Goal: Task Accomplishment & Management: Manage account settings

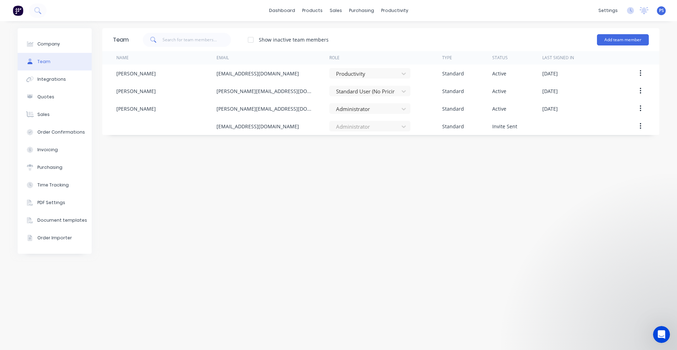
click at [291, 140] on div "Team Show inactive team members Add team member Name Email Role Type Status Las…" at bounding box center [380, 185] width 557 height 315
click at [49, 46] on div "Company" at bounding box center [48, 44] width 23 height 6
select select "AU"
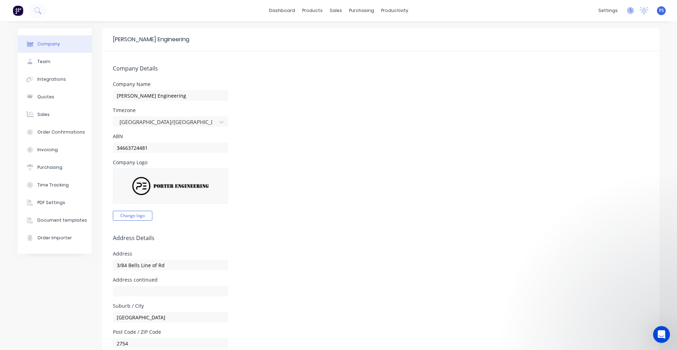
click at [627, 10] on icon at bounding box center [630, 10] width 7 height 7
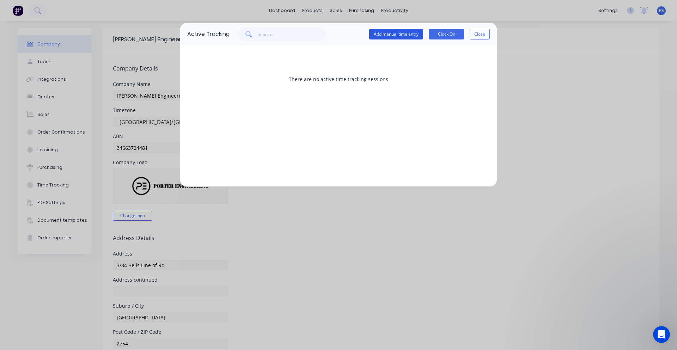
click at [414, 34] on button "Add manual time entry" at bounding box center [396, 34] width 54 height 11
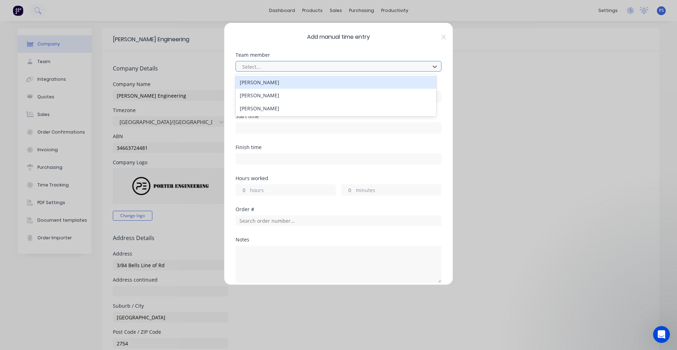
click at [343, 67] on div at bounding box center [334, 66] width 185 height 9
click at [327, 83] on div "[PERSON_NAME]" at bounding box center [336, 82] width 201 height 13
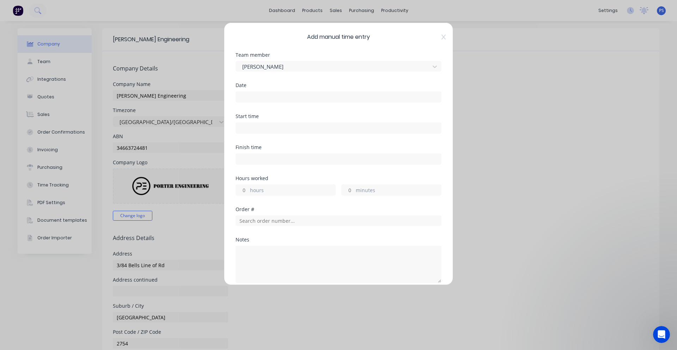
click at [290, 111] on div "Date" at bounding box center [339, 98] width 206 height 31
click at [290, 98] on input at bounding box center [338, 97] width 205 height 11
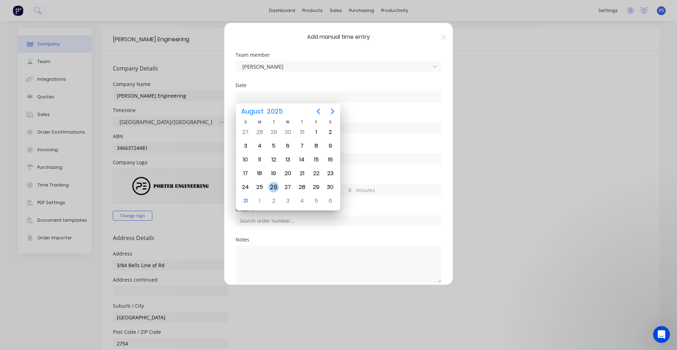
click at [277, 187] on div "26" at bounding box center [274, 187] width 11 height 11
type input "26/08/2025"
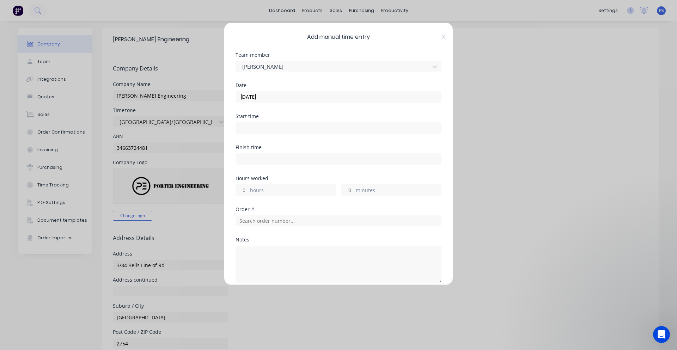
click at [272, 127] on input at bounding box center [338, 128] width 205 height 11
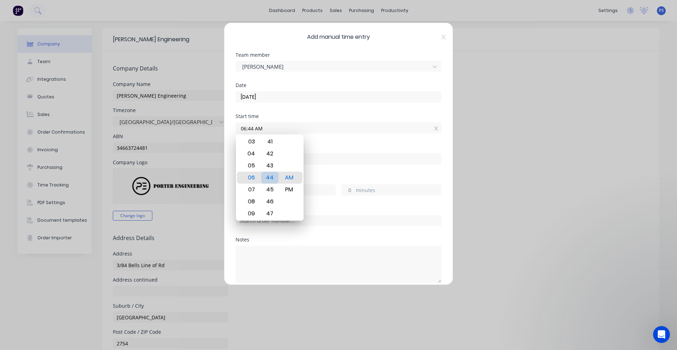
type input "06:45 AM"
click at [340, 171] on div "Finish time" at bounding box center [339, 160] width 206 height 31
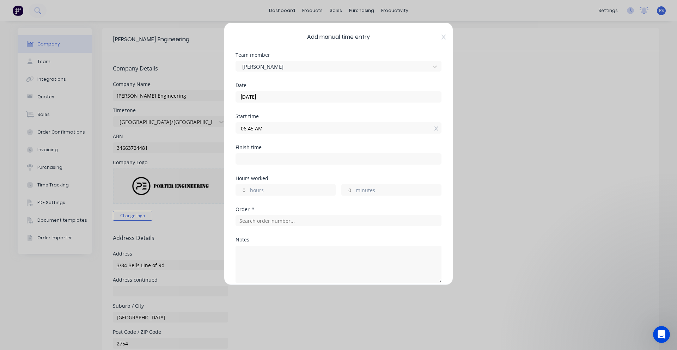
click at [318, 155] on input at bounding box center [338, 159] width 205 height 11
type input "11:59 AM"
type input "5"
type input "14"
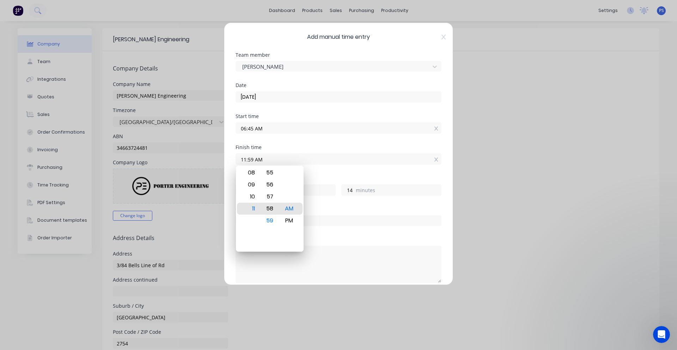
type input "11:58 AM"
type input "13"
type input "11:57 AM"
type input "12"
type input "08:57 AM"
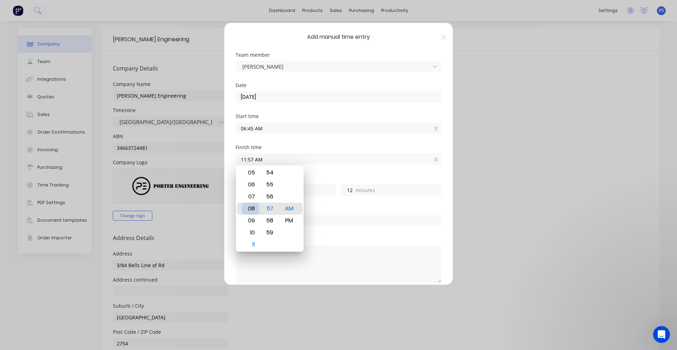
type input "2"
type input "10:57 AM"
type input "4"
type input "12:57 AM"
type input "18"
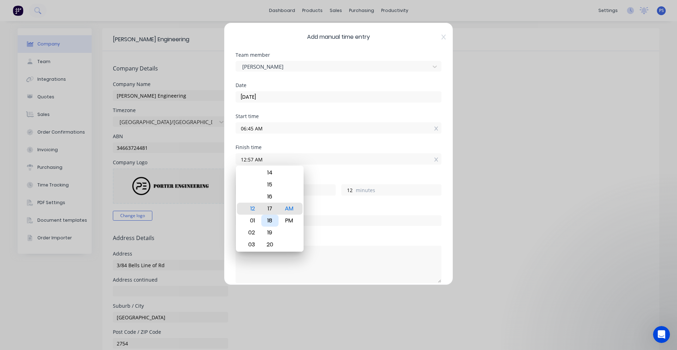
type input "12:17 AM"
type input "17"
type input "32"
type input "12:00 AM"
type input "15"
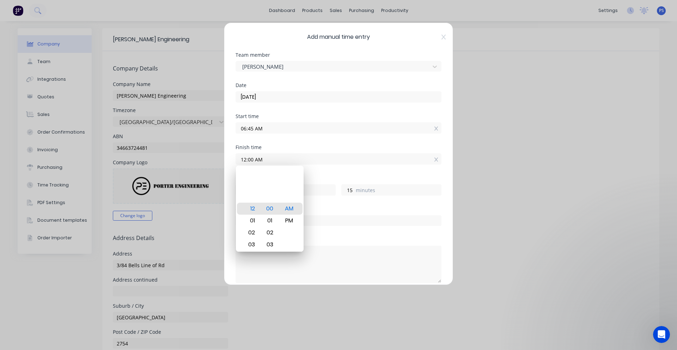
click at [320, 205] on div "Hours worked 17 hours 15 minutes" at bounding box center [339, 191] width 206 height 31
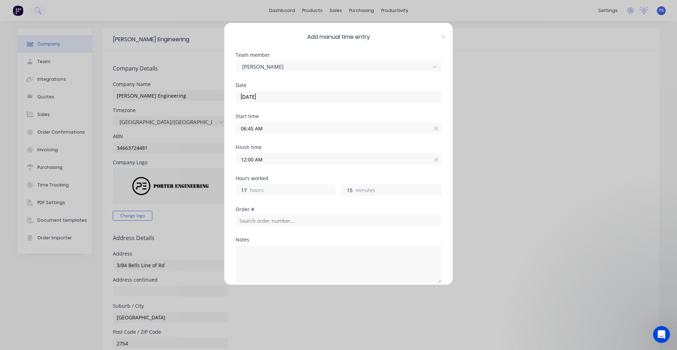
click at [300, 192] on label "hours" at bounding box center [292, 191] width 85 height 9
click at [248, 192] on input "17" at bounding box center [242, 190] width 12 height 11
click at [272, 155] on input "12:00 AM" at bounding box center [338, 159] width 205 height 11
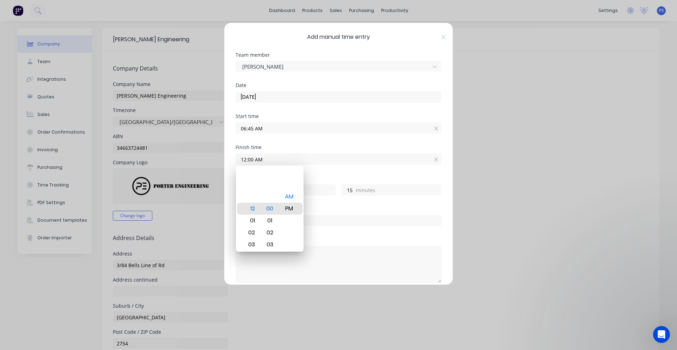
type input "12:00 PM"
type input "29"
click at [310, 204] on div "Hours worked 29 hours 15 minutes" at bounding box center [339, 191] width 206 height 31
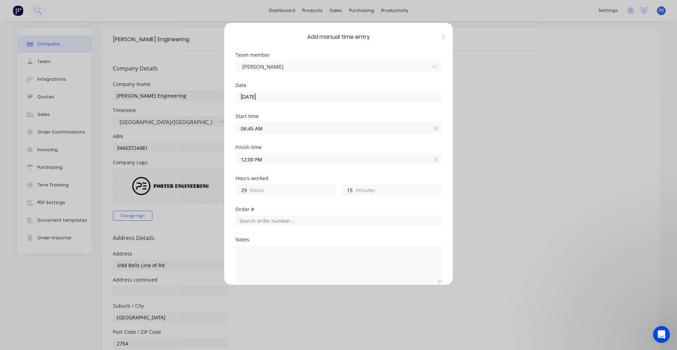
click at [281, 131] on input "06:45 AM" at bounding box center [338, 128] width 205 height 11
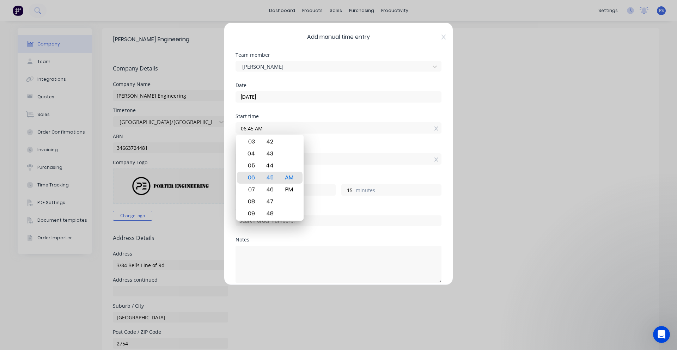
click at [318, 163] on input "12:00 PM" at bounding box center [338, 159] width 205 height 11
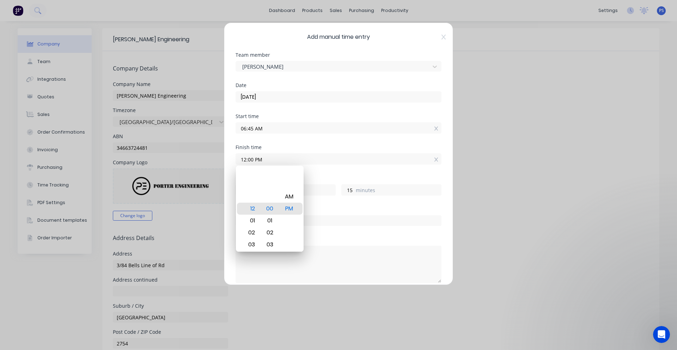
click at [305, 163] on input "12:00 PM" at bounding box center [338, 159] width 205 height 11
type input "12:00 AM"
type input "17"
click at [313, 185] on div "17 hours" at bounding box center [286, 190] width 100 height 11
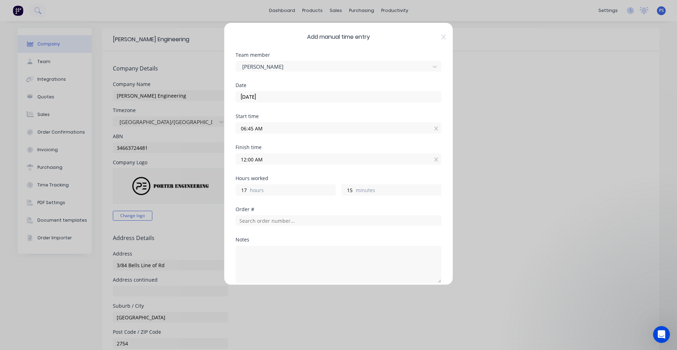
click at [251, 191] on label "hours" at bounding box center [292, 191] width 85 height 9
click at [248, 191] on input "17" at bounding box center [242, 190] width 12 height 11
click at [271, 161] on input "12:00 AM" at bounding box center [338, 159] width 205 height 11
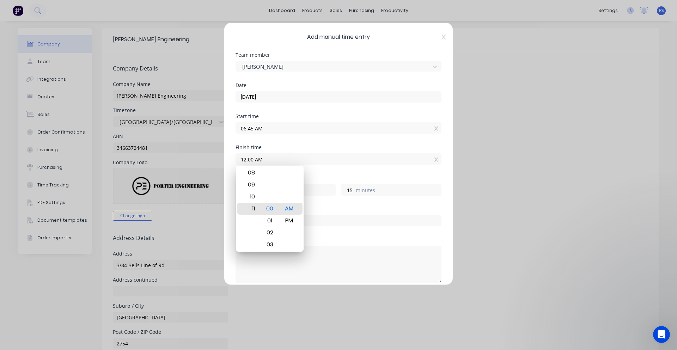
type input "11:00 AM"
type input "28"
type input "11:01 AM"
type input "16"
type input "12:01 AM"
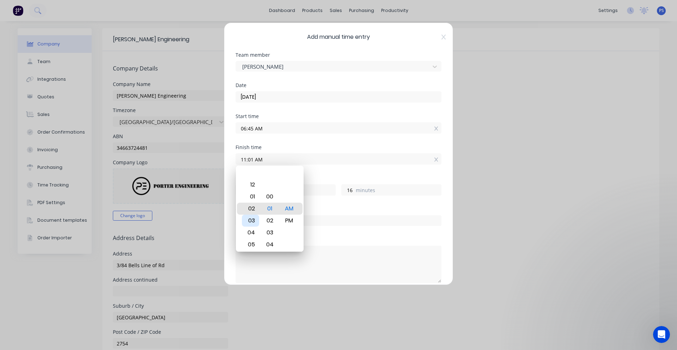
type input "17"
type input "01:01 AM"
type input "18"
type input "01:00 AM"
type input "15"
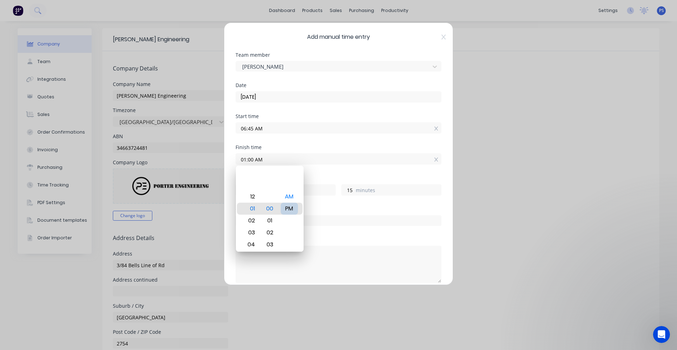
type input "01:00 PM"
click at [319, 181] on div "Hours worked 30 hours 15 minutes" at bounding box center [339, 186] width 206 height 20
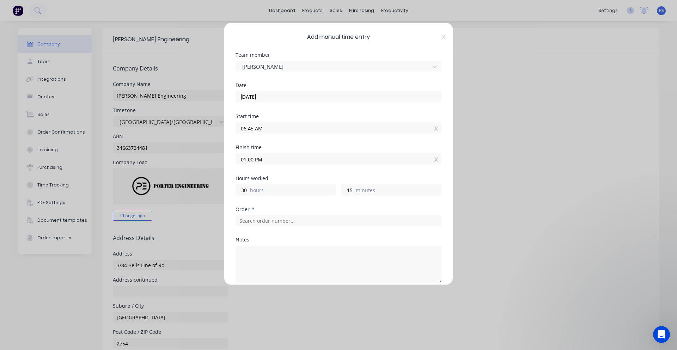
click at [258, 191] on label "hours" at bounding box center [292, 191] width 85 height 9
click at [248, 191] on input "30" at bounding box center [242, 190] width 12 height 11
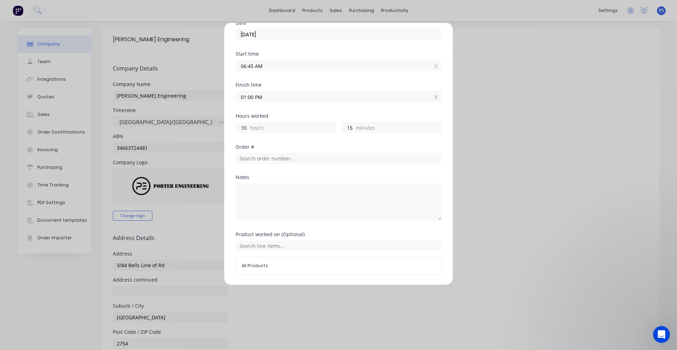
scroll to position [50, 0]
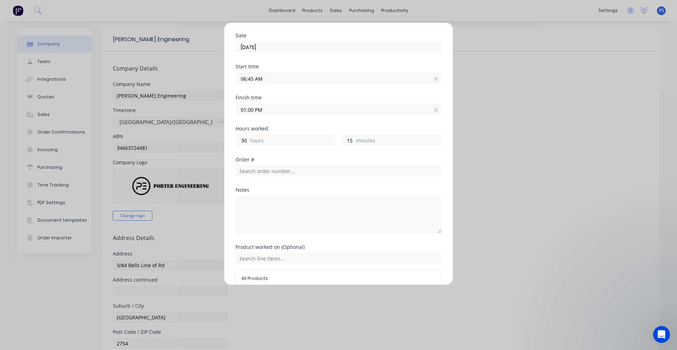
click at [257, 109] on input "01:00 PM" at bounding box center [338, 109] width 205 height 11
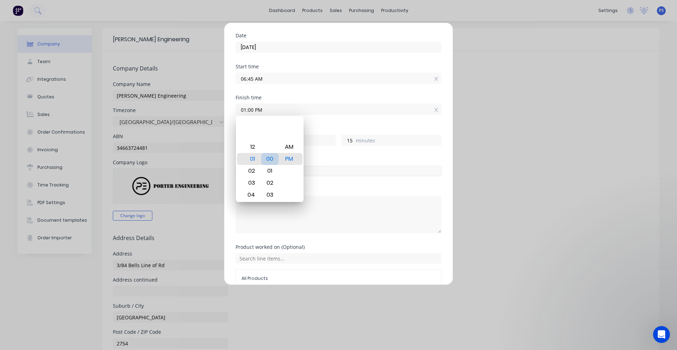
click at [318, 169] on input "text" at bounding box center [339, 171] width 206 height 11
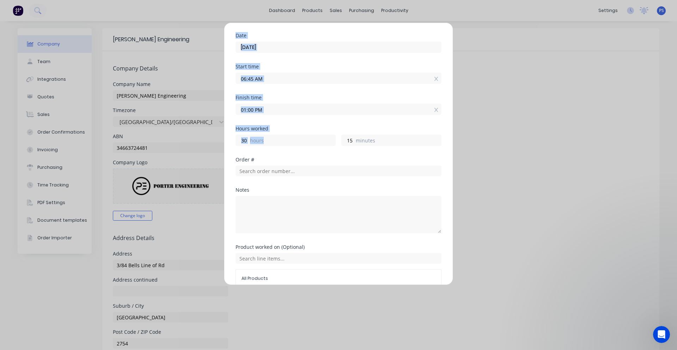
drag, startPoint x: 268, startPoint y: 141, endPoint x: 221, endPoint y: 145, distance: 46.7
click at [221, 145] on div "Add manual time entry Team member Jamie Smith Date 26/08/2025 Start time 06:45 …" at bounding box center [338, 175] width 677 height 350
click at [245, 139] on input "30" at bounding box center [242, 140] width 12 height 11
click at [248, 139] on input "30" at bounding box center [242, 140] width 12 height 11
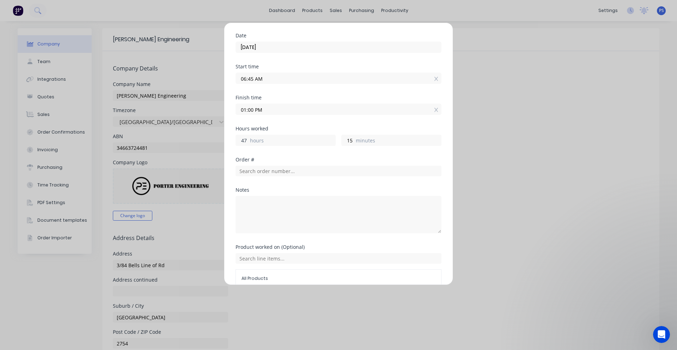
scroll to position [0, 0]
type input "4"
type input "5"
type input "12:00 PM"
click at [296, 140] on label "hours" at bounding box center [292, 141] width 85 height 9
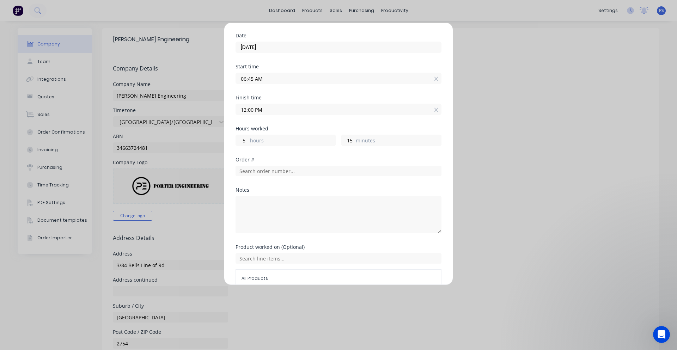
click at [248, 140] on input "5" at bounding box center [242, 140] width 12 height 11
drag, startPoint x: 362, startPoint y: 134, endPoint x: 366, endPoint y: 131, distance: 4.2
click at [363, 133] on div "5 hours 15 minutes" at bounding box center [339, 139] width 206 height 13
drag, startPoint x: 354, startPoint y: 139, endPoint x: 346, endPoint y: 142, distance: 8.8
click at [346, 142] on div "15 minutes" at bounding box center [392, 140] width 100 height 11
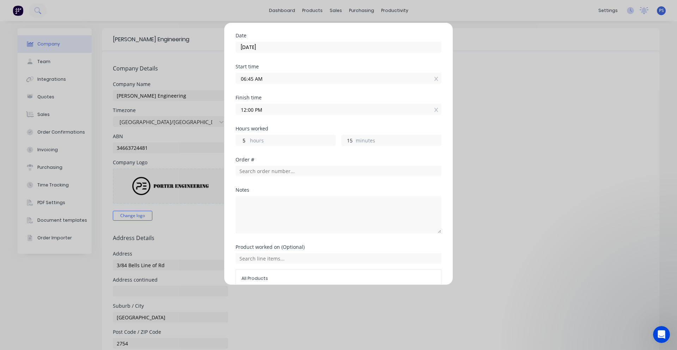
click at [344, 142] on input "15" at bounding box center [348, 140] width 12 height 11
click at [349, 141] on input "15" at bounding box center [348, 140] width 12 height 11
drag, startPoint x: 348, startPoint y: 141, endPoint x: 342, endPoint y: 144, distance: 6.9
click at [342, 144] on input "15" at bounding box center [348, 140] width 12 height 11
click at [351, 141] on input "15" at bounding box center [348, 140] width 12 height 11
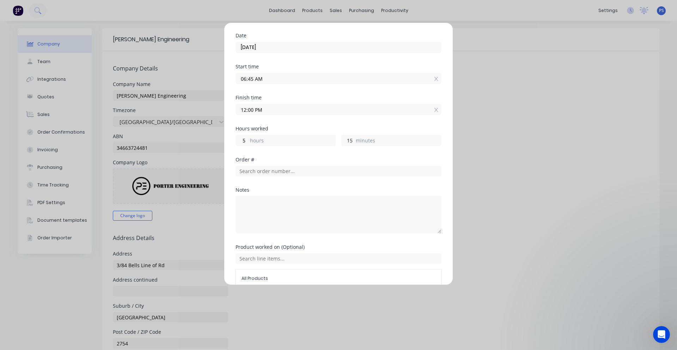
drag, startPoint x: 351, startPoint y: 141, endPoint x: 328, endPoint y: 142, distance: 22.6
click at [328, 142] on div "5 hours 15 minutes" at bounding box center [339, 139] width 206 height 13
click at [332, 128] on div "Hours worked" at bounding box center [339, 128] width 206 height 5
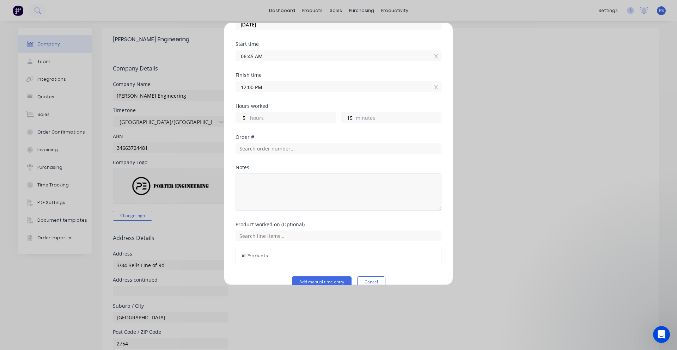
scroll to position [85, 0]
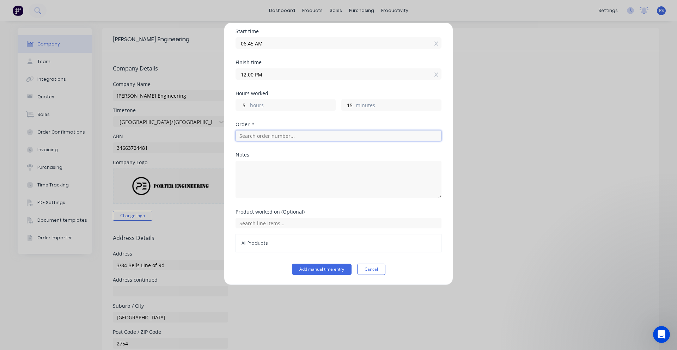
click at [282, 138] on input "text" at bounding box center [339, 136] width 206 height 11
click at [277, 217] on div "All Products" at bounding box center [339, 234] width 206 height 36
click at [270, 137] on input "text" at bounding box center [339, 136] width 206 height 11
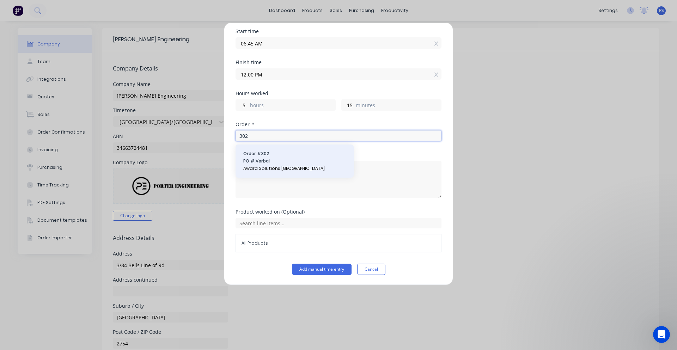
type input "302"
click at [274, 154] on span "Order # 302" at bounding box center [294, 154] width 103 height 6
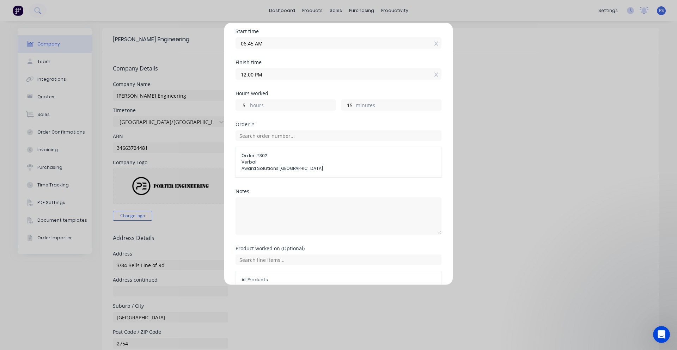
click at [266, 192] on div "Notes" at bounding box center [339, 191] width 206 height 5
click at [266, 203] on textarea at bounding box center [339, 216] width 206 height 37
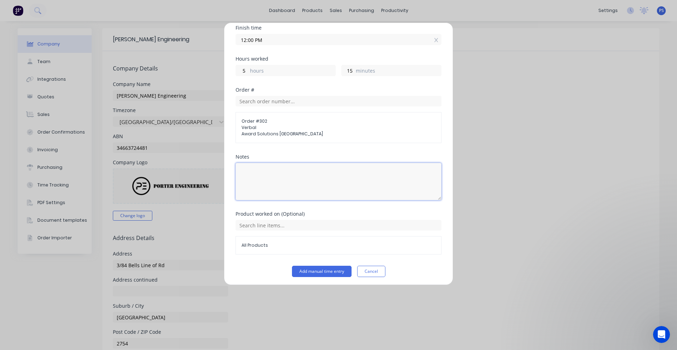
scroll to position [122, 0]
type textarea "Onsite Measure"
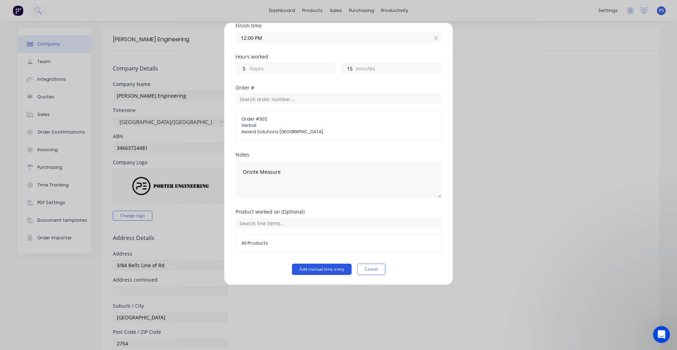
click at [312, 273] on button "Add manual time entry" at bounding box center [322, 269] width 60 height 11
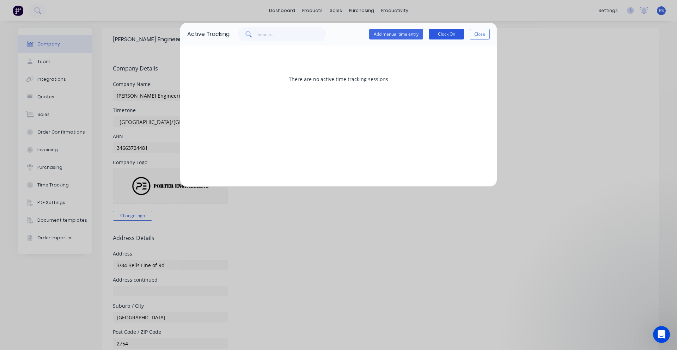
click at [463, 33] on button "Clock On" at bounding box center [446, 34] width 35 height 11
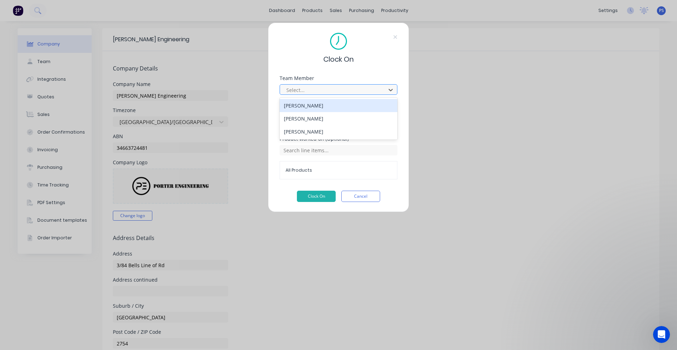
click at [367, 88] on div at bounding box center [334, 90] width 97 height 9
click at [377, 85] on div "Select..." at bounding box center [334, 90] width 101 height 11
click at [396, 37] on icon at bounding box center [396, 37] width 4 height 4
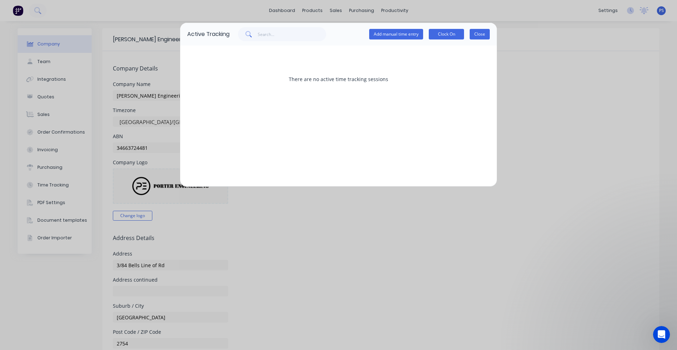
click at [481, 31] on button "Close" at bounding box center [480, 34] width 20 height 11
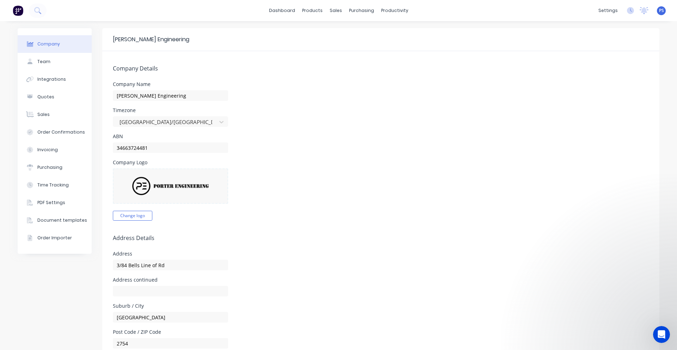
click at [18, 8] on img at bounding box center [18, 10] width 11 height 11
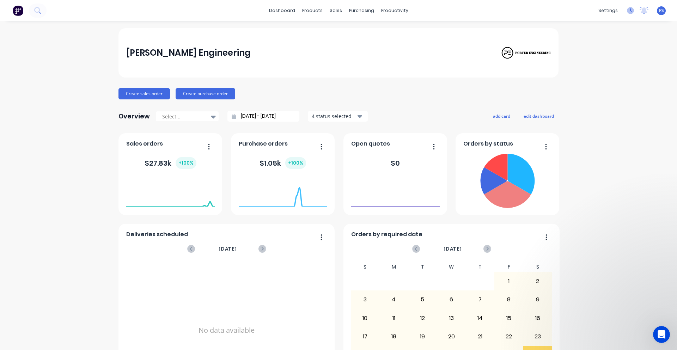
click at [627, 10] on icon at bounding box center [630, 10] width 7 height 7
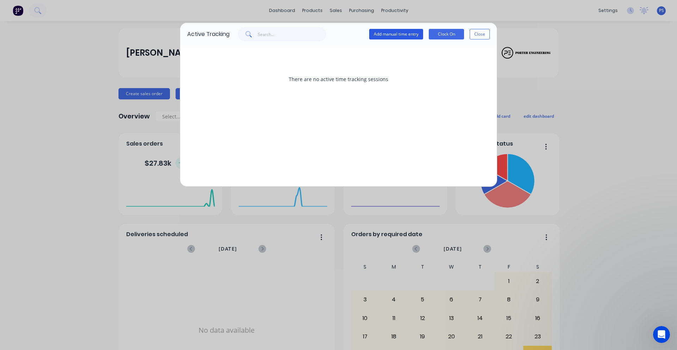
click at [420, 34] on button "Add manual time entry" at bounding box center [396, 34] width 54 height 11
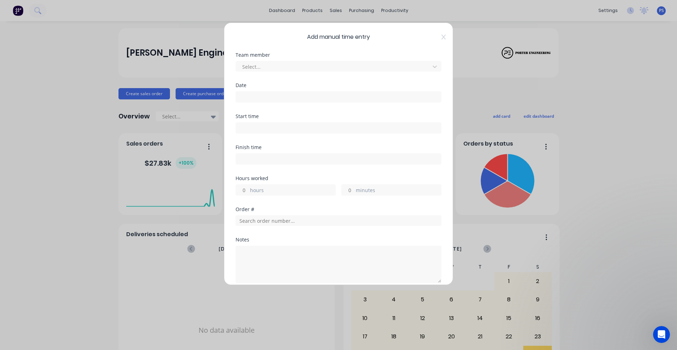
click at [366, 72] on div "Team member Select..." at bounding box center [339, 68] width 206 height 30
click at [369, 68] on div at bounding box center [334, 66] width 185 height 9
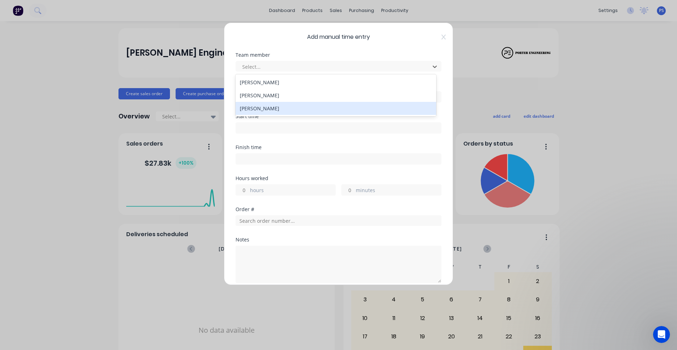
click at [310, 105] on div "[PERSON_NAME]" at bounding box center [336, 108] width 201 height 13
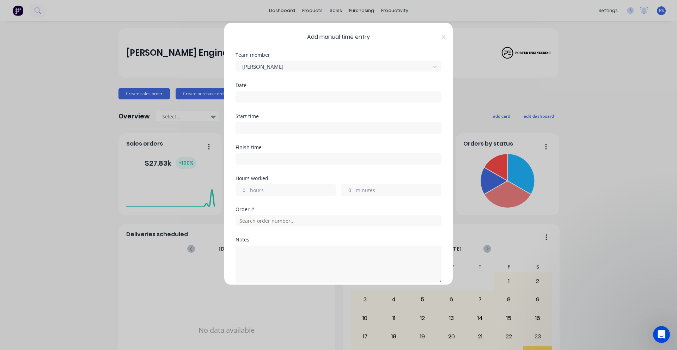
click at [269, 101] on input at bounding box center [338, 97] width 205 height 11
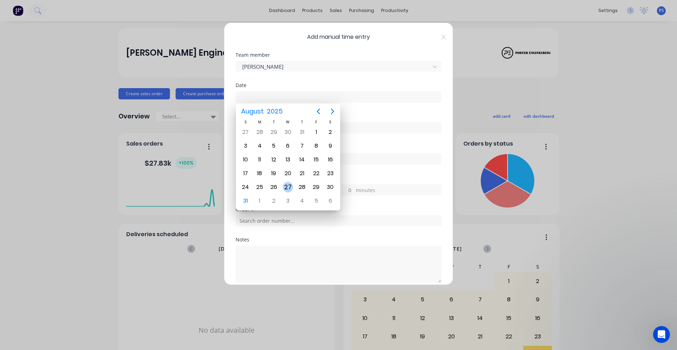
click at [284, 183] on div "27" at bounding box center [288, 187] width 14 height 13
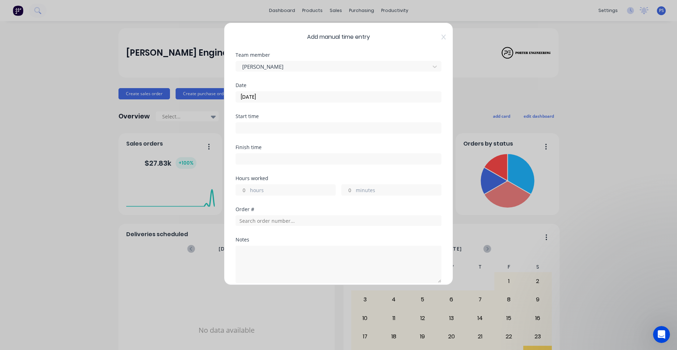
click at [286, 95] on input "27/08/2025" at bounding box center [338, 97] width 205 height 11
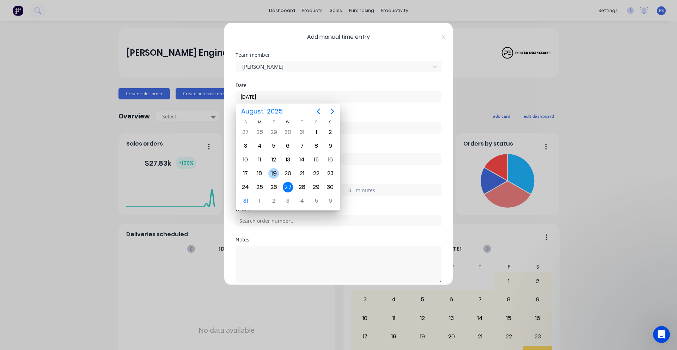
click at [278, 184] on div "26" at bounding box center [274, 187] width 11 height 11
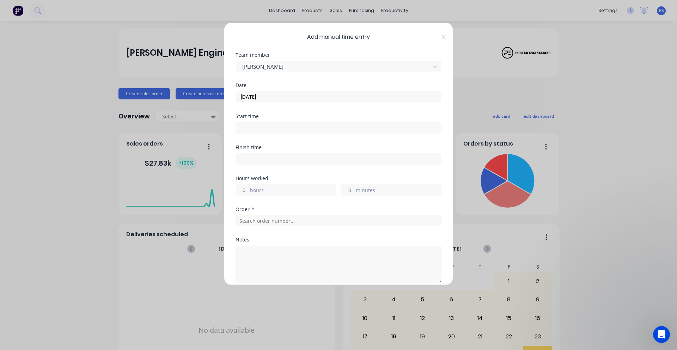
type input "26/08/2025"
click at [263, 116] on div "Start time" at bounding box center [339, 116] width 206 height 5
click at [263, 127] on input at bounding box center [338, 128] width 205 height 11
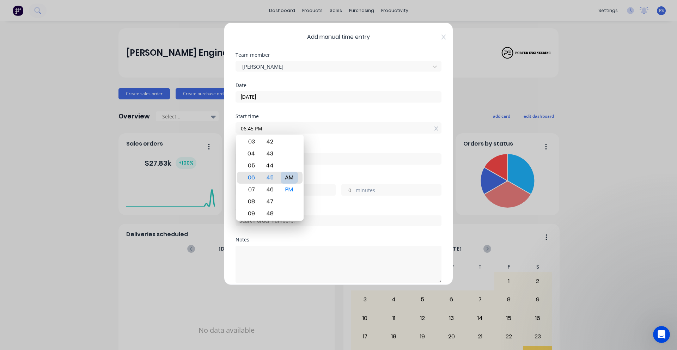
type input "06:45 AM"
click at [343, 179] on div "Hours worked" at bounding box center [339, 178] width 206 height 5
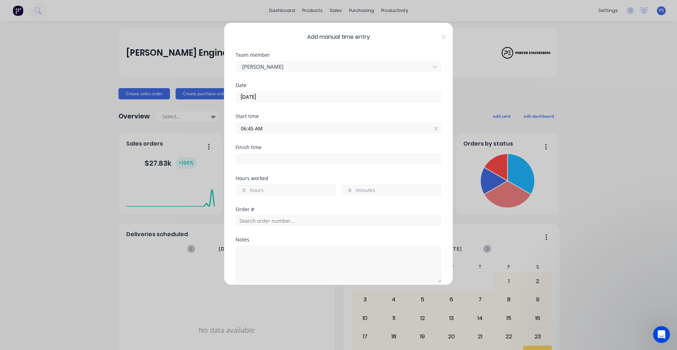
click at [281, 156] on input at bounding box center [338, 159] width 205 height 11
type input "12:02 PM"
type input "5"
type input "17"
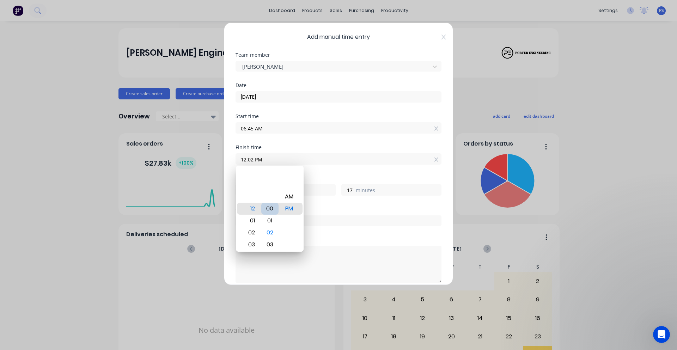
type input "12:00 PM"
type input "15"
click at [352, 176] on div "Hours worked" at bounding box center [339, 178] width 206 height 5
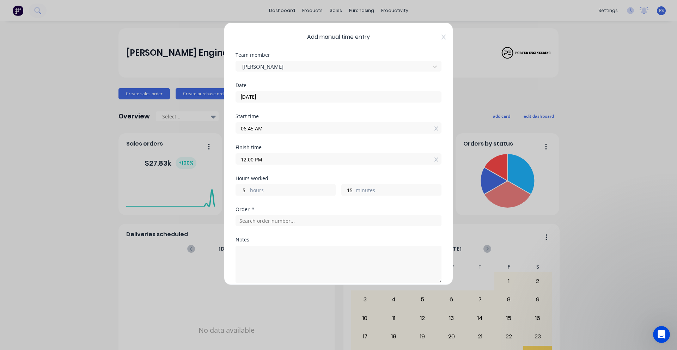
click at [241, 226] on div "Order #" at bounding box center [339, 222] width 206 height 30
click at [247, 225] on input "text" at bounding box center [339, 221] width 206 height 11
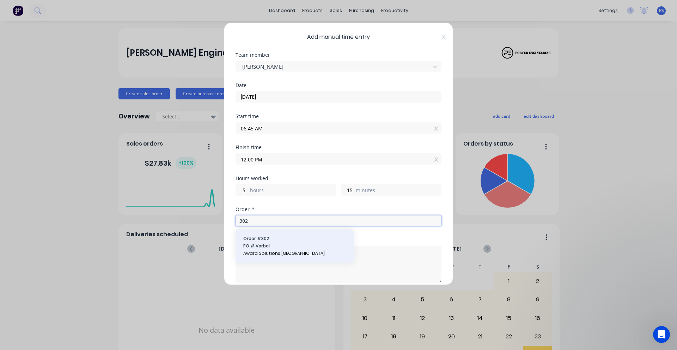
type input "302"
click at [283, 245] on span "PO #: Verbal" at bounding box center [294, 246] width 103 height 6
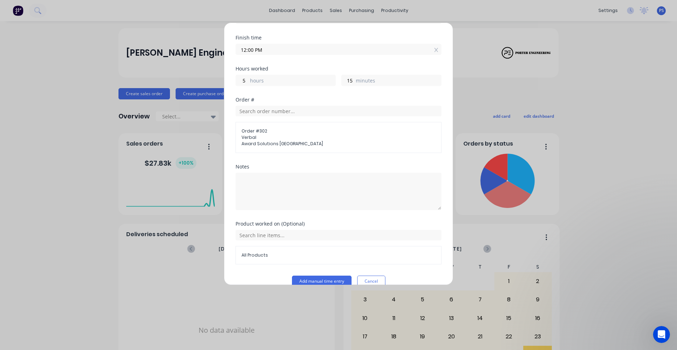
scroll to position [122, 0]
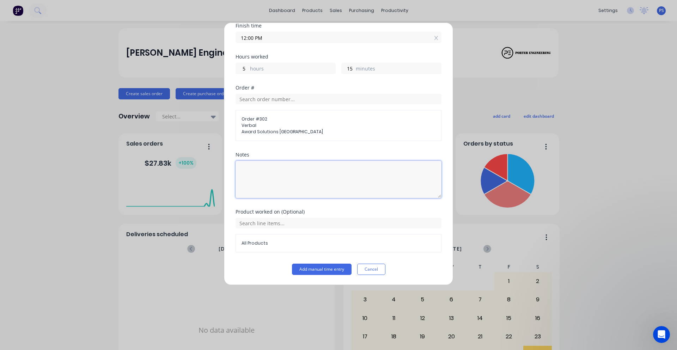
click at [269, 174] on textarea at bounding box center [339, 179] width 206 height 37
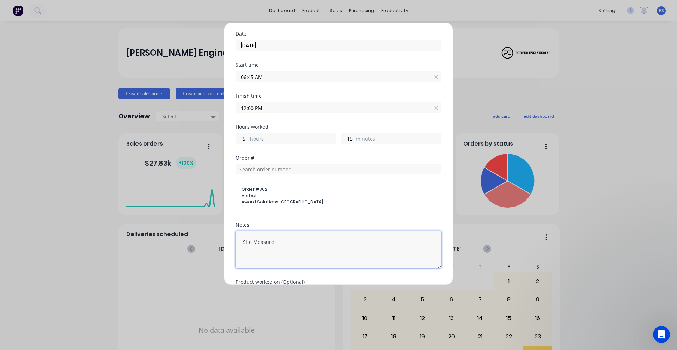
scroll to position [51, 0]
type textarea "Site Measure"
click at [255, 107] on input "12:00 PM" at bounding box center [338, 108] width 205 height 11
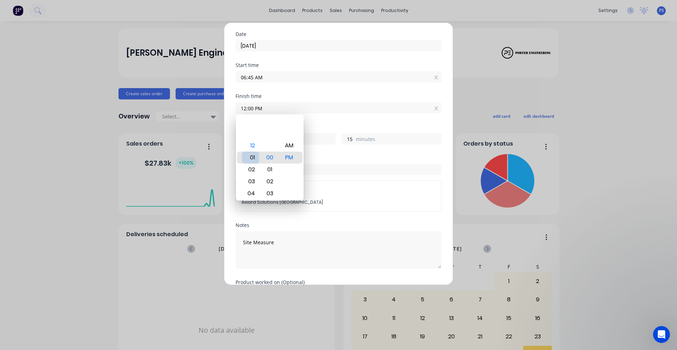
type input "01:00 PM"
type input "6"
click at [342, 152] on div "Hours worked 6 hours 15 minutes" at bounding box center [339, 140] width 206 height 31
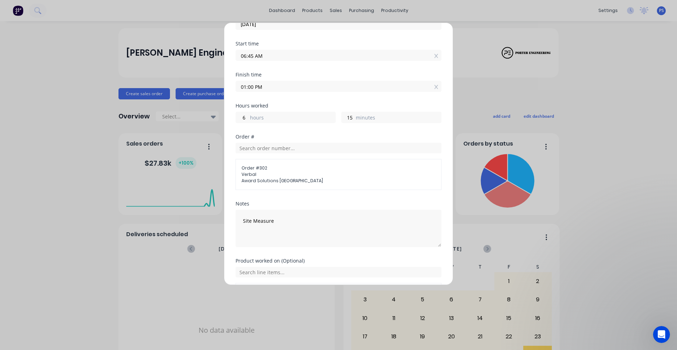
scroll to position [122, 0]
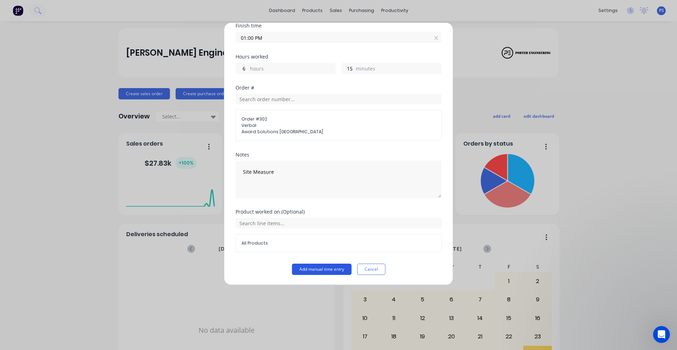
click at [328, 269] on button "Add manual time entry" at bounding box center [322, 269] width 60 height 11
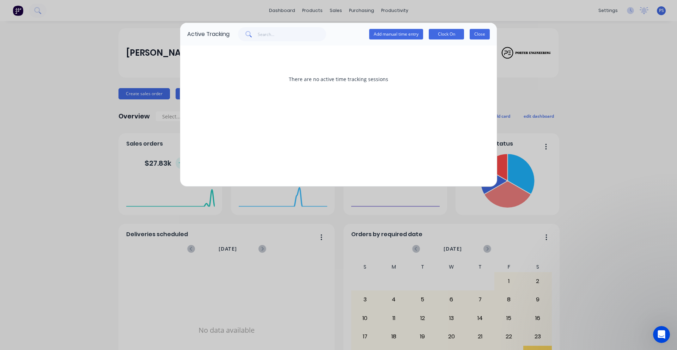
click at [479, 36] on button "Close" at bounding box center [480, 34] width 20 height 11
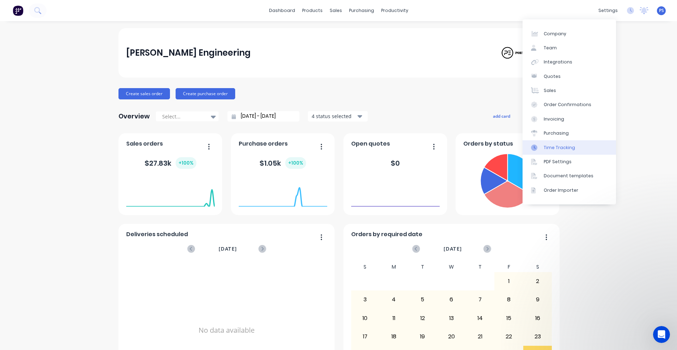
click at [574, 146] on link "Time Tracking" at bounding box center [570, 147] width 94 height 14
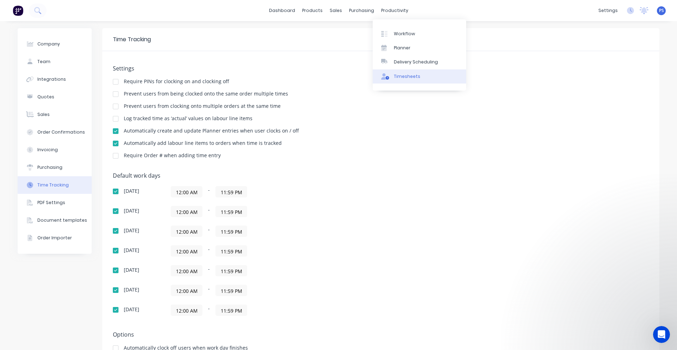
click at [393, 74] on link "Timesheets" at bounding box center [420, 77] width 94 height 14
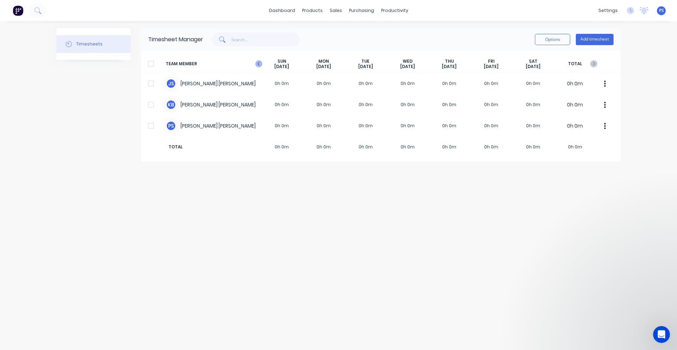
click at [261, 64] on icon "button" at bounding box center [258, 63] width 7 height 7
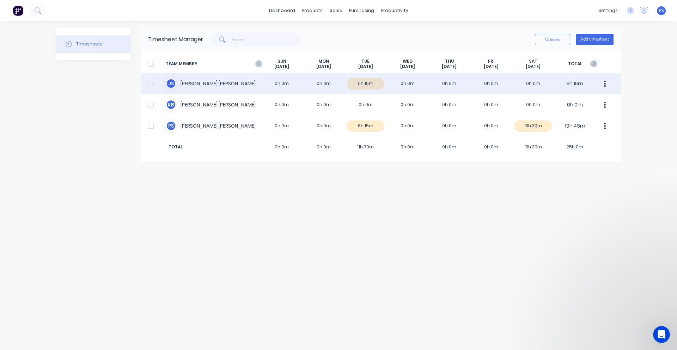
click at [368, 88] on div "J S Jamie Smith 0h 0m 0h 0m 5h 15m 0h 0m 0h 0m 0h 0m 0h 0m 5h 15m" at bounding box center [381, 83] width 480 height 21
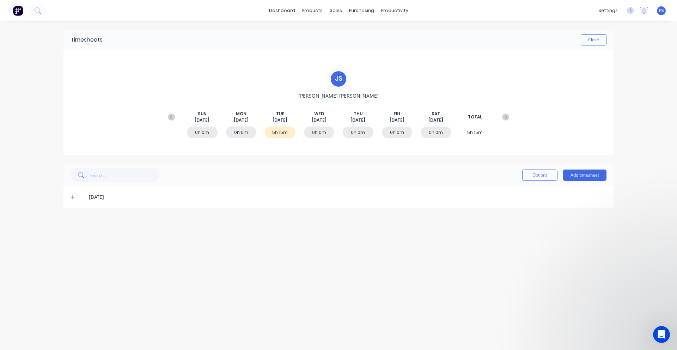
click at [277, 217] on div "Timesheets Close J S Jamie Smith SUN Aug 24th MON Aug 25th TUE Aug 26th WED Aug…" at bounding box center [338, 178] width 565 height 315
click at [167, 200] on div "[DATE]" at bounding box center [348, 197] width 518 height 8
click at [71, 198] on icon at bounding box center [73, 197] width 5 height 5
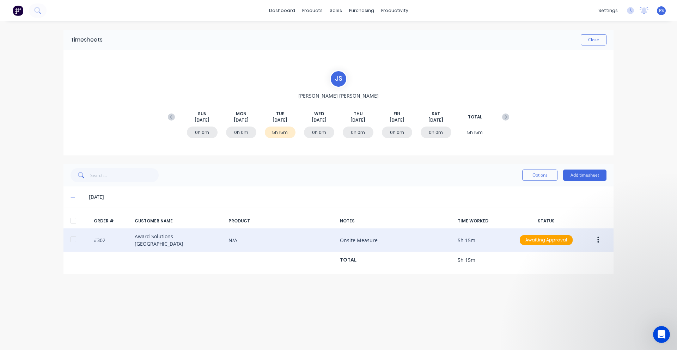
click at [601, 238] on button "button" at bounding box center [598, 240] width 17 height 13
click at [573, 285] on div "Edit" at bounding box center [573, 287] width 54 height 10
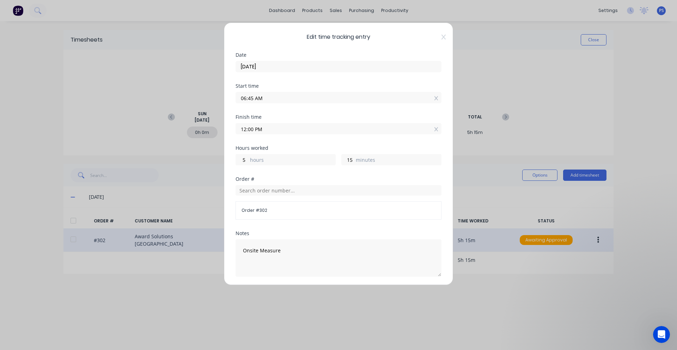
click at [277, 119] on div "Finish time" at bounding box center [339, 117] width 206 height 5
click at [267, 128] on input "12:00 PM" at bounding box center [338, 128] width 205 height 11
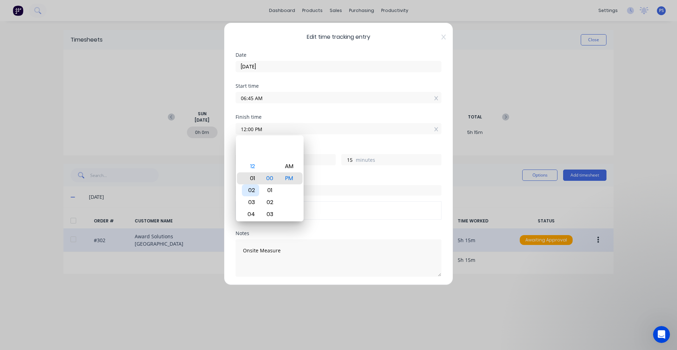
type input "01:00 PM"
type input "6"
click at [325, 179] on div "Order #" at bounding box center [339, 179] width 206 height 5
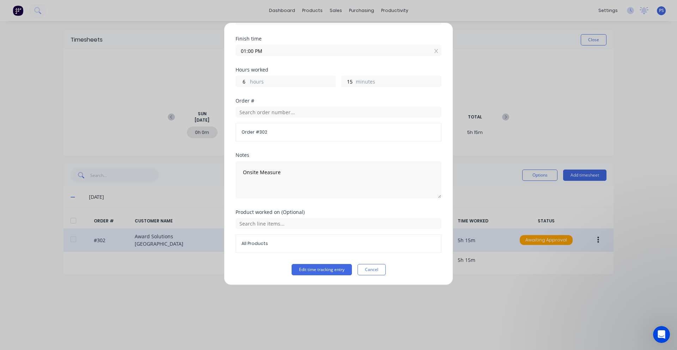
scroll to position [79, 0]
drag, startPoint x: 331, startPoint y: 284, endPoint x: 329, endPoint y: 277, distance: 6.5
click at [331, 283] on div "Edit time tracking entry Date 26/08/2025 Start time 06:45 AM Finish time 01:00 …" at bounding box center [338, 154] width 229 height 263
click at [329, 276] on div "Edit time tracking entry Date 26/08/2025 Start time 06:45 AM Finish time 01:00 …" at bounding box center [338, 154] width 229 height 263
click at [328, 274] on button "Edit time tracking entry" at bounding box center [322, 269] width 60 height 11
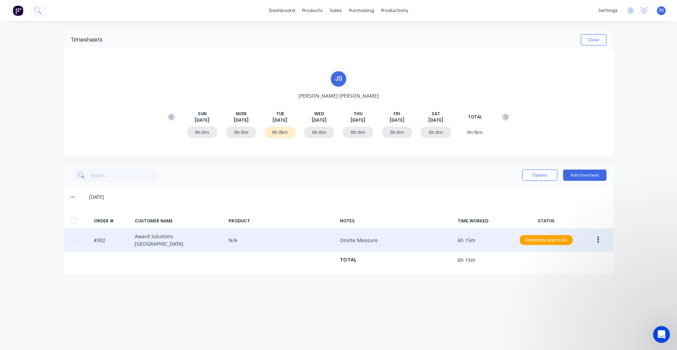
click at [598, 48] on div "Timesheets Close" at bounding box center [339, 40] width 550 height 20
click at [597, 44] on button "Close" at bounding box center [594, 39] width 26 height 11
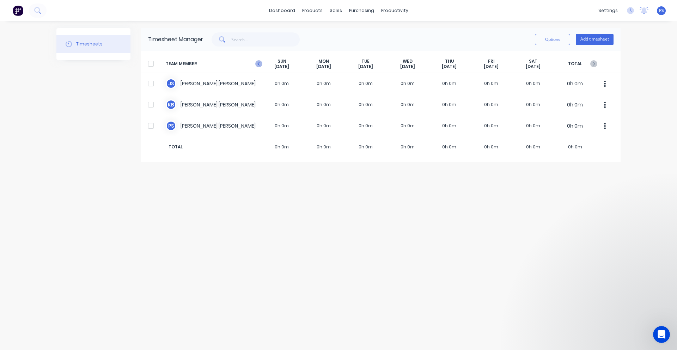
click at [257, 66] on icon "button" at bounding box center [258, 63] width 7 height 7
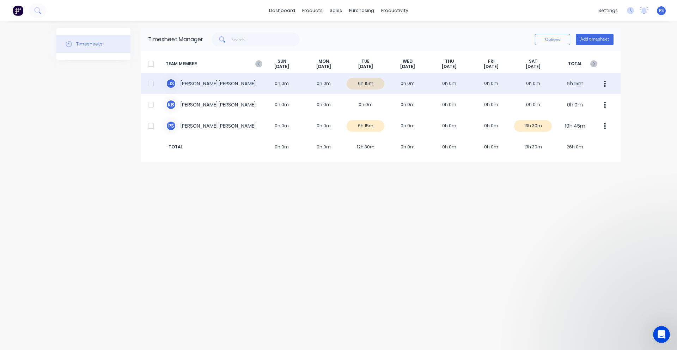
click at [527, 84] on div "J S Jamie Smith 0h 0m 0h 0m 6h 15m 0h 0m 0h 0m 0h 0m 0h 0m 6h 15m" at bounding box center [381, 83] width 480 height 21
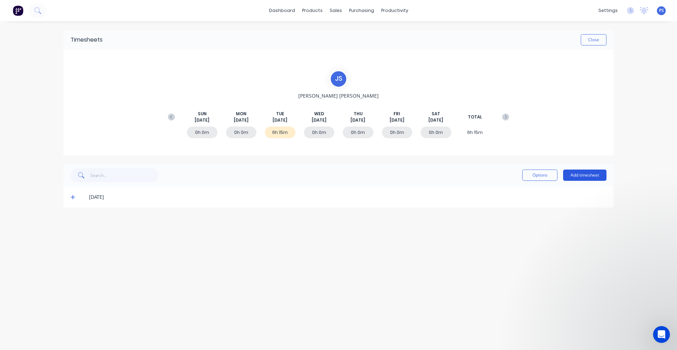
click at [595, 175] on button "Add timesheet" at bounding box center [584, 175] width 43 height 11
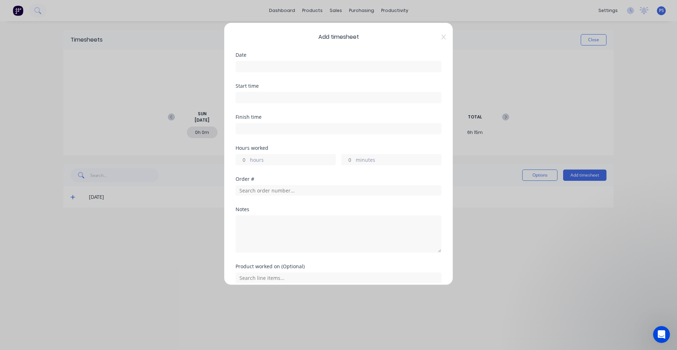
click at [313, 75] on div "Date" at bounding box center [339, 68] width 206 height 31
click at [313, 67] on input at bounding box center [338, 66] width 205 height 11
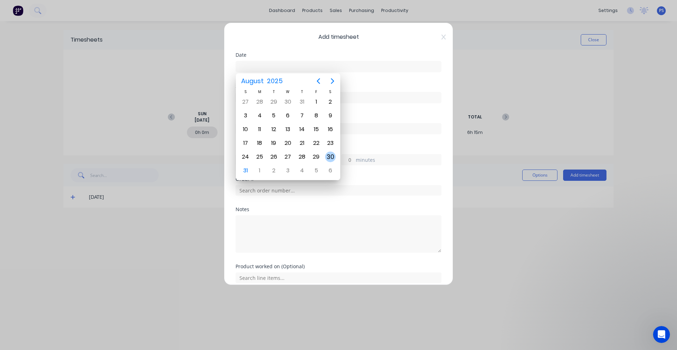
click at [326, 155] on div "30" at bounding box center [330, 157] width 11 height 11
type input "[DATE]"
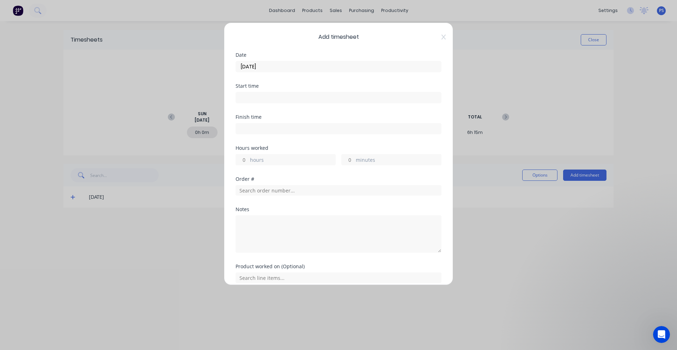
click at [282, 94] on input at bounding box center [338, 97] width 205 height 11
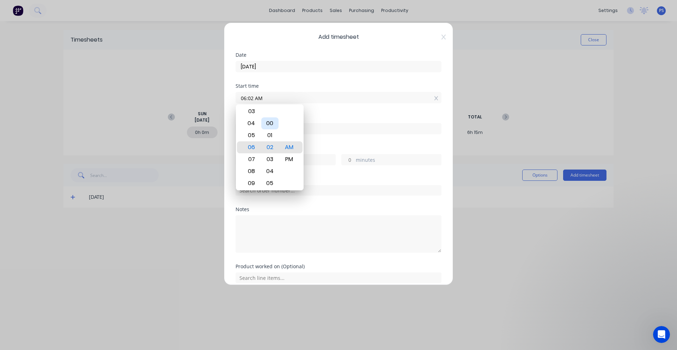
click at [274, 122] on div "00" at bounding box center [269, 123] width 17 height 12
type input "06:00 AM"
click at [320, 143] on div "Finish time" at bounding box center [339, 130] width 206 height 31
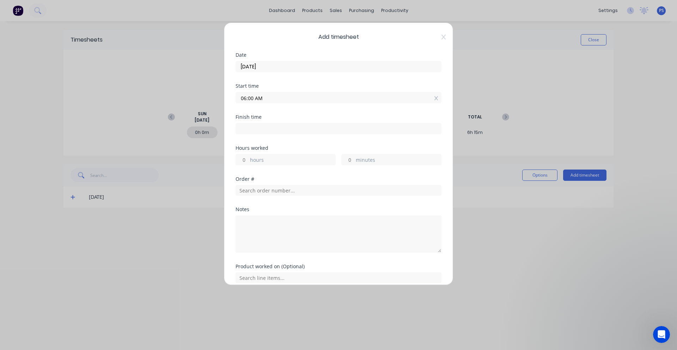
click at [286, 132] on input at bounding box center [338, 128] width 205 height 11
type input "12:04 PM"
type input "6"
type input "4"
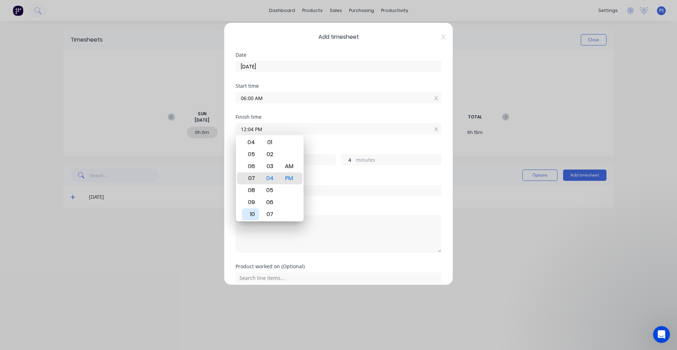
type input "07:04 PM"
type input "13"
type input "06:04 PM"
type input "12"
type input "07:04 PM"
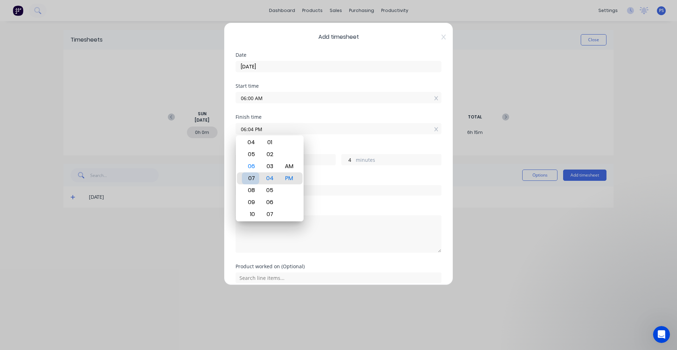
type input "13"
click at [308, 94] on input "06:00 AM" at bounding box center [338, 97] width 205 height 11
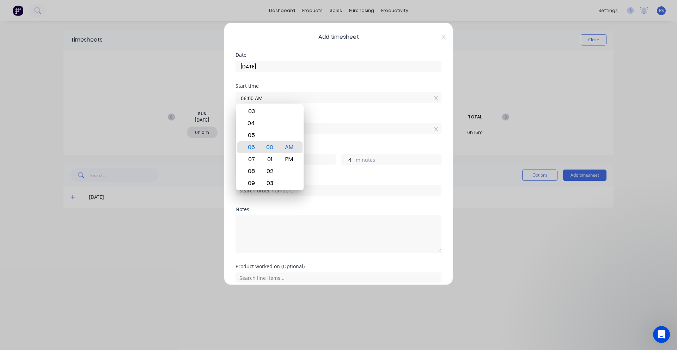
click at [305, 98] on input "06:00 AM" at bounding box center [338, 97] width 205 height 11
type input "07:00 AM"
type input "12"
type input "08:00 AM"
type input "11"
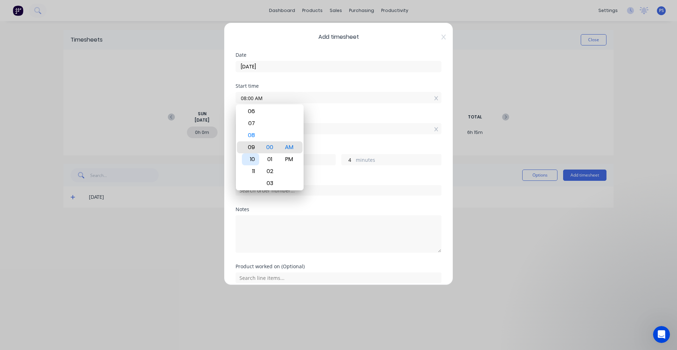
type input "09:00 AM"
type input "10"
type input "11:00 AM"
type input "8"
type input "10:00 AM"
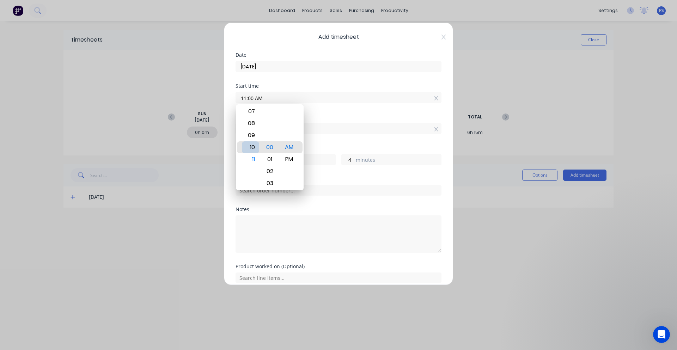
type input "9"
type input "09:00 AM"
type input "10"
click at [335, 138] on div "Finish time 07:04 PM" at bounding box center [339, 130] width 206 height 31
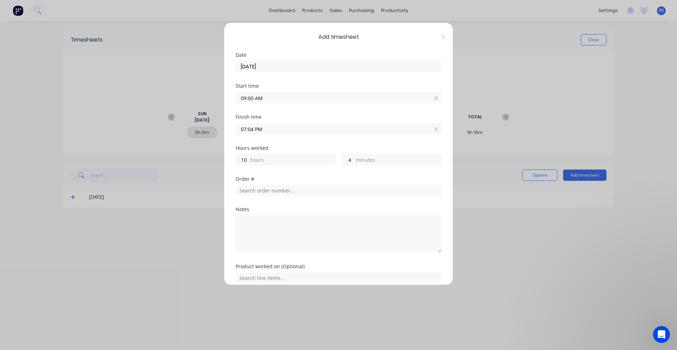
click at [328, 134] on label "07:04 PM" at bounding box center [339, 128] width 206 height 11
click at [328, 134] on input "07:04 PM" at bounding box center [338, 128] width 205 height 11
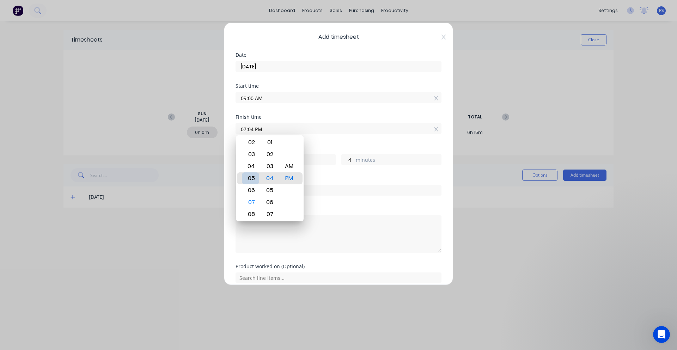
type input "05:04 PM"
type input "8"
type input "06:04 PM"
type input "9"
type input "05:04 PM"
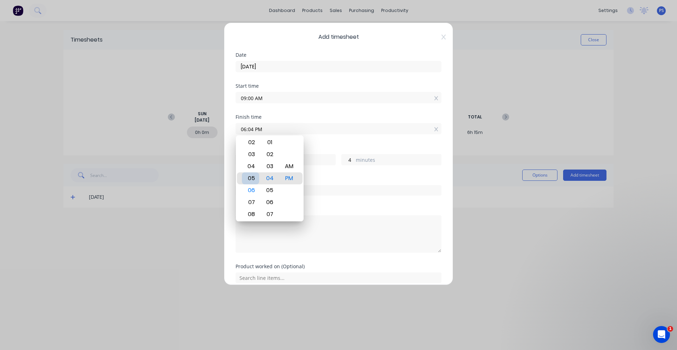
type input "8"
type input "06:04 PM"
type input "9"
type input "06:03 PM"
type input "3"
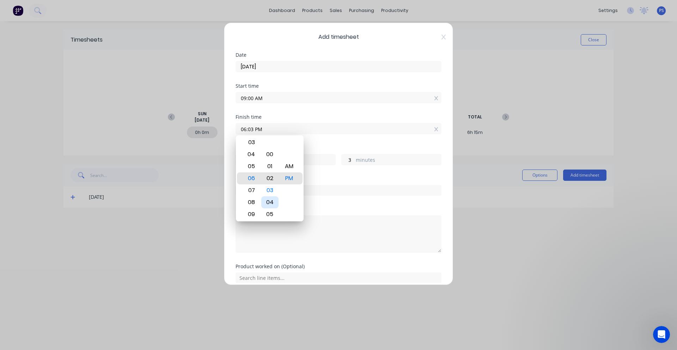
type input "06:02 PM"
type input "2"
type input "06:00 PM"
type input "0"
click at [250, 166] on div "05" at bounding box center [250, 167] width 17 height 12
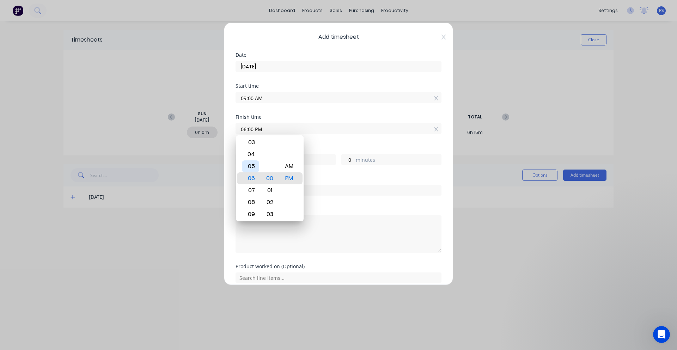
type input "05:00 PM"
type input "8"
click at [346, 139] on div "Finish time 05:00 PM" at bounding box center [339, 130] width 206 height 31
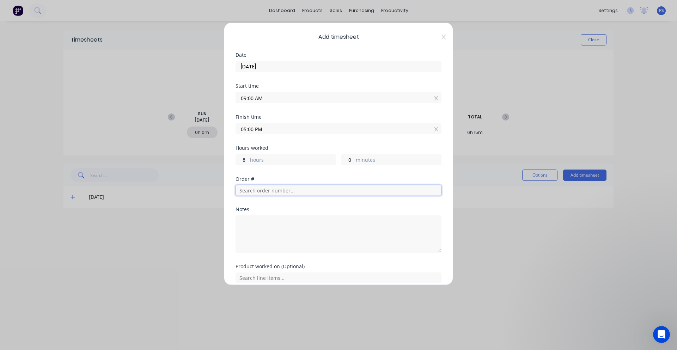
click at [289, 191] on input "text" at bounding box center [339, 190] width 206 height 11
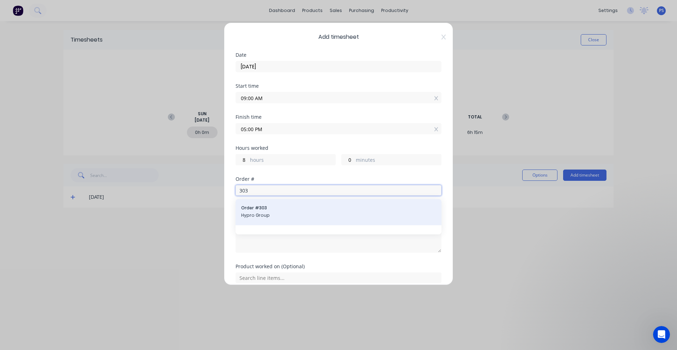
type input "303"
click at [270, 217] on span "Hypro Group" at bounding box center [338, 215] width 195 height 6
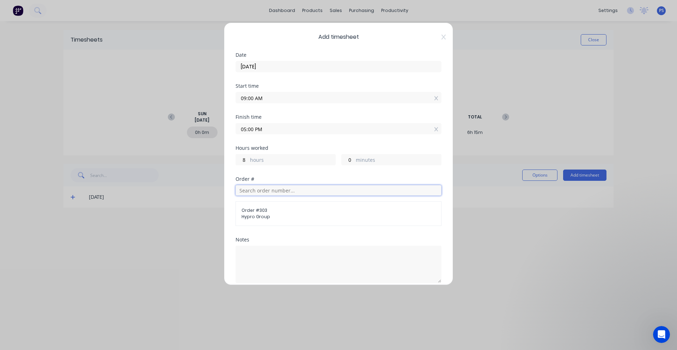
click at [285, 187] on input "text" at bounding box center [339, 190] width 206 height 11
click at [286, 175] on div "Hours worked 8 hours 0 minutes" at bounding box center [339, 161] width 206 height 31
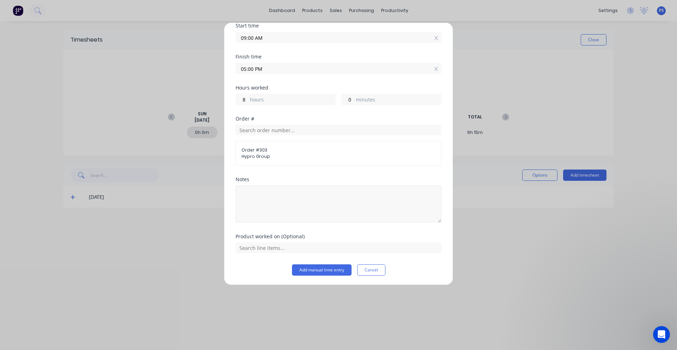
scroll to position [61, 0]
click at [280, 205] on textarea at bounding box center [339, 203] width 206 height 37
type textarea "Onsite & Workshop"
click at [320, 271] on button "Add manual time entry" at bounding box center [322, 269] width 60 height 11
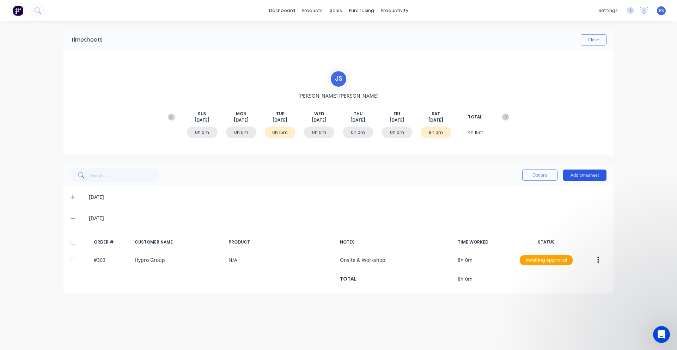
click at [583, 177] on button "Add timesheet" at bounding box center [584, 175] width 43 height 11
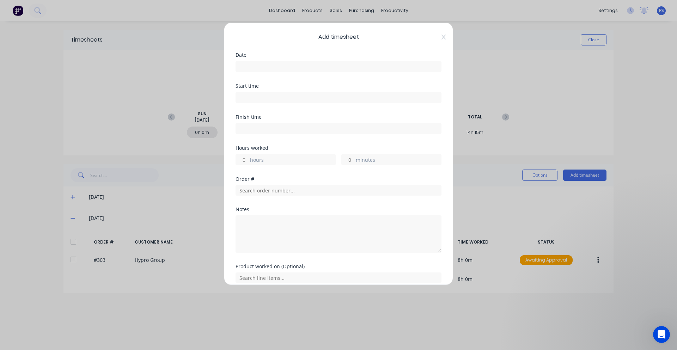
click at [271, 60] on div at bounding box center [339, 65] width 206 height 13
click at [271, 66] on input at bounding box center [338, 66] width 205 height 11
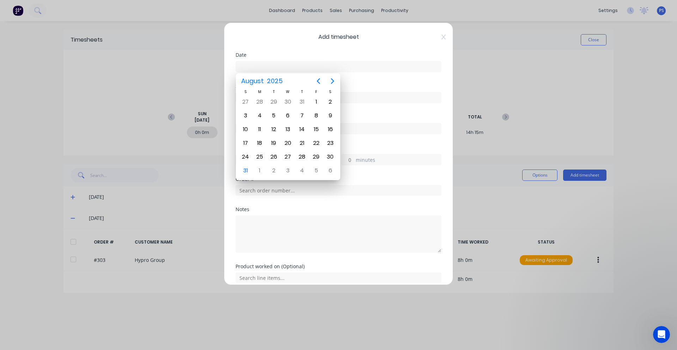
click at [385, 105] on div "Start time" at bounding box center [339, 99] width 206 height 31
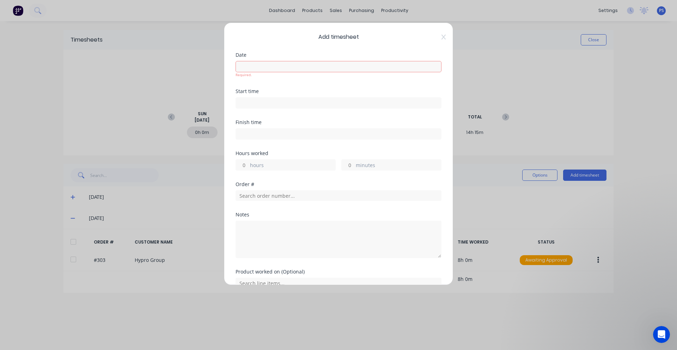
click at [279, 68] on input at bounding box center [338, 66] width 205 height 11
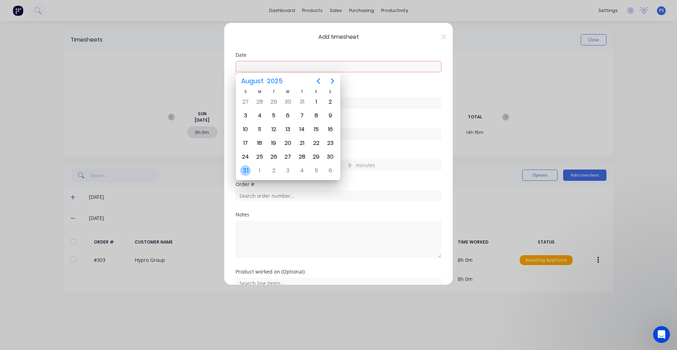
click at [245, 168] on div "31" at bounding box center [245, 170] width 11 height 11
type input "[DATE]"
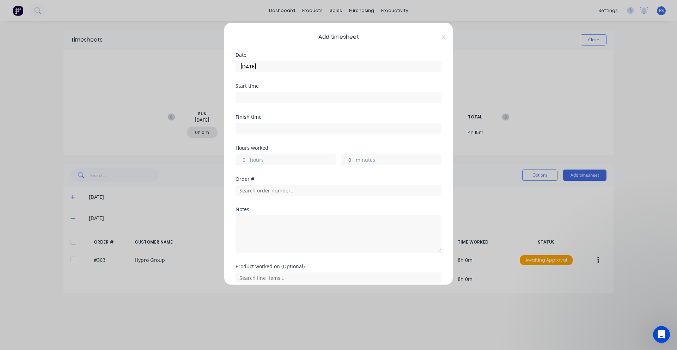
click at [259, 88] on div "Start time" at bounding box center [339, 86] width 206 height 5
click at [259, 97] on input at bounding box center [338, 97] width 205 height 11
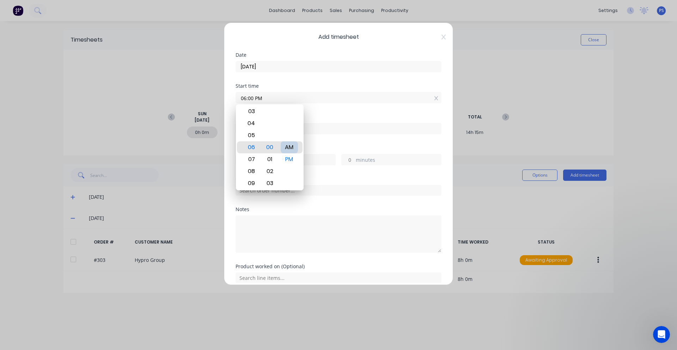
type input "06:00 AM"
click at [327, 135] on div "Finish time" at bounding box center [339, 130] width 206 height 31
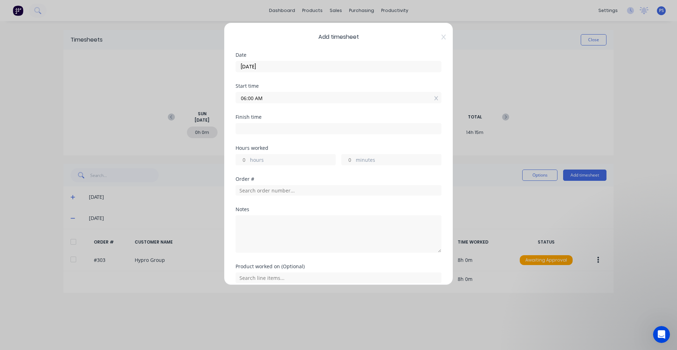
click at [286, 137] on div "Finish time" at bounding box center [339, 130] width 206 height 31
click at [286, 132] on input at bounding box center [338, 128] width 205 height 11
type input "12:05 PM"
type input "6"
type input "5"
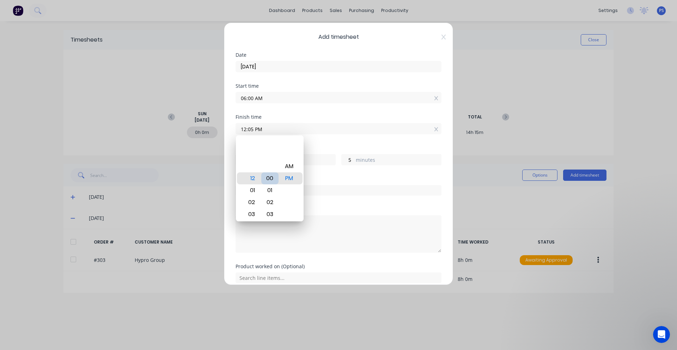
type input "12:00 PM"
type input "0"
click at [358, 146] on div "Hours worked" at bounding box center [339, 148] width 206 height 5
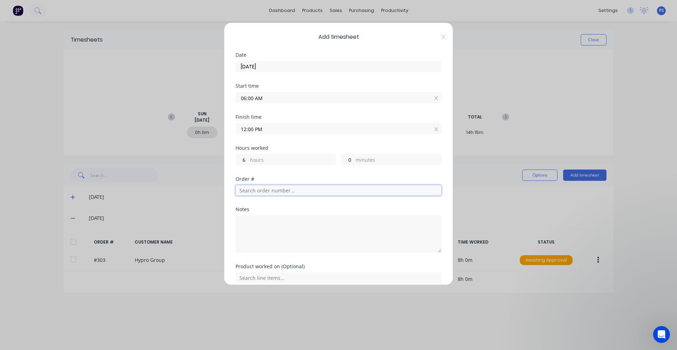
click at [282, 194] on input "text" at bounding box center [339, 190] width 206 height 11
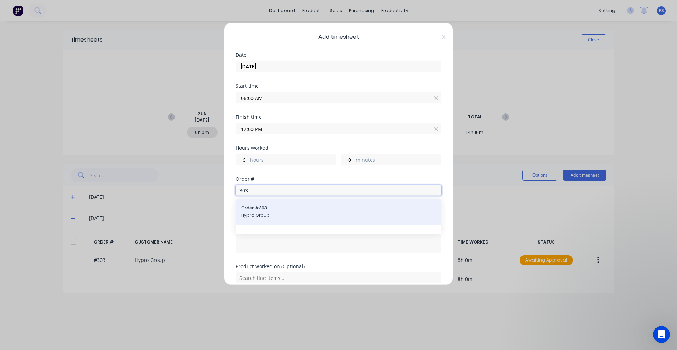
type input "303"
click at [286, 201] on div "Order # 303 Hypro Group" at bounding box center [339, 212] width 206 height 26
click at [279, 221] on div "Order # 303 Hypro Group" at bounding box center [339, 212] width 206 height 26
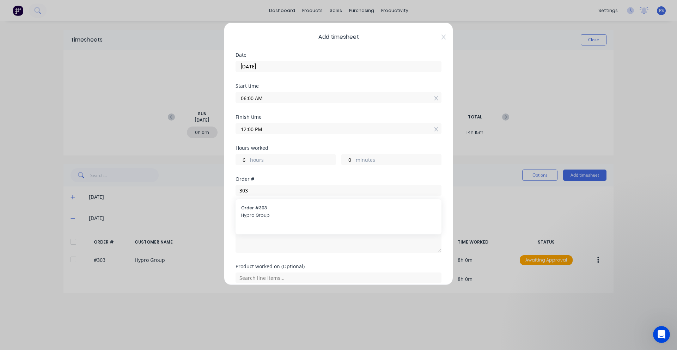
click at [264, 226] on div "Order # 303 Hypro Group" at bounding box center [339, 216] width 206 height 35
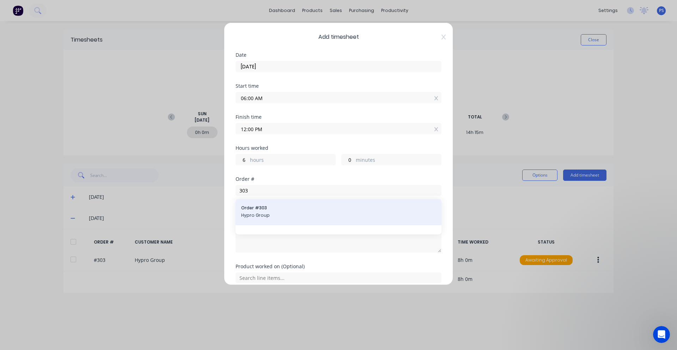
click at [264, 216] on span "Hypro Group" at bounding box center [338, 215] width 195 height 6
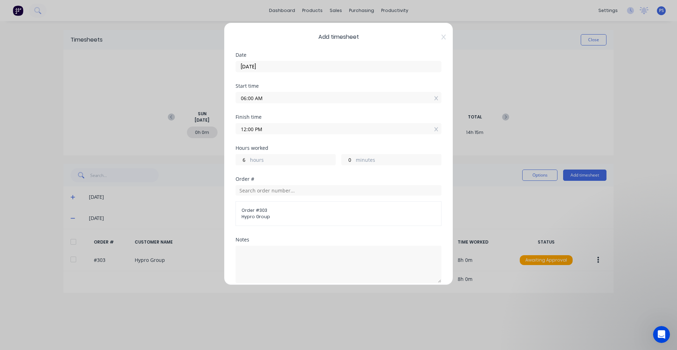
click at [265, 238] on div "Notes" at bounding box center [339, 239] width 206 height 5
click at [264, 246] on textarea at bounding box center [339, 264] width 206 height 37
type textarea "Onsite Completion"
click at [273, 239] on div "Notes" at bounding box center [339, 239] width 206 height 5
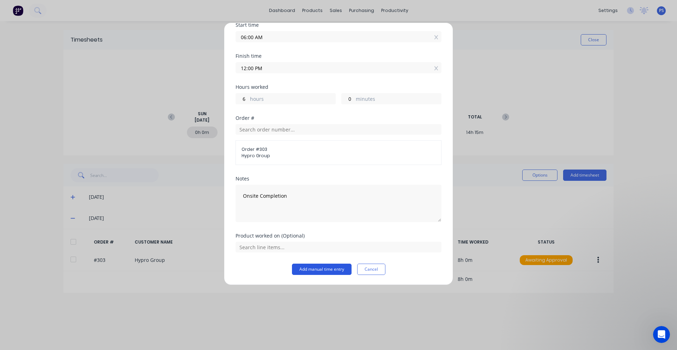
click at [314, 267] on button "Add manual time entry" at bounding box center [322, 269] width 60 height 11
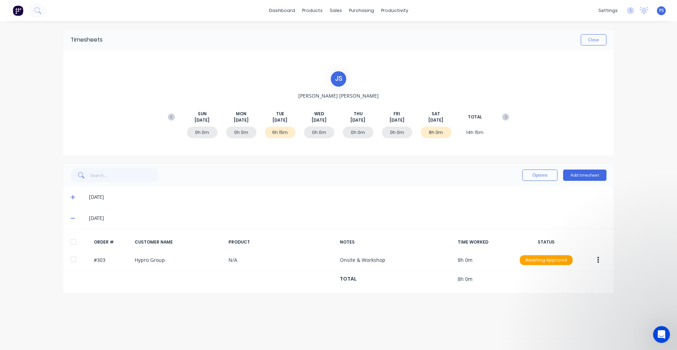
drag, startPoint x: 233, startPoint y: 119, endPoint x: 253, endPoint y: 120, distance: 20.2
click at [253, 120] on div "MON Aug 25th" at bounding box center [241, 117] width 31 height 13
drag, startPoint x: 248, startPoint y: 121, endPoint x: 242, endPoint y: 121, distance: 6.0
click at [242, 121] on span "[DATE]" at bounding box center [241, 120] width 15 height 6
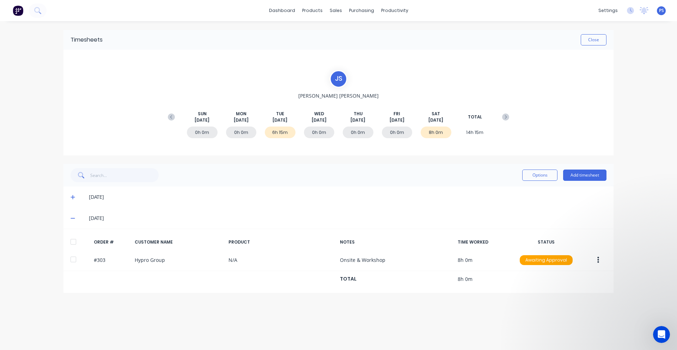
click at [242, 121] on span "[DATE]" at bounding box center [241, 120] width 15 height 6
drag, startPoint x: 306, startPoint y: 120, endPoint x: 410, endPoint y: 119, distance: 104.8
click at [410, 119] on div "SUN Aug 24th MON Aug 25th TUE Aug 26th WED Aug 27th THU Aug 28th FRI Aug 29th S…" at bounding box center [338, 117] width 349 height 13
click at [410, 119] on div "FRI Aug 29th" at bounding box center [397, 117] width 31 height 13
click at [599, 176] on button "Add timesheet" at bounding box center [584, 175] width 43 height 11
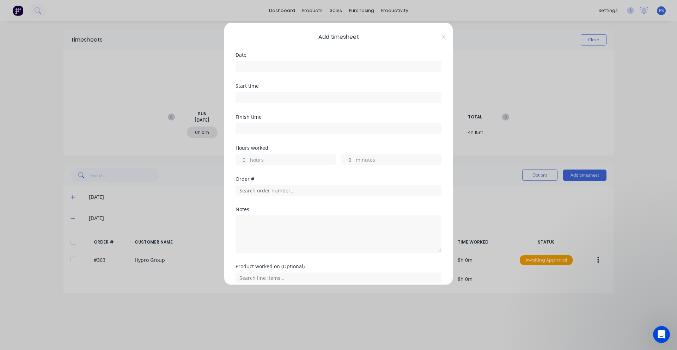
click at [274, 70] on input at bounding box center [338, 66] width 205 height 11
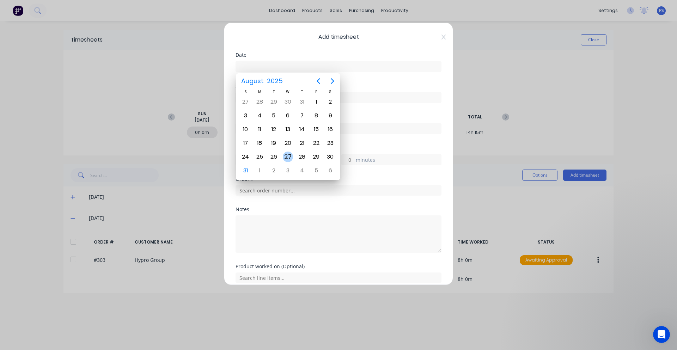
click at [285, 159] on div "27" at bounding box center [288, 157] width 11 height 11
type input "27/08/2025"
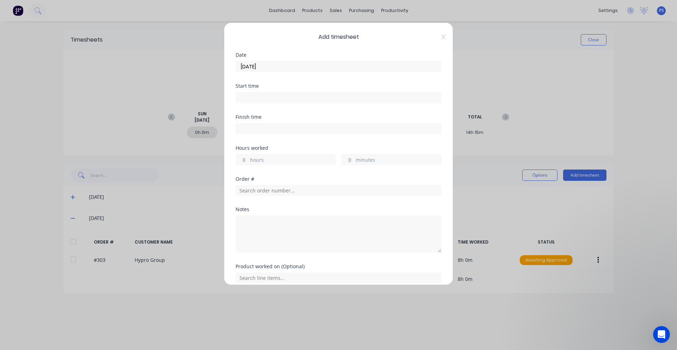
click at [252, 100] on input at bounding box center [338, 97] width 205 height 11
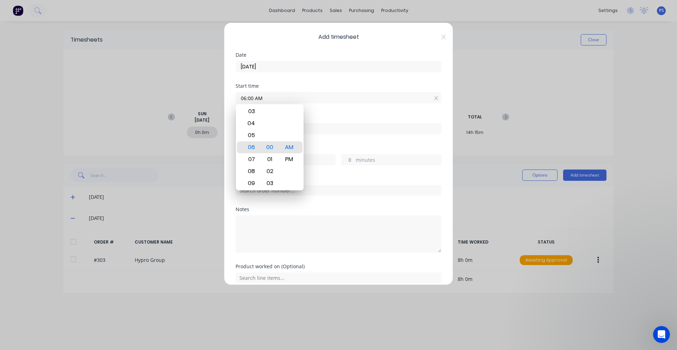
click at [308, 142] on div "Finish time" at bounding box center [339, 130] width 206 height 31
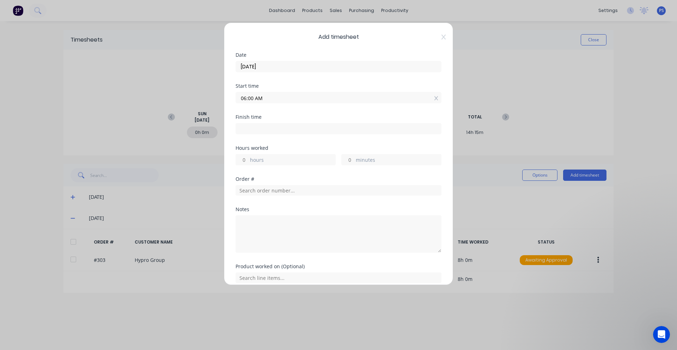
click at [252, 100] on input "06:00 AM" at bounding box center [338, 97] width 205 height 11
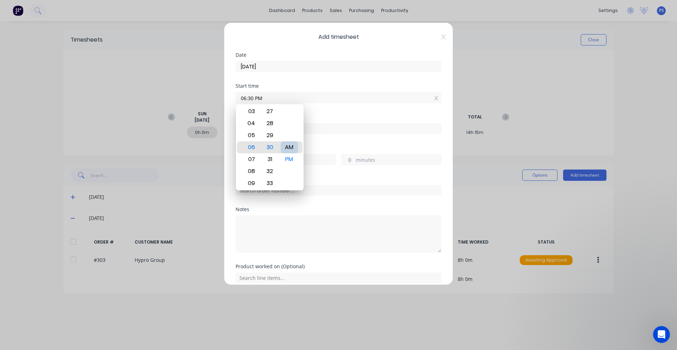
type input "06:30 AM"
click at [325, 134] on label at bounding box center [339, 128] width 206 height 11
click at [325, 134] on input at bounding box center [338, 128] width 205 height 11
type input "12:06 PM"
type input "5"
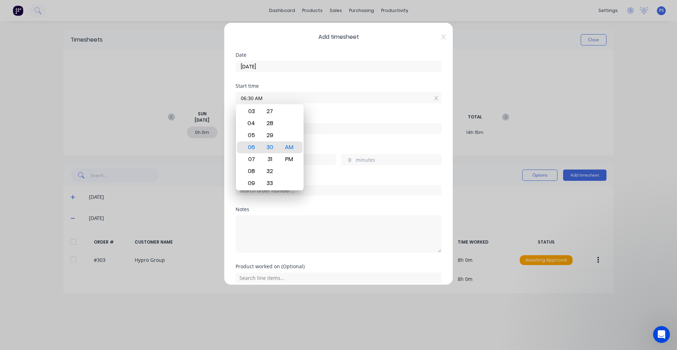
type input "36"
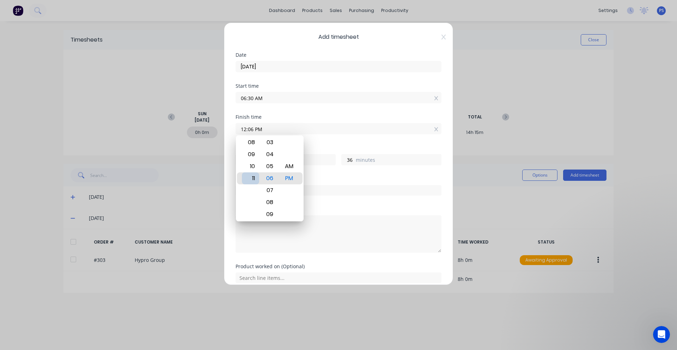
type input "11:06 PM"
type input "16"
type input "08:06 PM"
type input "13"
type input "06:06 PM"
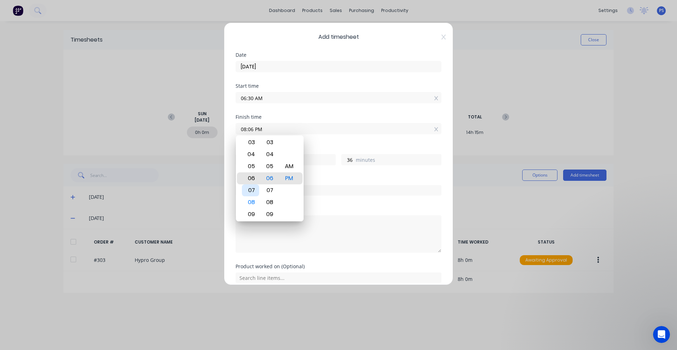
type input "11"
type input "05:06 PM"
type input "10"
click at [318, 220] on textarea at bounding box center [339, 234] width 206 height 37
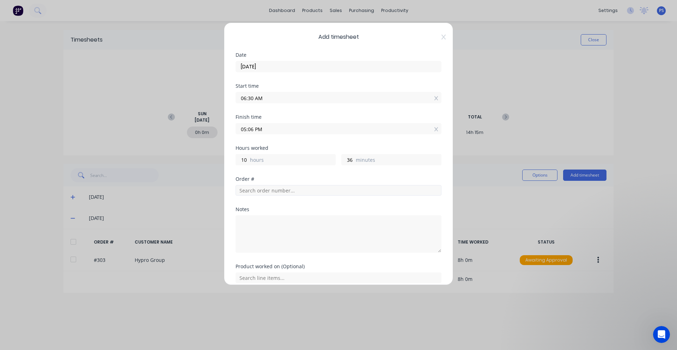
click at [307, 186] on div at bounding box center [339, 189] width 206 height 12
click at [307, 186] on input "text" at bounding box center [339, 190] width 206 height 11
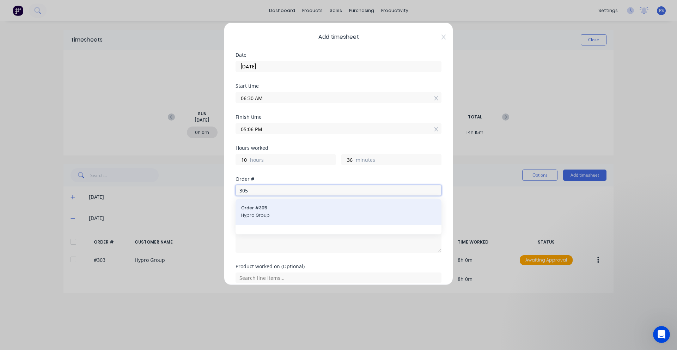
type input "305"
click at [296, 215] on span "Hypro Group" at bounding box center [338, 215] width 195 height 6
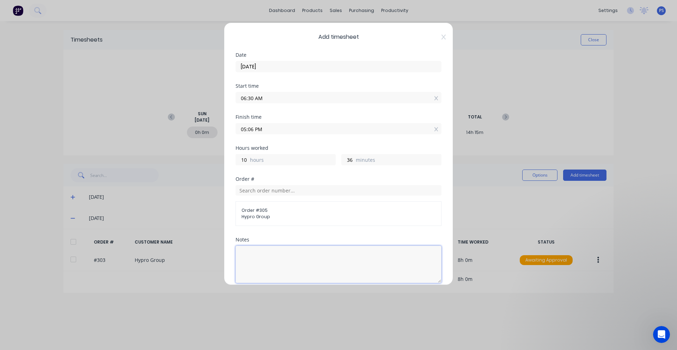
click at [301, 253] on textarea at bounding box center [339, 264] width 206 height 37
type textarea "F"
click at [264, 133] on div "Finish time 05:06 PM" at bounding box center [339, 130] width 206 height 31
click at [264, 133] on input "05:06 PM" at bounding box center [338, 128] width 205 height 11
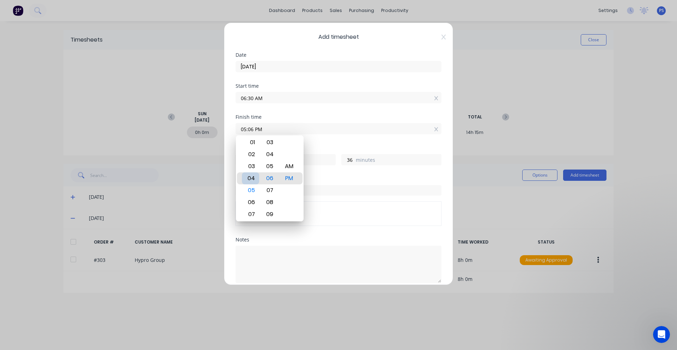
type input "04:06 PM"
type input "9"
type input "05:06 PM"
type input "10"
type input "05:00 PM"
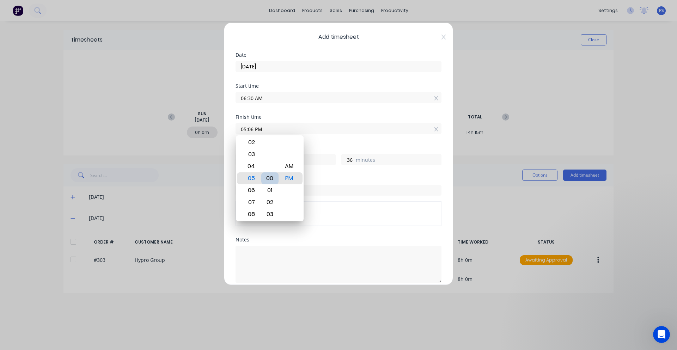
type input "30"
click at [327, 140] on div "Finish time 05:00 PM" at bounding box center [339, 130] width 206 height 31
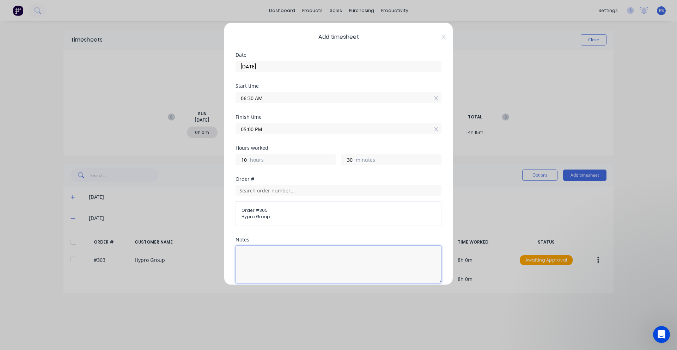
click at [281, 255] on textarea at bounding box center [339, 264] width 206 height 37
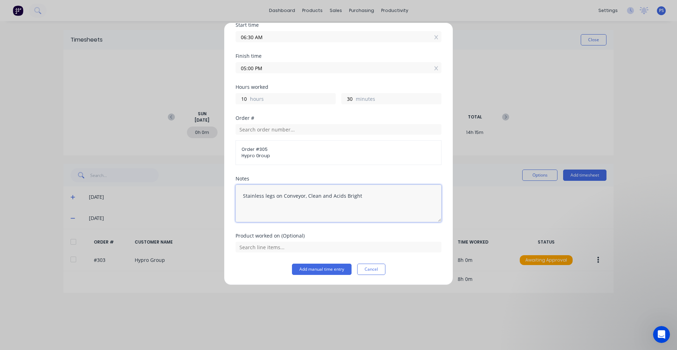
click at [341, 196] on textarea "Stainless legs on Conveyor, Clean and Acids Bright" at bounding box center [339, 203] width 206 height 37
click at [342, 197] on textarea "Stainless legs on Conveyor, Clean and Acids Bright" at bounding box center [339, 203] width 206 height 37
type textarea "Stainless legs on Conveyor, Clean and Acid Bright"
click at [334, 244] on input "text" at bounding box center [339, 247] width 206 height 11
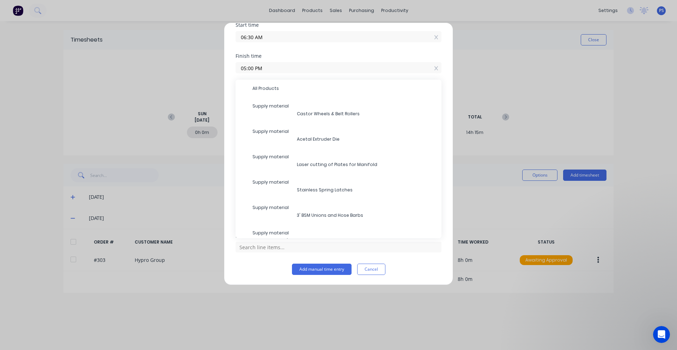
click at [254, 262] on div "Product worked on (Optional) All Products Supply material Castor Wheels & Belt …" at bounding box center [339, 249] width 206 height 30
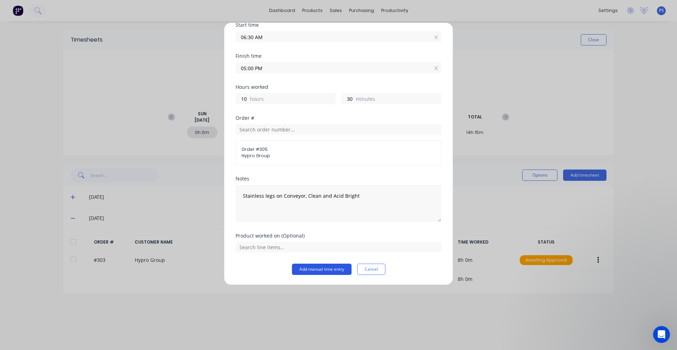
click at [326, 271] on button "Add manual time entry" at bounding box center [322, 269] width 60 height 11
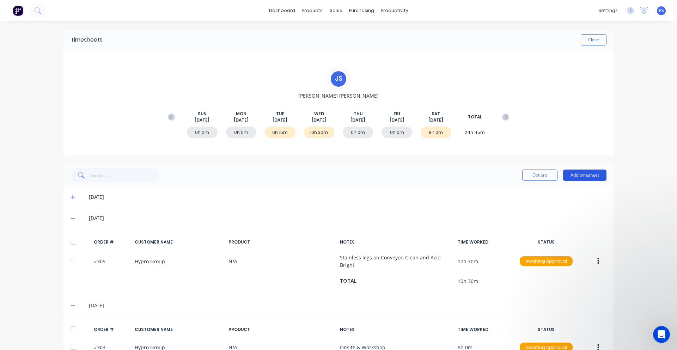
click at [584, 175] on button "Add timesheet" at bounding box center [584, 175] width 43 height 11
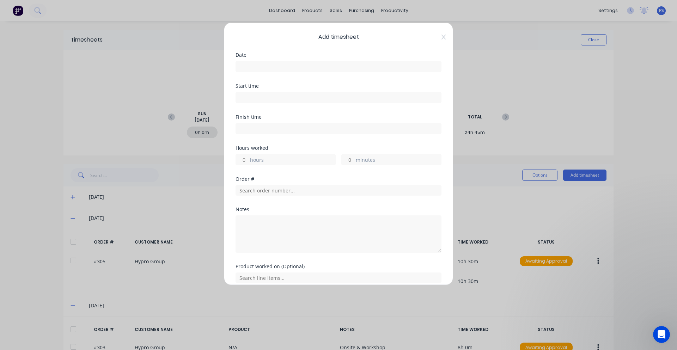
click at [310, 70] on input at bounding box center [338, 66] width 205 height 11
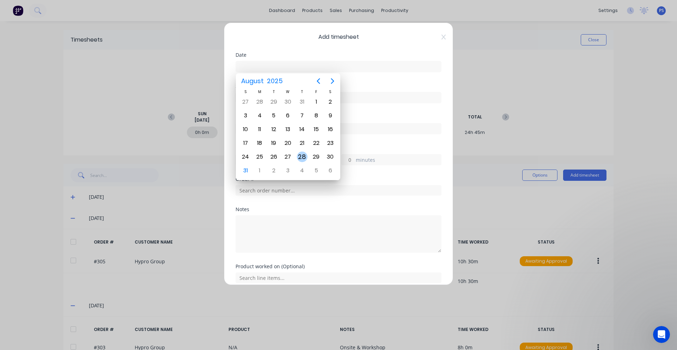
click at [306, 159] on div "28" at bounding box center [302, 157] width 11 height 11
type input "28/08/2025"
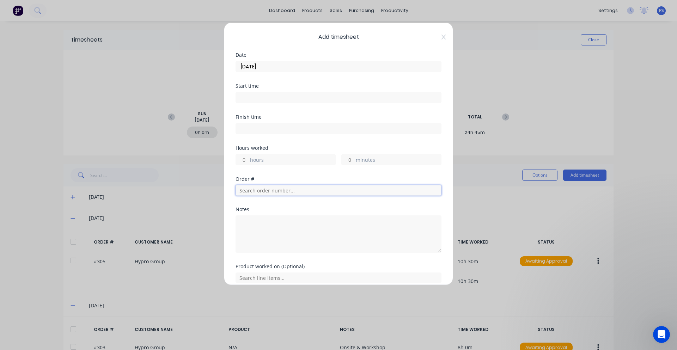
click at [285, 188] on input "text" at bounding box center [339, 190] width 206 height 11
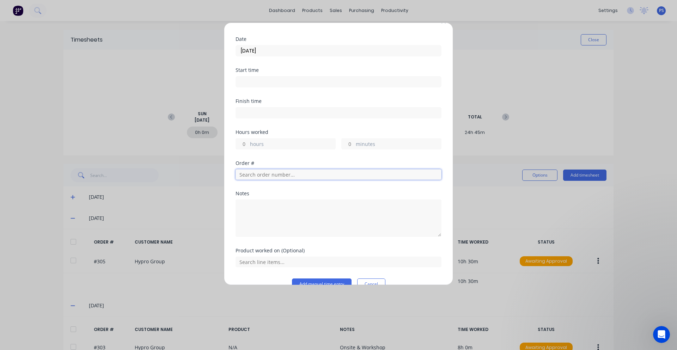
scroll to position [31, 0]
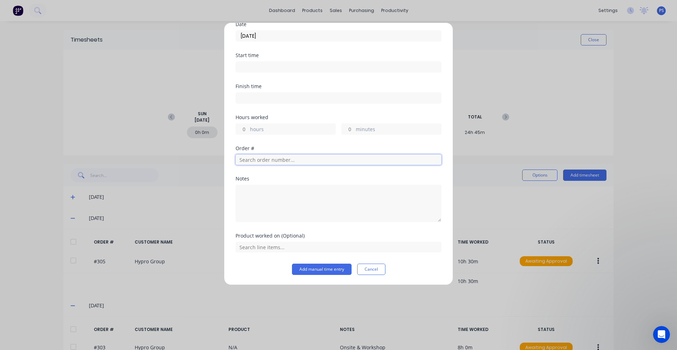
drag, startPoint x: 268, startPoint y: 159, endPoint x: 249, endPoint y: 159, distance: 19.4
click at [249, 159] on input "text" at bounding box center [339, 160] width 206 height 11
click at [296, 157] on input "text" at bounding box center [339, 160] width 206 height 11
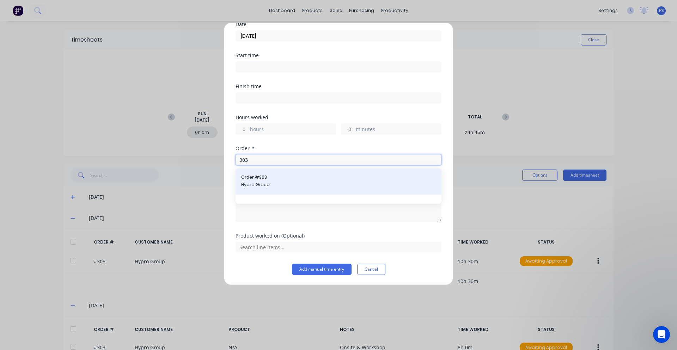
type input "303"
click at [299, 184] on span "Hypro Group" at bounding box center [338, 185] width 195 height 6
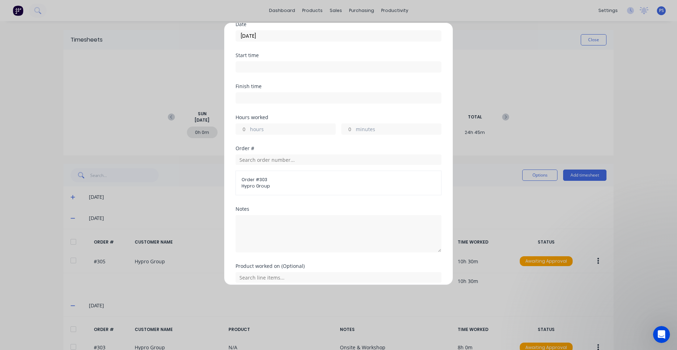
click at [302, 68] on input at bounding box center [338, 67] width 205 height 11
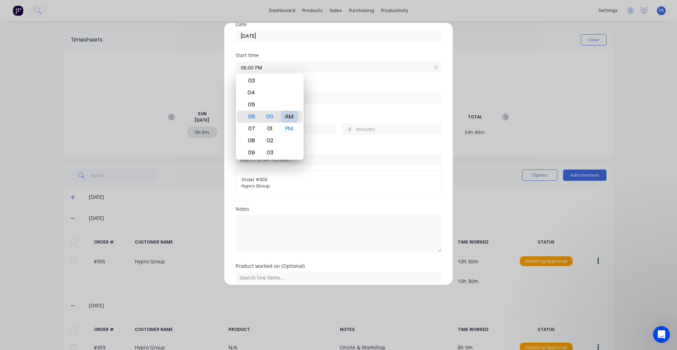
type input "06:00 AM"
click at [334, 106] on div "Finish time" at bounding box center [339, 99] width 206 height 31
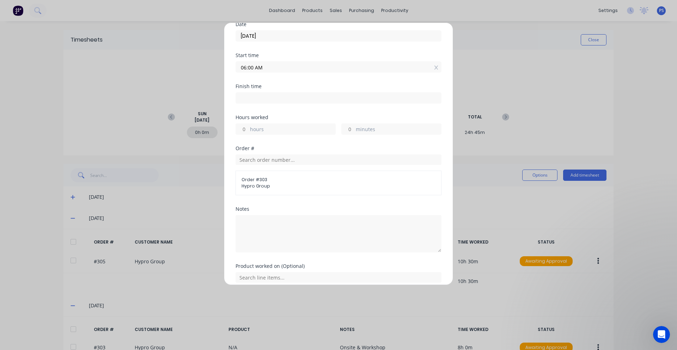
click at [323, 101] on input at bounding box center [338, 98] width 205 height 11
type input "12:07 PM"
type input "6"
type input "7"
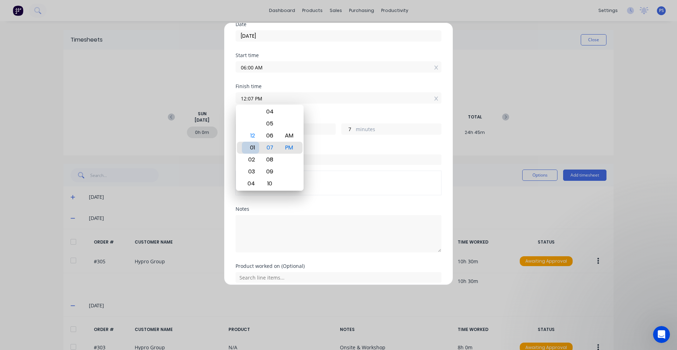
type input "01:07 PM"
type input "7"
type input "11:07 PM"
type input "17"
type input "05:07 PM"
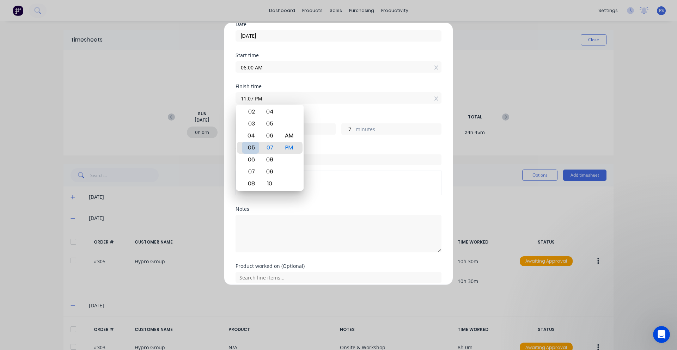
type input "11"
type input "06:07 PM"
type input "12"
type input "07:07 PM"
type input "13"
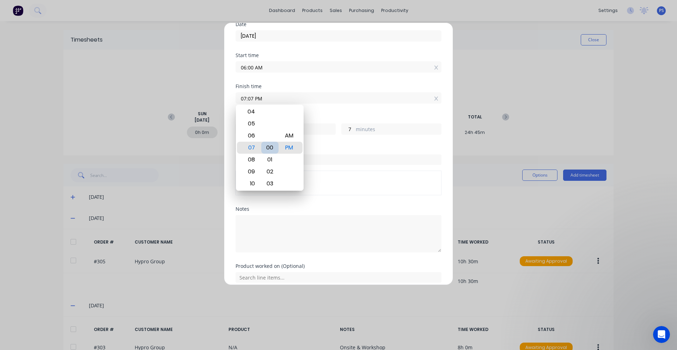
type input "07:00 PM"
type input "0"
type input "07:13 PM"
type input "13"
type input "07:33 PM"
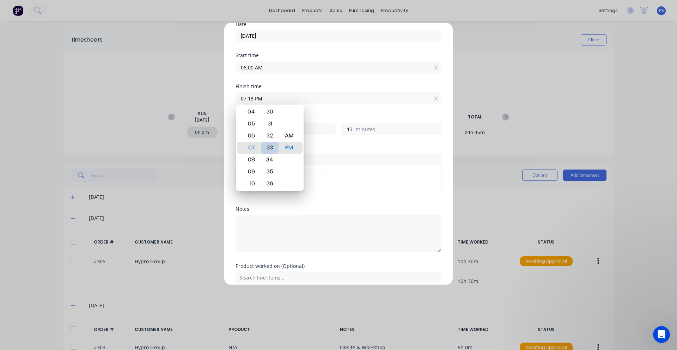
type input "33"
type input "07:31 PM"
type input "31"
type input "07:30 PM"
type input "30"
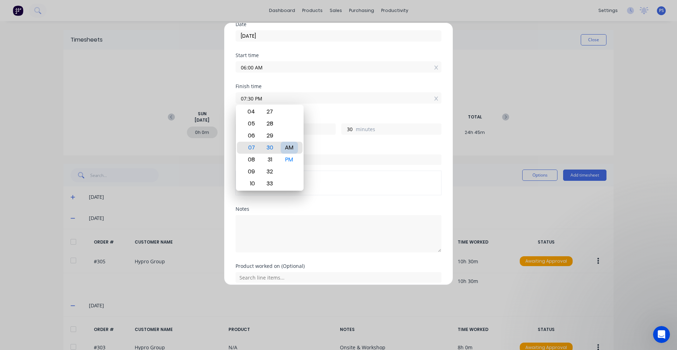
type input "07:30 AM"
type input "1"
click at [337, 150] on div "Order #" at bounding box center [339, 148] width 206 height 5
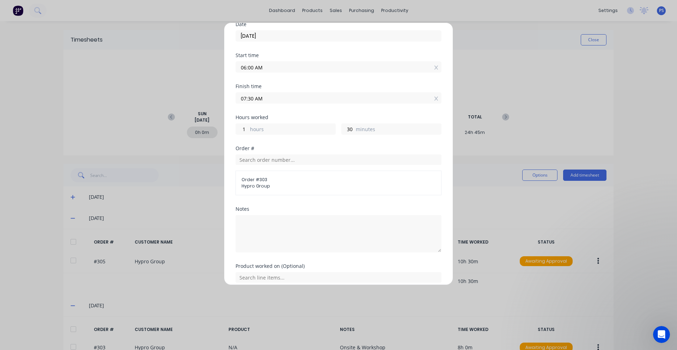
scroll to position [61, 0]
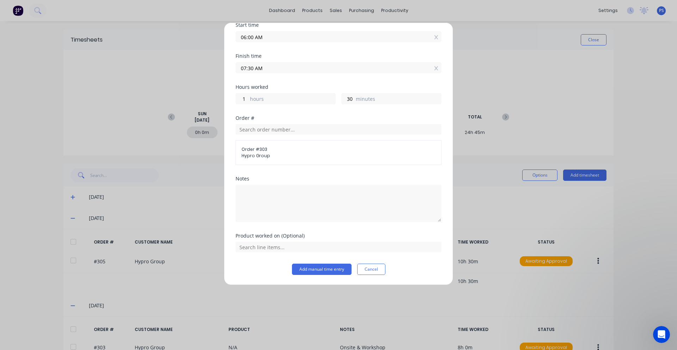
drag, startPoint x: 251, startPoint y: 68, endPoint x: 243, endPoint y: 68, distance: 8.1
click at [243, 68] on input "07:30 AM" at bounding box center [338, 67] width 205 height 11
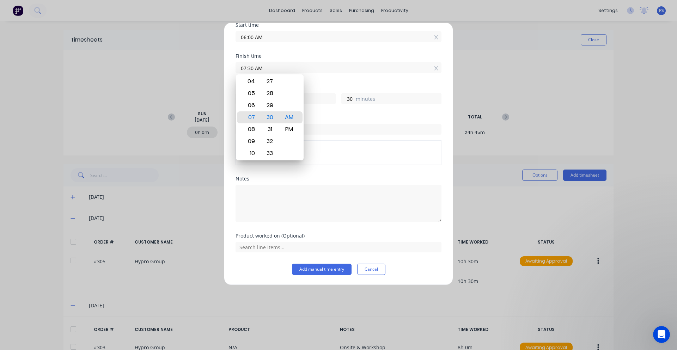
click at [310, 74] on div "Finish time 07:30 AM" at bounding box center [339, 69] width 206 height 31
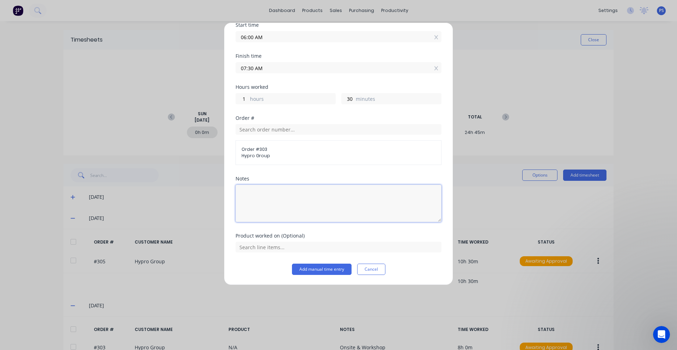
click at [309, 191] on textarea at bounding box center [339, 203] width 206 height 37
type textarea "Pick up of Laser"
click at [314, 270] on button "Add manual time entry" at bounding box center [322, 269] width 60 height 11
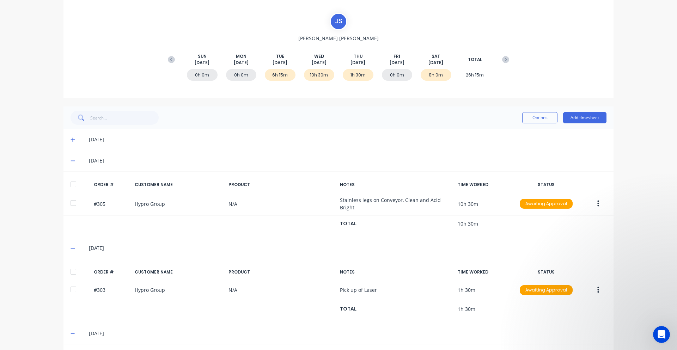
scroll to position [71, 0]
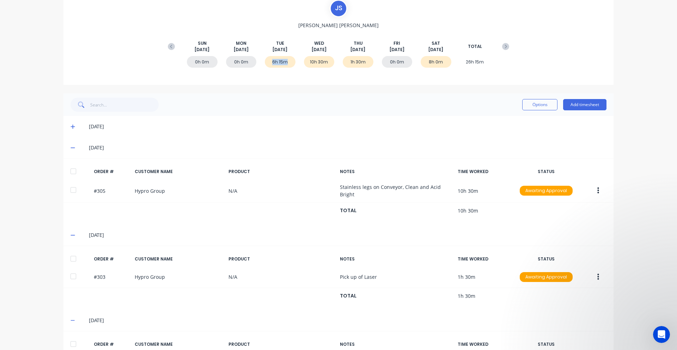
drag, startPoint x: 270, startPoint y: 64, endPoint x: 295, endPoint y: 64, distance: 25.4
click at [295, 64] on div "0h 0m 0h 0m 6h 15m 10h 30m 1h 30m 0h 0m 8h 0m 26h 15m" at bounding box center [338, 63] width 349 height 21
drag, startPoint x: 316, startPoint y: 64, endPoint x: 326, endPoint y: 64, distance: 9.9
click at [318, 64] on div "10h 30m" at bounding box center [319, 62] width 31 height 12
click at [366, 66] on div "1h 30m" at bounding box center [358, 62] width 31 height 12
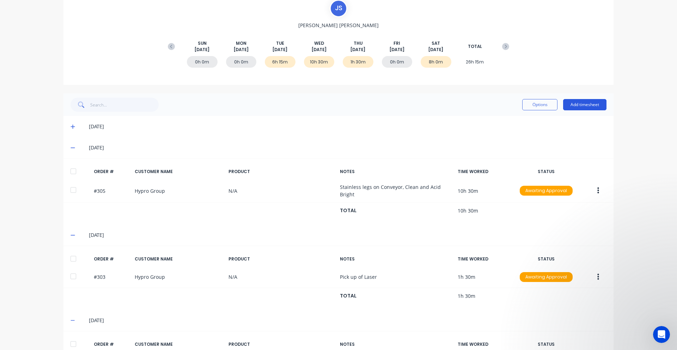
click at [595, 105] on button "Add timesheet" at bounding box center [584, 104] width 43 height 11
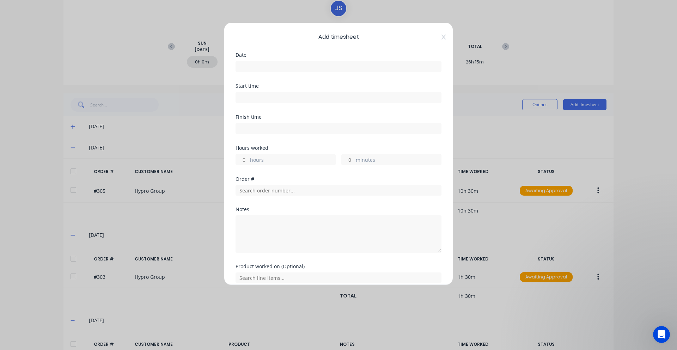
click at [310, 62] on input at bounding box center [338, 66] width 205 height 11
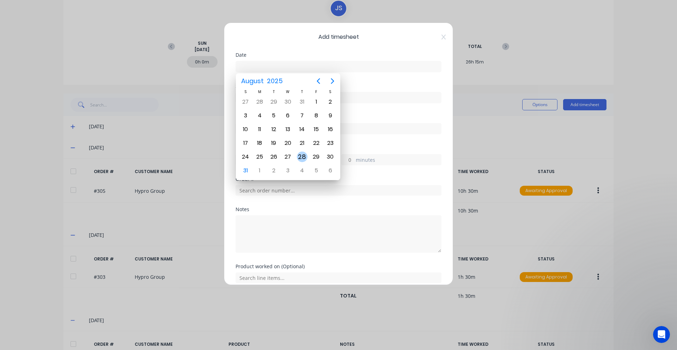
click at [297, 154] on div "28" at bounding box center [302, 156] width 14 height 13
type input "28/08/2025"
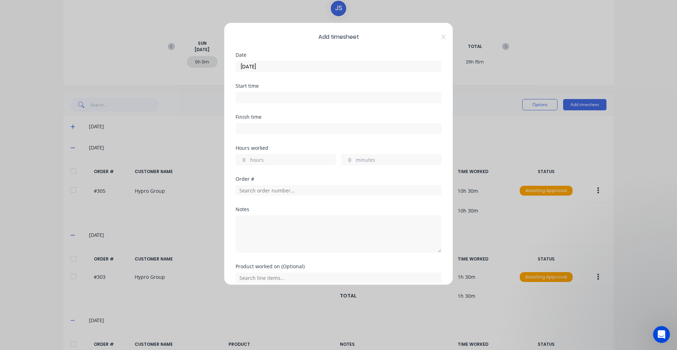
click at [277, 97] on input at bounding box center [338, 97] width 205 height 11
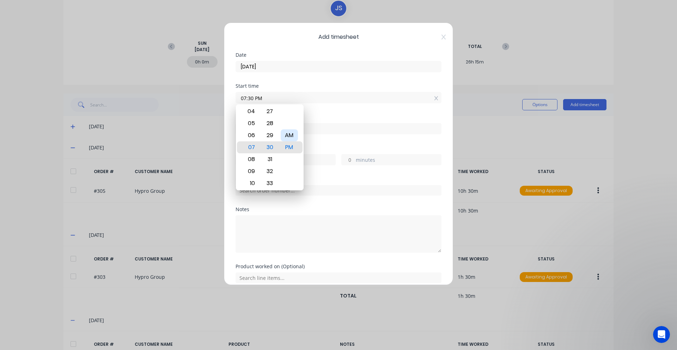
click at [290, 136] on div "AM" at bounding box center [289, 135] width 17 height 12
type input "07:30 AM"
click at [320, 134] on label at bounding box center [339, 128] width 206 height 11
click at [320, 134] on input at bounding box center [338, 128] width 205 height 11
type input "12:08 PM"
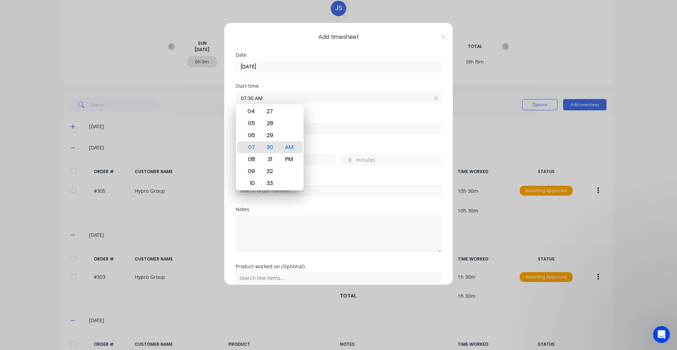
type input "4"
type input "38"
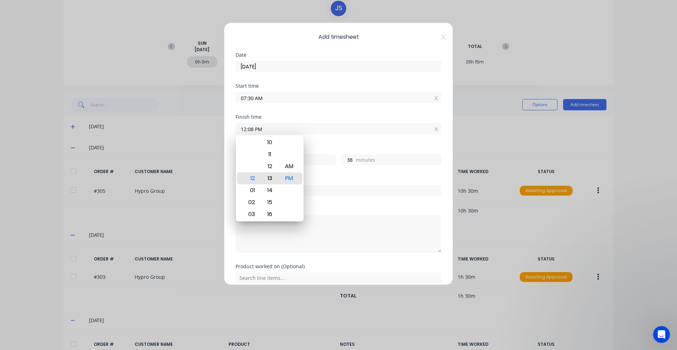
type input "12:13 PM"
type input "43"
type input "01:13 PM"
type input "5"
type input "11:13 PM"
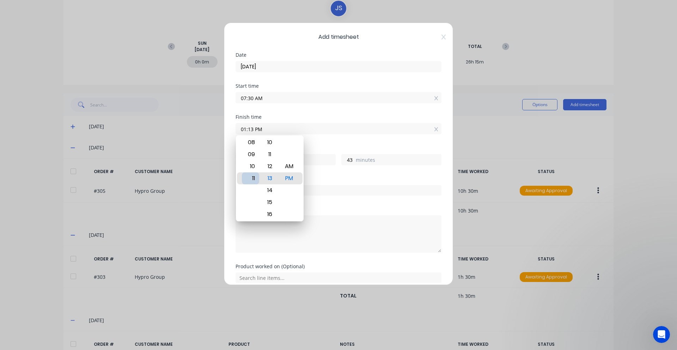
type input "15"
type input "09:13 PM"
type input "13"
type input "06:13 PM"
type input "10"
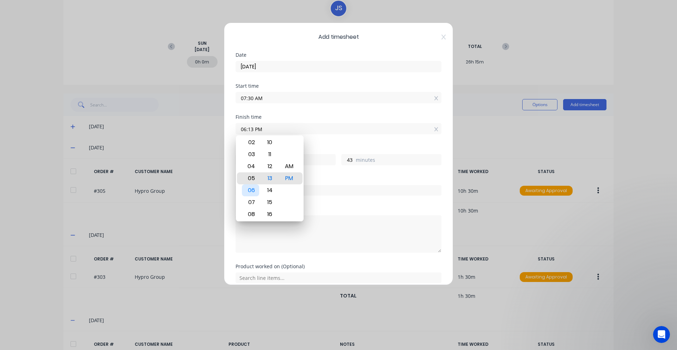
type input "05:13 PM"
type input "9"
type input "05:27 PM"
type input "57"
type input "05:29 PM"
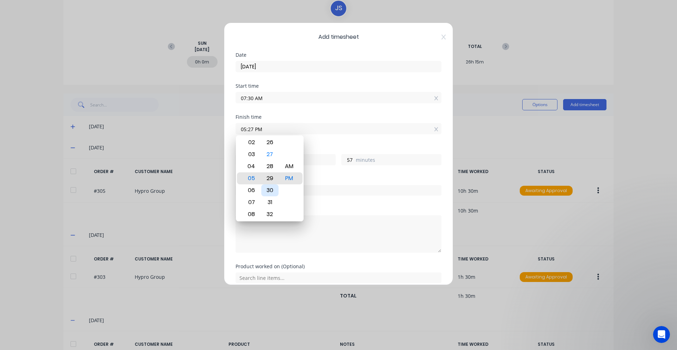
type input "59"
type input "05:30 PM"
type input "10"
type input "0"
click at [335, 181] on div "Order #" at bounding box center [339, 179] width 206 height 5
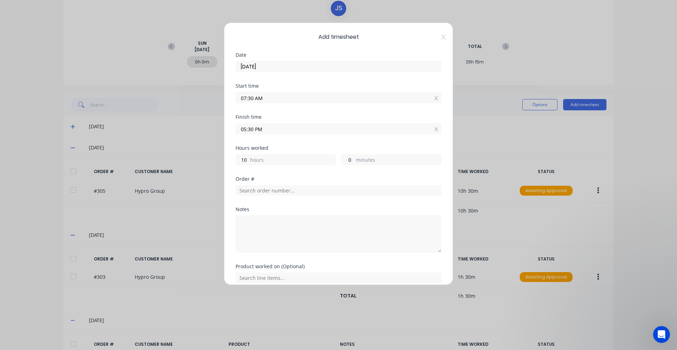
click at [321, 196] on div "Order #" at bounding box center [339, 192] width 206 height 30
click at [319, 192] on input "text" at bounding box center [339, 190] width 206 height 11
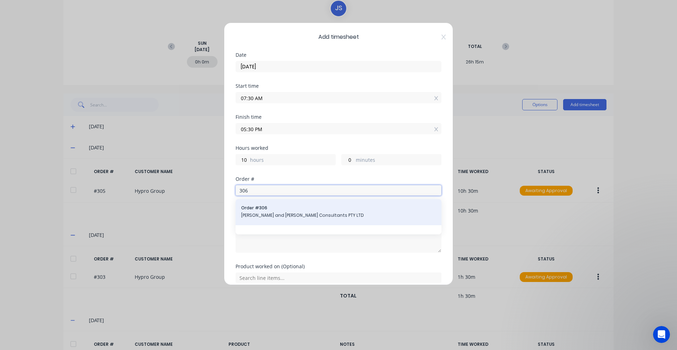
type input "306"
click at [303, 217] on span "[PERSON_NAME] and [PERSON_NAME] Consultants PTY LTD" at bounding box center [338, 215] width 195 height 6
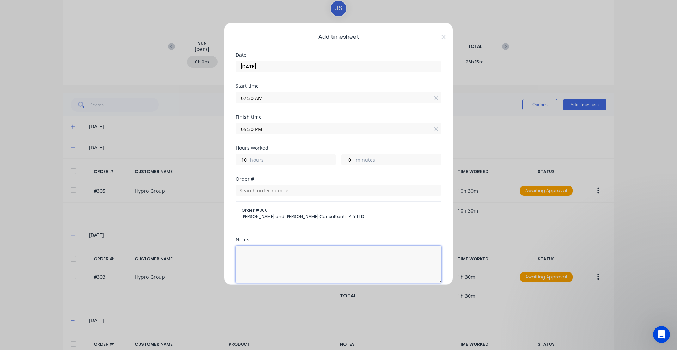
click at [284, 261] on textarea at bounding box center [339, 264] width 206 height 37
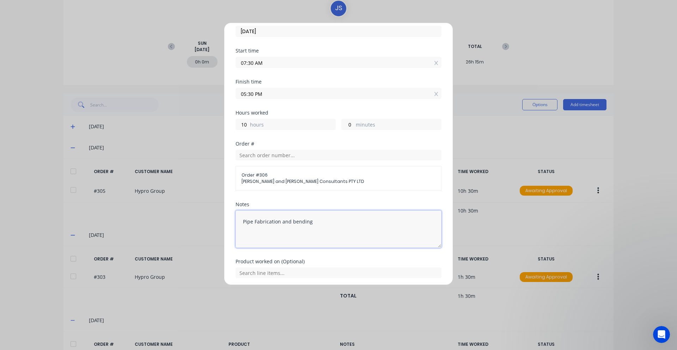
type textarea "Pipe Fabrication and bending"
click at [298, 201] on div "Order # Order # 306 John and Joyce Consultants PTY LTD" at bounding box center [339, 171] width 206 height 61
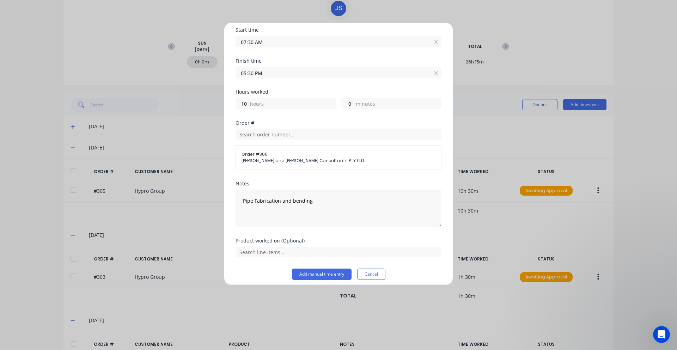
scroll to position [61, 0]
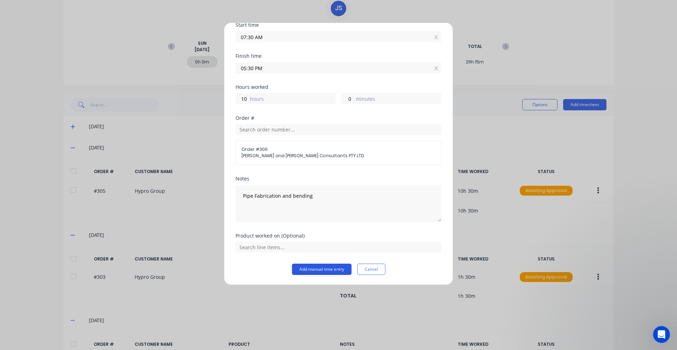
click at [306, 273] on button "Add manual time entry" at bounding box center [322, 269] width 60 height 11
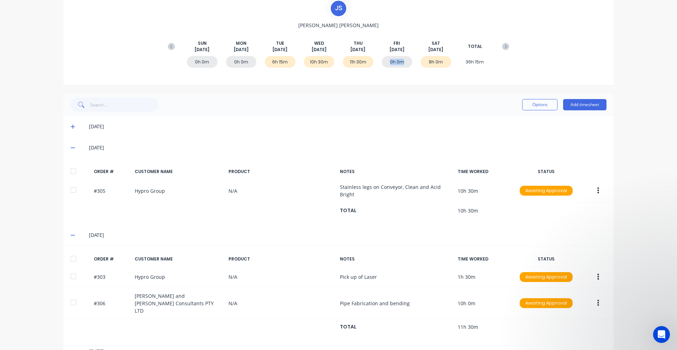
drag, startPoint x: 383, startPoint y: 62, endPoint x: 402, endPoint y: 62, distance: 19.4
click at [402, 62] on div "0h 0m" at bounding box center [397, 62] width 31 height 12
click at [402, 63] on div "0h 0m" at bounding box center [397, 62] width 31 height 12
click at [588, 99] on button "Add timesheet" at bounding box center [584, 104] width 43 height 11
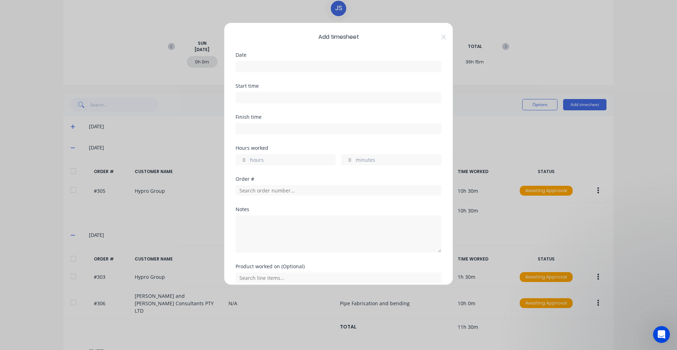
drag, startPoint x: 306, startPoint y: 58, endPoint x: 306, endPoint y: 63, distance: 5.6
click at [306, 57] on div "Date" at bounding box center [339, 63] width 206 height 20
click at [307, 67] on input at bounding box center [338, 66] width 205 height 11
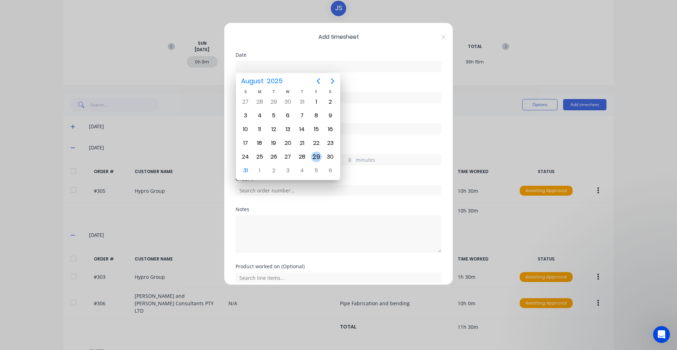
click at [318, 156] on div "29" at bounding box center [316, 157] width 11 height 11
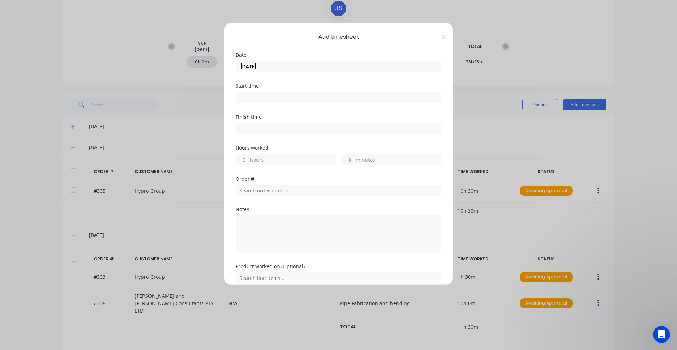
type input "29/08/2025"
click at [295, 97] on input at bounding box center [338, 97] width 205 height 11
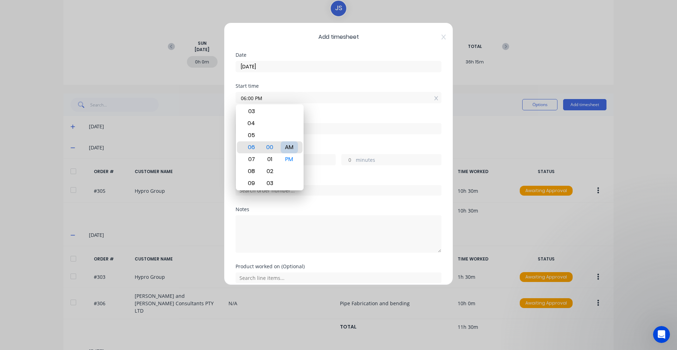
type input "06:00 AM"
click at [326, 141] on div "Finish time" at bounding box center [339, 130] width 206 height 31
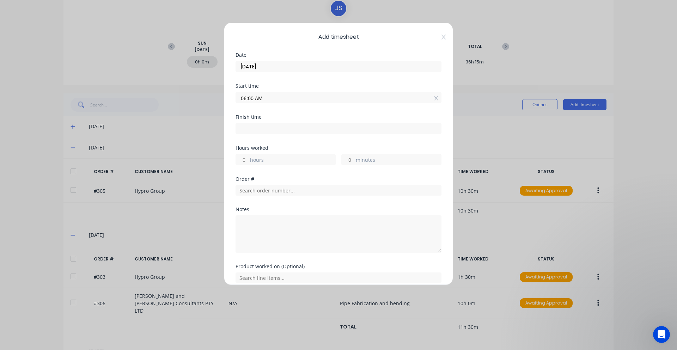
click at [322, 126] on input at bounding box center [338, 128] width 205 height 11
type input "12:09 PM"
type input "6"
type input "9"
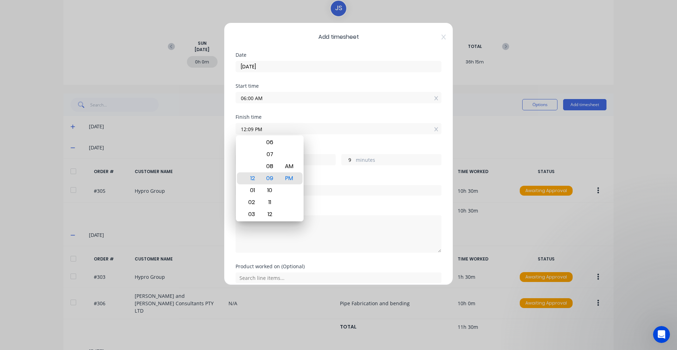
click at [394, 146] on div "Hours worked" at bounding box center [339, 148] width 206 height 5
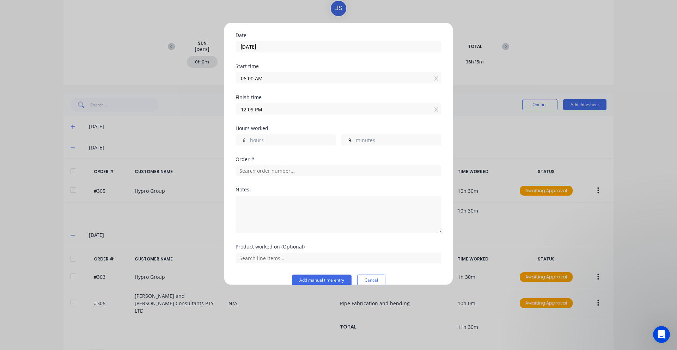
scroll to position [31, 0]
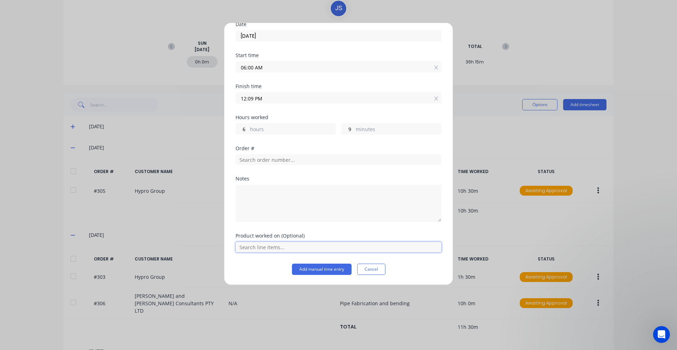
click at [300, 247] on input "text" at bounding box center [339, 247] width 206 height 11
click at [295, 100] on input "12:09 PM" at bounding box center [338, 98] width 205 height 11
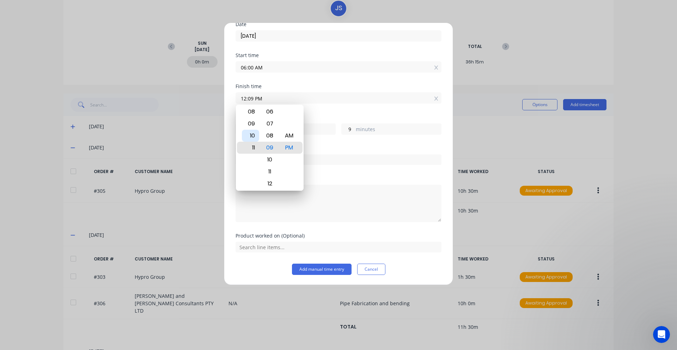
type input "11:09 PM"
type input "17"
type input "07:09 PM"
type input "13"
type input "06:09 PM"
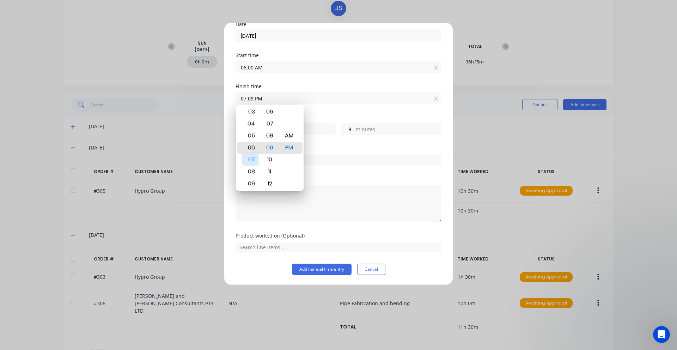
type input "12"
click at [329, 153] on div at bounding box center [339, 159] width 206 height 12
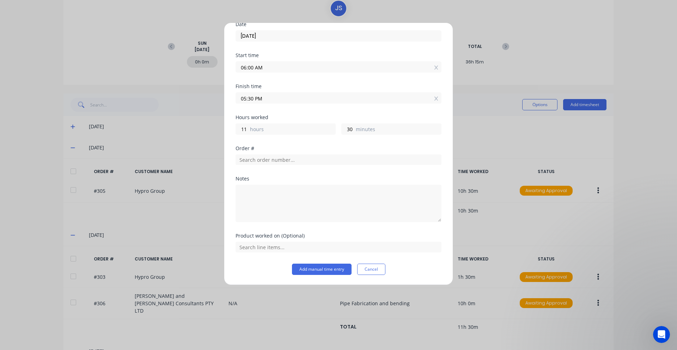
click at [316, 71] on input "06:00 AM" at bounding box center [338, 67] width 205 height 11
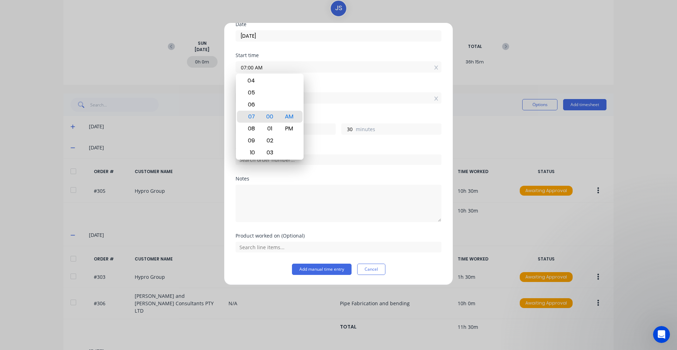
click at [324, 144] on div "Hours worked 10 hours 30 minutes" at bounding box center [339, 130] width 206 height 31
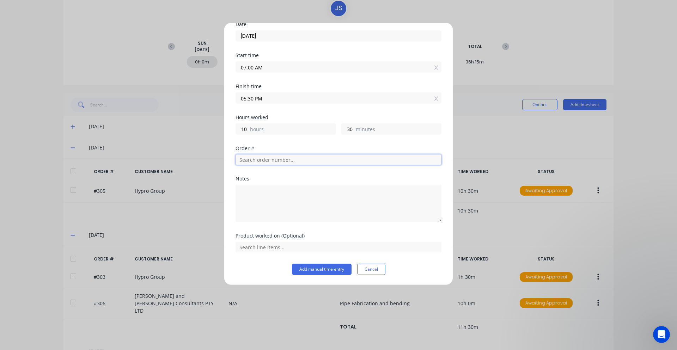
click at [314, 164] on input "text" at bounding box center [339, 160] width 206 height 11
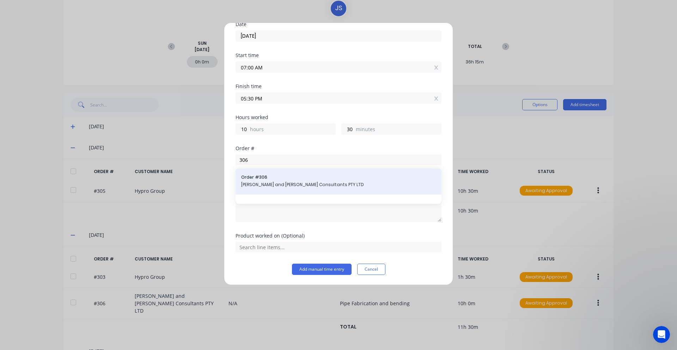
click at [283, 186] on span "[PERSON_NAME] and [PERSON_NAME] Consultants PTY LTD" at bounding box center [338, 185] width 195 height 6
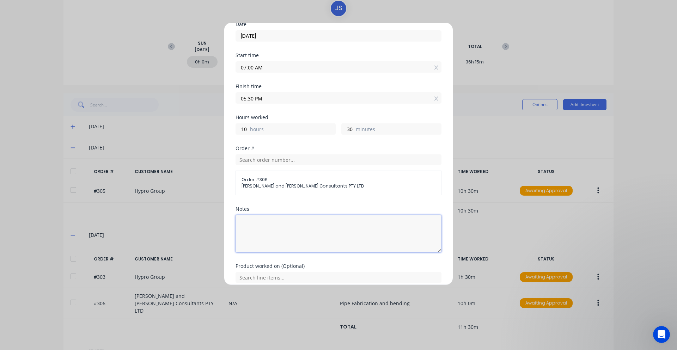
click at [278, 222] on textarea at bounding box center [339, 233] width 206 height 37
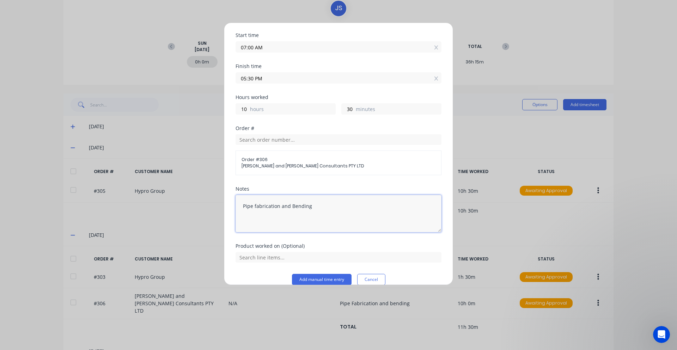
scroll to position [61, 0]
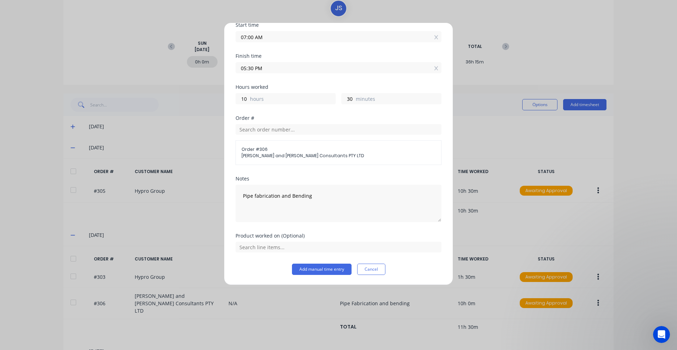
click at [306, 262] on div "Product worked on (Optional)" at bounding box center [339, 249] width 206 height 30
click at [304, 273] on button "Add manual time entry" at bounding box center [322, 269] width 60 height 11
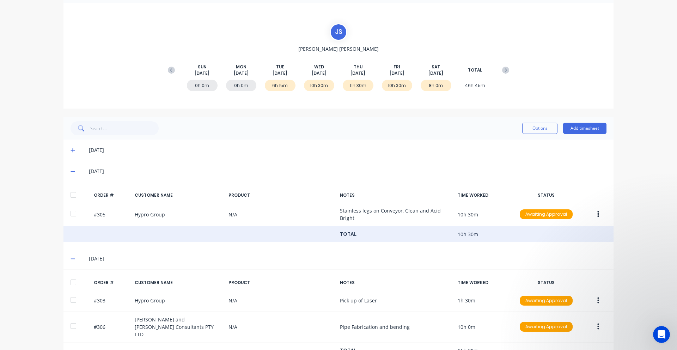
scroll to position [32, 0]
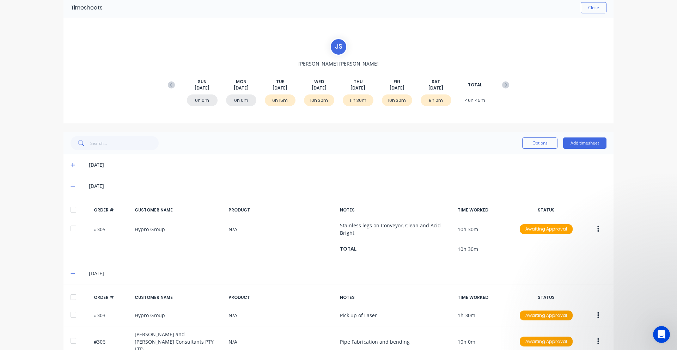
click at [89, 166] on div "[DATE]" at bounding box center [348, 165] width 518 height 8
click at [78, 167] on div "[DATE]" at bounding box center [342, 165] width 529 height 8
click at [73, 167] on span at bounding box center [74, 165] width 7 height 7
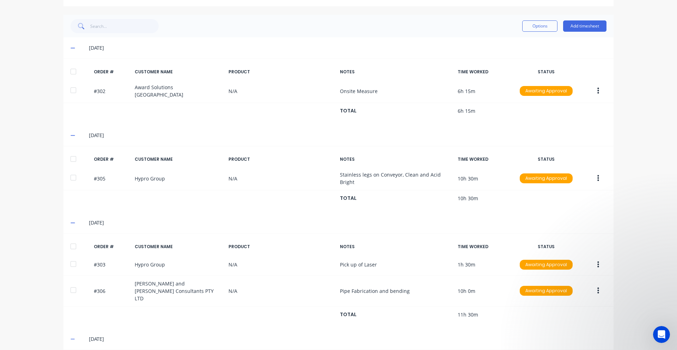
scroll to position [154, 0]
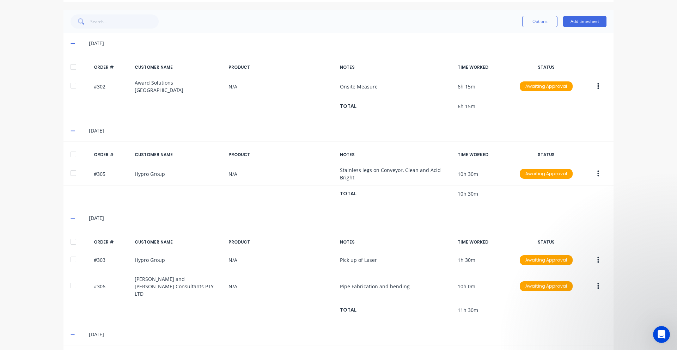
drag, startPoint x: 472, startPoint y: 107, endPoint x: 577, endPoint y: 125, distance: 105.9
click at [572, 126] on div "Options Add timesheet 26/08/25 ORDER # CUSTOMER NAME PRODUCT NOTES TIME WORKED …" at bounding box center [339, 257] width 550 height 494
click at [577, 127] on div "[DATE]" at bounding box center [348, 131] width 518 height 8
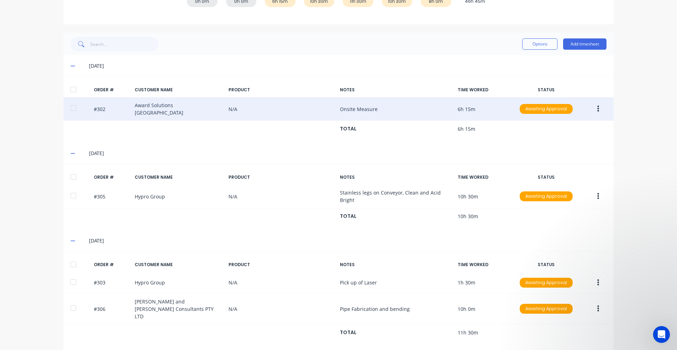
scroll to position [119, 0]
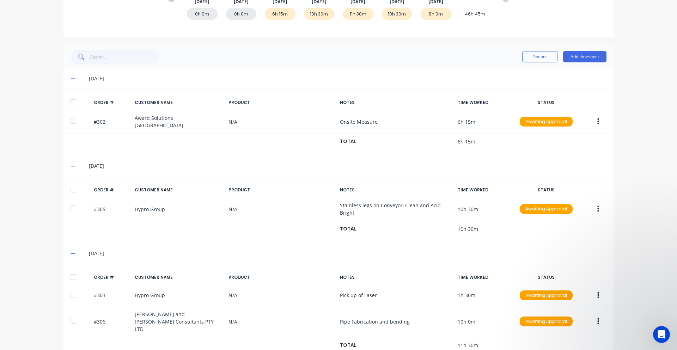
drag, startPoint x: 83, startPoint y: 80, endPoint x: 133, endPoint y: 82, distance: 50.1
click at [133, 82] on div "[DATE]" at bounding box center [342, 79] width 529 height 8
click at [133, 82] on div "[DATE]" at bounding box center [348, 79] width 518 height 8
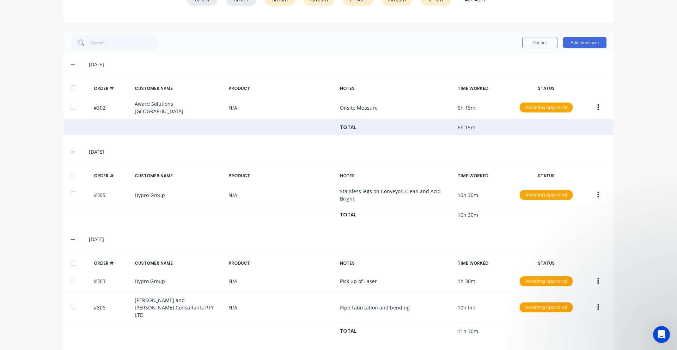
drag, startPoint x: 478, startPoint y: 128, endPoint x: 485, endPoint y: 128, distance: 7.8
click at [485, 128] on div "TOTAL 6h 15m" at bounding box center [339, 128] width 550 height 16
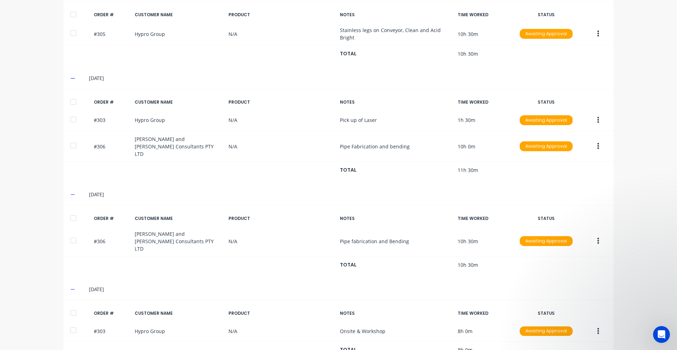
scroll to position [295, 0]
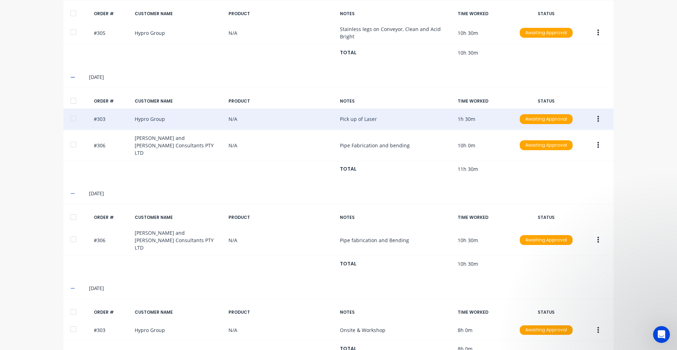
drag, startPoint x: 336, startPoint y: 117, endPoint x: 417, endPoint y: 116, distance: 81.2
click at [417, 116] on div "#303 Hypro Group N/A Pick up of Laser 1h 30m Awaiting Approval" at bounding box center [339, 120] width 550 height 22
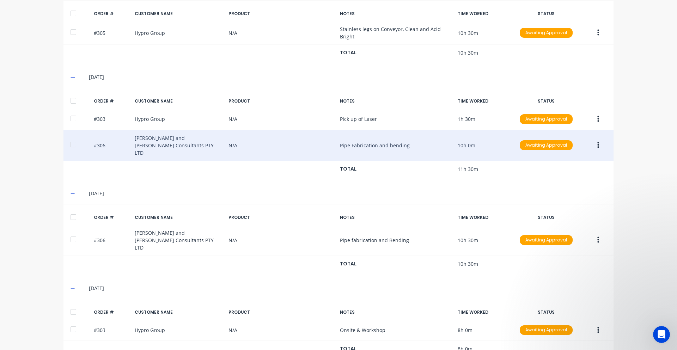
drag, startPoint x: 353, startPoint y: 139, endPoint x: 406, endPoint y: 141, distance: 53.7
click at [406, 141] on div "#306 John and Joyce Consultants PTY LTD N/A Pipe Fabrication and bending 10h 0m…" at bounding box center [339, 145] width 550 height 31
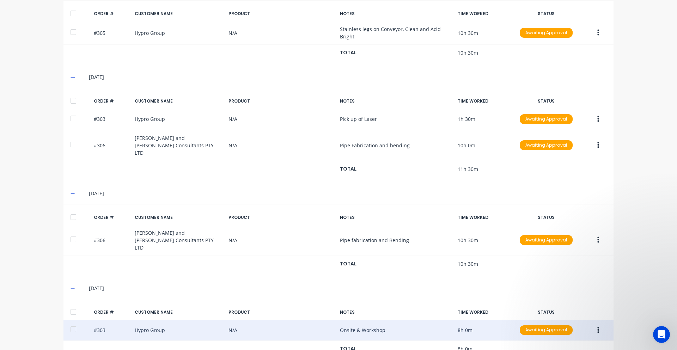
drag, startPoint x: 452, startPoint y: 312, endPoint x: 481, endPoint y: 312, distance: 29.6
click at [481, 320] on div "#303 Hypro Group N/A Onsite & Workshop 8h 0m Awaiting Approval" at bounding box center [339, 331] width 550 height 22
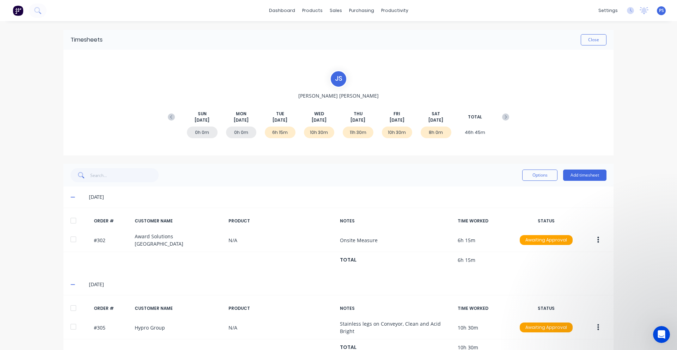
click at [496, 123] on div "SUN Aug 24th MON Aug 25th TUE Aug 26th WED Aug 27th THU Aug 28th FRI Aug 29th S…" at bounding box center [338, 117] width 349 height 13
click at [501, 121] on button at bounding box center [506, 117] width 14 height 13
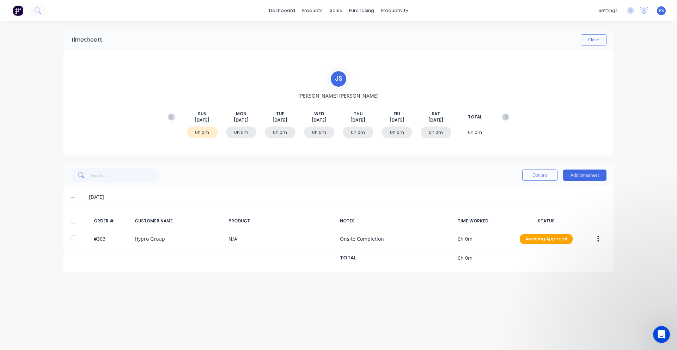
click at [193, 133] on div "6h 0m" at bounding box center [202, 133] width 31 height 12
drag, startPoint x: 197, startPoint y: 133, endPoint x: 211, endPoint y: 131, distance: 14.3
click at [211, 131] on div "6h 0m" at bounding box center [202, 133] width 31 height 12
click at [174, 119] on icon at bounding box center [171, 117] width 7 height 7
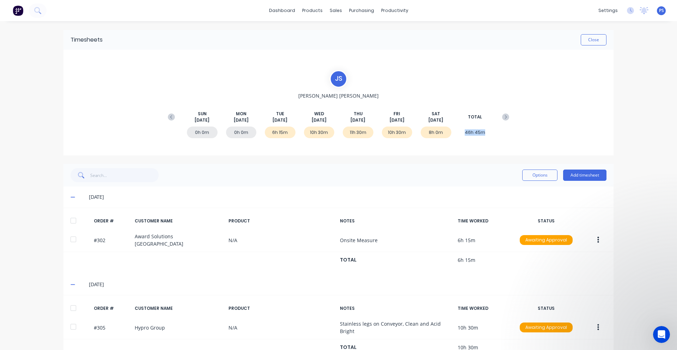
drag, startPoint x: 464, startPoint y: 134, endPoint x: 491, endPoint y: 132, distance: 27.3
click at [491, 132] on div "0h 0m 0h 0m 6h 15m 10h 30m 11h 30m 10h 30m 8h 0m 46h 45m" at bounding box center [338, 133] width 349 height 21
click at [504, 116] on icon at bounding box center [505, 117] width 7 height 7
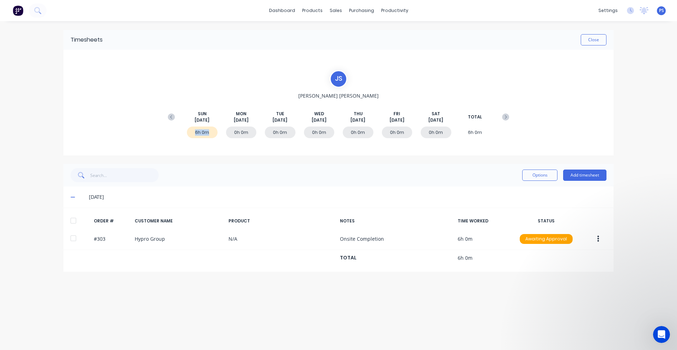
drag, startPoint x: 191, startPoint y: 132, endPoint x: 209, endPoint y: 132, distance: 18.7
click at [209, 132] on div "6h 0m" at bounding box center [202, 133] width 31 height 12
click at [174, 121] on button at bounding box center [171, 117] width 14 height 13
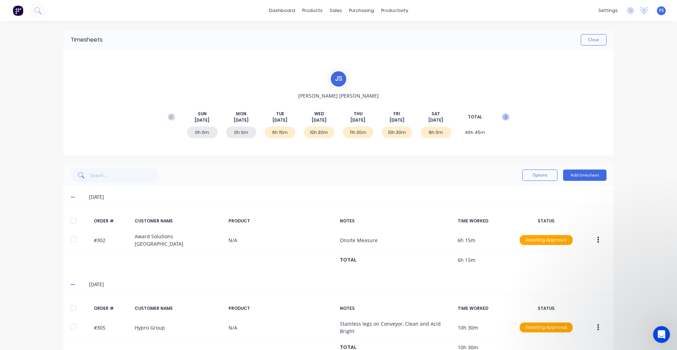
click at [503, 120] on icon at bounding box center [505, 117] width 7 height 7
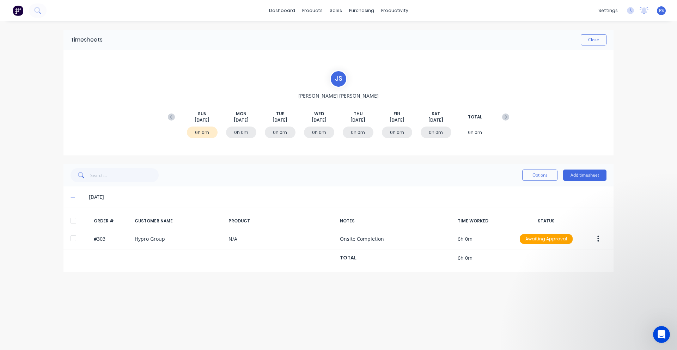
click at [166, 117] on button at bounding box center [171, 117] width 14 height 13
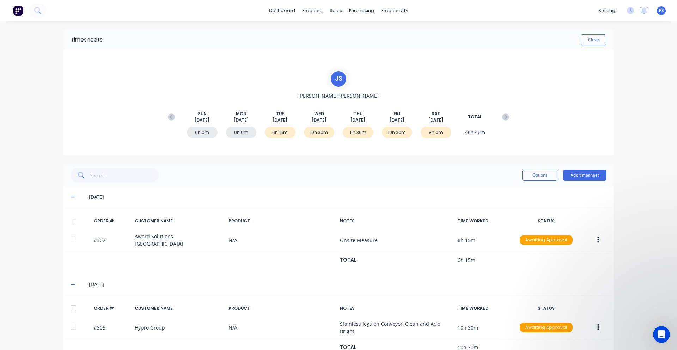
drag, startPoint x: 349, startPoint y: 132, endPoint x: 370, endPoint y: 134, distance: 21.7
click at [354, 132] on div "11h 30m" at bounding box center [358, 133] width 31 height 12
click at [390, 135] on div "10h 30m" at bounding box center [397, 133] width 31 height 12
drag, startPoint x: 461, startPoint y: 132, endPoint x: 502, endPoint y: 132, distance: 40.9
click at [502, 132] on div "0h 0m 0h 0m 6h 15m 10h 30m 11h 30m 10h 30m 8h 0m 46h 45m" at bounding box center [338, 133] width 349 height 21
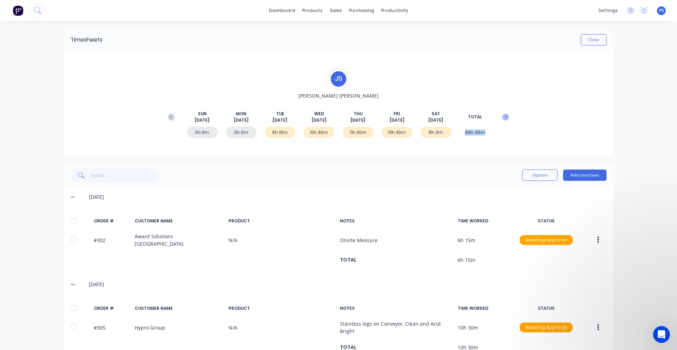
click at [499, 119] on button at bounding box center [506, 117] width 14 height 13
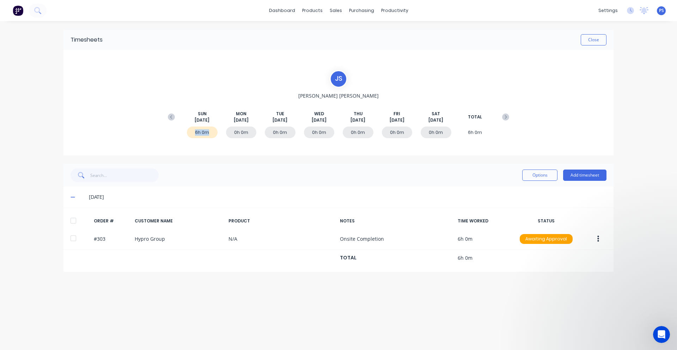
drag, startPoint x: 205, startPoint y: 131, endPoint x: 191, endPoint y: 132, distance: 13.8
click at [191, 132] on div "6h 0m" at bounding box center [202, 133] width 31 height 12
click at [159, 106] on div "J S Jamie Smith SUN Aug 31st MON Sep 1st TUE Sep 2nd WED Sep 3rd THU Sep 4th FR…" at bounding box center [339, 103] width 550 height 106
click at [170, 114] on icon at bounding box center [171, 117] width 7 height 7
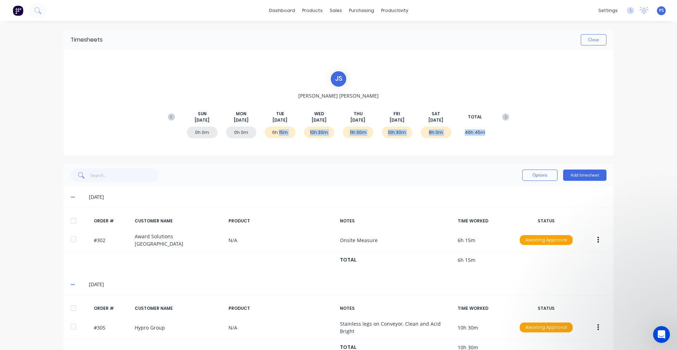
drag, startPoint x: 285, startPoint y: 129, endPoint x: 461, endPoint y: 134, distance: 176.5
click at [496, 131] on div "0h 0m 0h 0m 6h 15m 10h 30m 11h 30m 10h 30m 8h 0m 46h 45m" at bounding box center [338, 133] width 349 height 21
click at [441, 130] on div "8h 0m" at bounding box center [436, 133] width 31 height 12
click at [503, 118] on icon at bounding box center [505, 117] width 7 height 7
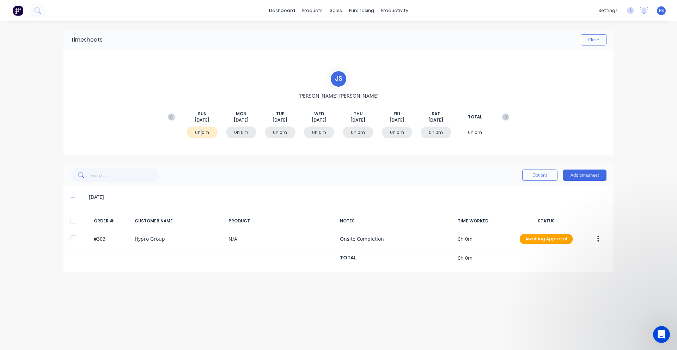
click at [203, 133] on div "6h 0m" at bounding box center [202, 133] width 31 height 12
drag, startPoint x: 210, startPoint y: 135, endPoint x: 194, endPoint y: 134, distance: 16.3
click at [194, 134] on div "6h 0m" at bounding box center [202, 133] width 31 height 12
click at [591, 42] on button "Close" at bounding box center [594, 39] width 26 height 11
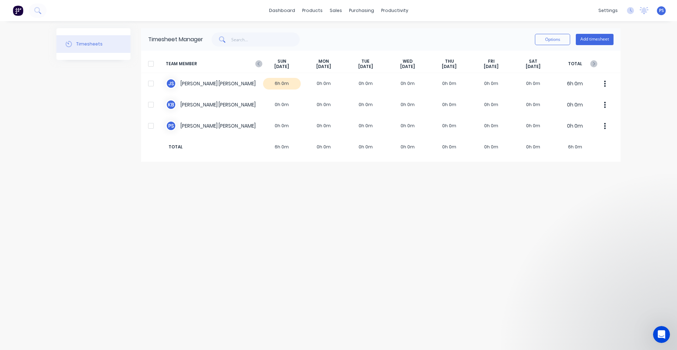
click at [258, 58] on div "TEAM MEMBER SUN Aug 31st MON Sep 1st TUE Sep 2nd WED Sep 3rd THU Sep 4th FRI Se…" at bounding box center [381, 64] width 480 height 18
click at [259, 64] on icon "button" at bounding box center [258, 63] width 7 height 7
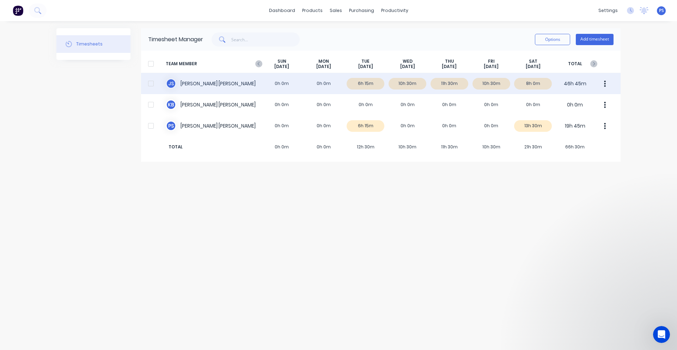
click at [522, 82] on div "J S Jamie Smith 0h 0m 0h 0m 6h 15m 10h 30m 11h 30m 10h 30m 8h 0m 46h 45m" at bounding box center [381, 83] width 480 height 21
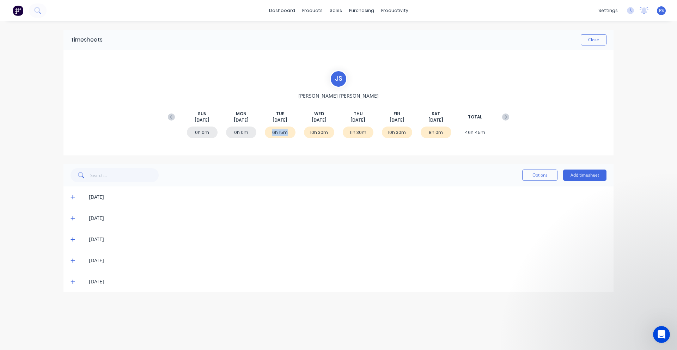
drag, startPoint x: 270, startPoint y: 134, endPoint x: 288, endPoint y: 135, distance: 18.0
click at [288, 135] on div "6h 15m" at bounding box center [280, 133] width 31 height 12
click at [75, 198] on icon at bounding box center [73, 197] width 5 height 5
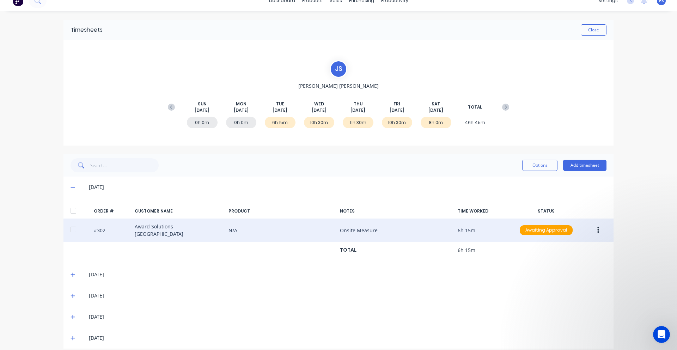
scroll to position [15, 0]
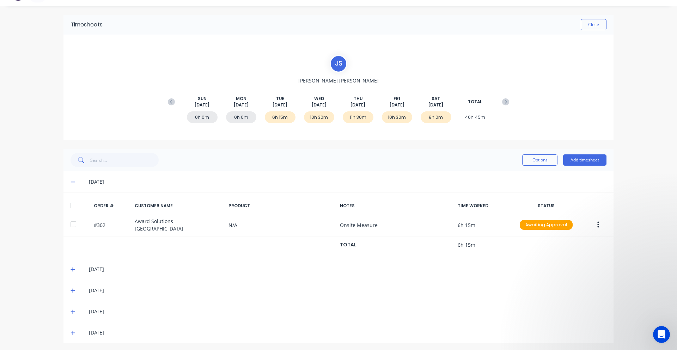
click at [71, 181] on icon at bounding box center [73, 182] width 5 height 5
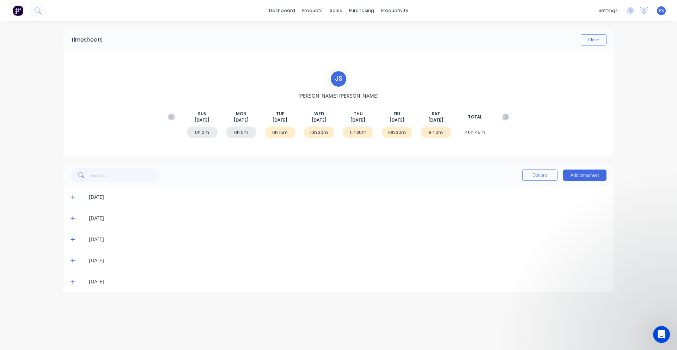
click at [68, 215] on div "[DATE]" at bounding box center [339, 218] width 550 height 21
click at [69, 218] on div "[DATE]" at bounding box center [339, 218] width 550 height 21
click at [73, 218] on icon at bounding box center [73, 219] width 4 height 4
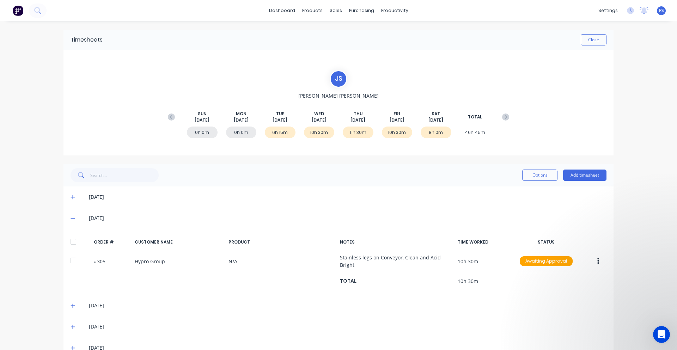
scroll to position [17, 0]
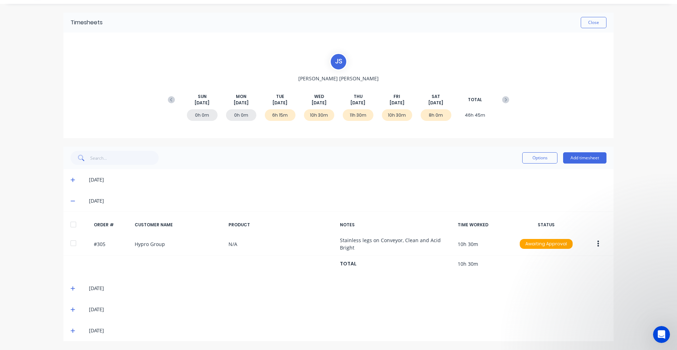
drag, startPoint x: 350, startPoint y: 244, endPoint x: 677, endPoint y: 186, distance: 331.7
click at [677, 186] on div "dashboard products sales purchasing productivity dashboard products Product Cat…" at bounding box center [338, 175] width 677 height 350
click at [634, 194] on div "dashboard products sales purchasing productivity dashboard products Product Cat…" at bounding box center [338, 175] width 677 height 350
drag, startPoint x: 66, startPoint y: 201, endPoint x: 69, endPoint y: 204, distance: 4.3
click at [66, 201] on div "[DATE]" at bounding box center [339, 201] width 550 height 21
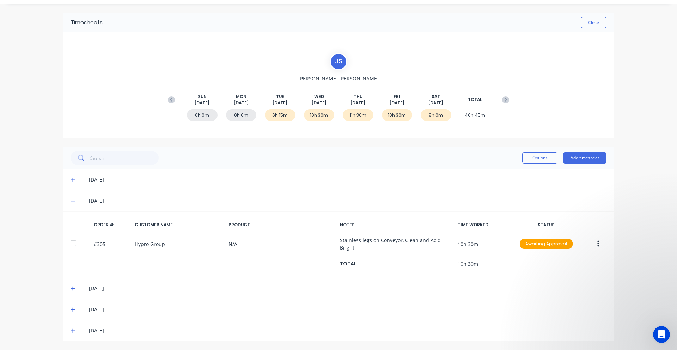
click at [72, 204] on span at bounding box center [74, 201] width 7 height 7
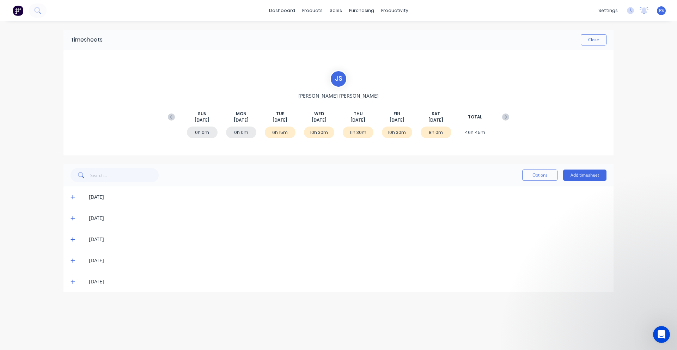
click at [73, 238] on icon at bounding box center [73, 239] width 5 height 5
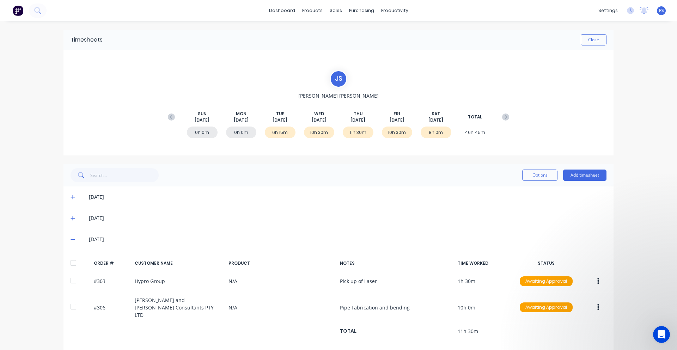
scroll to position [36, 0]
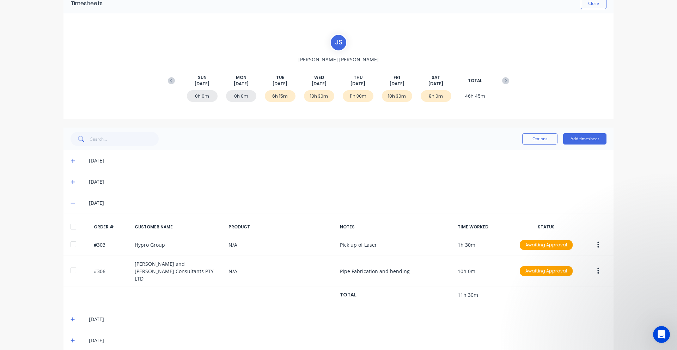
drag, startPoint x: 455, startPoint y: 268, endPoint x: 655, endPoint y: 253, distance: 200.3
click at [655, 253] on div "dashboard products sales purchasing productivity dashboard products Product Cat…" at bounding box center [338, 175] width 677 height 350
click at [654, 253] on div "dashboard products sales purchasing productivity dashboard products Product Cat…" at bounding box center [338, 175] width 677 height 350
click at [109, 199] on div "[DATE]" at bounding box center [339, 203] width 550 height 21
click at [99, 201] on div "[DATE]" at bounding box center [348, 203] width 518 height 8
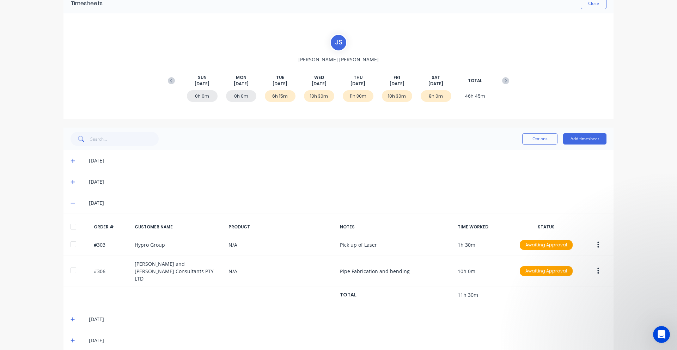
click at [78, 206] on div "[DATE]" at bounding box center [342, 203] width 529 height 8
click at [72, 206] on icon at bounding box center [73, 203] width 5 height 5
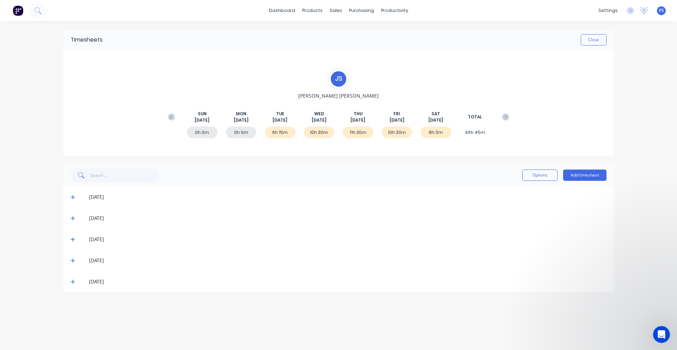
scroll to position [0, 0]
click at [77, 259] on span at bounding box center [74, 260] width 7 height 7
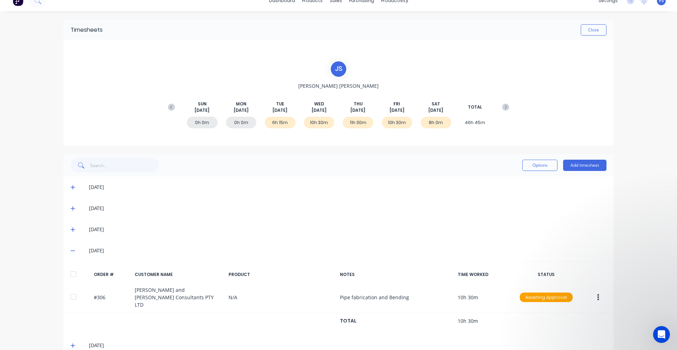
scroll to position [15, 0]
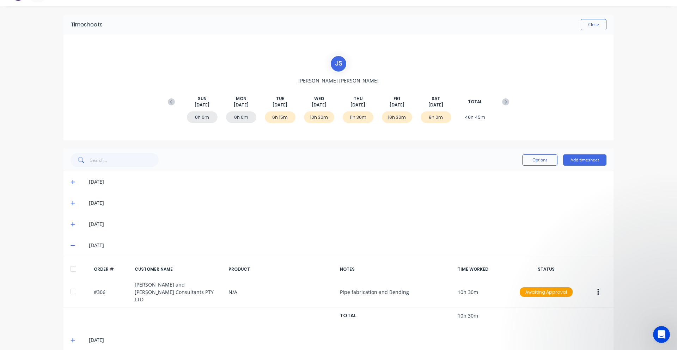
click at [73, 238] on div "[DATE]" at bounding box center [339, 245] width 550 height 21
click at [71, 243] on span at bounding box center [74, 245] width 7 height 7
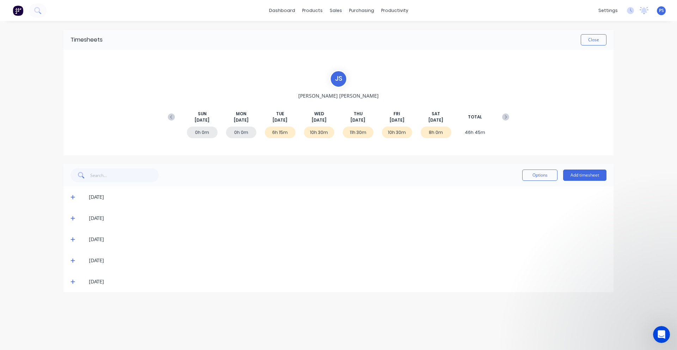
click at [73, 276] on div "[DATE]" at bounding box center [339, 281] width 550 height 21
click at [73, 279] on span at bounding box center [74, 281] width 7 height 7
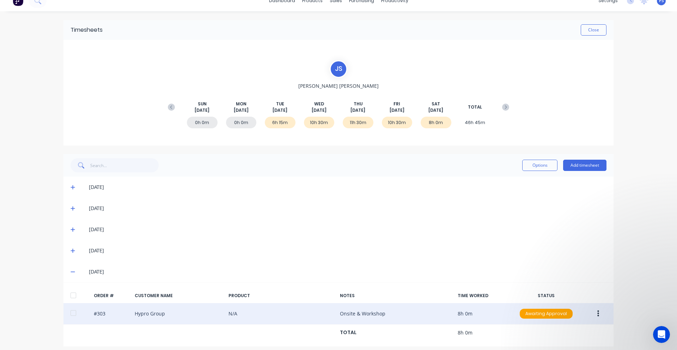
scroll to position [15, 0]
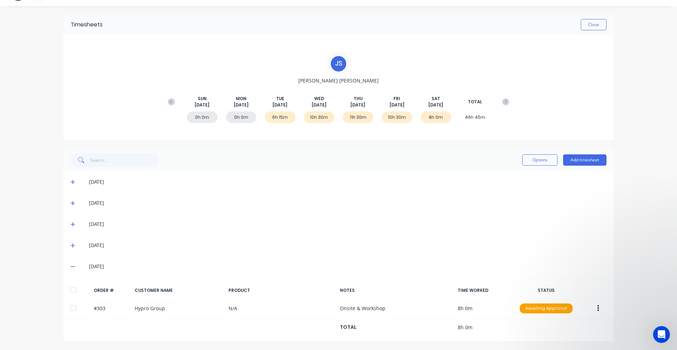
click at [74, 259] on div "[DATE]" at bounding box center [339, 266] width 550 height 21
click at [71, 266] on icon at bounding box center [73, 266] width 5 height 5
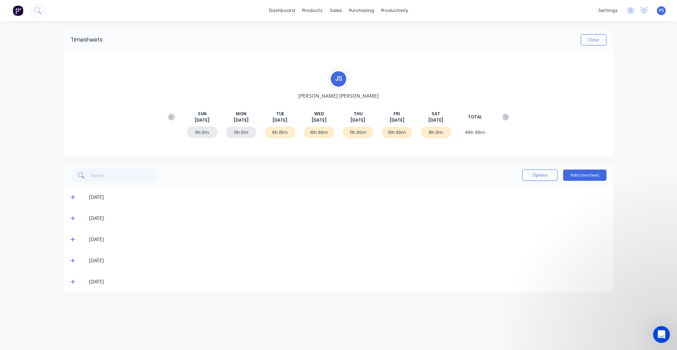
scroll to position [0, 0]
click at [553, 170] on button "Options" at bounding box center [540, 175] width 35 height 11
click at [650, 226] on div "dashboard products sales purchasing productivity dashboard products Product Cat…" at bounding box center [338, 175] width 677 height 350
drag, startPoint x: 350, startPoint y: 134, endPoint x: 363, endPoint y: 134, distance: 13.4
click at [363, 134] on div "11h 30m" at bounding box center [358, 133] width 31 height 12
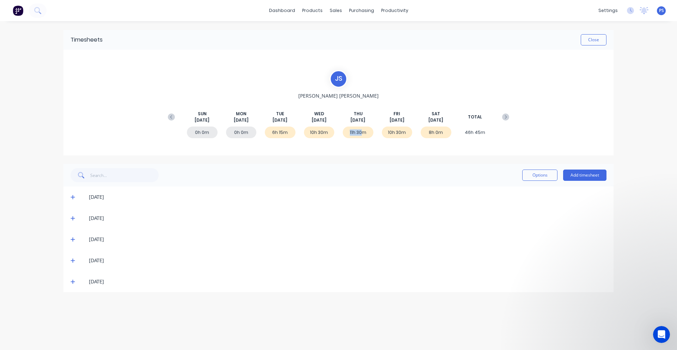
click at [363, 134] on div "11h 30m" at bounding box center [358, 133] width 31 height 12
click at [76, 242] on span at bounding box center [74, 239] width 7 height 7
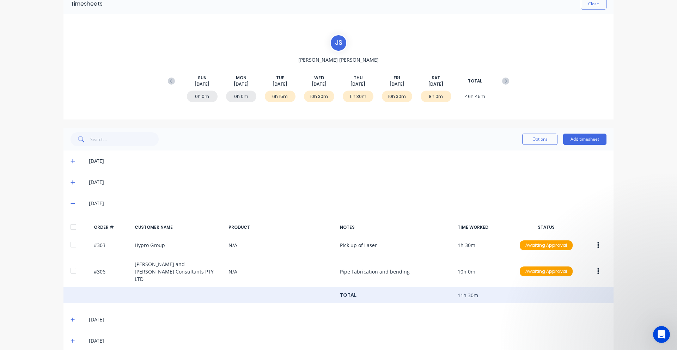
scroll to position [36, 0]
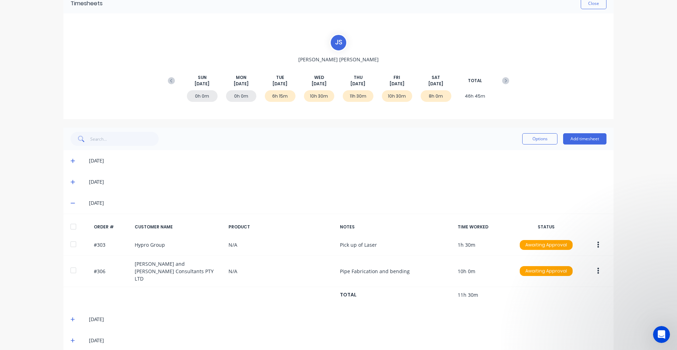
click at [57, 205] on div "Timesheets Close J S Jamie Smith SUN Aug 24th MON Aug 25th TUE Aug 26th WED Aug…" at bounding box center [338, 172] width 565 height 375
click at [71, 204] on icon at bounding box center [73, 203] width 5 height 5
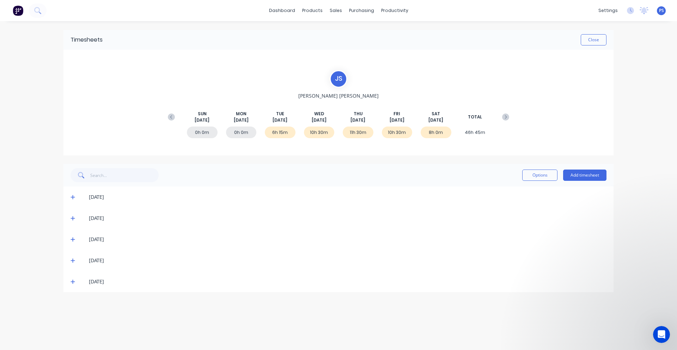
scroll to position [0, 0]
click at [76, 277] on div "[DATE]" at bounding box center [339, 281] width 550 height 21
click at [73, 280] on icon at bounding box center [73, 282] width 4 height 4
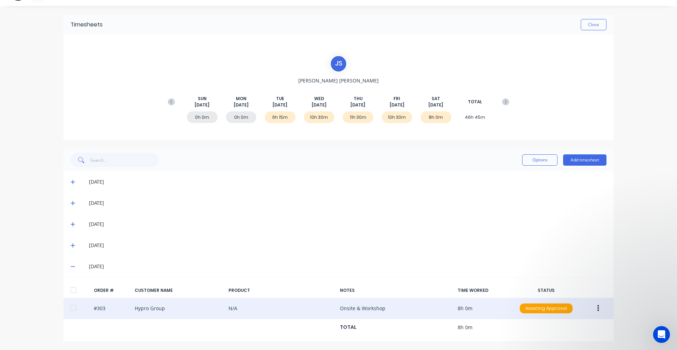
drag, startPoint x: 129, startPoint y: 309, endPoint x: 170, endPoint y: 312, distance: 40.3
click at [170, 312] on div "#303 Hypro Group N/A Onsite & Workshop 8h 0m Awaiting Approval" at bounding box center [339, 309] width 550 height 22
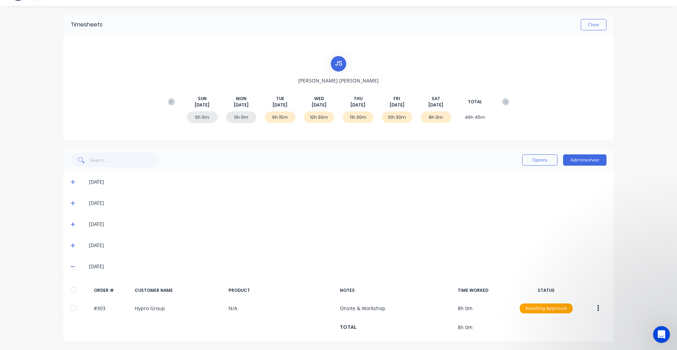
click at [46, 251] on div "dashboard products sales purchasing productivity dashboard products Product Cat…" at bounding box center [338, 175] width 677 height 350
click at [73, 269] on span at bounding box center [74, 266] width 7 height 7
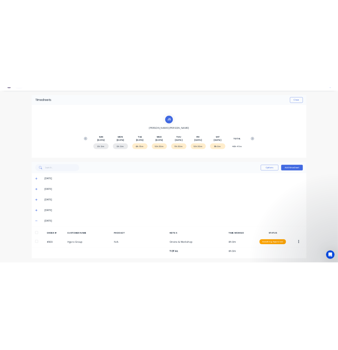
scroll to position [0, 0]
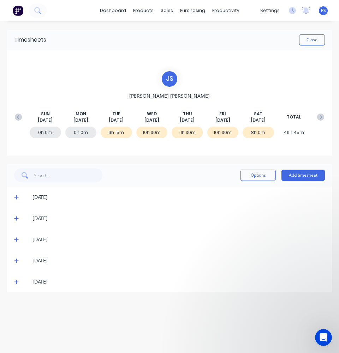
click at [16, 196] on icon at bounding box center [16, 197] width 5 height 5
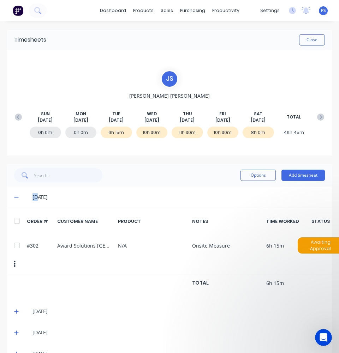
click at [16, 196] on icon at bounding box center [16, 197] width 5 height 5
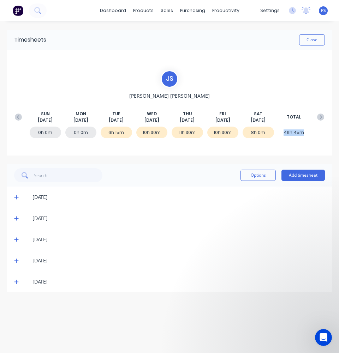
click at [326, 132] on div "0h 0m 0h 0m 6h 15m 10h 30m 11h 30m 10h 30m 8h 0m 46h 45m" at bounding box center [169, 133] width 316 height 21
click at [316, 133] on div "0h 0m 0h 0m 6h 15m 10h 30m 11h 30m 10h 30m 8h 0m 46h 45m" at bounding box center [169, 133] width 316 height 21
drag, startPoint x: 75, startPoint y: 131, endPoint x: 87, endPoint y: 133, distance: 12.2
click at [87, 133] on div "0h 0m" at bounding box center [80, 133] width 31 height 12
click at [322, 117] on icon at bounding box center [320, 117] width 7 height 7
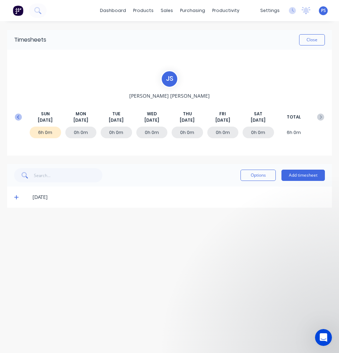
click at [21, 119] on icon at bounding box center [18, 117] width 7 height 7
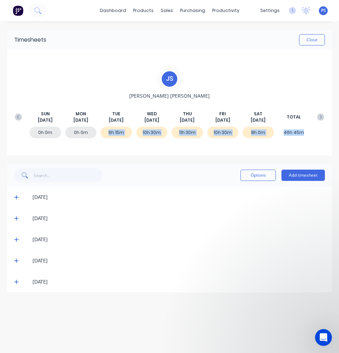
drag, startPoint x: 105, startPoint y: 134, endPoint x: 304, endPoint y: 133, distance: 199.4
click at [304, 133] on div "0h 0m 0h 0m 6h 15m 10h 30m 11h 30m 10h 30m 8h 0m 46h 45m" at bounding box center [169, 133] width 316 height 21
click at [304, 133] on div "46h 45m" at bounding box center [293, 133] width 31 height 12
click at [317, 117] on icon at bounding box center [320, 117] width 7 height 7
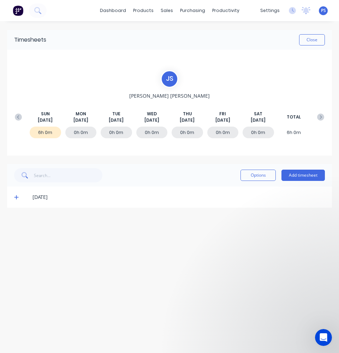
drag, startPoint x: 44, startPoint y: 132, endPoint x: 37, endPoint y: 131, distance: 7.1
click at [43, 131] on div "6h 0m" at bounding box center [45, 133] width 31 height 12
click at [18, 122] on button at bounding box center [18, 117] width 14 height 13
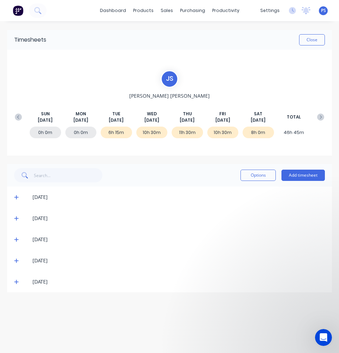
click at [186, 132] on div "11h 30m" at bounding box center [186, 133] width 31 height 12
click at [217, 132] on div "10h 30m" at bounding box center [222, 133] width 31 height 12
click at [254, 133] on div "8h 0m" at bounding box center [257, 133] width 31 height 12
click at [28, 195] on div "[DATE]" at bounding box center [172, 197] width 303 height 8
click at [23, 195] on div "[DATE]" at bounding box center [172, 197] width 303 height 8
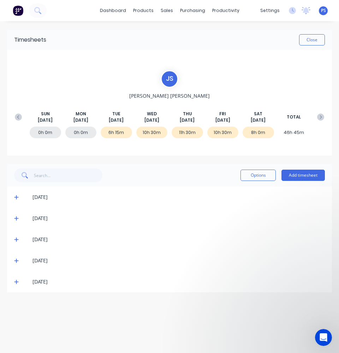
click at [20, 196] on span at bounding box center [17, 197] width 7 height 7
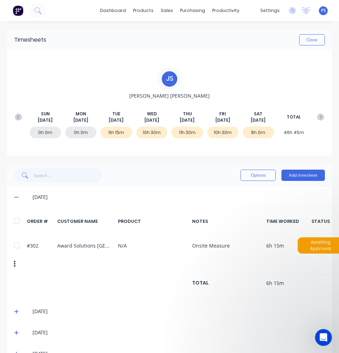
click at [16, 198] on icon at bounding box center [16, 197] width 5 height 5
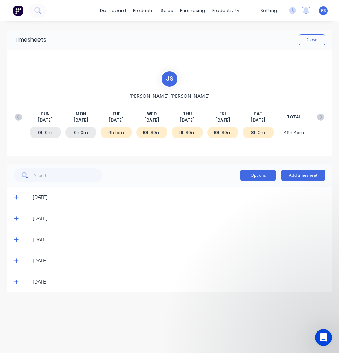
click at [251, 175] on button "Options" at bounding box center [257, 175] width 35 height 11
drag, startPoint x: 38, startPoint y: 213, endPoint x: 42, endPoint y: 286, distance: 73.5
click at [43, 240] on div "Options Add timesheet 26/08/25 27/08/25 28/08/25 29/08/25 30/08/25" at bounding box center [169, 228] width 325 height 128
click at [41, 295] on div "Timesheets Close J S Jamie Smith SUN Aug 24th MON Aug 25th TUE Aug 26th WED Aug…" at bounding box center [169, 180] width 339 height 318
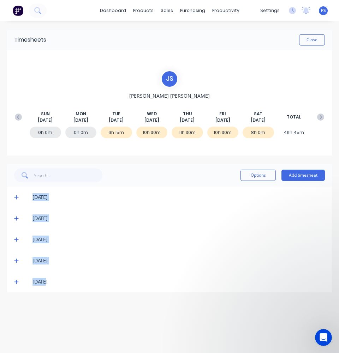
drag, startPoint x: 41, startPoint y: 295, endPoint x: 28, endPoint y: 201, distance: 94.7
click at [28, 201] on div "Timesheets Close J S Jamie Smith SUN Aug 24th MON Aug 25th TUE Aug 26th WED Aug…" at bounding box center [169, 180] width 339 height 318
drag, startPoint x: 71, startPoint y: 286, endPoint x: 28, endPoint y: 198, distance: 98.3
click at [28, 198] on div "Options Add timesheet 26/08/25 27/08/25 28/08/25 29/08/25 30/08/25" at bounding box center [169, 228] width 325 height 128
click at [119, 190] on div "[DATE]" at bounding box center [169, 197] width 325 height 21
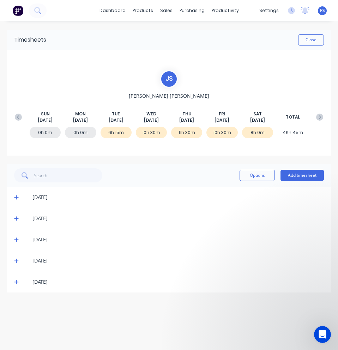
click at [41, 207] on div "[DATE]" at bounding box center [169, 197] width 324 height 21
click at [40, 204] on div "[DATE]" at bounding box center [169, 197] width 324 height 21
drag, startPoint x: 107, startPoint y: 130, endPoint x: 270, endPoint y: 129, distance: 162.7
click at [270, 129] on div "0h 0m 0h 0m 6h 15m 10h 30m 11h 30m 10h 30m 8h 0m 46h 45m" at bounding box center [168, 133] width 315 height 21
click at [270, 129] on div "8h 0m" at bounding box center [257, 133] width 31 height 12
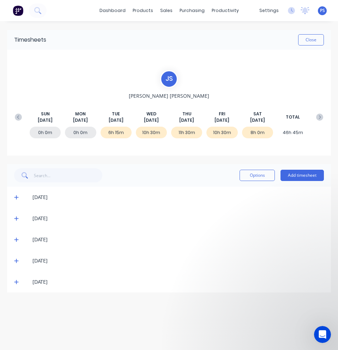
drag, startPoint x: 27, startPoint y: 216, endPoint x: 19, endPoint y: 218, distance: 7.6
click at [26, 216] on div "[DATE]" at bounding box center [172, 219] width 303 height 8
click at [16, 199] on icon at bounding box center [16, 197] width 5 height 5
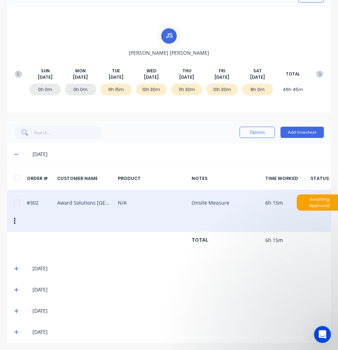
scroll to position [43, 0]
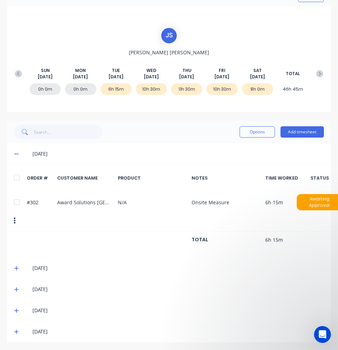
click at [22, 155] on div "[DATE]" at bounding box center [172, 154] width 303 height 8
click at [19, 153] on span at bounding box center [17, 153] width 7 height 7
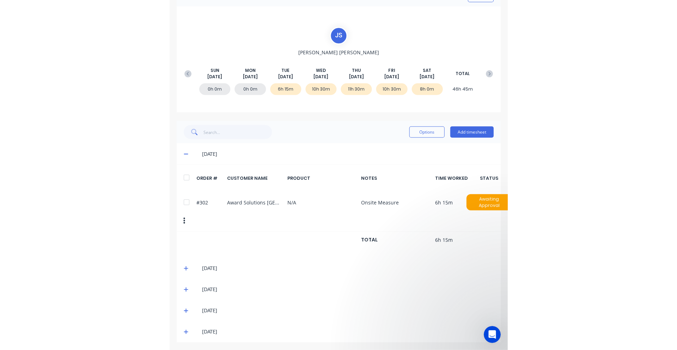
scroll to position [0, 0]
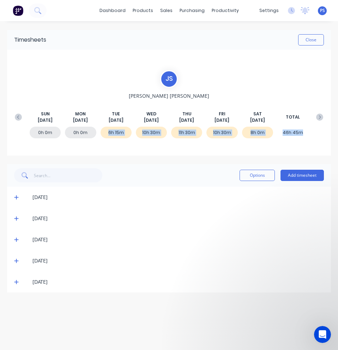
drag, startPoint x: 109, startPoint y: 131, endPoint x: 305, endPoint y: 132, distance: 195.8
click at [305, 132] on div "0h 0m 0h 0m 6h 15m 10h 30m 11h 30m 10h 30m 8h 0m 46h 45m" at bounding box center [168, 133] width 315 height 21
click at [305, 132] on div "46h 45m" at bounding box center [292, 133] width 31 height 12
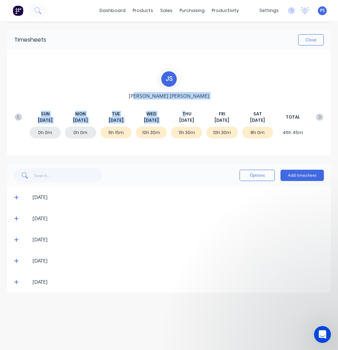
click at [186, 97] on div "J S Jamie Smith SUN Aug 24th MON Aug 25th TUE Aug 26th WED Aug 27th THU Aug 28t…" at bounding box center [168, 102] width 315 height 65
drag, startPoint x: 180, startPoint y: 97, endPoint x: 160, endPoint y: 71, distance: 32.7
click at [160, 71] on div "J S Jamie Smith SUN Aug 24th MON Aug 25th TUE Aug 26th WED Aug 27th THU Aug 28t…" at bounding box center [168, 102] width 315 height 65
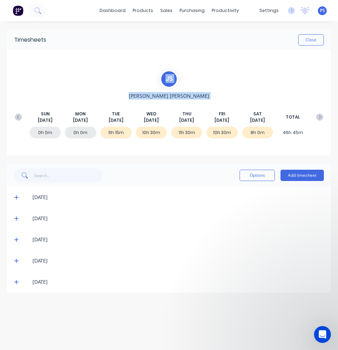
drag, startPoint x: 160, startPoint y: 71, endPoint x: 185, endPoint y: 95, distance: 35.4
click at [185, 95] on div "J S Jamie Smith SUN Aug 24th MON Aug 25th TUE Aug 26th WED Aug 27th THU Aug 28t…" at bounding box center [168, 102] width 315 height 65
drag, startPoint x: 180, startPoint y: 96, endPoint x: 144, endPoint y: 74, distance: 42.3
click at [144, 74] on div "J S Jamie Smith SUN Aug 24th MON Aug 25th TUE Aug 26th WED Aug 27th THU Aug 28t…" at bounding box center [168, 102] width 315 height 65
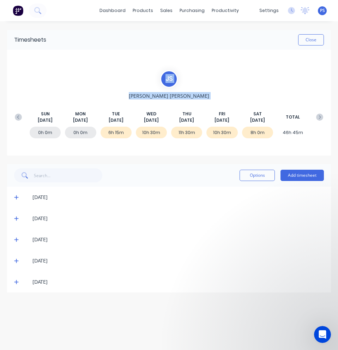
click at [146, 74] on div "J S Jamie Smith SUN Aug 24th MON Aug 25th TUE Aug 26th WED Aug 27th THU Aug 28t…" at bounding box center [168, 102] width 315 height 65
drag, startPoint x: 153, startPoint y: 73, endPoint x: 194, endPoint y: 100, distance: 48.9
click at [194, 100] on div "J S Jamie Smith SUN Aug 24th MON Aug 25th TUE Aug 26th WED Aug 27th THU Aug 28t…" at bounding box center [168, 102] width 315 height 65
click at [190, 97] on div "J S Jamie Smith SUN Aug 24th MON Aug 25th TUE Aug 26th WED Aug 27th THU Aug 28t…" at bounding box center [168, 102] width 315 height 65
drag, startPoint x: 189, startPoint y: 97, endPoint x: 175, endPoint y: 75, distance: 26.0
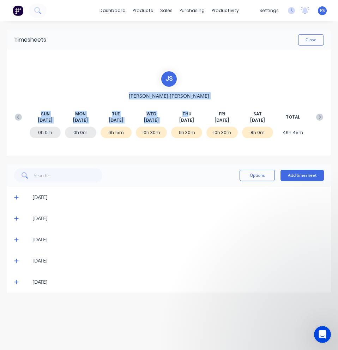
click at [175, 75] on div "J S Jamie Smith SUN Aug 24th MON Aug 25th TUE Aug 26th WED Aug 27th THU Aug 28t…" at bounding box center [168, 102] width 315 height 65
click at [173, 76] on div "J S" at bounding box center [169, 79] width 18 height 18
drag, startPoint x: 180, startPoint y: 91, endPoint x: 173, endPoint y: 91, distance: 6.4
click at [173, 91] on div "J S Jamie Smith SUN Aug 24th MON Aug 25th TUE Aug 26th WED Aug 27th THU Aug 28t…" at bounding box center [168, 102] width 315 height 65
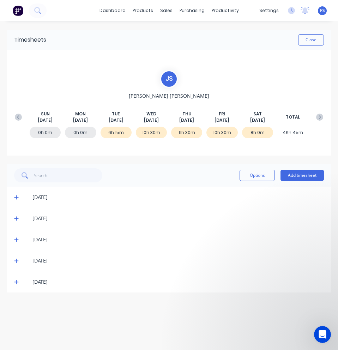
click at [200, 100] on div "SUN Aug 24th MON Aug 25th TUE Aug 26th WED Aug 27th THU Aug 28th FRI Aug 29th S…" at bounding box center [168, 117] width 315 height 36
click at [175, 95] on span "Jamie Smith" at bounding box center [169, 95] width 80 height 7
drag, startPoint x: 185, startPoint y: 94, endPoint x: 161, endPoint y: 77, distance: 29.2
click at [161, 77] on div "J S Jamie Smith SUN Aug 24th MON Aug 25th TUE Aug 26th WED Aug 27th THU Aug 28t…" at bounding box center [168, 102] width 315 height 65
drag, startPoint x: 41, startPoint y: 115, endPoint x: 272, endPoint y: 114, distance: 231.1
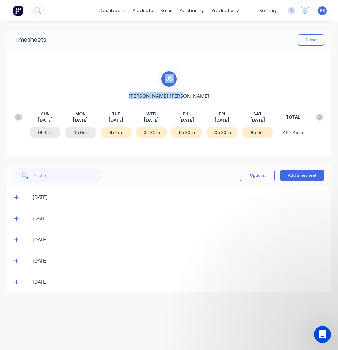
click at [272, 114] on div "SUN Aug 24th MON Aug 25th TUE Aug 26th WED Aug 27th THU Aug 28th FRI Aug 29th S…" at bounding box center [168, 117] width 315 height 13
click at [264, 98] on div "J S Jamie Smith SUN Aug 24th MON Aug 25th TUE Aug 26th WED Aug 27th THU Aug 28t…" at bounding box center [168, 102] width 315 height 65
drag, startPoint x: 179, startPoint y: 93, endPoint x: 191, endPoint y: 93, distance: 11.3
click at [191, 93] on div "J S Jamie Smith SUN Aug 24th MON Aug 25th TUE Aug 26th WED Aug 27th THU Aug 28t…" at bounding box center [168, 102] width 315 height 65
click at [182, 92] on span "Jamie Smith" at bounding box center [169, 95] width 80 height 7
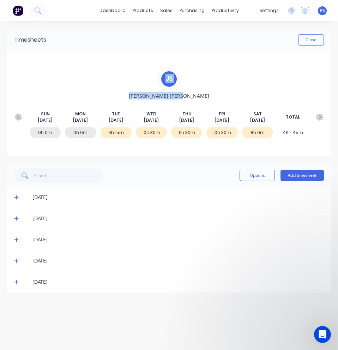
drag, startPoint x: 181, startPoint y: 94, endPoint x: 161, endPoint y: 75, distance: 28.2
click at [161, 75] on div "J S Jamie Smith SUN Aug 24th MON Aug 25th TUE Aug 26th WED Aug 27th THU Aug 28t…" at bounding box center [168, 102] width 315 height 65
click at [161, 75] on div "J S" at bounding box center [169, 79] width 18 height 18
drag, startPoint x: 161, startPoint y: 75, endPoint x: 185, endPoint y: 93, distance: 29.7
click at [185, 93] on div "J S Jamie Smith SUN Aug 24th MON Aug 25th TUE Aug 26th WED Aug 27th THU Aug 28t…" at bounding box center [168, 102] width 315 height 65
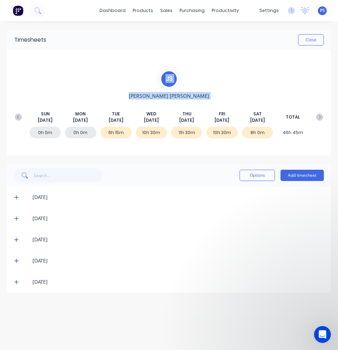
click at [185, 93] on div "J S Jamie Smith SUN Aug 24th MON Aug 25th TUE Aug 26th WED Aug 27th THU Aug 28t…" at bounding box center [168, 102] width 315 height 65
drag, startPoint x: 173, startPoint y: 92, endPoint x: 159, endPoint y: 95, distance: 14.0
click at [159, 95] on div "J S Jamie Smith SUN Aug 24th MON Aug 25th TUE Aug 26th WED Aug 27th THU Aug 28t…" at bounding box center [168, 102] width 315 height 65
click at [158, 95] on span "Jamie Smith" at bounding box center [169, 95] width 80 height 7
drag, startPoint x: 186, startPoint y: 96, endPoint x: 162, endPoint y: 74, distance: 32.5
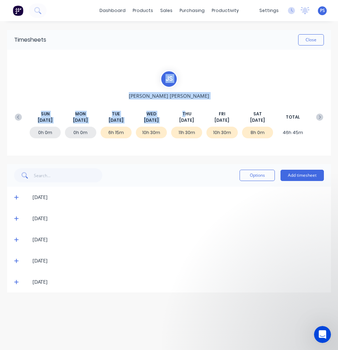
click at [162, 74] on div "J S Jamie Smith SUN Aug 24th MON Aug 25th TUE Aug 26th WED Aug 27th THU Aug 28t…" at bounding box center [168, 102] width 315 height 65
click at [162, 74] on div "J S" at bounding box center [169, 79] width 18 height 18
drag, startPoint x: 176, startPoint y: 86, endPoint x: 185, endPoint y: 95, distance: 13.2
click at [185, 95] on div "J S Jamie Smith SUN Aug 24th MON Aug 25th TUE Aug 26th WED Aug 27th THU Aug 28t…" at bounding box center [168, 102] width 315 height 65
click at [185, 96] on div "J S Jamie Smith SUN Aug 24th MON Aug 25th TUE Aug 26th WED Aug 27th THU Aug 28t…" at bounding box center [168, 102] width 315 height 65
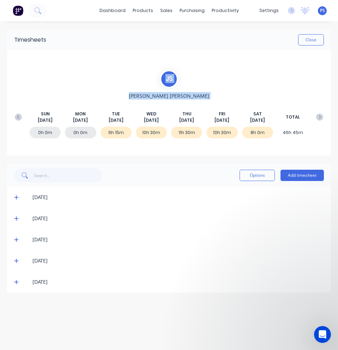
drag, startPoint x: 184, startPoint y: 96, endPoint x: 161, endPoint y: 78, distance: 28.4
click at [161, 78] on div "J S Jamie Smith SUN Aug 24th MON Aug 25th TUE Aug 26th WED Aug 27th THU Aug 28t…" at bounding box center [168, 102] width 315 height 65
click at [224, 103] on div "SUN Aug 24th MON Aug 25th TUE Aug 26th WED Aug 27th THU Aug 28th FRI Aug 29th S…" at bounding box center [168, 117] width 315 height 36
drag, startPoint x: 284, startPoint y: 134, endPoint x: 305, endPoint y: 134, distance: 21.2
click at [305, 134] on div "46h 45m" at bounding box center [292, 133] width 31 height 12
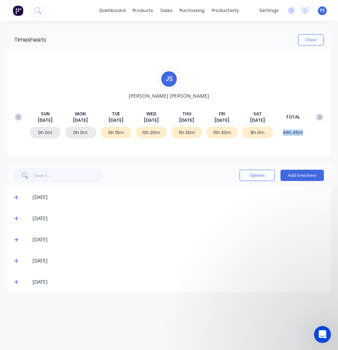
click at [305, 134] on div "46h 45m" at bounding box center [292, 133] width 31 height 12
drag, startPoint x: 110, startPoint y: 115, endPoint x: 267, endPoint y: 121, distance: 157.2
click at [267, 121] on div "SUN Aug 24th MON Aug 25th TUE Aug 26th WED Aug 27th THU Aug 28th FRI Aug 29th S…" at bounding box center [168, 117] width 315 height 13
click at [267, 121] on div "SAT Aug 30th" at bounding box center [257, 117] width 31 height 13
drag, startPoint x: 267, startPoint y: 121, endPoint x: 111, endPoint y: 114, distance: 156.1
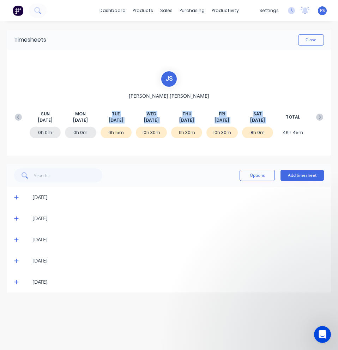
click at [111, 114] on div "SUN Aug 24th MON Aug 25th TUE Aug 26th WED Aug 27th THU Aug 28th FRI Aug 29th S…" at bounding box center [168, 117] width 315 height 13
click at [111, 114] on div "TUE Aug 26th" at bounding box center [116, 117] width 31 height 13
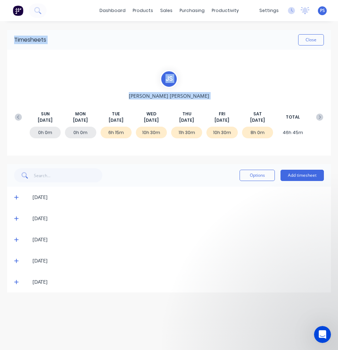
drag, startPoint x: 3, startPoint y: 48, endPoint x: 5, endPoint y: 65, distance: 16.7
click at [5, 65] on div "Timesheets Close J S Jamie Smith SUN Aug 24th MON Aug 25th TUE Aug 26th WED Aug…" at bounding box center [169, 178] width 338 height 315
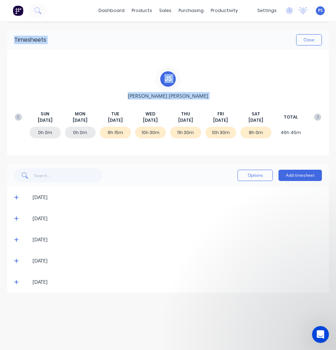
click at [177, 66] on div "J S Jamie Smith SUN Aug 24th MON Aug 25th TUE Aug 26th WED Aug 27th THU Aug 28t…" at bounding box center [168, 103] width 322 height 106
click at [315, 117] on icon at bounding box center [317, 117] width 7 height 7
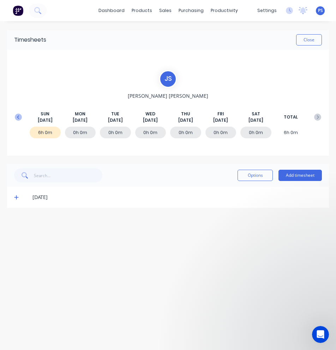
click at [18, 115] on icon at bounding box center [18, 117] width 7 height 7
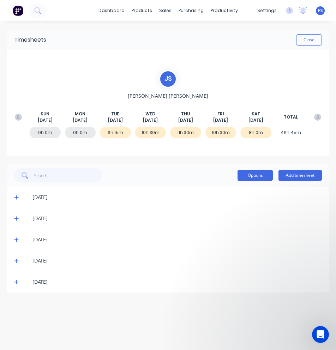
click at [254, 171] on button "Options" at bounding box center [254, 175] width 35 height 11
click at [219, 161] on div "Timesheets Close J S Jamie Smith SUN Aug 24th MON Aug 25th TUE Aug 26th WED Aug…" at bounding box center [168, 161] width 322 height 263
click at [44, 201] on div "[DATE]" at bounding box center [176, 197] width 289 height 8
drag, startPoint x: 28, startPoint y: 199, endPoint x: 23, endPoint y: 200, distance: 4.2
click at [27, 199] on div "[DATE]" at bounding box center [171, 197] width 301 height 8
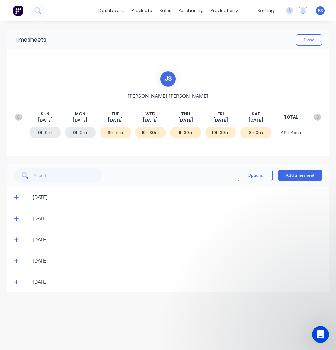
click at [18, 200] on span at bounding box center [17, 197] width 7 height 7
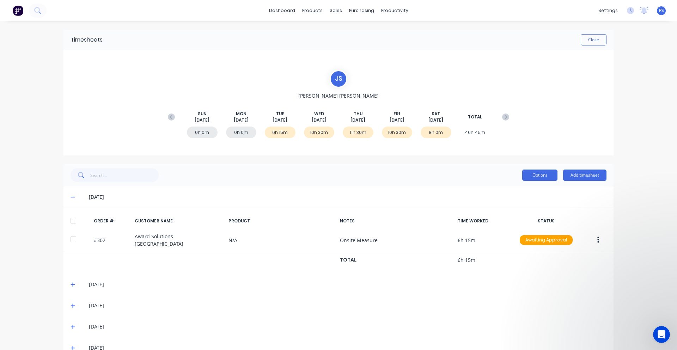
click at [535, 173] on button "Options" at bounding box center [540, 175] width 35 height 11
click at [499, 182] on div "Options Approve Unapprove Delete Export Add timesheet" at bounding box center [339, 175] width 536 height 14
click at [594, 26] on div "Timesheets Close J S Jamie Smith SUN Aug 24th MON Aug 25th TUE Aug 26th WED Aug…" at bounding box center [338, 194] width 565 height 346
click at [598, 39] on button "Close" at bounding box center [594, 39] width 26 height 11
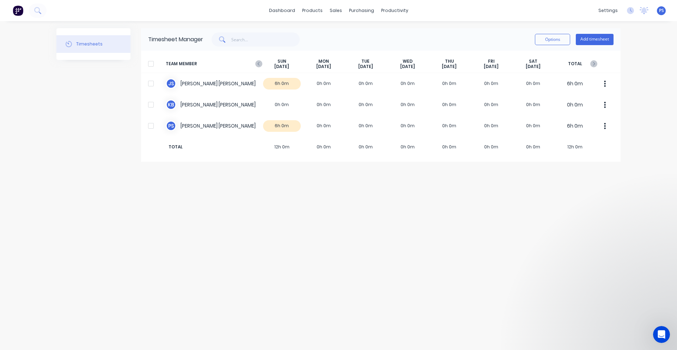
click at [263, 66] on div "SUN Aug 31st" at bounding box center [282, 64] width 42 height 11
click at [261, 64] on icon "button" at bounding box center [258, 63] width 7 height 7
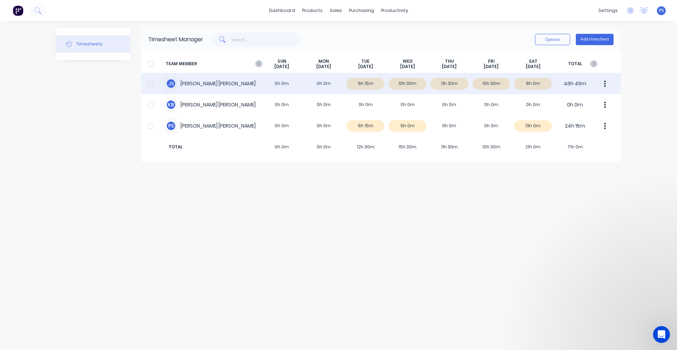
click at [605, 80] on icon "button" at bounding box center [605, 84] width 2 height 8
click at [596, 101] on div "Approve" at bounding box center [578, 103] width 54 height 10
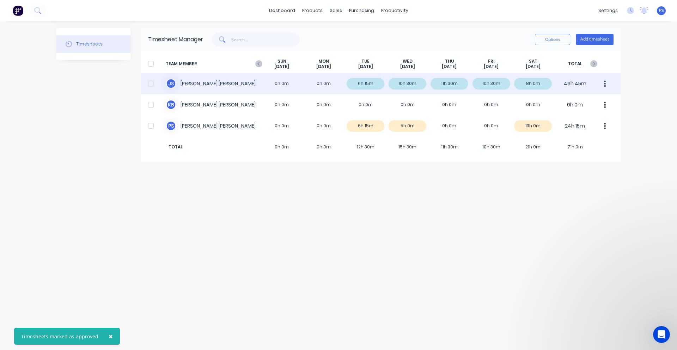
click at [89, 336] on div "Timesheets marked as approved" at bounding box center [59, 336] width 77 height 7
click at [607, 82] on button "button" at bounding box center [605, 84] width 15 height 14
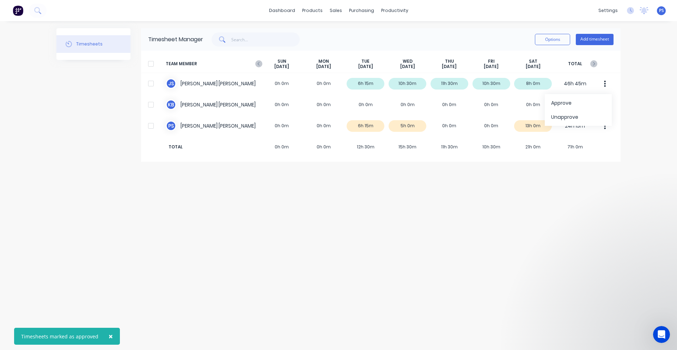
click at [621, 103] on div "× Timesheets marked as approved dashboard products sales purchasing productivit…" at bounding box center [338, 175] width 677 height 350
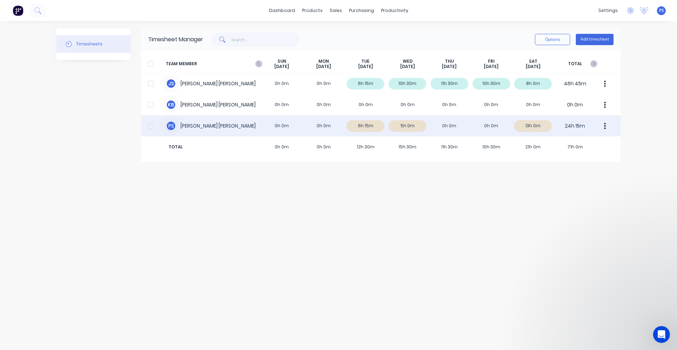
click at [507, 136] on div "P S Peter Smith 0h 0m 0h 0m 6h 15m 5h 0m 0h 0m 0h 0m 13h 0m 24h 15m" at bounding box center [381, 125] width 480 height 21
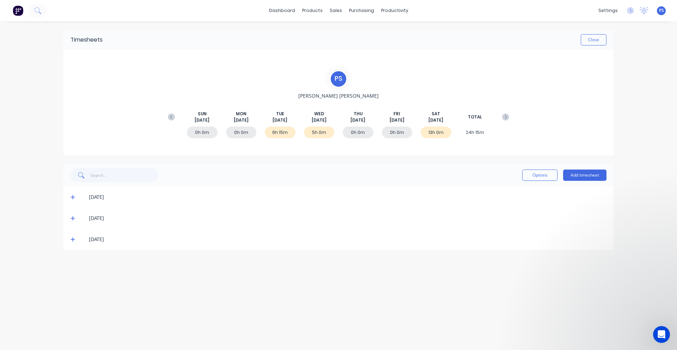
drag, startPoint x: 308, startPoint y: 127, endPoint x: 342, endPoint y: 134, distance: 34.3
click at [334, 133] on div "0h 0m 0h 0m 6h 15m 5h 0m 0h 0m 0h 0m 13h 0m 24h 15m" at bounding box center [338, 133] width 349 height 21
drag, startPoint x: 366, startPoint y: 134, endPoint x: 381, endPoint y: 134, distance: 15.2
click at [380, 134] on div "0h 0m 0h 0m 6h 15m 5h 0m 0h 0m 0h 0m 13h 0m 24h 15m" at bounding box center [338, 133] width 349 height 21
click at [402, 134] on div "0h 0m" at bounding box center [397, 133] width 31 height 12
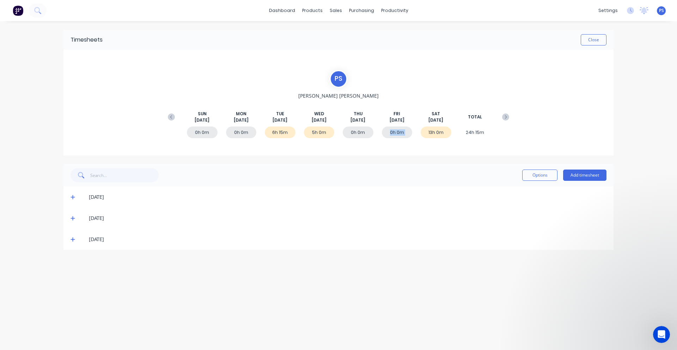
drag, startPoint x: 402, startPoint y: 134, endPoint x: 385, endPoint y: 132, distance: 17.4
click at [385, 132] on div "0h 0m" at bounding box center [397, 133] width 31 height 12
drag, startPoint x: 375, startPoint y: 131, endPoint x: 348, endPoint y: 131, distance: 27.2
click at [348, 131] on div "0h 0m 0h 0m 6h 15m 5h 0m 0h 0m 0h 0m 13h 0m 24h 15m" at bounding box center [338, 133] width 349 height 21
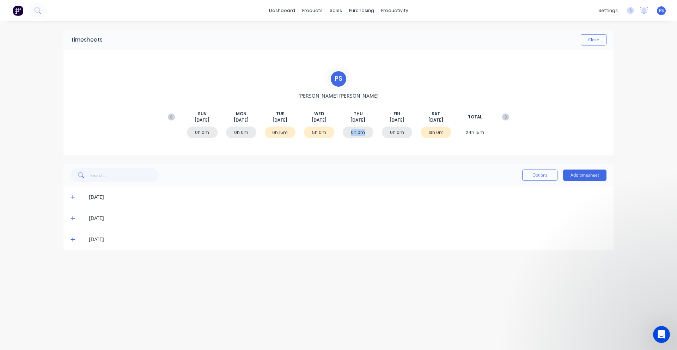
click at [348, 131] on div "0h 0m" at bounding box center [358, 133] width 31 height 12
click at [598, 178] on button "Add timesheet" at bounding box center [584, 175] width 43 height 11
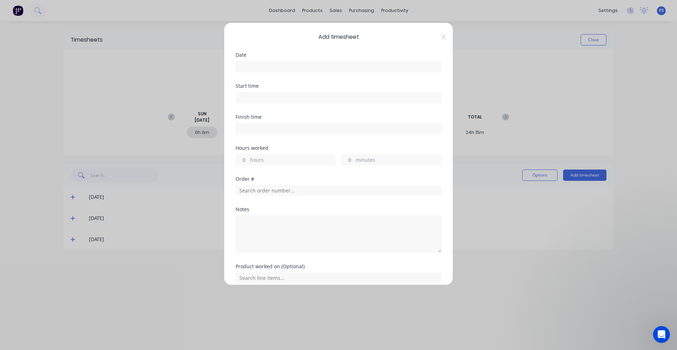
click at [336, 68] on input at bounding box center [338, 66] width 205 height 11
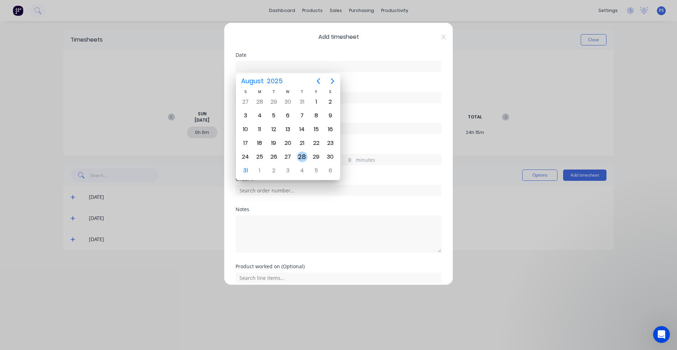
click at [302, 157] on div "28" at bounding box center [302, 157] width 11 height 11
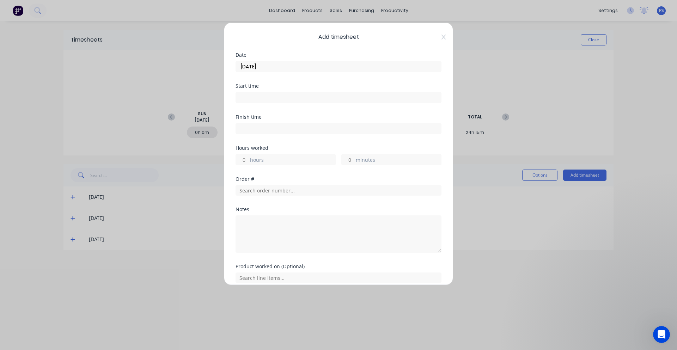
click at [273, 92] on div at bounding box center [339, 96] width 206 height 13
click at [270, 97] on input at bounding box center [338, 97] width 205 height 11
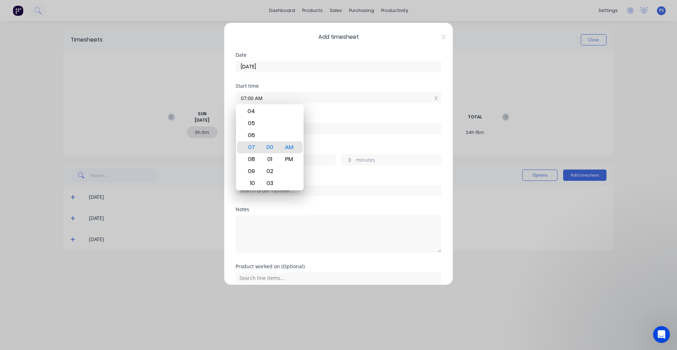
click at [328, 134] on div "Finish time" at bounding box center [339, 130] width 206 height 31
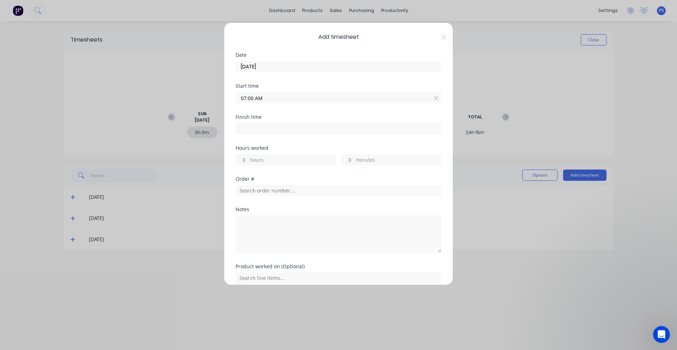
drag, startPoint x: 300, startPoint y: 128, endPoint x: 296, endPoint y: 132, distance: 6.0
click at [300, 128] on input at bounding box center [338, 128] width 205 height 11
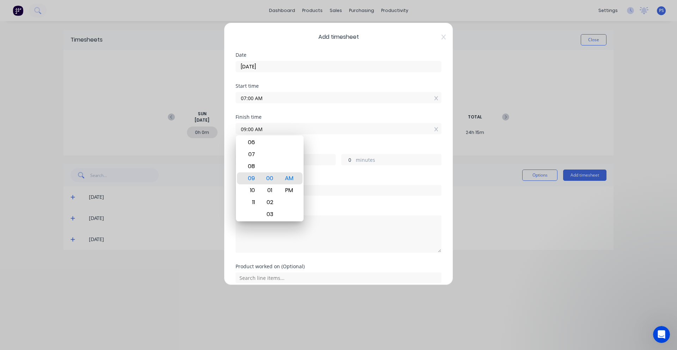
click at [348, 157] on input "0" at bounding box center [348, 160] width 12 height 11
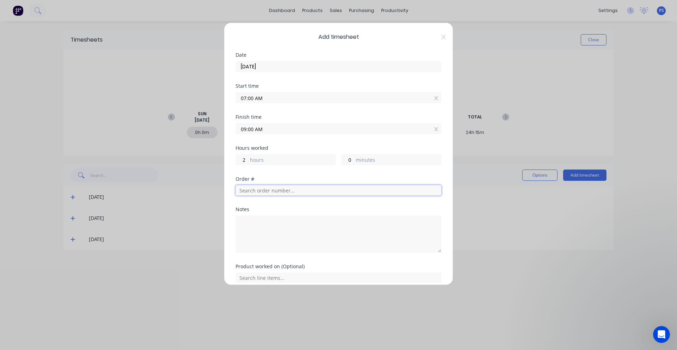
click at [296, 191] on input "text" at bounding box center [339, 190] width 206 height 11
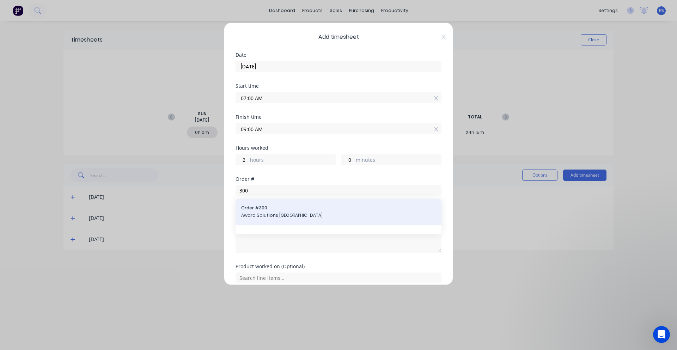
click at [286, 207] on span "Order # 300" at bounding box center [338, 208] width 195 height 6
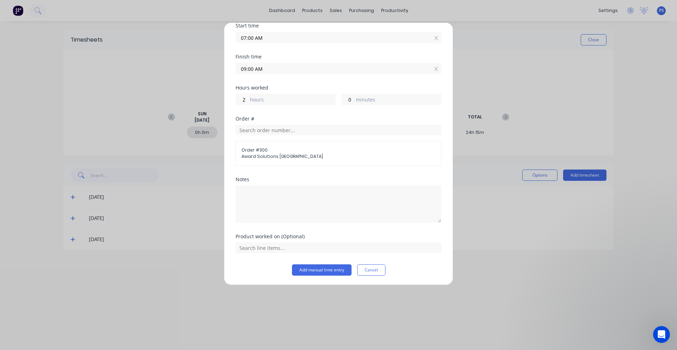
scroll to position [61, 0]
click at [283, 213] on textarea at bounding box center [339, 203] width 206 height 37
click at [298, 264] on button "Add manual time entry" at bounding box center [322, 269] width 60 height 11
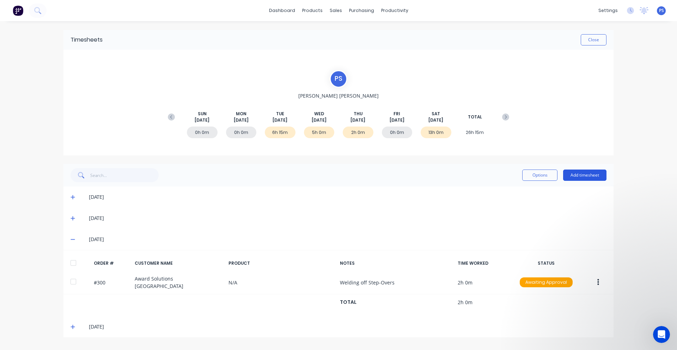
click at [587, 179] on button "Add timesheet" at bounding box center [584, 175] width 43 height 11
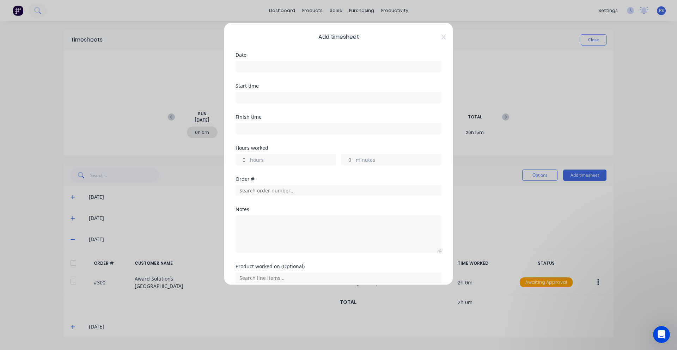
click at [289, 72] on label at bounding box center [339, 66] width 206 height 11
click at [289, 72] on input at bounding box center [338, 66] width 205 height 11
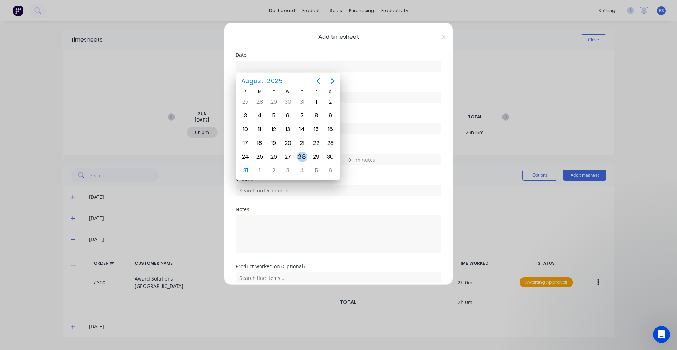
click at [301, 156] on div "28" at bounding box center [302, 157] width 11 height 11
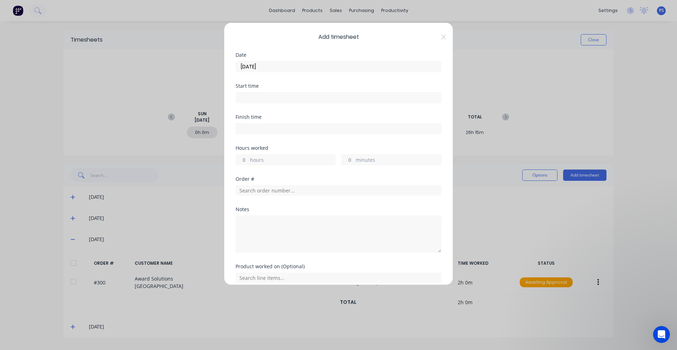
click at [275, 96] on input at bounding box center [338, 97] width 205 height 11
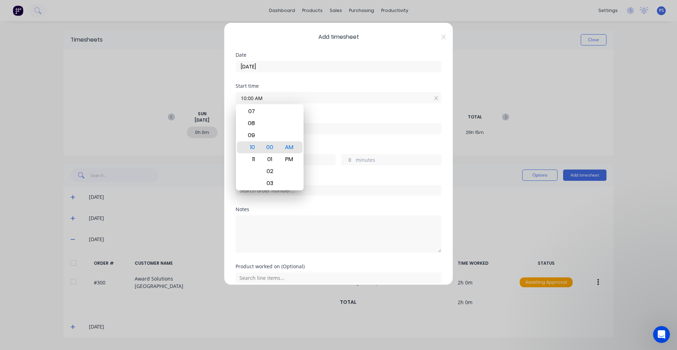
click at [333, 133] on input at bounding box center [338, 128] width 205 height 11
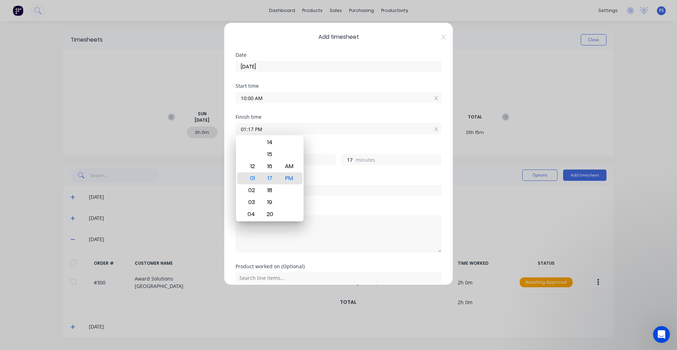
click at [321, 145] on div "Finish time 01:17 PM" at bounding box center [339, 130] width 206 height 31
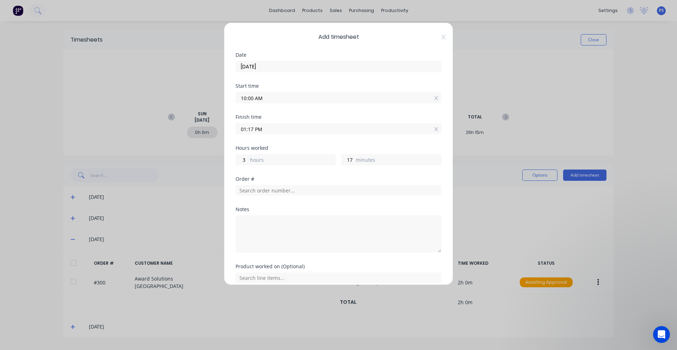
click at [320, 133] on input "01:17 PM" at bounding box center [338, 128] width 205 height 11
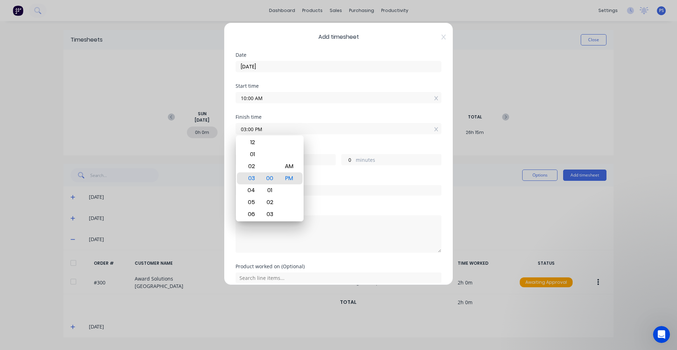
click at [319, 136] on div "Finish time 03:00 PM" at bounding box center [339, 130] width 206 height 31
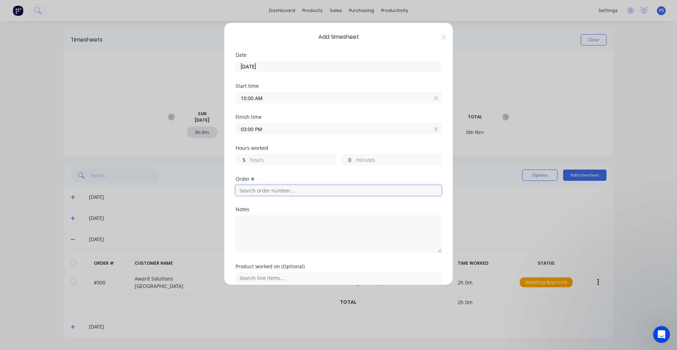
click at [298, 191] on input "text" at bounding box center [339, 190] width 206 height 11
drag, startPoint x: 226, startPoint y: 192, endPoint x: 218, endPoint y: 192, distance: 8.1
click at [218, 192] on div "Add timesheet Date 28/08/2025 Start time 10:00 AM Finish time 03:00 PM Hours wo…" at bounding box center [338, 175] width 677 height 350
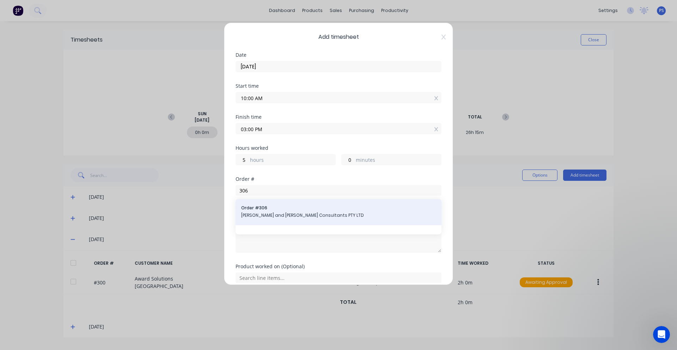
click at [301, 212] on div "Order # 306 John and Joyce Consultants PTY LTD" at bounding box center [338, 212] width 195 height 15
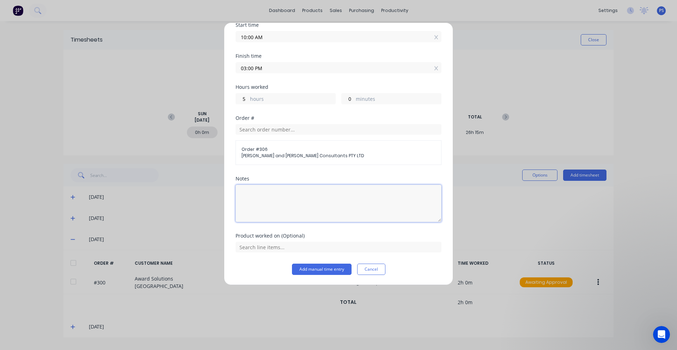
click at [286, 203] on textarea at bounding box center [339, 203] width 206 height 37
click at [318, 268] on button "Add manual time entry" at bounding box center [322, 269] width 60 height 11
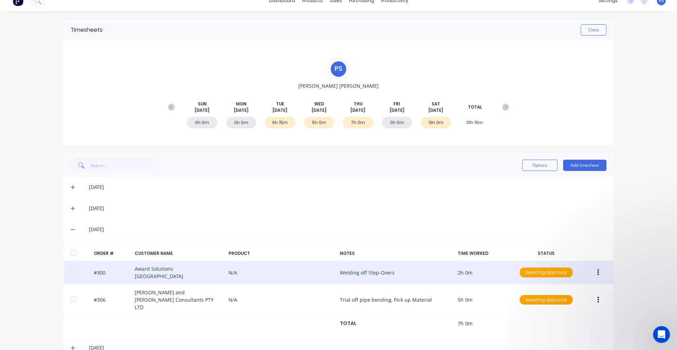
scroll to position [15, 0]
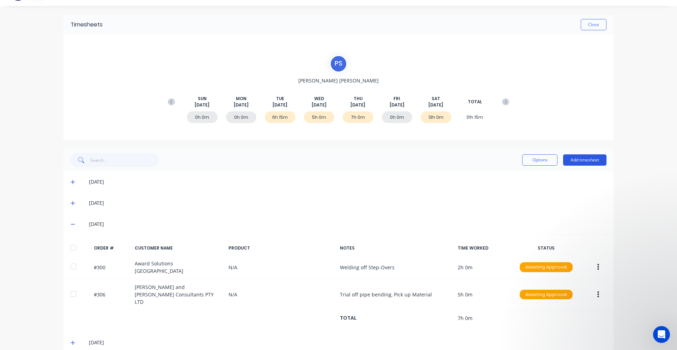
click at [586, 161] on button "Add timesheet" at bounding box center [584, 160] width 43 height 11
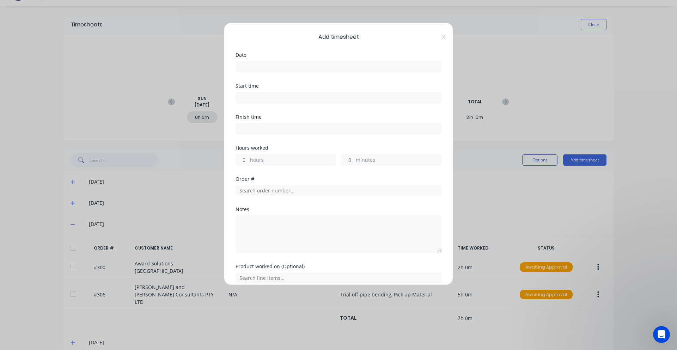
click at [271, 71] on input at bounding box center [338, 66] width 205 height 11
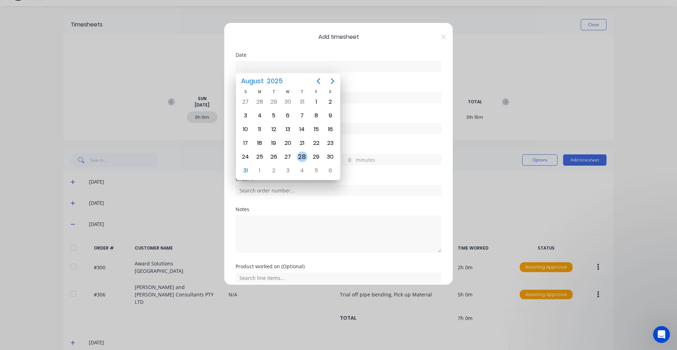
click at [298, 155] on div "28" at bounding box center [302, 157] width 11 height 11
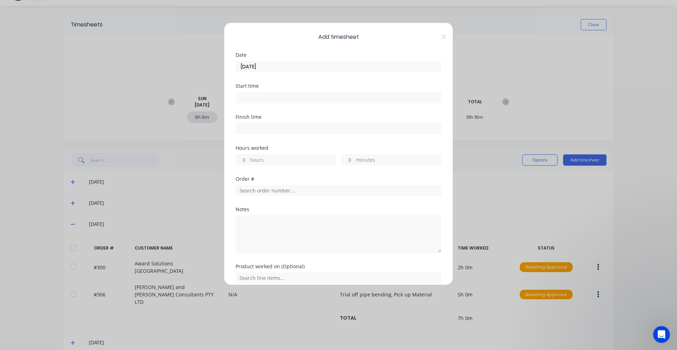
click at [269, 169] on div "Hours worked hours minutes" at bounding box center [339, 161] width 206 height 31
click at [267, 163] on label "hours" at bounding box center [292, 160] width 85 height 9
click at [248, 163] on input "hours" at bounding box center [242, 160] width 12 height 11
click at [272, 111] on div "Start time" at bounding box center [339, 99] width 206 height 31
click at [268, 183] on div at bounding box center [339, 189] width 206 height 12
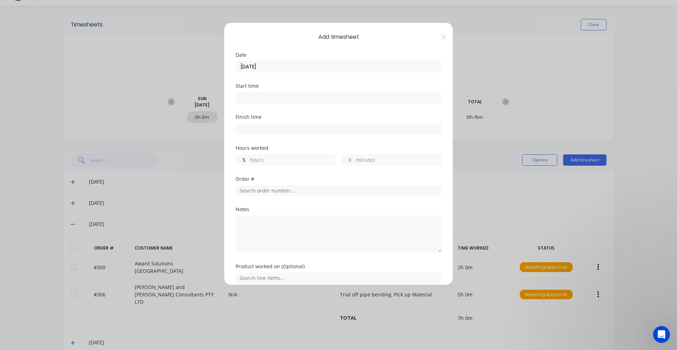
click at [269, 185] on div at bounding box center [339, 189] width 206 height 12
click at [268, 187] on input "text" at bounding box center [339, 190] width 206 height 11
click at [441, 38] on div "Add timesheet Date 28/08/2025 Start time Finish time Hours worked 5 hours minut…" at bounding box center [338, 154] width 229 height 263
click at [442, 38] on icon at bounding box center [444, 37] width 4 height 6
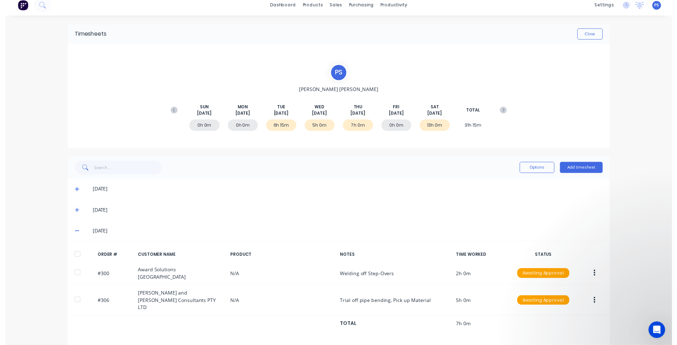
scroll to position [0, 0]
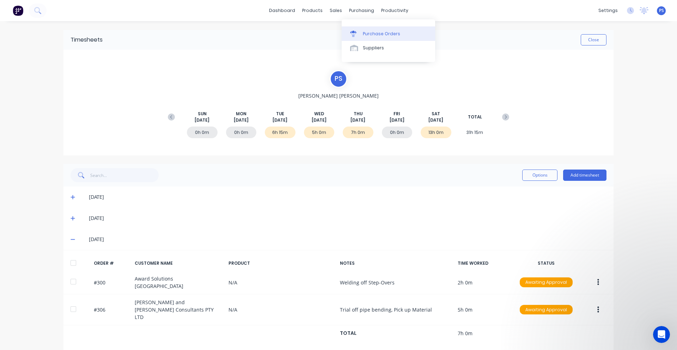
click at [366, 34] on div "Purchase Orders" at bounding box center [381, 34] width 37 height 6
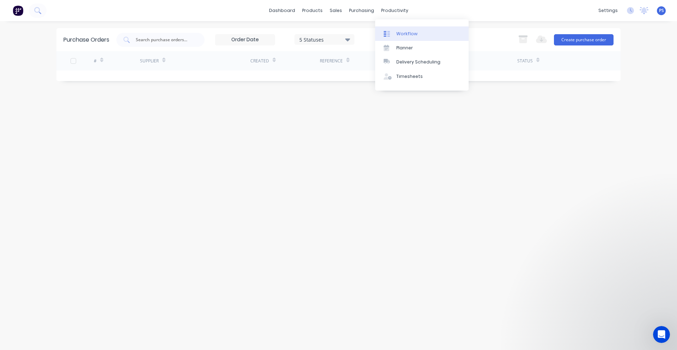
click at [404, 34] on div "Workflow" at bounding box center [407, 34] width 21 height 6
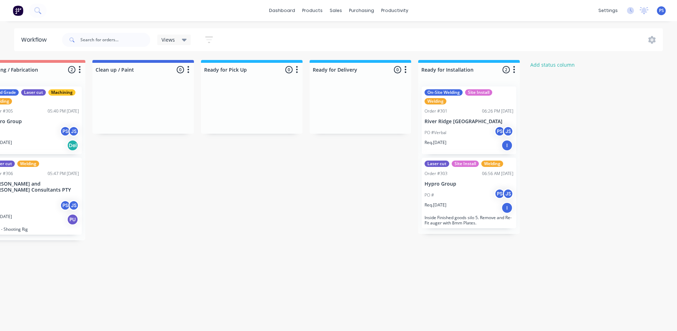
scroll to position [0, 469]
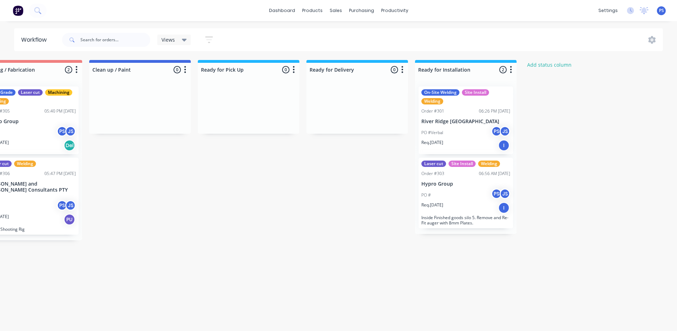
drag, startPoint x: 306, startPoint y: 331, endPoint x: 303, endPoint y: 334, distance: 5.2
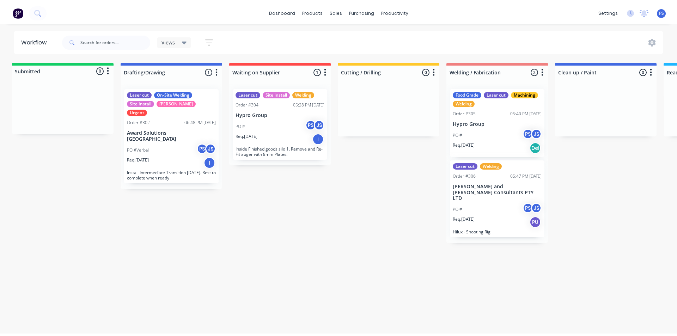
scroll to position [0, 0]
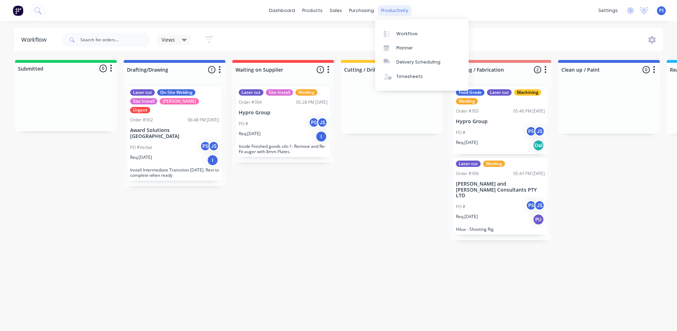
click at [390, 12] on div "productivity" at bounding box center [395, 10] width 34 height 11
click at [399, 54] on link "Planner" at bounding box center [422, 48] width 94 height 14
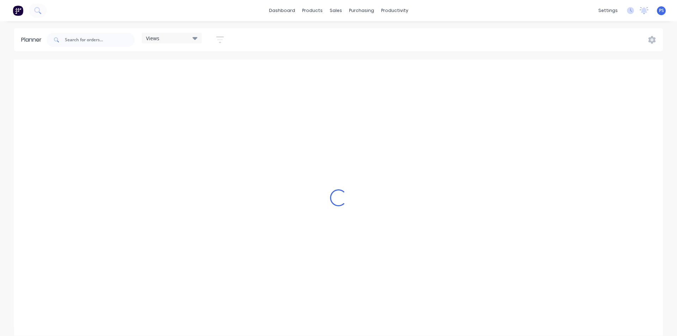
scroll to position [0, 1355]
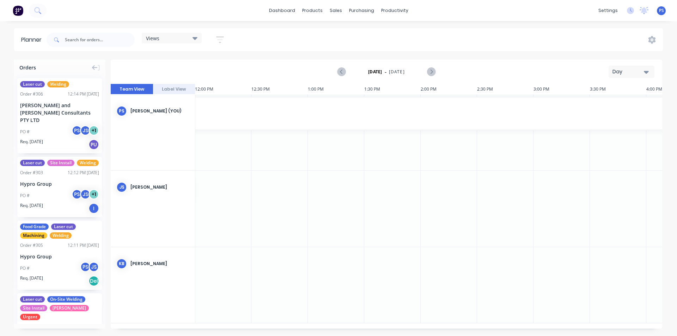
click at [609, 63] on div "Sunday - 31/08/25 Day" at bounding box center [386, 71] width 550 height 23
click at [617, 71] on div "Day" at bounding box center [629, 71] width 32 height 7
click at [621, 113] on div "Month" at bounding box center [619, 119] width 70 height 14
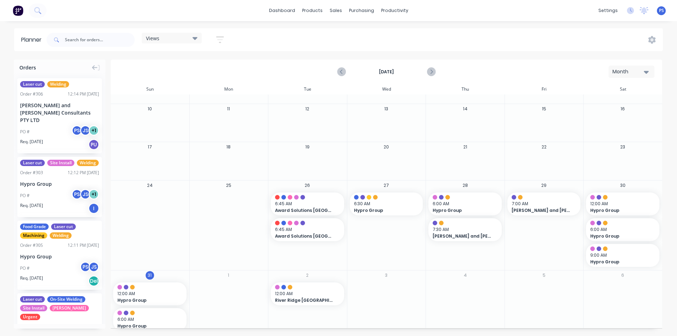
scroll to position [74, 0]
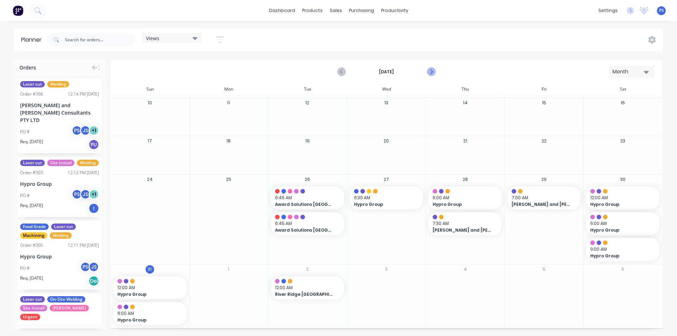
click at [433, 68] on icon "Next page" at bounding box center [431, 72] width 8 height 8
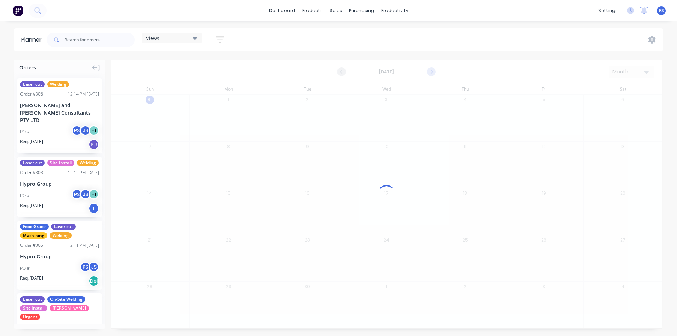
scroll to position [0, 0]
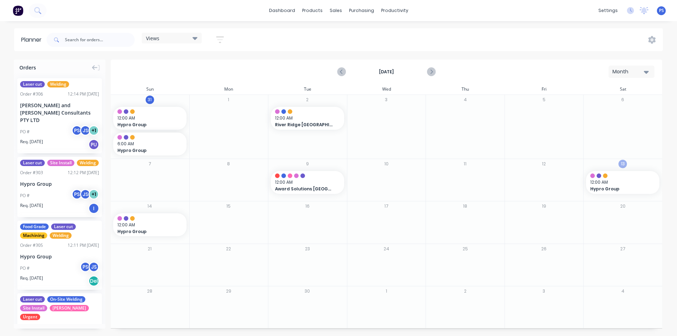
click at [621, 165] on button "13" at bounding box center [623, 164] width 8 height 8
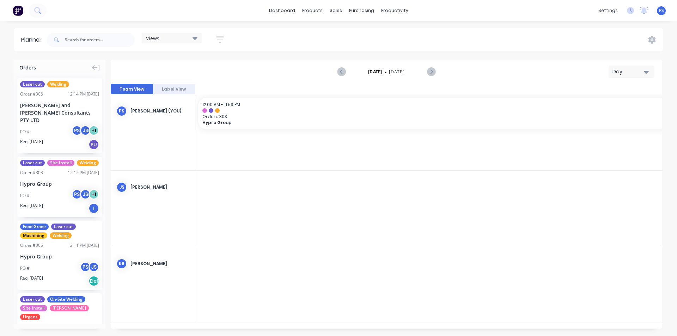
scroll to position [0, 1355]
click at [614, 70] on div "Day" at bounding box center [629, 71] width 32 height 7
click at [616, 119] on div "Month" at bounding box center [619, 119] width 70 height 14
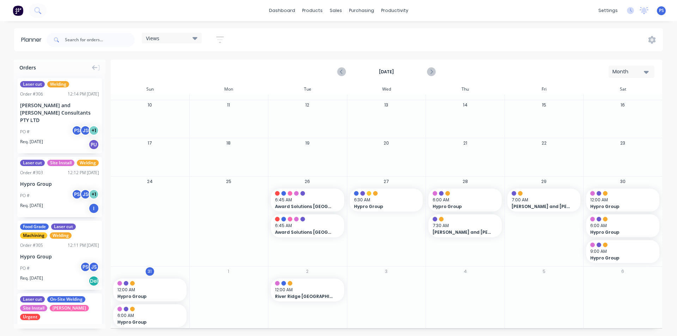
scroll to position [74, 0]
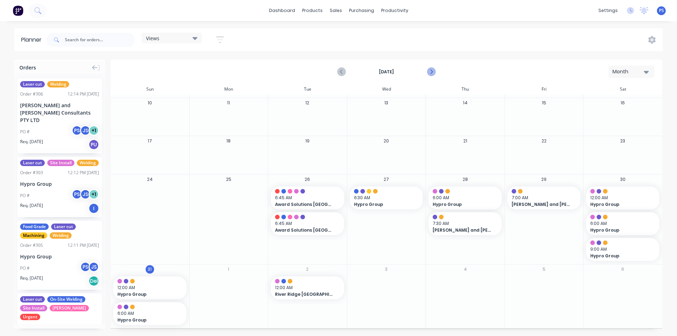
click at [435, 70] on icon "Next page" at bounding box center [431, 72] width 8 height 8
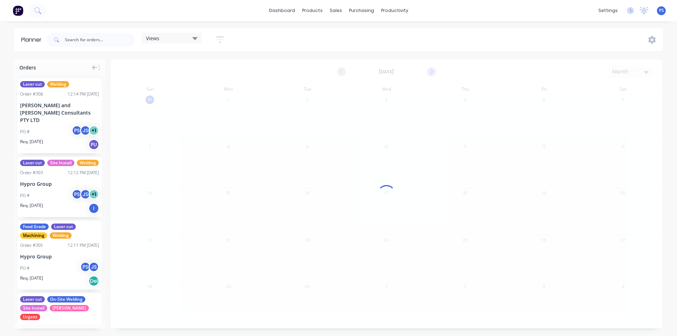
scroll to position [0, 0]
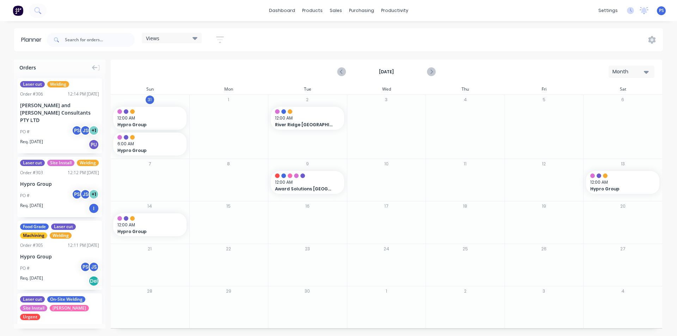
click at [594, 34] on div "Views Save new view None (Default) edit Show/Hide users Show/Hide orders Filter…" at bounding box center [354, 39] width 618 height 21
click at [622, 188] on span "Hypro Group" at bounding box center [620, 189] width 58 height 6
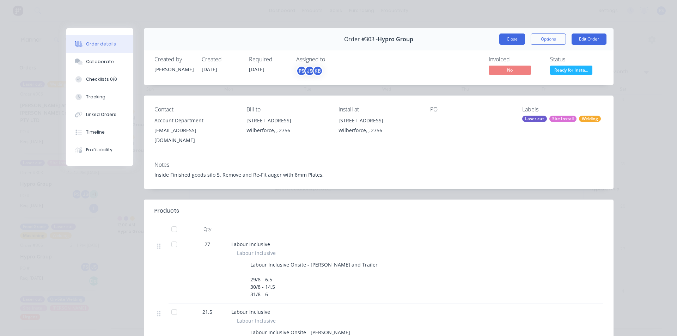
click at [505, 42] on button "Close" at bounding box center [513, 39] width 26 height 11
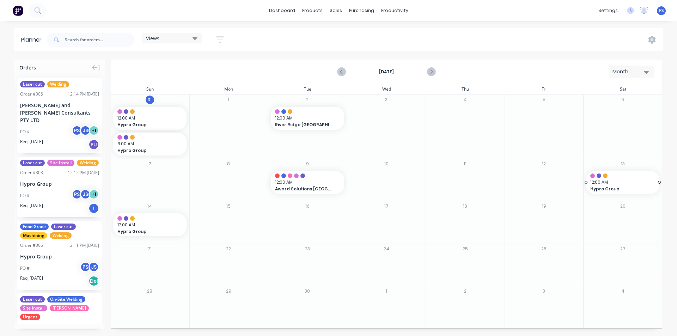
click at [615, 183] on span "12:00 AM" at bounding box center [621, 182] width 61 height 6
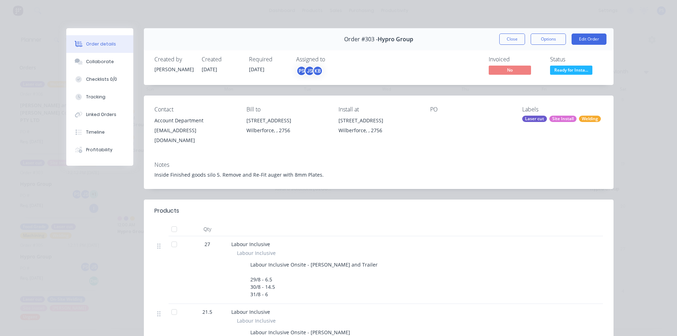
click at [557, 68] on span "Ready for Insta..." at bounding box center [571, 70] width 42 height 9
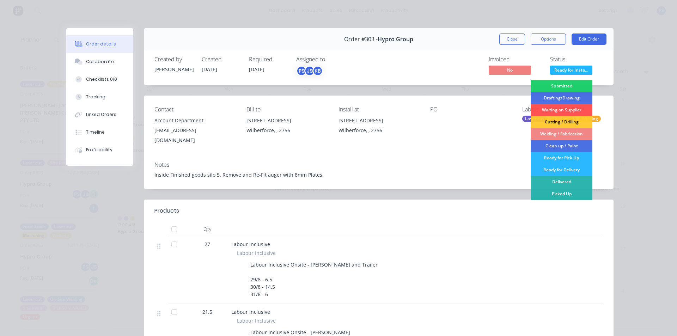
click at [454, 56] on div "Invoiced No Status Ready for Insta... Submitted Drafting/Drawing Waiting on Sup…" at bounding box center [485, 66] width 236 height 20
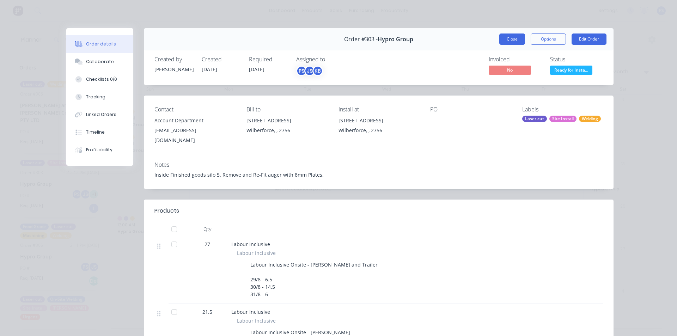
click at [505, 40] on button "Close" at bounding box center [513, 39] width 26 height 11
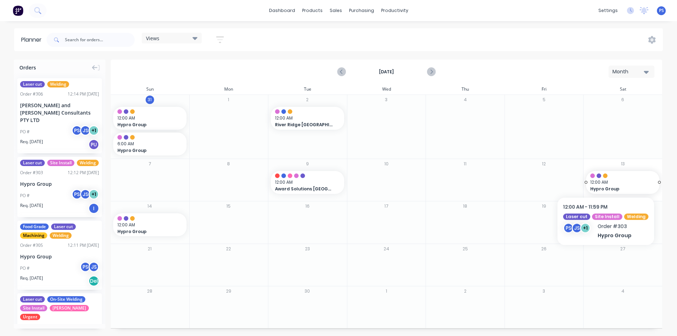
drag, startPoint x: 610, startPoint y: 174, endPoint x: 603, endPoint y: 185, distance: 13.8
drag, startPoint x: 618, startPoint y: 182, endPoint x: 32, endPoint y: 155, distance: 586.3
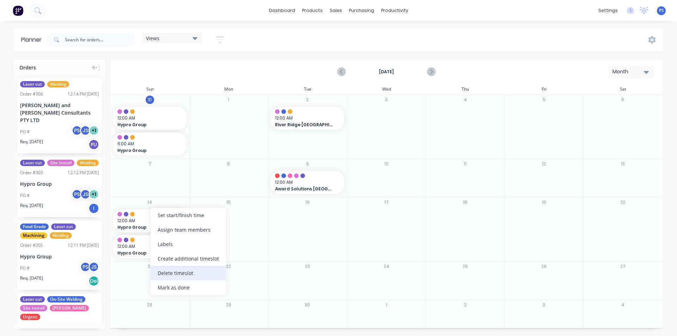
click at [200, 276] on div "Delete timeslot" at bounding box center [189, 273] width 76 height 14
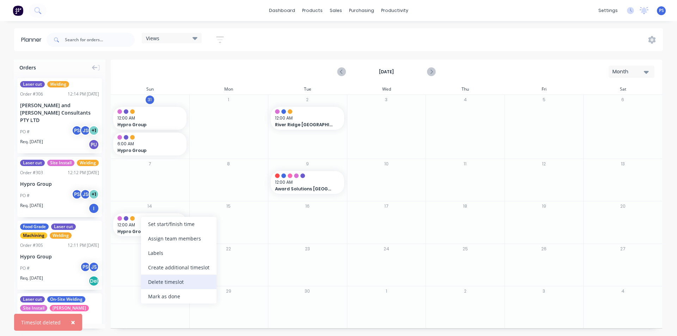
click at [180, 281] on div "Delete timeslot" at bounding box center [179, 282] width 76 height 14
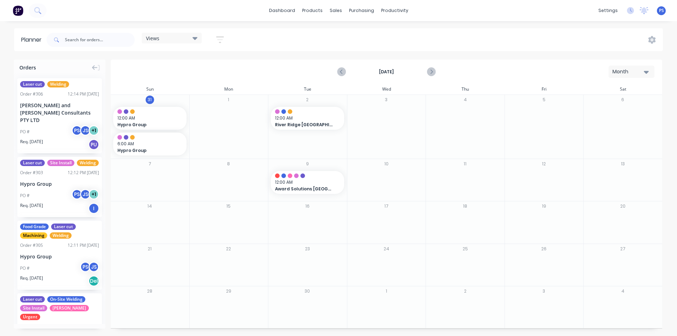
click at [54, 247] on div "Order # 305 12:11 PM 31/08/25" at bounding box center [59, 245] width 79 height 6
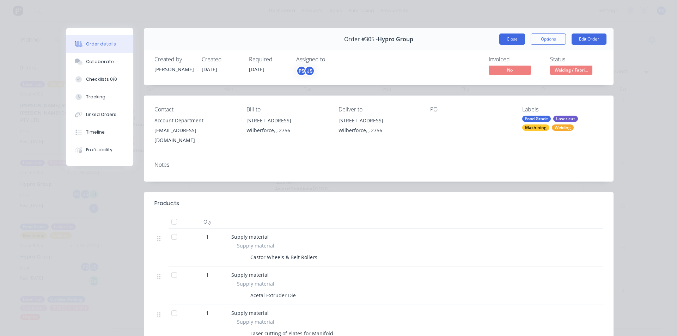
click at [512, 43] on button "Close" at bounding box center [513, 39] width 26 height 11
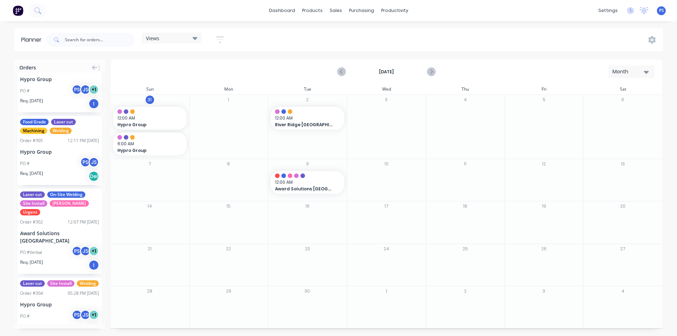
scroll to position [106, 0]
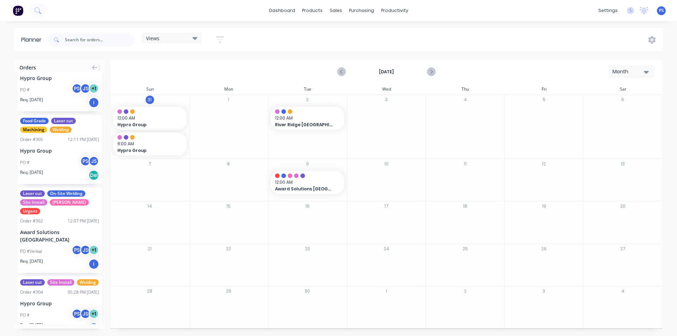
click at [49, 152] on div "Hypro Group" at bounding box center [59, 150] width 79 height 7
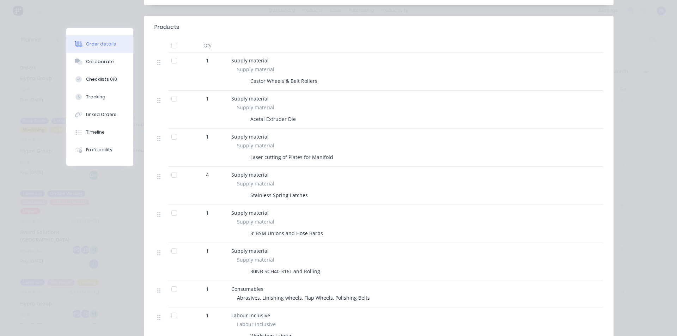
scroll to position [0, 0]
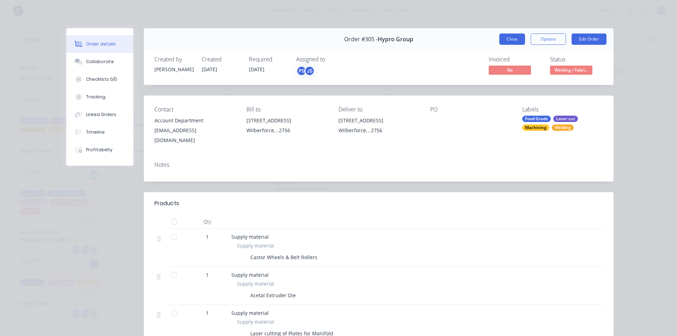
click at [515, 41] on button "Close" at bounding box center [513, 39] width 26 height 11
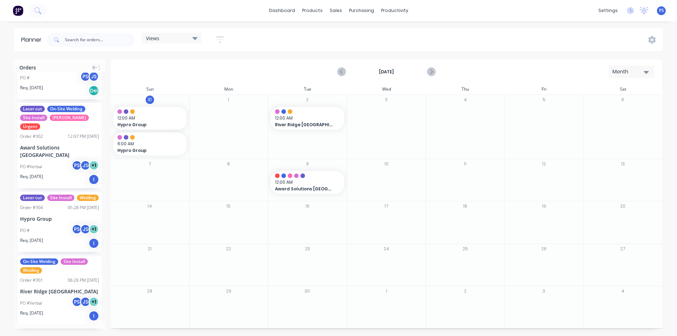
scroll to position [194, 0]
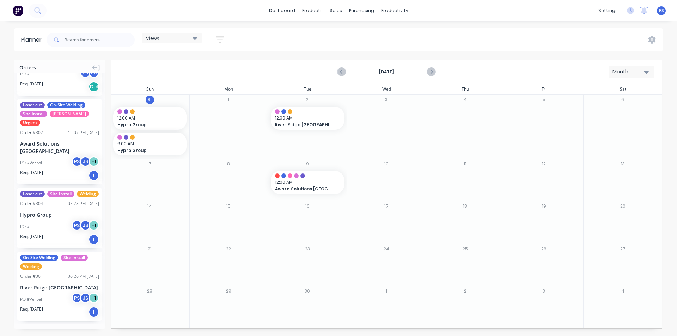
click at [62, 213] on div "Laser cut Site Install Welding Order # 304 05:28 PM 30/08/25 Hypro Group PO # P…" at bounding box center [59, 218] width 85 height 60
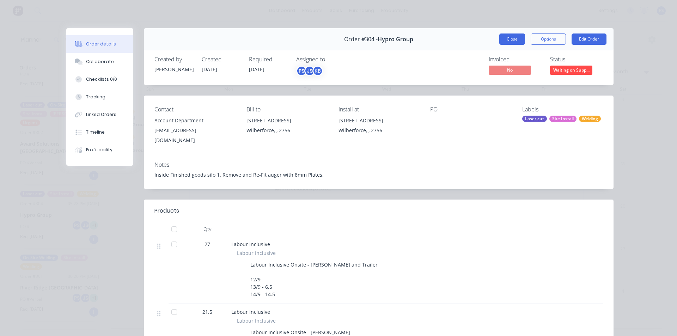
click at [509, 36] on button "Close" at bounding box center [513, 39] width 26 height 11
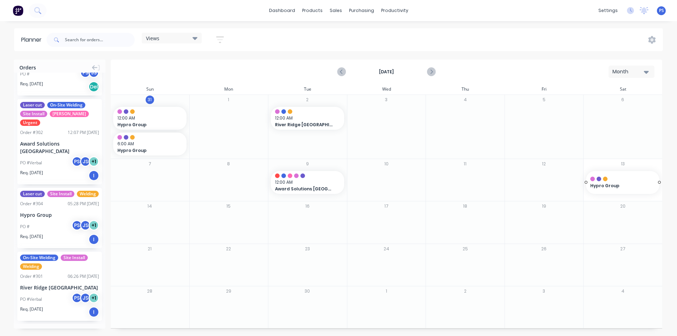
drag, startPoint x: 57, startPoint y: 209, endPoint x: 624, endPoint y: 181, distance: 568.1
drag, startPoint x: 66, startPoint y: 205, endPoint x: 131, endPoint y: 218, distance: 66.2
click at [658, 9] on div "PS Porter Engineering Peter Smith Administrator Profile Sign out" at bounding box center [661, 10] width 9 height 9
click at [641, 11] on icon at bounding box center [644, 10] width 9 height 7
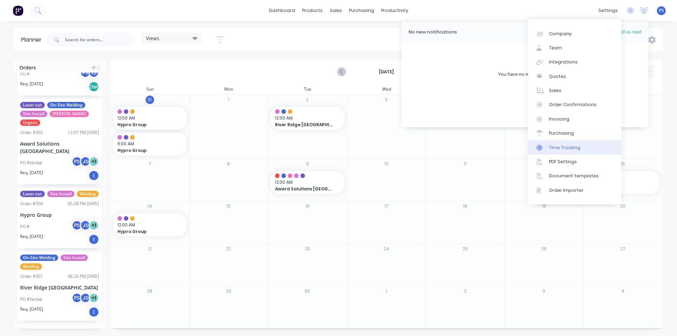
click at [591, 151] on link "Time Tracking" at bounding box center [575, 147] width 94 height 14
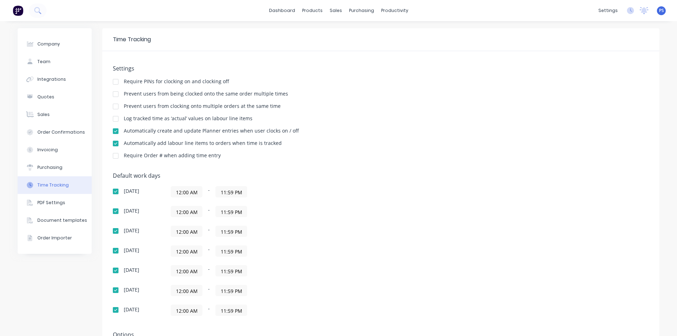
click at [422, 7] on div "dashboard products sales purchasing productivity dashboard products Product Cat…" at bounding box center [338, 10] width 677 height 21
click at [634, 13] on div "settings No new notifications Mark all as read You have no notifications PS Por…" at bounding box center [636, 10] width 82 height 11
click at [640, 13] on icon at bounding box center [644, 10] width 9 height 7
click at [629, 14] on div "settings No new notifications Mark all as read You have no notifications PS Por…" at bounding box center [636, 10] width 82 height 11
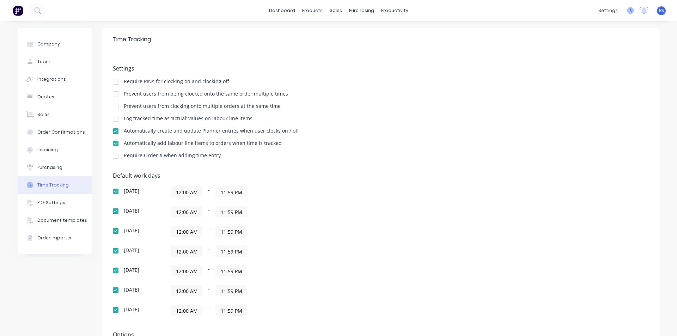
click at [627, 13] on icon at bounding box center [630, 10] width 7 height 7
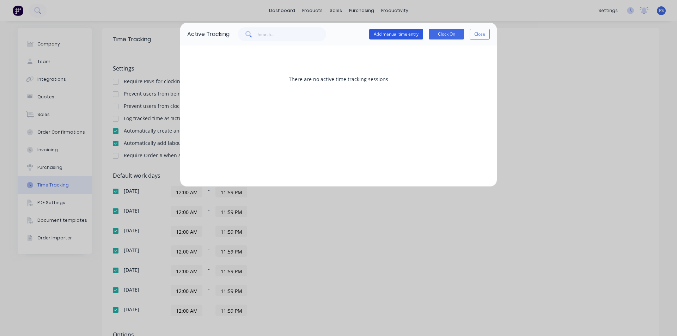
click at [399, 31] on button "Add manual time entry" at bounding box center [396, 34] width 54 height 11
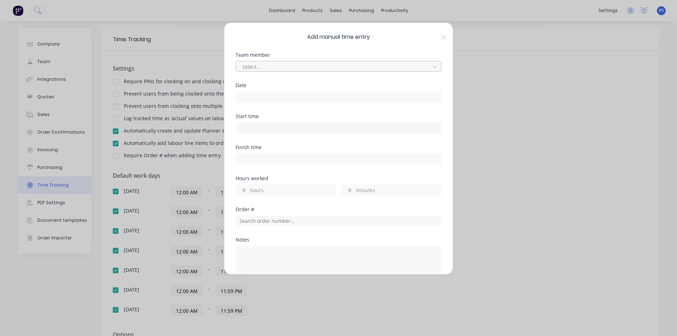
click at [283, 68] on div at bounding box center [334, 66] width 185 height 9
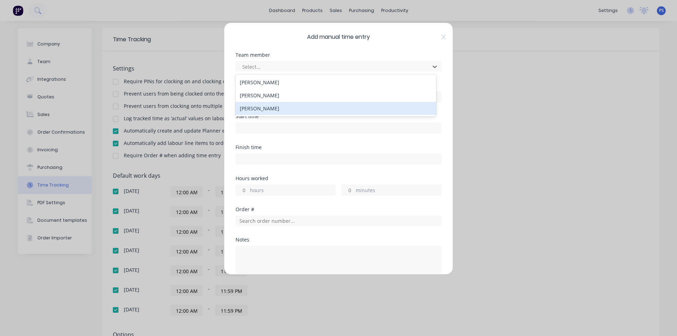
click at [282, 104] on div "[PERSON_NAME]" at bounding box center [336, 108] width 201 height 13
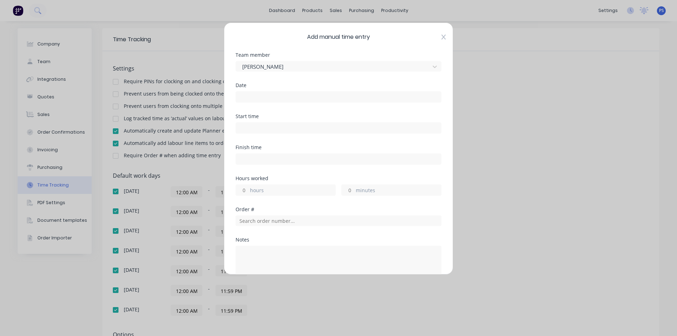
click at [444, 39] on div "Add manual time entry Team member Peter Smith Date Start time Finish time Hours…" at bounding box center [338, 149] width 229 height 252
click at [436, 39] on span "Add manual time entry" at bounding box center [339, 37] width 206 height 8
click at [442, 39] on icon at bounding box center [444, 37] width 4 height 6
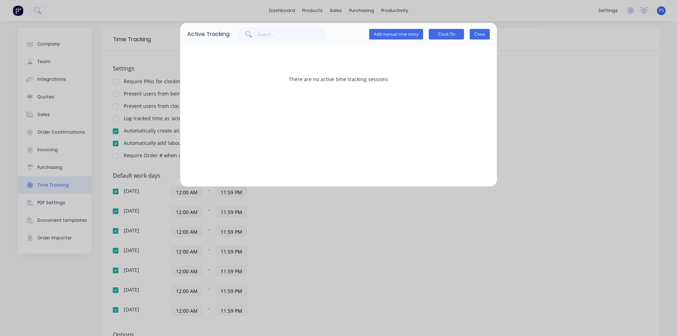
click at [479, 34] on button "Close" at bounding box center [480, 34] width 20 height 11
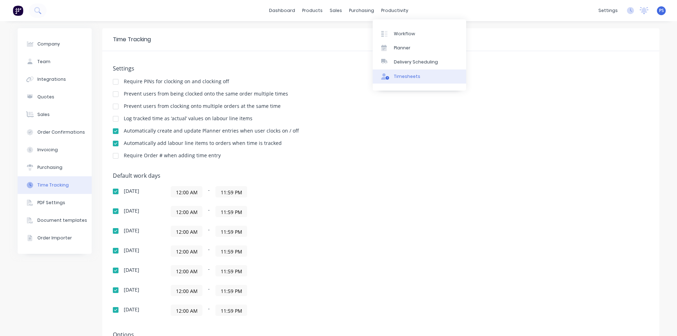
click at [400, 71] on link "Timesheets" at bounding box center [420, 77] width 94 height 14
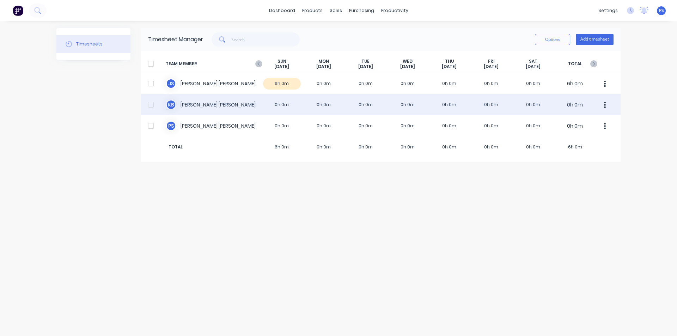
click at [601, 101] on button "button" at bounding box center [605, 105] width 15 height 14
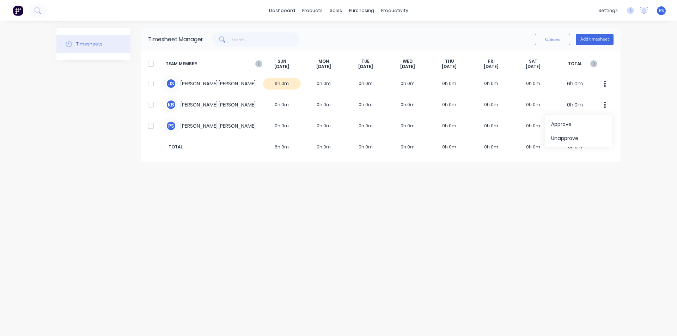
click at [584, 165] on div "Timesheets Timesheet Manager Options Add timesheet TEAM MEMBER SUN Aug 31st MON…" at bounding box center [338, 178] width 565 height 301
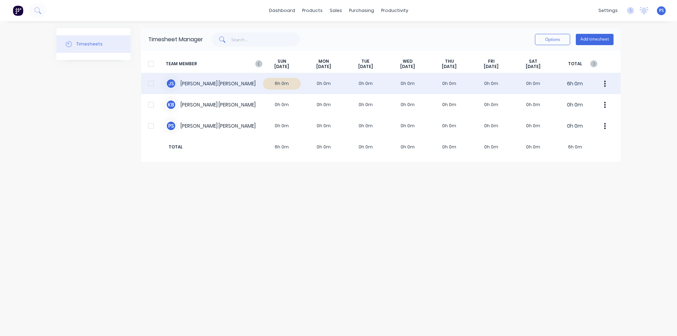
click at [609, 85] on button "button" at bounding box center [605, 84] width 15 height 14
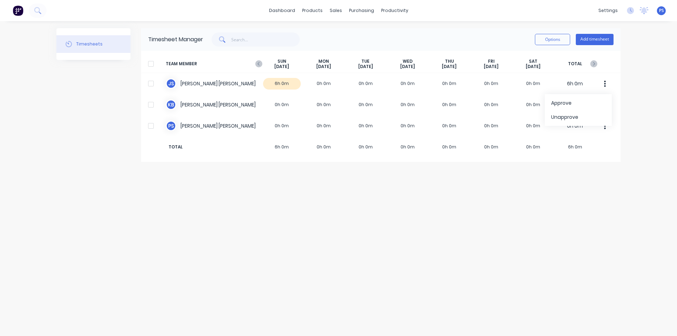
click at [632, 85] on div "dashboard products sales purchasing productivity dashboard products Product Cat…" at bounding box center [338, 168] width 677 height 336
click at [259, 65] on icon "button" at bounding box center [259, 64] width 2 height 4
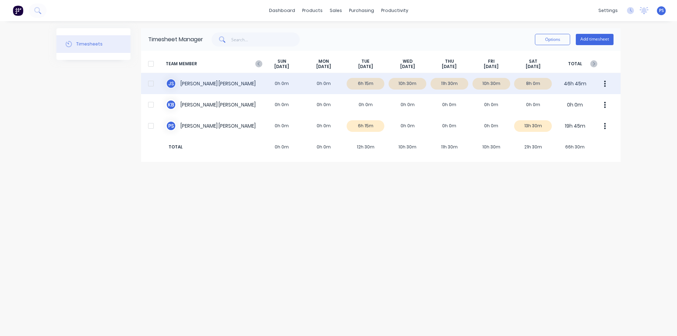
click at [605, 81] on icon "button" at bounding box center [606, 83] width 2 height 6
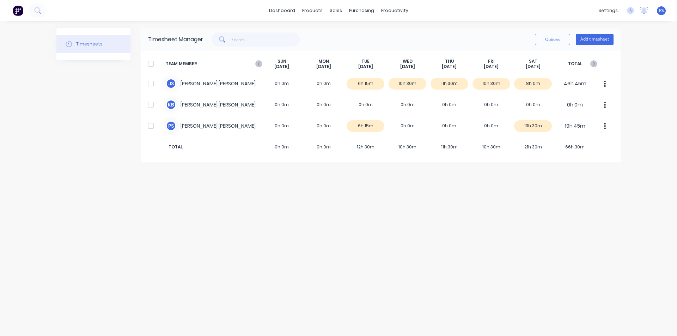
click at [628, 81] on div "dashboard products sales purchasing productivity dashboard products Product Cat…" at bounding box center [338, 168] width 677 height 336
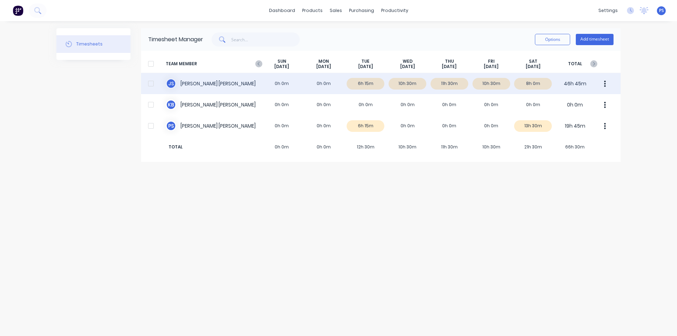
click at [606, 83] on icon "button" at bounding box center [605, 84] width 2 height 8
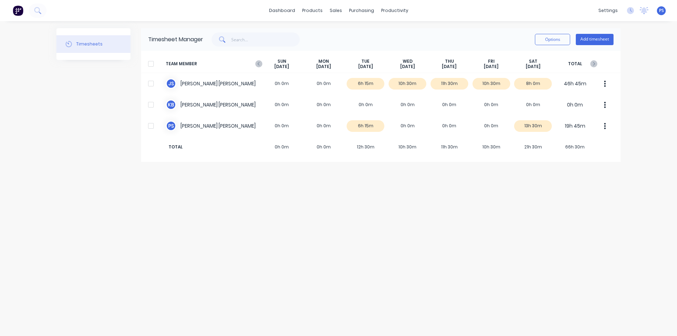
click at [326, 167] on div "Timesheets Timesheet Manager Options Add timesheet TEAM MEMBER SUN Aug 24th MON…" at bounding box center [338, 178] width 565 height 301
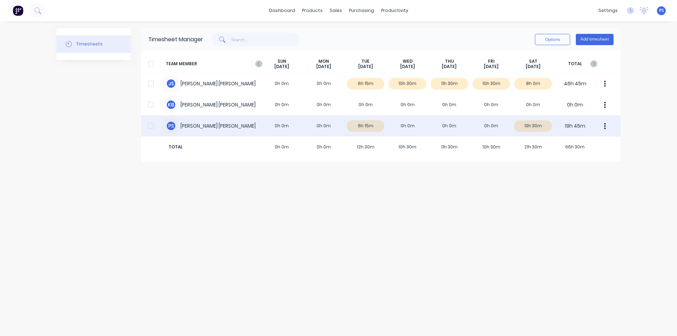
click at [404, 127] on div "P S Peter Smith 0h 0m 0h 0m 6h 15m 0h 0m 0h 0m 0h 0m 13h 30m 19h 45m" at bounding box center [381, 125] width 480 height 21
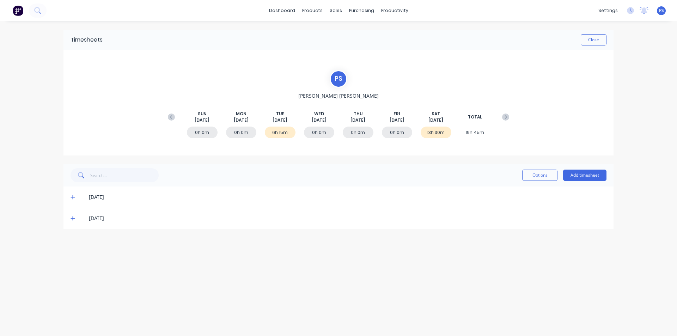
click at [324, 131] on div "0h 0m" at bounding box center [319, 133] width 31 height 12
click at [319, 117] on span "[DATE]" at bounding box center [319, 120] width 15 height 6
click at [575, 170] on button "Add timesheet" at bounding box center [584, 175] width 43 height 11
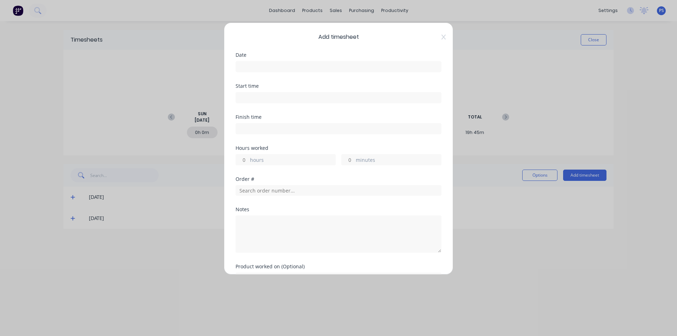
click at [257, 69] on input at bounding box center [338, 66] width 205 height 11
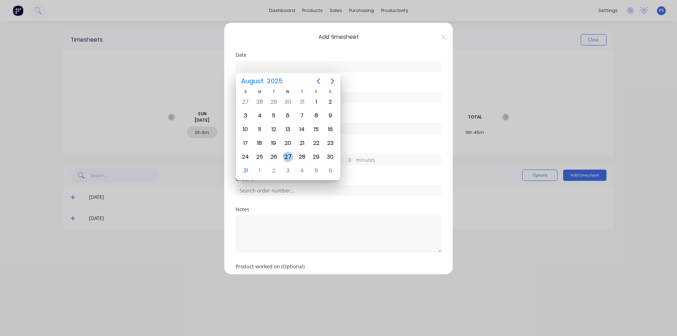
click at [283, 159] on div "27" at bounding box center [288, 157] width 11 height 11
type input "27/08/2025"
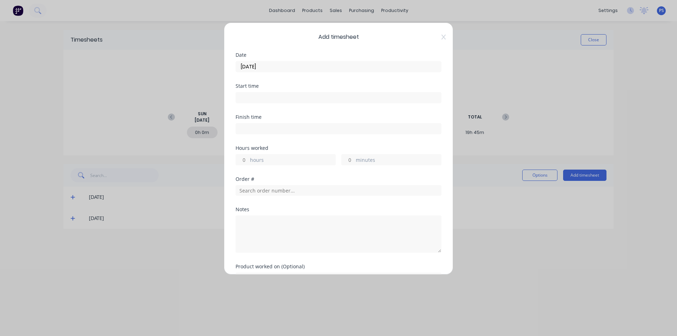
click at [271, 96] on input at bounding box center [338, 97] width 205 height 11
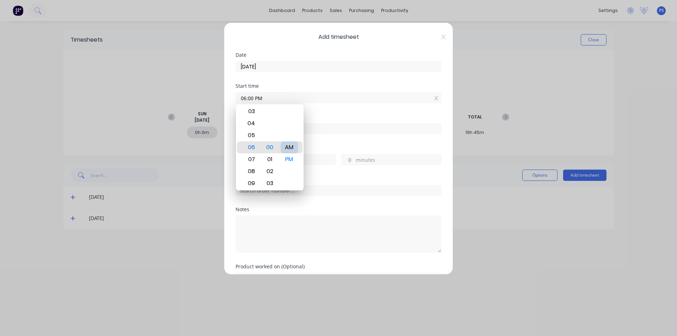
type input "06:00 AM"
click at [335, 137] on div "Finish time" at bounding box center [339, 130] width 206 height 31
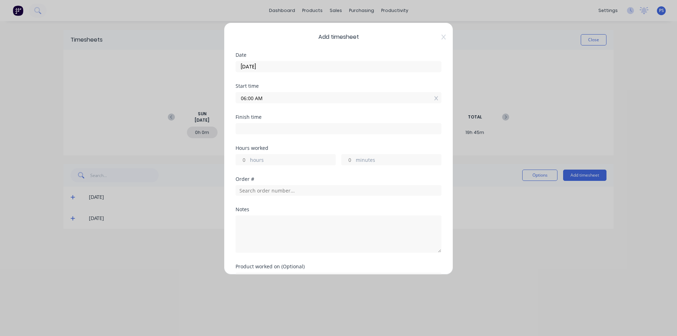
drag, startPoint x: 285, startPoint y: 125, endPoint x: 286, endPoint y: 128, distance: 3.8
click at [285, 125] on input at bounding box center [338, 128] width 205 height 11
type input "12:17 PM"
type input "6"
type input "17"
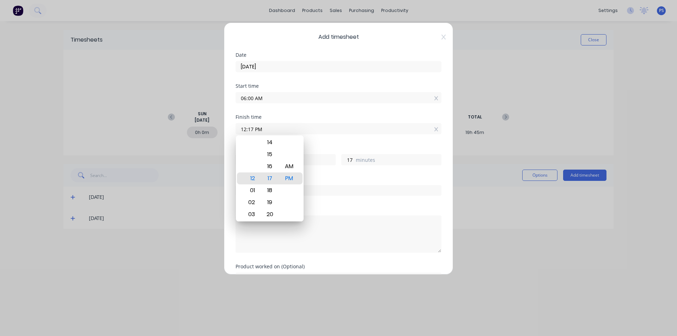
click at [296, 128] on input "12:17 PM" at bounding box center [338, 128] width 205 height 11
click at [437, 129] on div "Add timesheet Date 27/08/2025 Start time 06:00 AM Finish time 12:17 PM Hours wo…" at bounding box center [338, 149] width 229 height 252
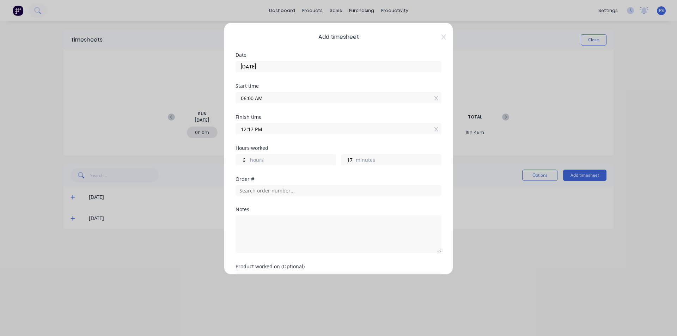
click at [434, 131] on input "12:17 PM" at bounding box center [338, 128] width 205 height 11
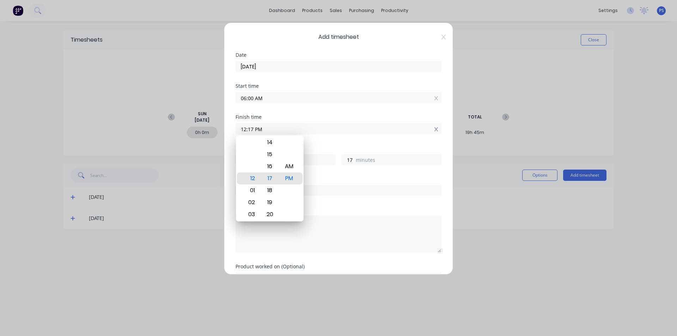
click at [435, 127] on icon at bounding box center [437, 129] width 4 height 5
type input "12:17 PM"
type input "6"
type input "17"
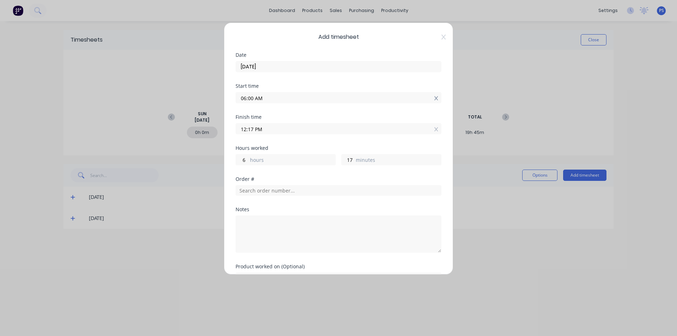
click at [435, 99] on icon at bounding box center [437, 98] width 4 height 5
click at [433, 132] on input "12:17 PM" at bounding box center [338, 134] width 205 height 11
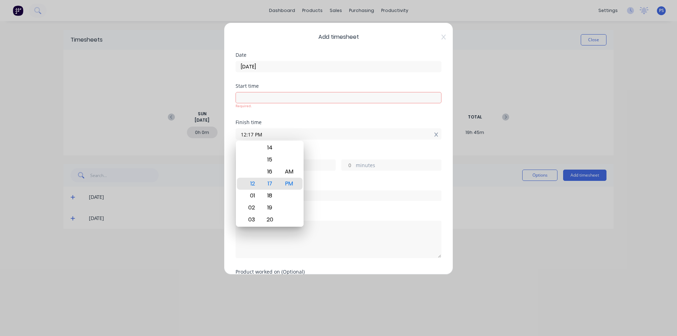
click at [435, 136] on icon at bounding box center [437, 134] width 4 height 5
type input "12:17 PM"
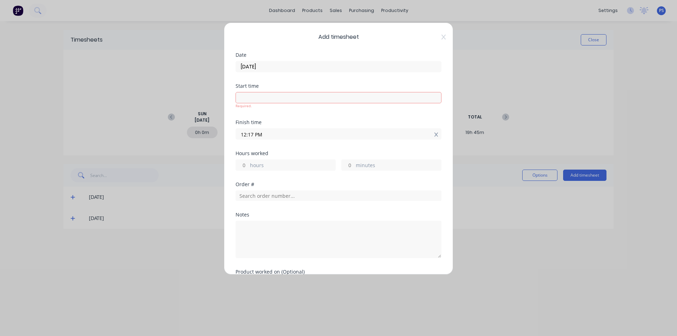
click at [434, 136] on icon at bounding box center [436, 135] width 4 height 4
drag, startPoint x: 257, startPoint y: 177, endPoint x: 257, endPoint y: 173, distance: 3.6
click at [257, 176] on div "Hours worked hours minutes" at bounding box center [339, 171] width 206 height 31
click at [258, 171] on label "hours" at bounding box center [292, 171] width 85 height 9
click at [248, 171] on input "hours" at bounding box center [242, 170] width 12 height 11
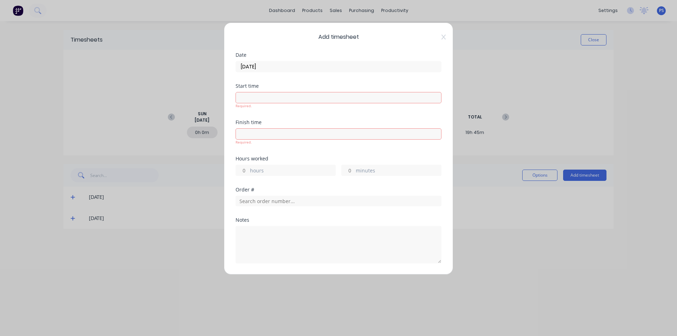
click at [263, 168] on label "hours" at bounding box center [292, 171] width 85 height 9
click at [248, 168] on input "hours" at bounding box center [242, 170] width 12 height 11
click at [269, 106] on div "Required." at bounding box center [339, 105] width 206 height 5
click at [269, 103] on div "Required." at bounding box center [339, 105] width 206 height 5
click at [271, 101] on input at bounding box center [338, 97] width 205 height 11
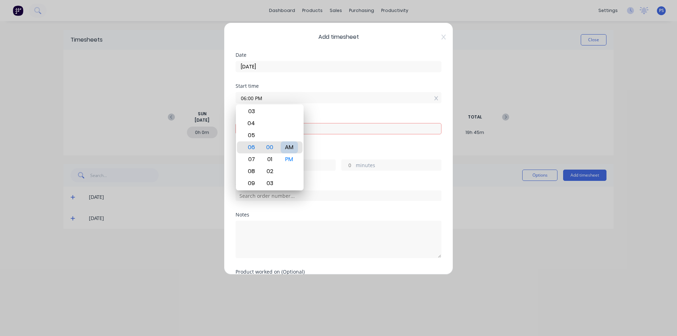
type input "06:00 AM"
click at [307, 146] on div "Finish time Required." at bounding box center [339, 133] width 206 height 36
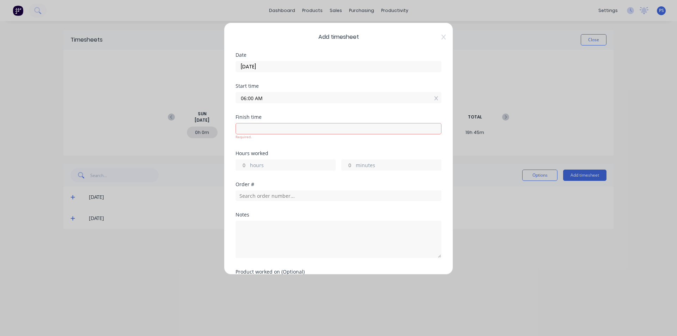
click at [282, 134] on label at bounding box center [339, 128] width 206 height 11
click at [282, 134] on input at bounding box center [338, 128] width 205 height 11
type input "12:17 PM"
type input "6"
type input "17"
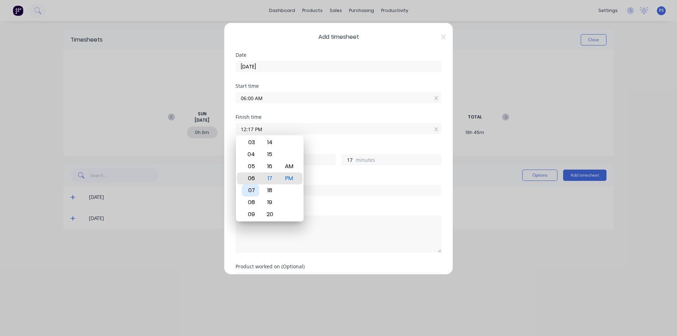
type input "06:17 PM"
type input "12"
type input "11:17 PM"
type input "17"
type input "10:17 PM"
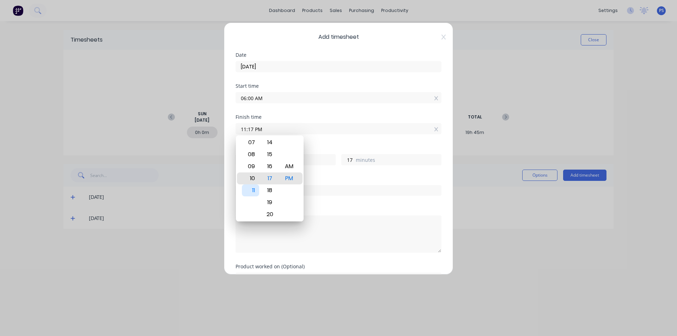
type input "16"
type input "10:00 PM"
type input "0"
type input "10:00 AM"
type input "4"
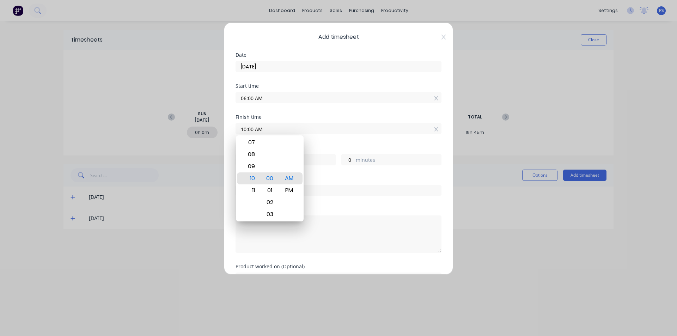
click at [336, 177] on div "Order #" at bounding box center [339, 179] width 206 height 5
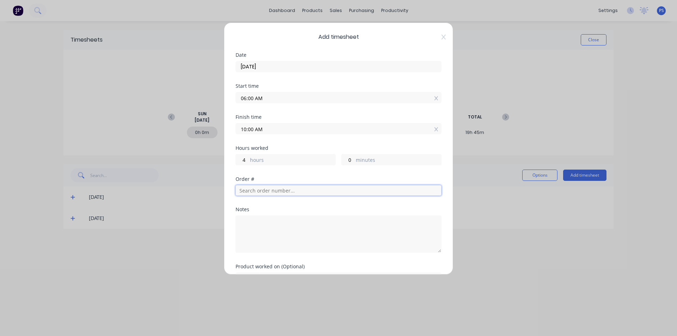
click at [292, 187] on input "text" at bounding box center [339, 190] width 206 height 11
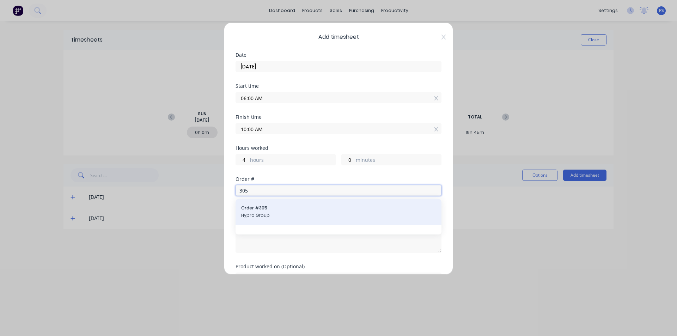
type input "305"
click at [360, 216] on span "Hypro Group" at bounding box center [338, 215] width 195 height 6
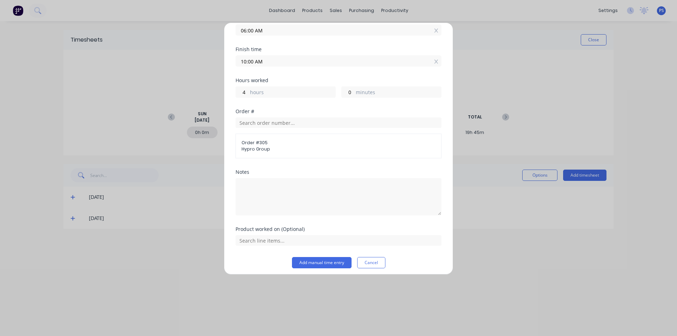
scroll to position [72, 0]
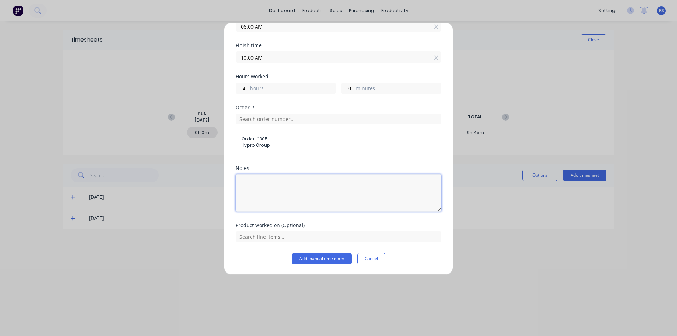
click at [355, 195] on textarea at bounding box center [339, 192] width 206 height 37
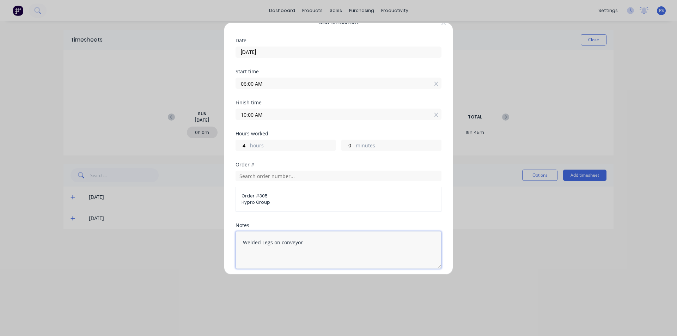
scroll to position [0, 0]
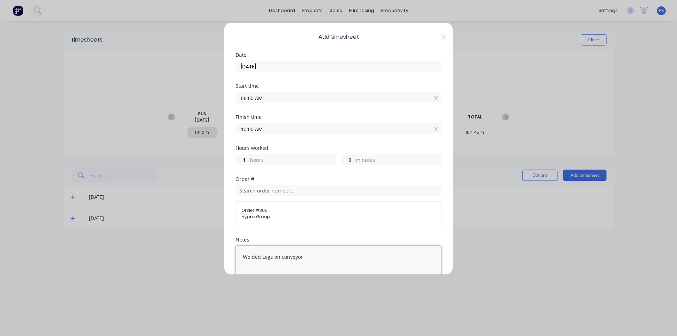
type textarea "Welded Legs on conveyor"
click at [275, 131] on input "10:00 AM" at bounding box center [338, 128] width 205 height 11
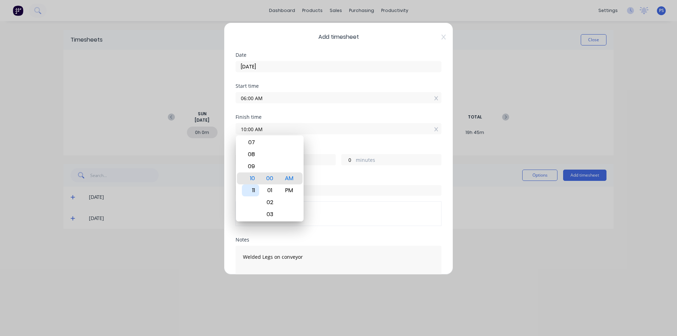
click at [257, 188] on div "11" at bounding box center [250, 191] width 17 height 12
type input "11:00 AM"
type input "5"
click at [319, 175] on div "Hours worked 5 hours 0 minutes" at bounding box center [339, 161] width 206 height 31
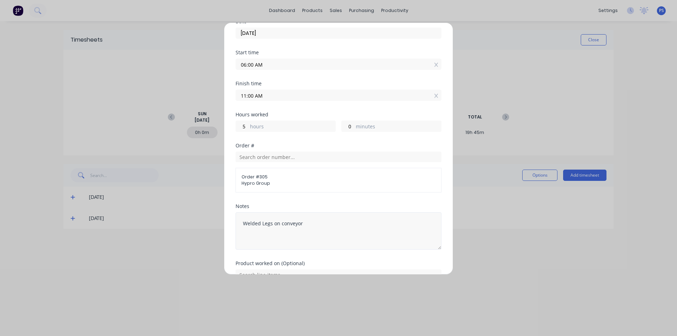
scroll to position [72, 0]
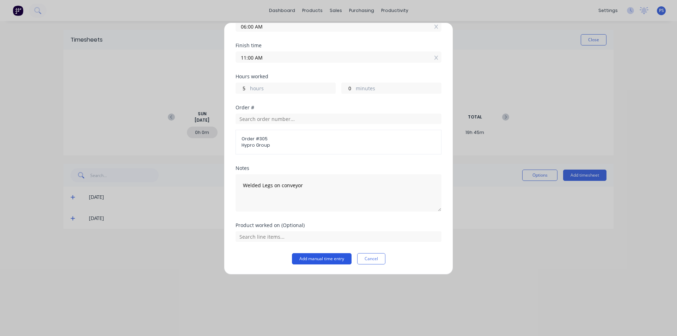
click at [315, 257] on button "Add manual time entry" at bounding box center [322, 258] width 60 height 11
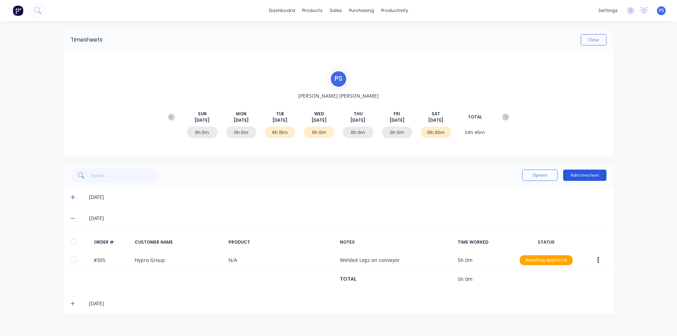
click at [578, 171] on button "Add timesheet" at bounding box center [584, 175] width 43 height 11
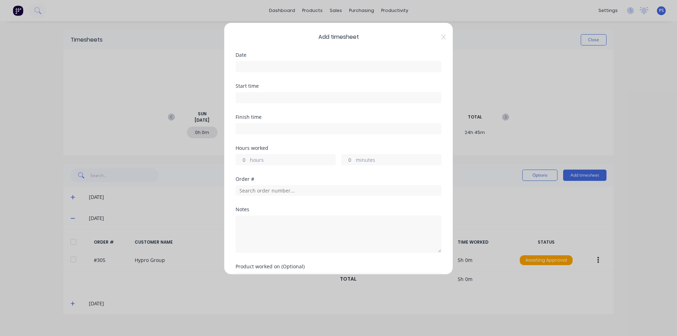
click at [320, 66] on input at bounding box center [338, 66] width 205 height 11
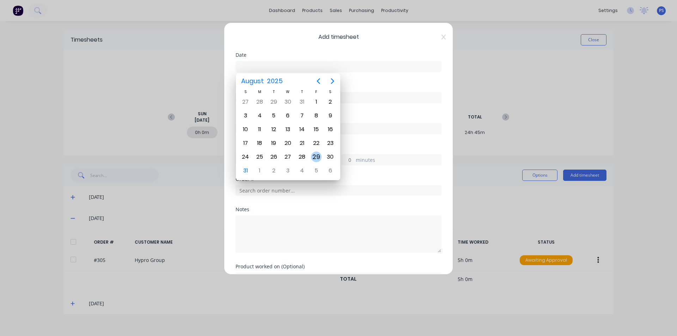
click at [324, 157] on div "24 25 26 27 28 29 30" at bounding box center [288, 157] width 99 height 14
click at [325, 156] on div "30" at bounding box center [330, 157] width 11 height 11
type input "[DATE]"
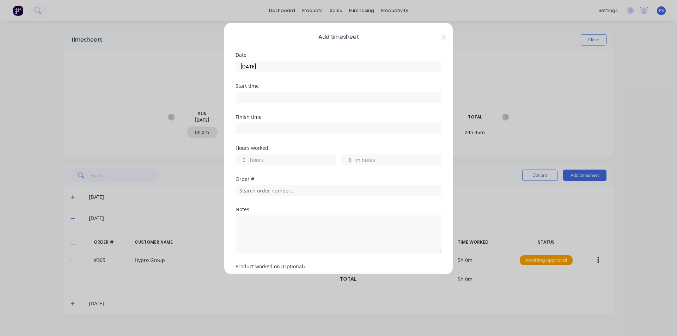
click at [262, 93] on input at bounding box center [338, 97] width 205 height 11
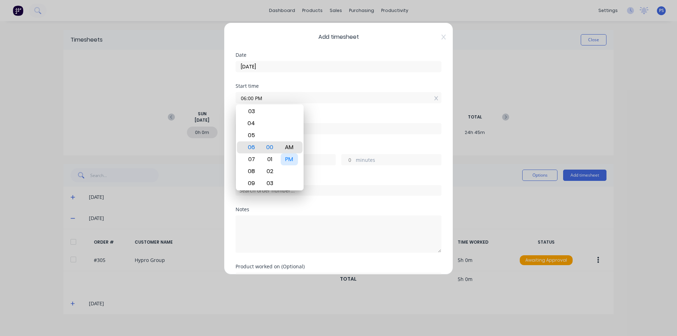
type input "06:00 AM"
click at [327, 138] on div "Finish time" at bounding box center [339, 130] width 206 height 31
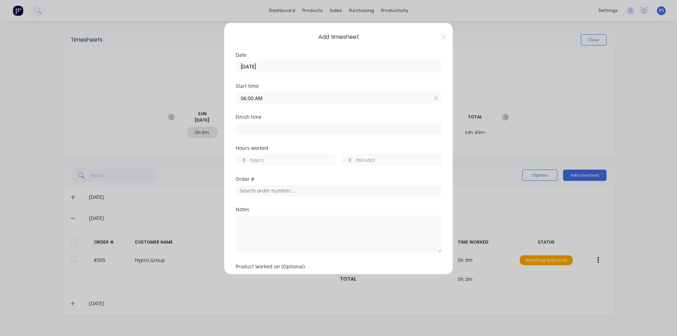
click at [324, 132] on input at bounding box center [338, 128] width 205 height 11
type input "12:19 PM"
type input "6"
type input "19"
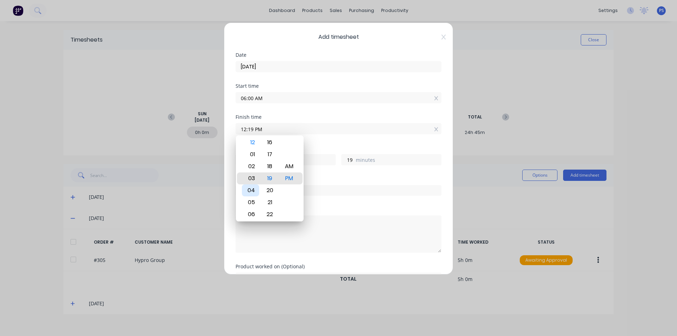
type input "03:19 PM"
type input "9"
type input "08:19 PM"
type input "14"
type input "07:19 PM"
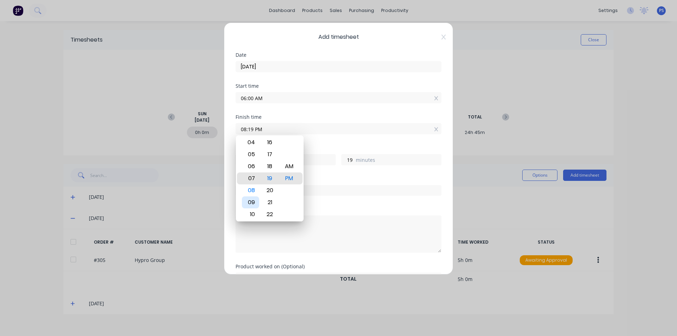
type input "13"
type input "07:00 PM"
type input "0"
type input "07:00 AM"
type input "1"
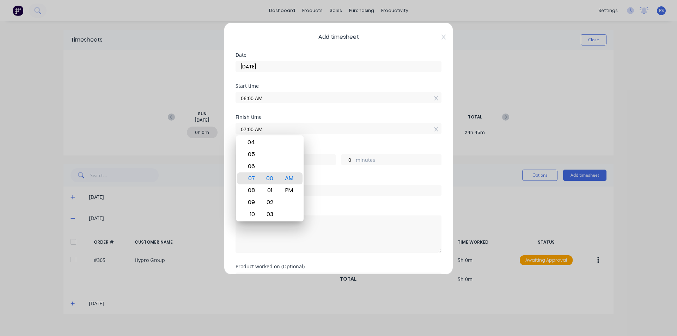
click at [341, 168] on div "Hours worked 1 hours 0 minutes" at bounding box center [339, 161] width 206 height 31
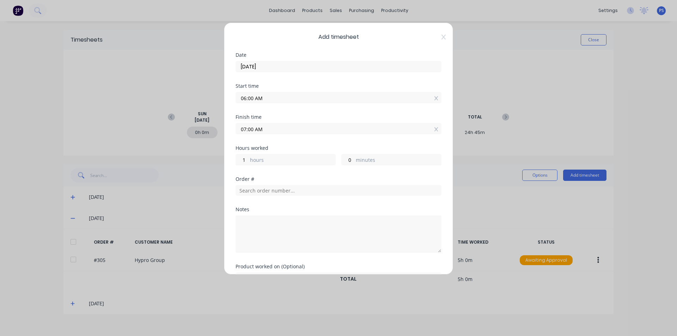
click at [290, 135] on div "Finish time 07:00 AM" at bounding box center [339, 130] width 206 height 31
click at [300, 129] on input "07:00 AM" at bounding box center [338, 128] width 205 height 11
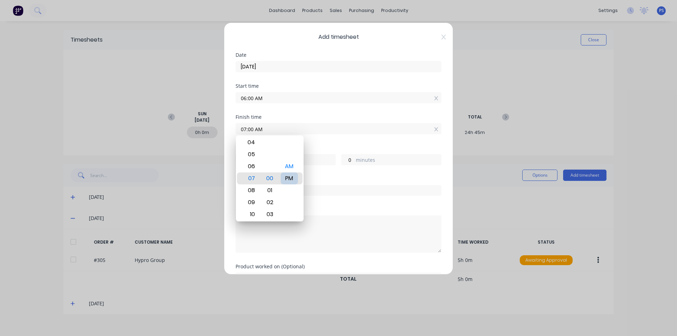
type input "07:00 PM"
type input "13"
click at [320, 175] on div "Hours worked 13 hours 0 minutes" at bounding box center [339, 161] width 206 height 31
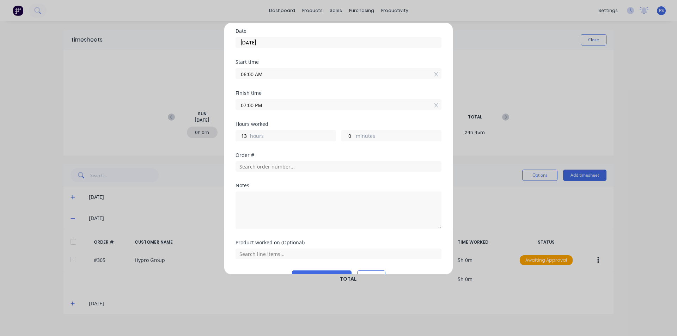
scroll to position [35, 0]
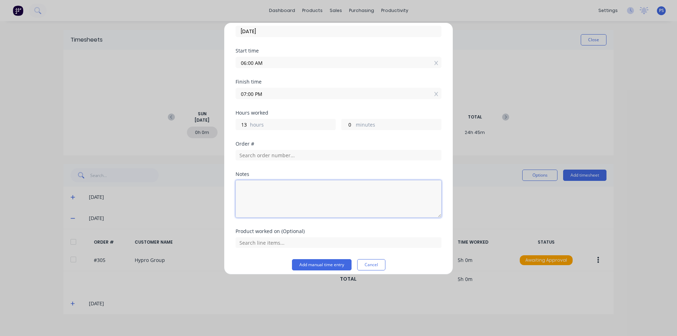
click at [282, 187] on textarea at bounding box center [339, 198] width 206 height 37
click at [285, 159] on input "text" at bounding box center [339, 155] width 206 height 11
click at [300, 156] on input "text" at bounding box center [339, 155] width 206 height 11
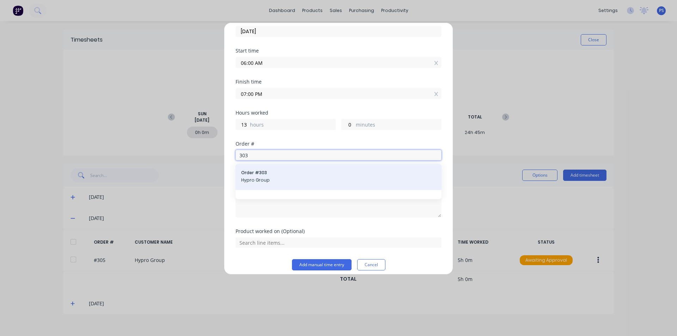
type input "303"
click at [346, 184] on div "Order # 303 Hypro Group" at bounding box center [338, 177] width 195 height 15
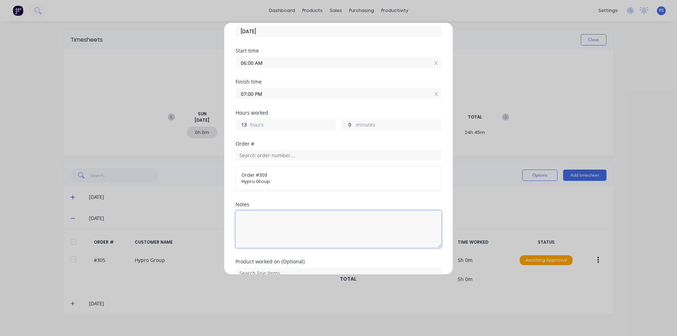
click at [332, 223] on textarea at bounding box center [339, 229] width 206 height 37
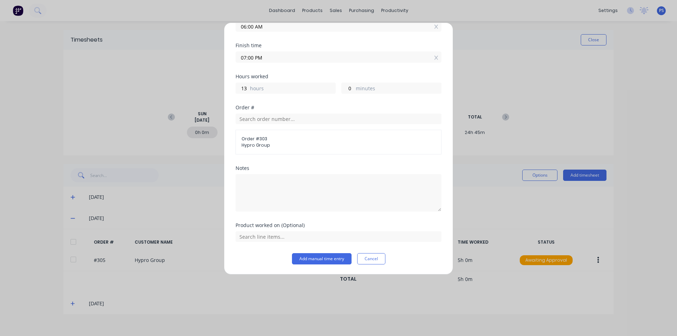
click at [327, 253] on div "Product worked on (Optional)" at bounding box center [339, 238] width 206 height 30
click at [327, 255] on button "Add manual time entry" at bounding box center [322, 258] width 60 height 11
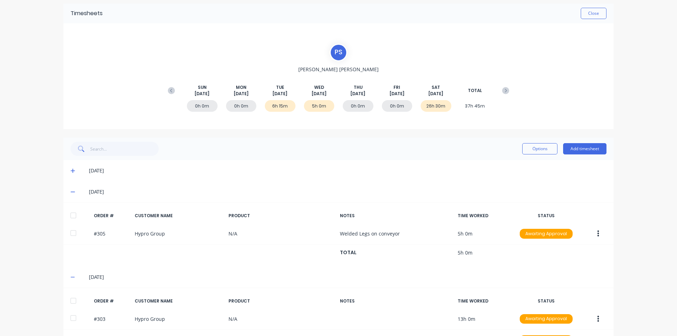
scroll to position [72, 0]
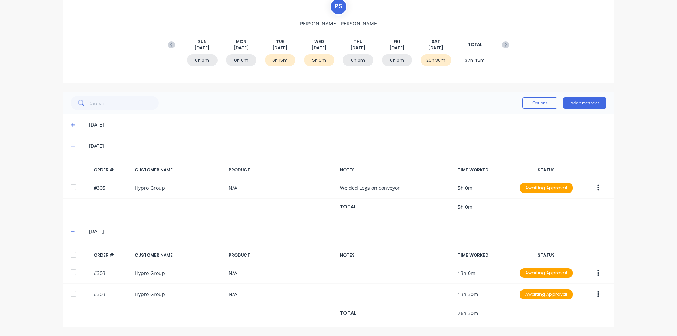
click at [334, 68] on div "0h 0m 0h 0m 6h 15m 5h 0m 0h 0m 0h 0m 26h 30m 37h 45m" at bounding box center [338, 61] width 349 height 21
drag, startPoint x: 348, startPoint y: 59, endPoint x: 379, endPoint y: 64, distance: 31.7
click at [379, 64] on div "0h 0m 0h 0m 6h 15m 5h 0m 0h 0m 0h 0m 26h 30m 37h 45m" at bounding box center [338, 61] width 349 height 21
click at [379, 119] on div "[DATE]" at bounding box center [339, 124] width 550 height 21
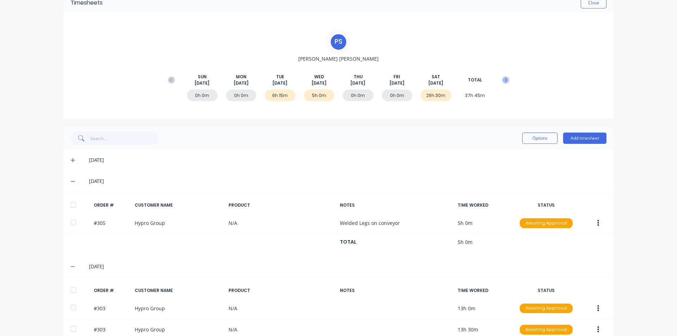
click at [506, 84] on button at bounding box center [506, 80] width 14 height 13
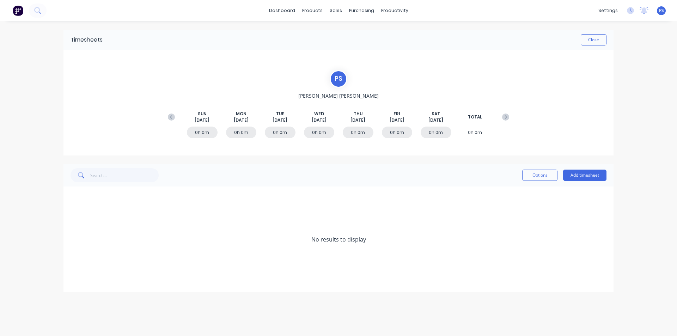
scroll to position [0, 0]
click at [203, 134] on div "0h 0m" at bounding box center [202, 133] width 31 height 12
drag, startPoint x: 211, startPoint y: 132, endPoint x: 183, endPoint y: 134, distance: 27.6
click at [183, 134] on div "0h 0m 0h 0m 0h 0m 0h 0m 0h 0m 0h 0m 0h 0m 0h 0m" at bounding box center [338, 133] width 349 height 21
click at [184, 134] on div "0h 0m 0h 0m 0h 0m 0h 0m 0h 0m 0h 0m 0h 0m 0h 0m" at bounding box center [338, 133] width 349 height 21
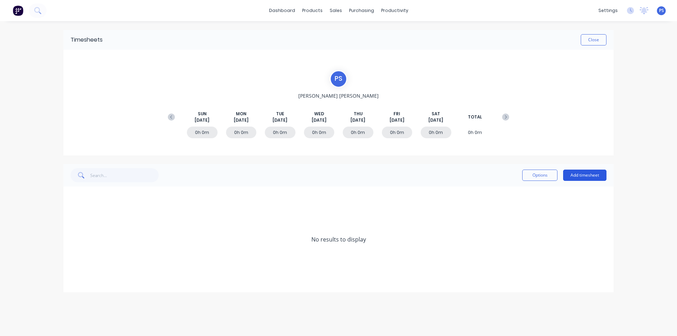
click at [585, 175] on button "Add timesheet" at bounding box center [584, 175] width 43 height 11
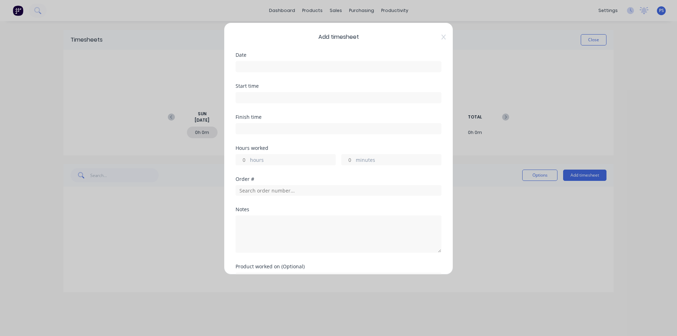
click at [263, 65] on input at bounding box center [338, 66] width 205 height 11
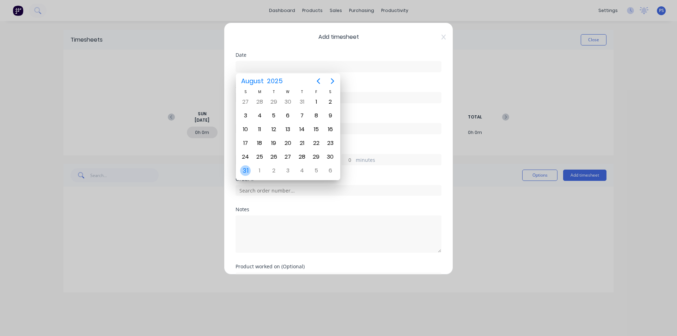
click at [246, 167] on div "31" at bounding box center [245, 170] width 11 height 11
type input "[DATE]"
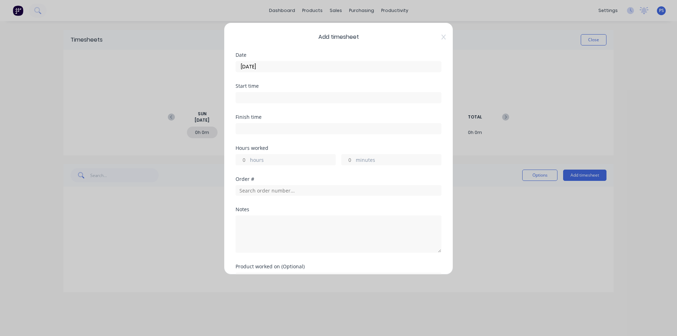
click at [263, 98] on input at bounding box center [338, 97] width 205 height 11
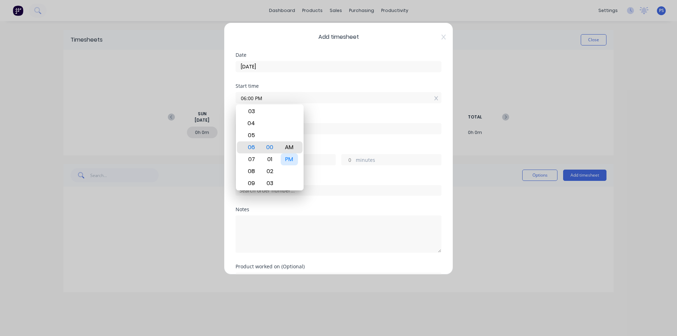
type input "06:00 AM"
click at [316, 146] on div "Hours worked" at bounding box center [339, 148] width 206 height 5
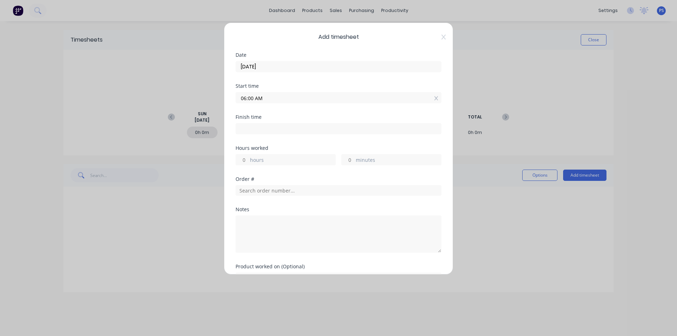
click at [298, 119] on div "Finish time" at bounding box center [339, 117] width 206 height 5
click at [294, 127] on input at bounding box center [338, 128] width 205 height 11
type input "12:20 PM"
type input "6"
type input "20"
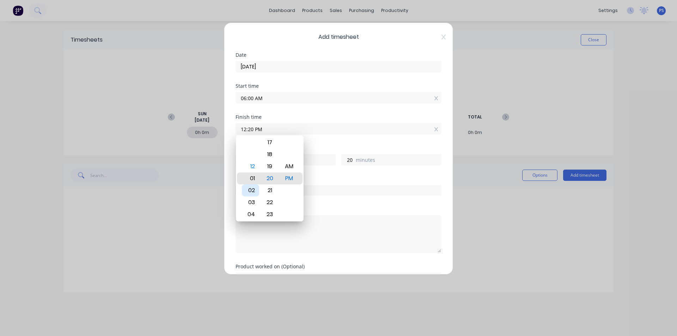
type input "01:20 PM"
type input "7"
type input "05:20 PM"
type input "11"
type input "12:20 PM"
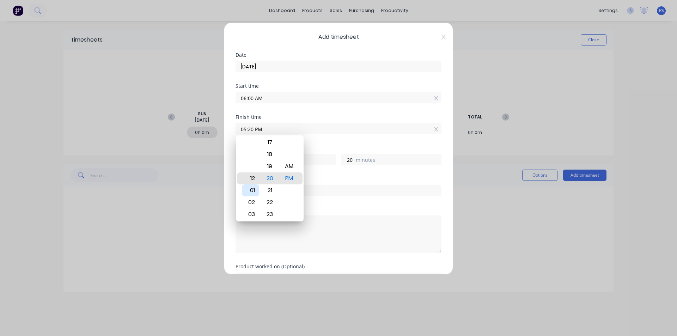
type input "6"
type input "12:00 PM"
type input "0"
click at [341, 149] on div "Hours worked" at bounding box center [339, 148] width 206 height 5
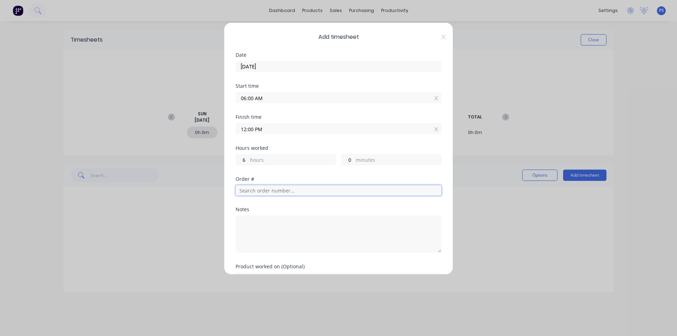
click at [285, 194] on input "text" at bounding box center [339, 190] width 206 height 11
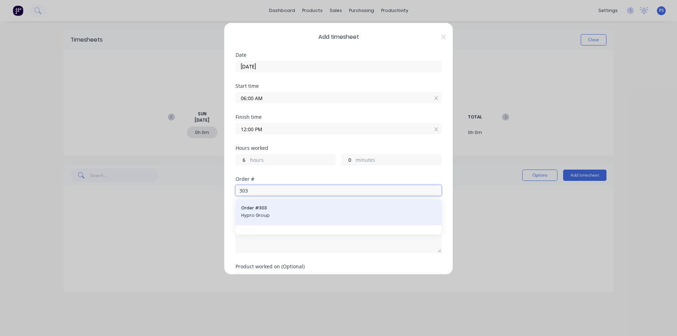
type input "303"
click at [288, 210] on span "Order # 303" at bounding box center [338, 208] width 195 height 6
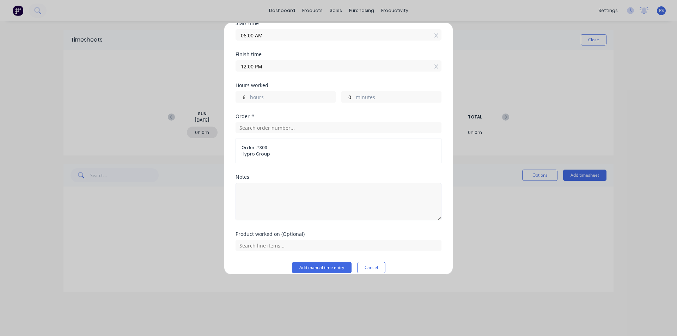
scroll to position [72, 0]
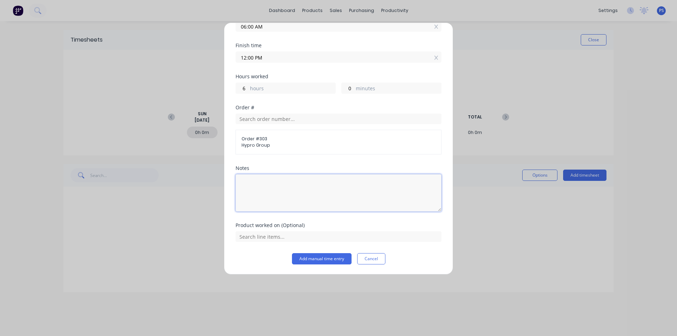
click at [283, 194] on textarea at bounding box center [339, 192] width 206 height 37
click at [328, 174] on textarea at bounding box center [339, 192] width 206 height 37
click at [277, 124] on div "Order # 303 Hypro Group" at bounding box center [339, 134] width 206 height 41
click at [277, 123] on input "text" at bounding box center [339, 119] width 206 height 11
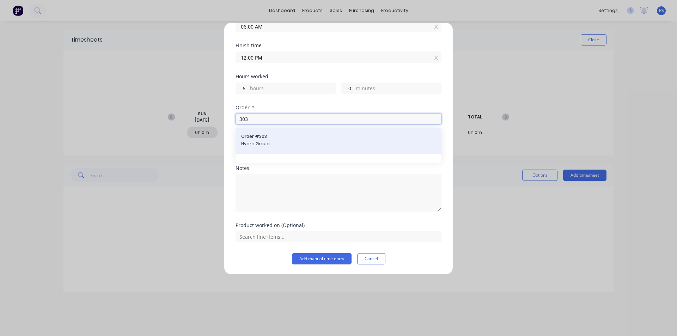
type input "303"
click at [273, 140] on div "Order # 303 Hypro Group" at bounding box center [338, 140] width 195 height 15
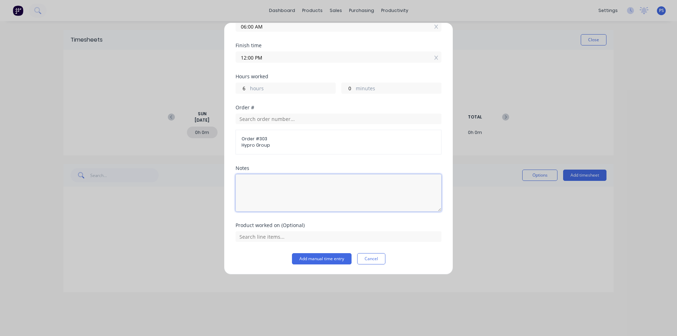
click at [288, 187] on textarea at bounding box center [339, 192] width 206 height 37
click at [311, 188] on textarea at bounding box center [339, 192] width 206 height 37
click at [267, 187] on textarea "Finish Silo5" at bounding box center [339, 192] width 206 height 37
click at [278, 186] on textarea "Finish Silo 5" at bounding box center [339, 192] width 206 height 37
type textarea "Finish Silo 5. Job Completed"
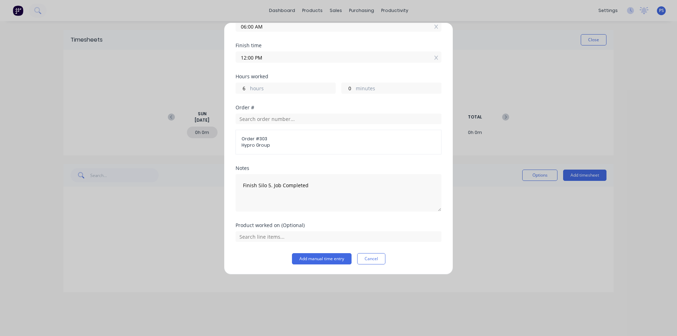
click at [291, 156] on div "Order # Order # 303 Hypro Group" at bounding box center [339, 135] width 206 height 61
click at [309, 264] on button "Add manual time entry" at bounding box center [322, 258] width 60 height 11
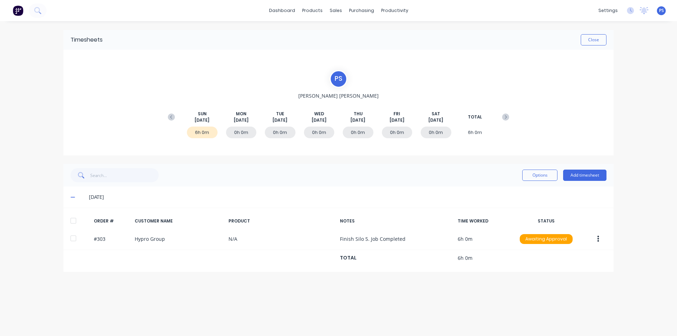
click at [526, 297] on div "Timesheets Close P S Peter Smith SUN Aug 31st MON Sep 1st TUE Sep 2nd WED Sep 3…" at bounding box center [338, 171] width 565 height 301
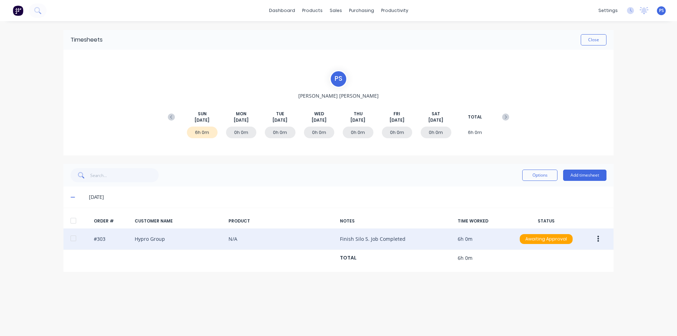
click at [104, 240] on div "#303 Hypro Group N/A Finish Silo 5. Job Completed 6h 0m Awaiting Approval" at bounding box center [339, 240] width 550 height 22
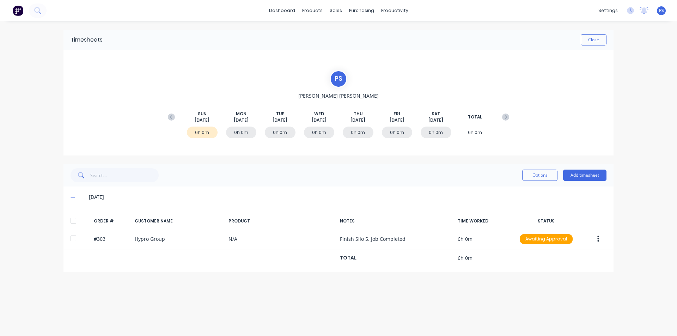
click at [57, 230] on div "Timesheets Close P S Peter Smith SUN Aug 31st MON Sep 1st TUE Sep 2nd WED Sep 3…" at bounding box center [338, 171] width 565 height 301
click at [170, 118] on icon at bounding box center [171, 117] width 7 height 7
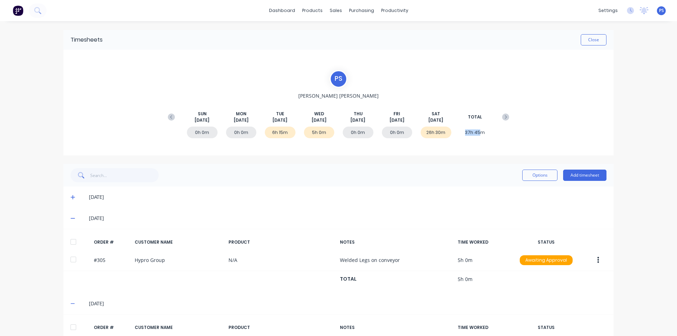
drag, startPoint x: 473, startPoint y: 128, endPoint x: 481, endPoint y: 128, distance: 7.8
click at [481, 128] on div "37h 45m" at bounding box center [475, 133] width 31 height 12
drag, startPoint x: 400, startPoint y: 119, endPoint x: 318, endPoint y: 125, distance: 82.4
click at [362, 120] on div "SUN Aug 24th MON Aug 25th TUE Aug 26th WED Aug 27th THU Aug 28th FRI Aug 29th S…" at bounding box center [338, 117] width 349 height 13
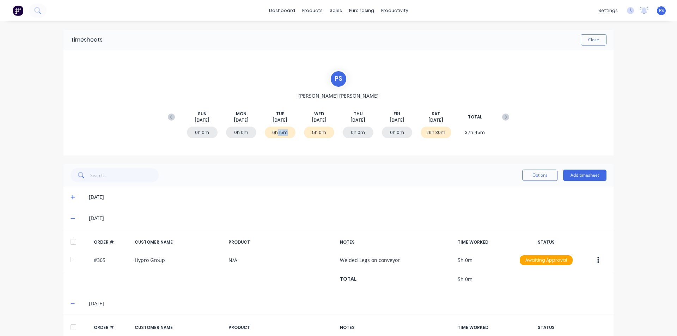
click at [273, 123] on div "0h 0m 0h 0m 6h 15m 5h 0m 0h 0m 0h 0m 26h 30m 37h 45m" at bounding box center [338, 133] width 349 height 21
drag, startPoint x: 266, startPoint y: 125, endPoint x: 313, endPoint y: 125, distance: 47.3
click at [296, 125] on div "0h 0m 0h 0m 6h 15m 5h 0m 0h 0m 0h 0m 26h 30m 37h 45m" at bounding box center [338, 133] width 349 height 21
click at [462, 130] on div "37h 45m" at bounding box center [475, 133] width 31 height 12
drag, startPoint x: 442, startPoint y: 121, endPoint x: 425, endPoint y: 123, distance: 17.7
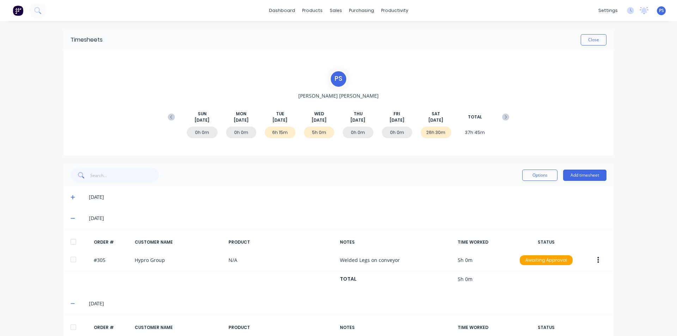
click at [429, 123] on span "[DATE]" at bounding box center [436, 120] width 15 height 6
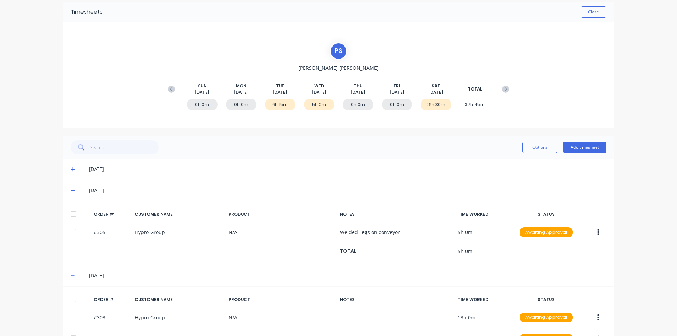
scroll to position [72, 0]
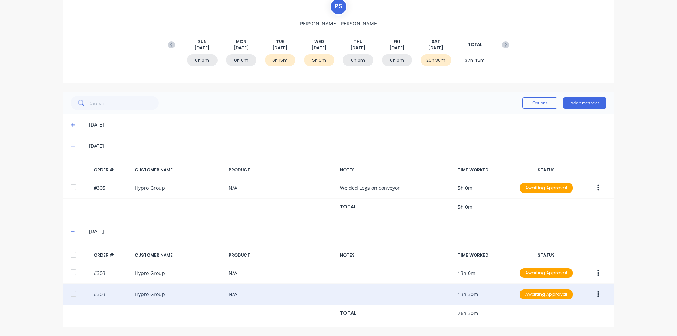
click at [599, 294] on button "button" at bounding box center [598, 294] width 17 height 13
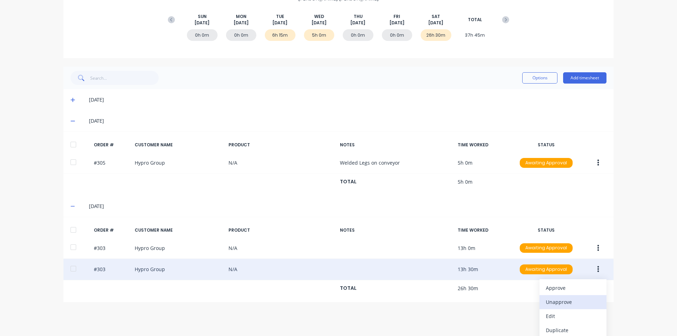
scroll to position [115, 0]
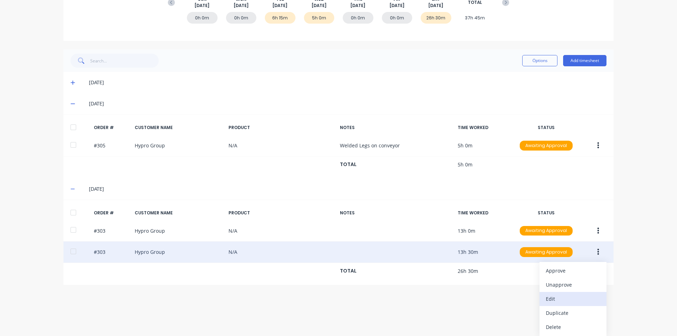
click at [572, 300] on div "Edit" at bounding box center [573, 299] width 54 height 10
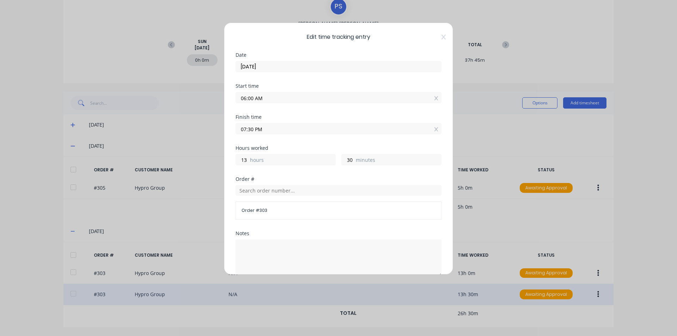
click at [443, 36] on div "Edit time tracking entry Date 30/08/2025 Start time 06:00 AM Finish time 07:30 …" at bounding box center [338, 149] width 229 height 252
click at [441, 36] on div "Edit time tracking entry Date 30/08/2025 Start time 06:00 AM Finish time 07:30 …" at bounding box center [338, 149] width 229 height 252
click at [442, 35] on icon at bounding box center [444, 37] width 4 height 6
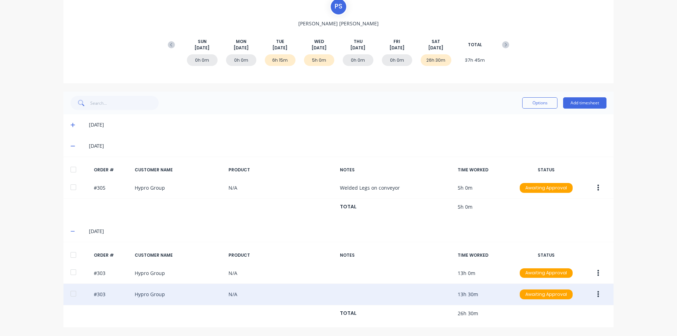
click at [598, 297] on button "button" at bounding box center [598, 294] width 17 height 13
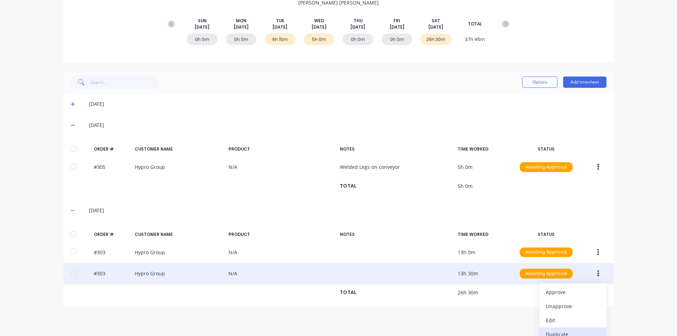
scroll to position [115, 0]
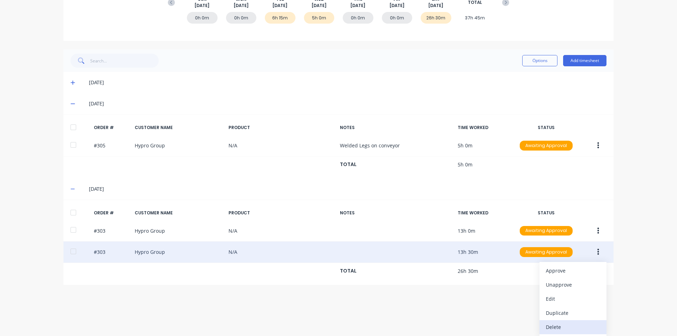
click at [563, 328] on div "Delete" at bounding box center [573, 327] width 54 height 10
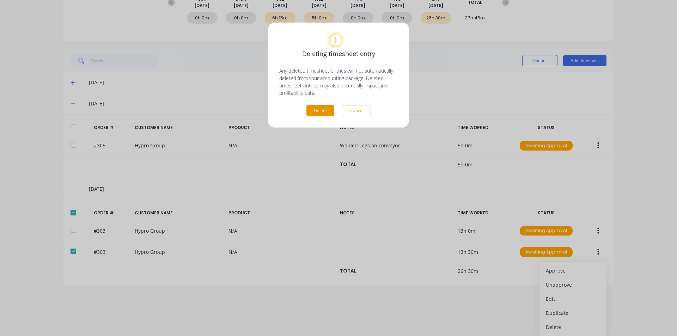
click at [329, 108] on button "Delete" at bounding box center [321, 110] width 28 height 11
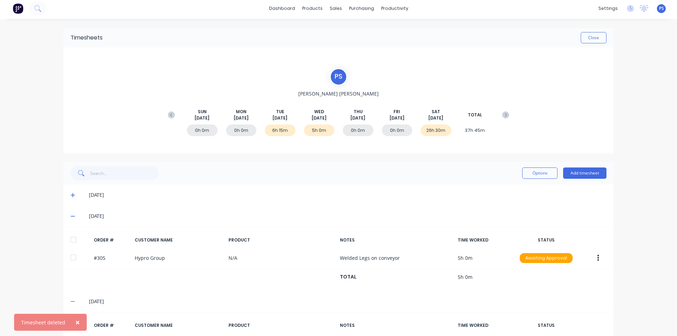
scroll to position [0, 0]
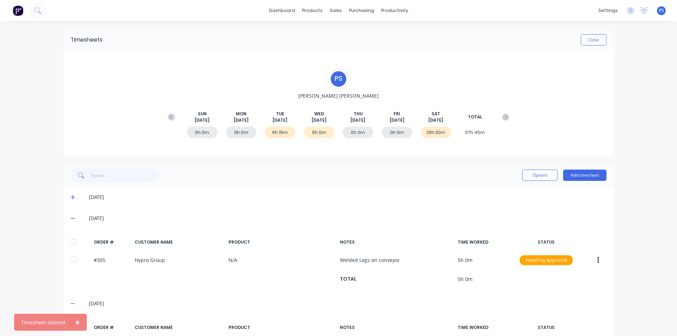
click at [76, 322] on span "×" at bounding box center [78, 323] width 4 height 10
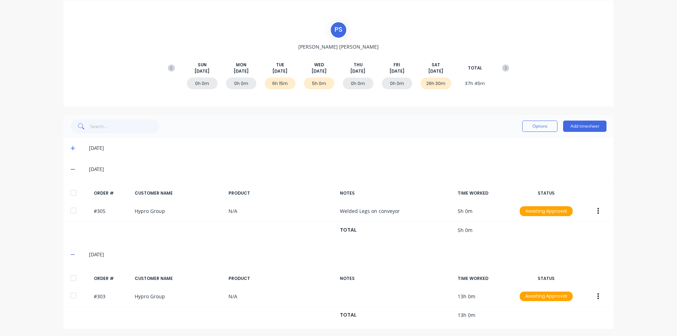
scroll to position [51, 0]
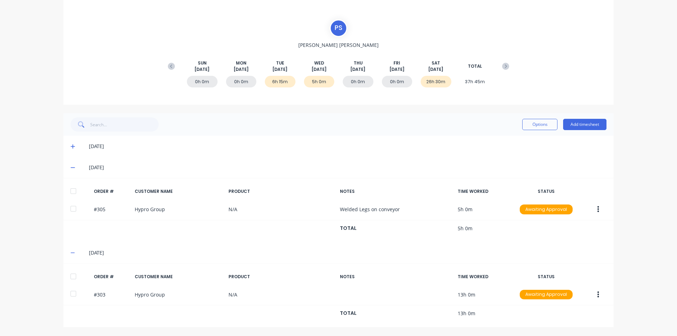
click at [84, 140] on div "[DATE]" at bounding box center [339, 146] width 550 height 21
click at [67, 143] on div "[DATE]" at bounding box center [339, 146] width 550 height 21
click at [71, 144] on span at bounding box center [74, 146] width 7 height 7
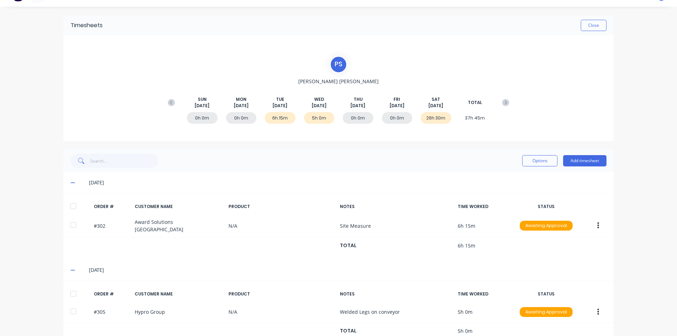
scroll to position [0, 0]
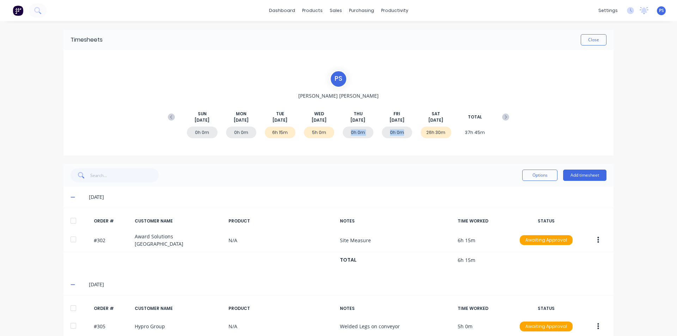
drag, startPoint x: 347, startPoint y: 135, endPoint x: 405, endPoint y: 131, distance: 58.0
click at [405, 131] on div "0h 0m 0h 0m 6h 15m 5h 0m 0h 0m 0h 0m 26h 30m 37h 45m" at bounding box center [338, 133] width 349 height 21
click at [405, 131] on div "0h 0m" at bounding box center [397, 133] width 31 height 12
drag, startPoint x: 403, startPoint y: 117, endPoint x: 379, endPoint y: 121, distance: 24.3
click at [374, 121] on div "SUN Aug 24th MON Aug 25th TUE Aug 26th WED Aug 27th THU Aug 28th FRI Aug 29th S…" at bounding box center [338, 117] width 349 height 13
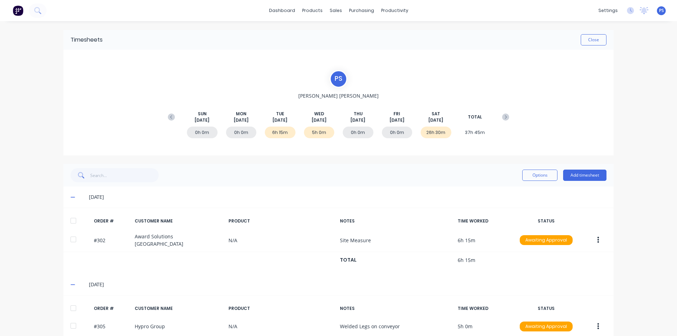
click at [390, 120] on span "[DATE]" at bounding box center [397, 120] width 15 height 6
drag, startPoint x: 385, startPoint y: 120, endPoint x: 395, endPoint y: 111, distance: 13.2
click at [398, 110] on div "SUN Aug 24th MON Aug 25th TUE Aug 26th WED Aug 27th THU Aug 28th FRI Aug 29th S…" at bounding box center [338, 117] width 349 height 36
click at [394, 112] on span "FRI" at bounding box center [397, 114] width 7 height 6
drag, startPoint x: 392, startPoint y: 113, endPoint x: 404, endPoint y: 119, distance: 13.6
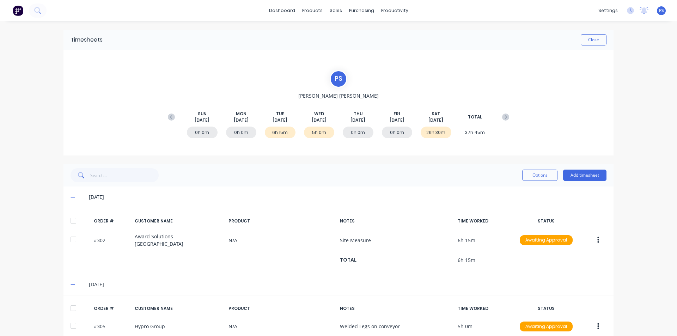
click at [404, 119] on div "FRI Aug 29th" at bounding box center [397, 117] width 31 height 13
drag, startPoint x: 404, startPoint y: 119, endPoint x: 390, endPoint y: 113, distance: 16.1
click at [390, 113] on div "FRI Aug 29th" at bounding box center [397, 117] width 31 height 13
drag, startPoint x: 365, startPoint y: 121, endPoint x: 350, endPoint y: 114, distance: 16.4
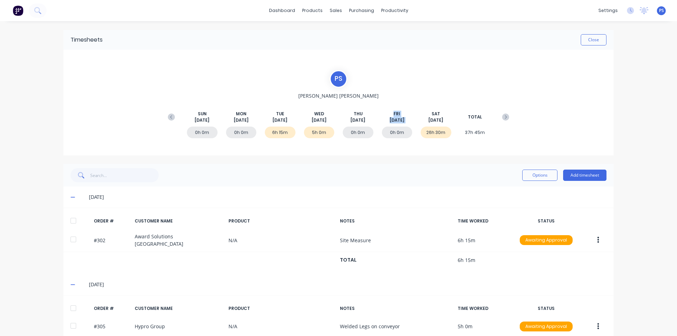
click at [350, 114] on div "THU Aug 28th" at bounding box center [358, 117] width 31 height 13
drag, startPoint x: 350, startPoint y: 114, endPoint x: 364, endPoint y: 121, distance: 16.1
click at [364, 121] on div "THU Aug 28th" at bounding box center [358, 117] width 31 height 13
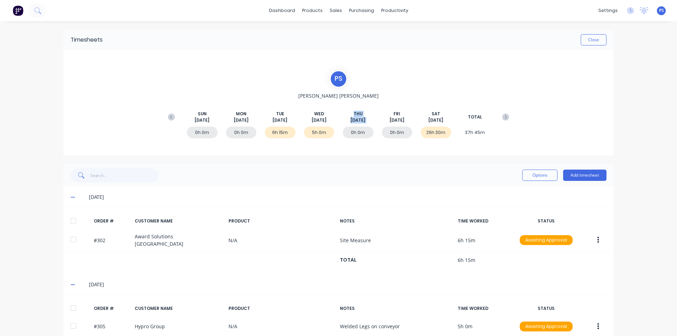
click at [364, 121] on span "[DATE]" at bounding box center [358, 120] width 15 height 6
drag, startPoint x: 366, startPoint y: 121, endPoint x: 352, endPoint y: 115, distance: 15.2
click at [352, 115] on div "THU Aug 28th" at bounding box center [358, 117] width 31 height 13
click at [354, 115] on span "THU" at bounding box center [358, 114] width 9 height 6
drag, startPoint x: 350, startPoint y: 96, endPoint x: 328, endPoint y: 75, distance: 30.4
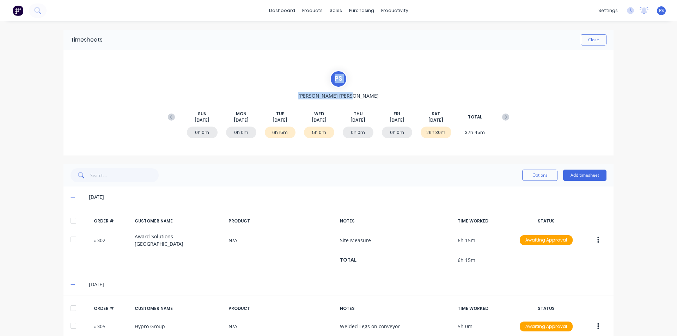
click at [328, 75] on div "P S Peter Smith SUN Aug 24th MON Aug 25th TUE Aug 26th WED Aug 27th THU Aug 28t…" at bounding box center [338, 102] width 349 height 65
click at [330, 75] on div "P S" at bounding box center [339, 79] width 18 height 18
drag, startPoint x: 347, startPoint y: 89, endPoint x: 351, endPoint y: 96, distance: 7.4
click at [351, 96] on div "P S Peter Smith SUN Aug 24th MON Aug 25th TUE Aug 26th WED Aug 27th THU Aug 28t…" at bounding box center [338, 102] width 349 height 65
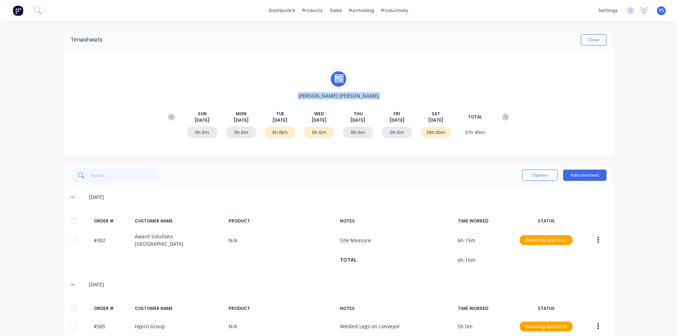
drag, startPoint x: 351, startPoint y: 96, endPoint x: 249, endPoint y: 23, distance: 125.2
click at [249, 23] on div "Timesheets Close P S Peter Smith SUN Aug 24th MON Aug 25th TUE Aug 26th WED Aug…" at bounding box center [338, 237] width 565 height 432
drag, startPoint x: 267, startPoint y: 46, endPoint x: 352, endPoint y: 95, distance: 98.3
click at [352, 95] on div "Timesheets Close P S Peter Smith SUN Aug 24th MON Aug 25th TUE Aug 26th WED Aug…" at bounding box center [339, 237] width 550 height 415
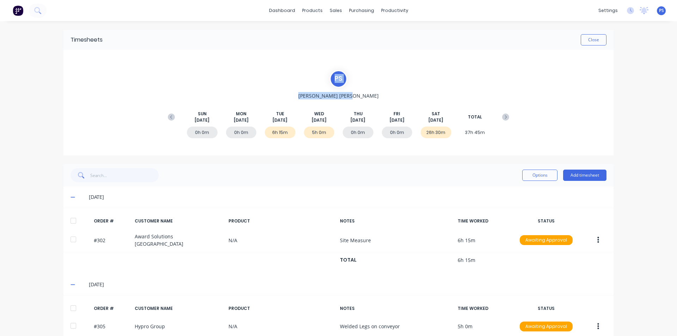
click at [352, 95] on div "P S Peter Smith SUN Aug 24th MON Aug 25th TUE Aug 26th WED Aug 27th THU Aug 28t…" at bounding box center [338, 102] width 349 height 65
drag, startPoint x: 359, startPoint y: 94, endPoint x: 319, endPoint y: 66, distance: 49.2
click at [319, 66] on div "P S Peter Smith SUN Aug 24th MON Aug 25th TUE Aug 26th WED Aug 27th THU Aug 28t…" at bounding box center [339, 103] width 550 height 106
click at [318, 68] on div "P S Peter Smith SUN Aug 24th MON Aug 25th TUE Aug 26th WED Aug 27th THU Aug 28t…" at bounding box center [339, 103] width 550 height 106
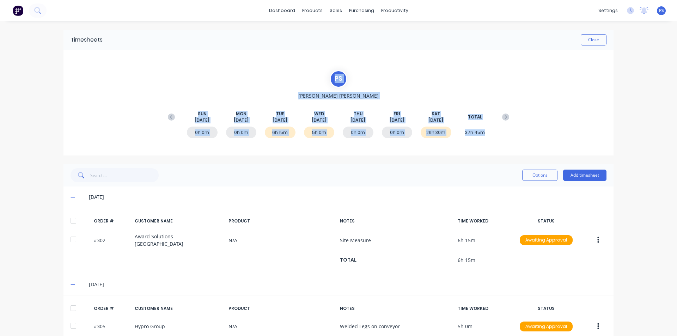
drag, startPoint x: 335, startPoint y: 83, endPoint x: 483, endPoint y: 135, distance: 157.7
click at [483, 135] on div "P S Peter Smith SUN Aug 24th MON Aug 25th TUE Aug 26th WED Aug 27th THU Aug 28t…" at bounding box center [338, 102] width 349 height 65
click at [484, 135] on div "37h 45m" at bounding box center [475, 133] width 31 height 12
drag, startPoint x: 484, startPoint y: 135, endPoint x: 290, endPoint y: 64, distance: 206.2
click at [289, 64] on div "P S Peter Smith SUN Aug 24th MON Aug 25th TUE Aug 26th WED Aug 27th THU Aug 28t…" at bounding box center [339, 103] width 550 height 106
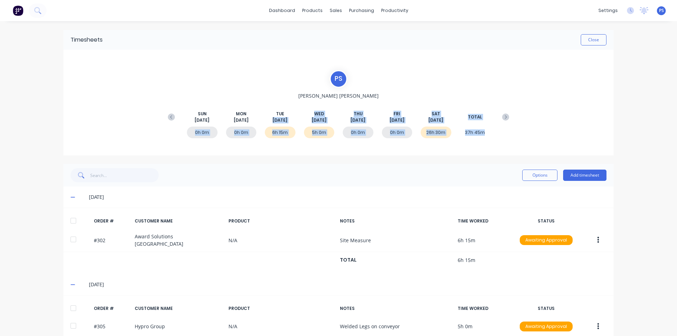
click at [293, 64] on div "P S Peter Smith SUN Aug 24th MON Aug 25th TUE Aug 26th WED Aug 27th THU Aug 28t…" at bounding box center [339, 103] width 550 height 106
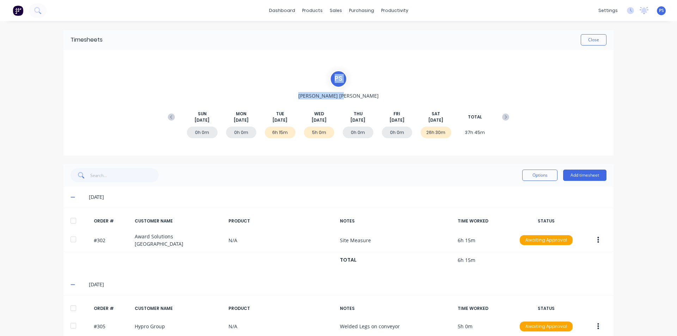
drag, startPoint x: 339, startPoint y: 97, endPoint x: 322, endPoint y: 75, distance: 27.5
click at [319, 73] on div "P S Peter Smith SUN Aug 24th MON Aug 25th TUE Aug 26th WED Aug 27th THU Aug 28t…" at bounding box center [338, 102] width 349 height 65
click at [344, 83] on div "P S Peter Smith SUN Aug 24th MON Aug 25th TUE Aug 26th WED Aug 27th THU Aug 28t…" at bounding box center [338, 102] width 349 height 65
click at [349, 94] on span "Peter Smith" at bounding box center [338, 95] width 80 height 7
drag, startPoint x: 349, startPoint y: 95, endPoint x: 324, endPoint y: 77, distance: 30.6
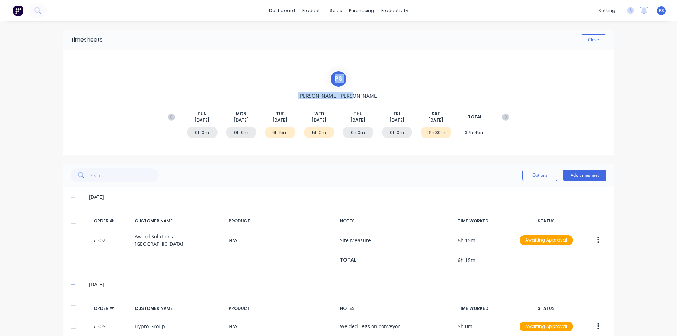
click at [324, 77] on div "P S Peter Smith SUN Aug 24th MON Aug 25th TUE Aug 26th WED Aug 27th THU Aug 28t…" at bounding box center [338, 102] width 349 height 65
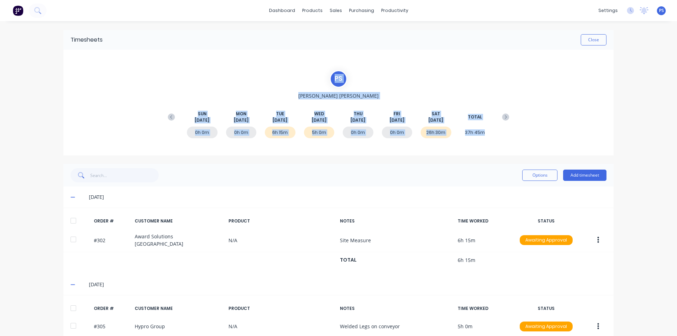
drag, startPoint x: 327, startPoint y: 77, endPoint x: 487, endPoint y: 133, distance: 168.8
click at [487, 133] on div "P S Peter Smith SUN Aug 24th MON Aug 25th TUE Aug 26th WED Aug 27th THU Aug 28t…" at bounding box center [338, 102] width 349 height 65
click at [487, 133] on div "37h 45m" at bounding box center [475, 133] width 31 height 12
click at [489, 133] on div "0h 0m 0h 0m 6h 15m 5h 0m 0h 0m 0h 0m 26h 30m 37h 45m" at bounding box center [338, 133] width 349 height 21
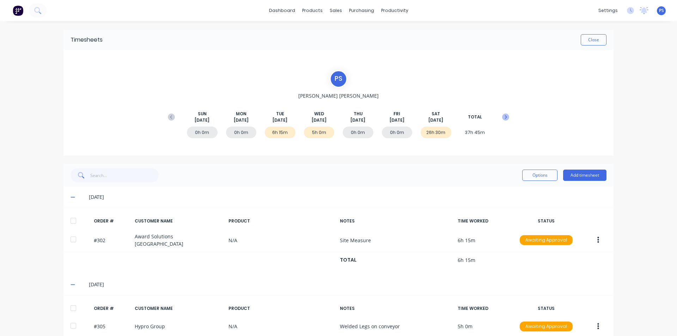
click at [502, 119] on icon at bounding box center [505, 117] width 7 height 7
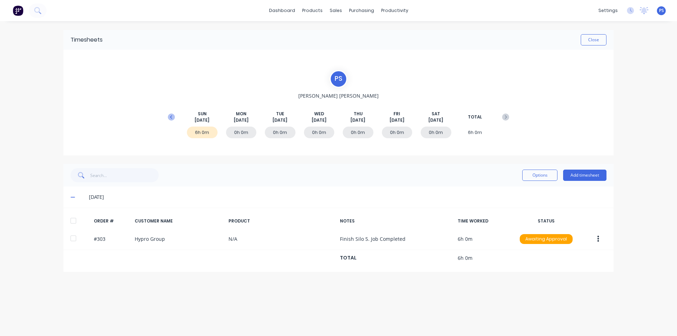
click at [171, 115] on icon at bounding box center [171, 117] width 7 height 7
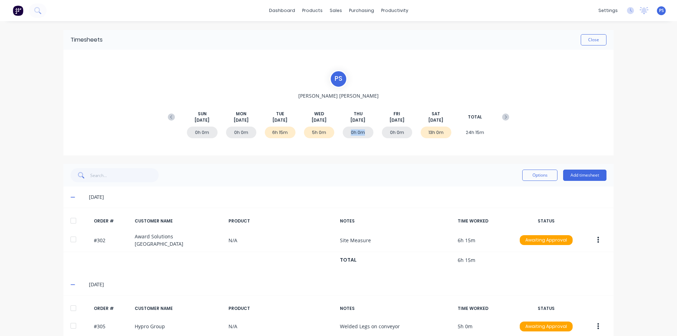
drag, startPoint x: 351, startPoint y: 132, endPoint x: 373, endPoint y: 130, distance: 22.7
click at [373, 130] on div "0h 0m 0h 0m 6h 15m 5h 0m 0h 0m 0h 0m 13h 0m 24h 15m" at bounding box center [338, 133] width 349 height 21
click at [356, 114] on div "THU Aug 28th" at bounding box center [358, 117] width 31 height 13
click at [364, 120] on span "[DATE]" at bounding box center [358, 120] width 15 height 6
drag, startPoint x: 367, startPoint y: 120, endPoint x: 346, endPoint y: 112, distance: 22.7
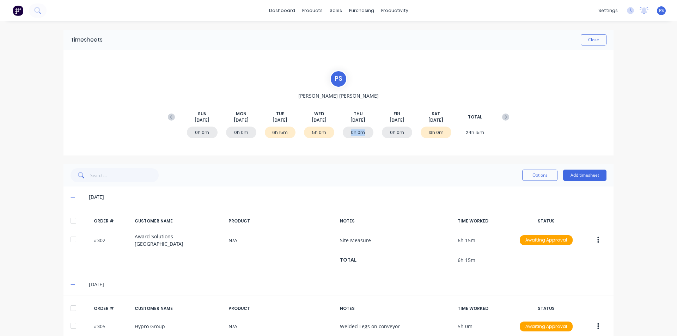
click at [346, 112] on div "THU Aug 28th" at bounding box center [358, 117] width 31 height 13
click at [354, 115] on span "THU" at bounding box center [358, 114] width 9 height 6
click at [368, 122] on div "THU Aug 28th" at bounding box center [358, 117] width 31 height 13
click at [374, 115] on div "SUN Aug 24th MON Aug 25th TUE Aug 26th WED Aug 27th THU Aug 28th FRI Aug 29th S…" at bounding box center [338, 117] width 349 height 13
drag, startPoint x: 365, startPoint y: 119, endPoint x: 350, endPoint y: 115, distance: 15.9
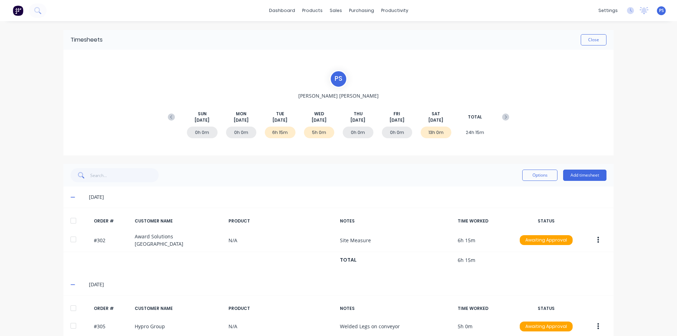
click at [350, 115] on div "THU Aug 28th" at bounding box center [358, 117] width 31 height 13
drag, startPoint x: 351, startPoint y: 113, endPoint x: 368, endPoint y: 120, distance: 19.0
click at [368, 120] on div "THU Aug 28th" at bounding box center [358, 117] width 31 height 13
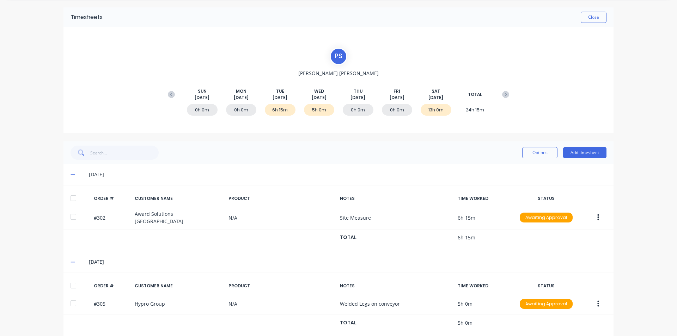
scroll to position [35, 0]
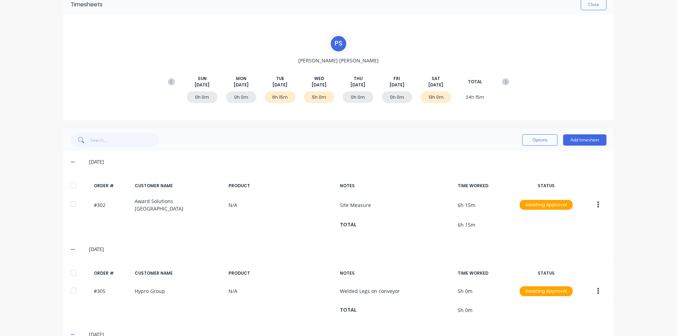
click at [346, 104] on div "0h 0m 0h 0m 6h 15m 5h 0m 0h 0m 0h 0m 13h 0m 24h 15m" at bounding box center [338, 98] width 349 height 21
click at [432, 99] on div "13h 0m" at bounding box center [436, 97] width 31 height 12
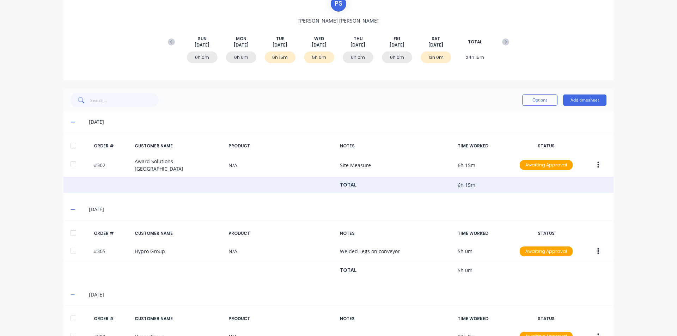
scroll to position [115, 0]
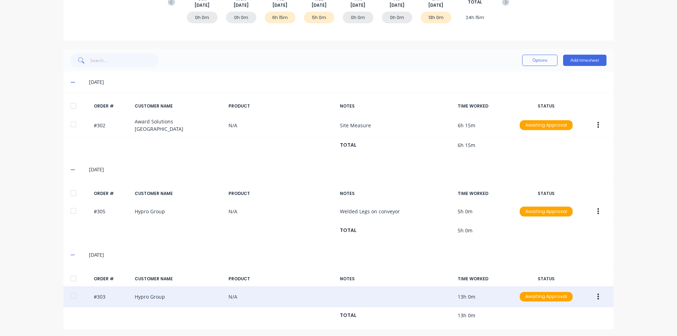
click at [224, 295] on div "#303 Hypro Group N/A 13h 0m Awaiting Approval" at bounding box center [339, 297] width 550 height 22
click at [593, 294] on button "button" at bounding box center [598, 297] width 17 height 13
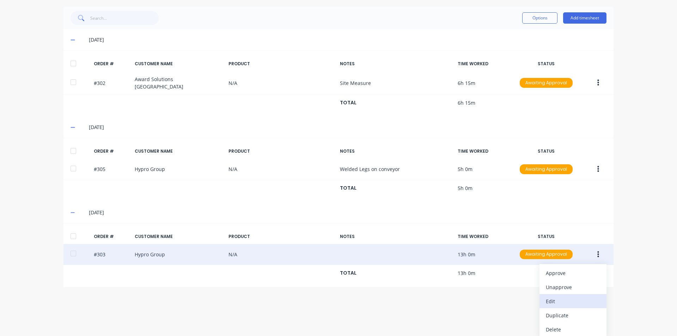
click at [566, 304] on div "Edit" at bounding box center [573, 301] width 54 height 10
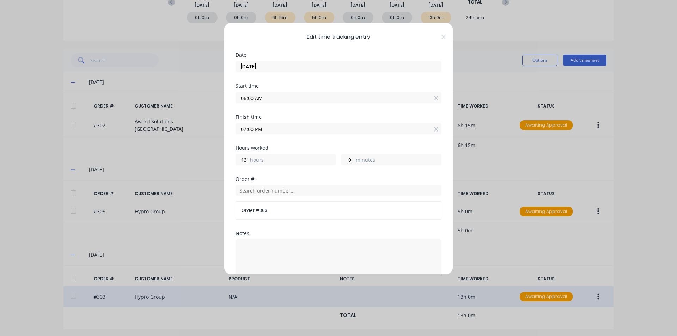
click at [273, 164] on label "hours" at bounding box center [292, 160] width 85 height 9
click at [248, 164] on input "13" at bounding box center [242, 160] width 12 height 11
click at [267, 133] on input "07:00 PM" at bounding box center [338, 128] width 205 height 11
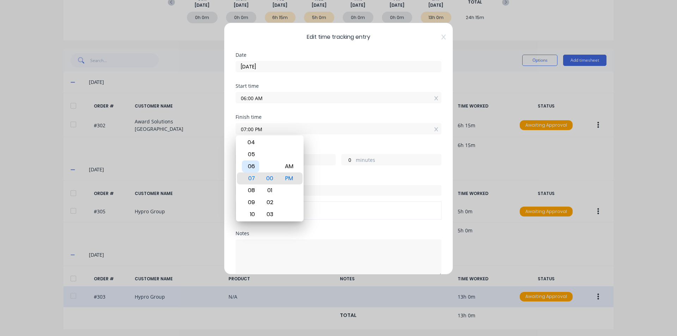
click at [253, 168] on div "06" at bounding box center [250, 167] width 17 height 12
type input "06:00 PM"
type input "12"
click at [316, 148] on div "Hours worked" at bounding box center [339, 148] width 206 height 5
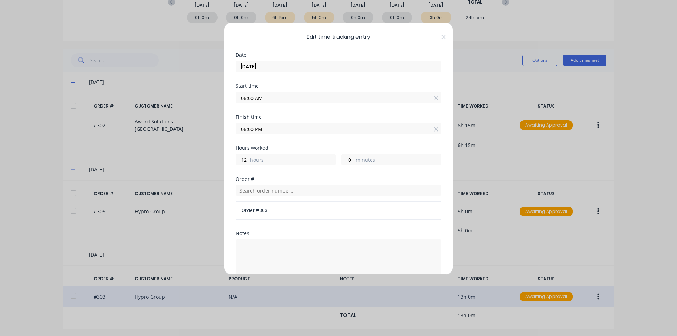
scroll to position [89, 0]
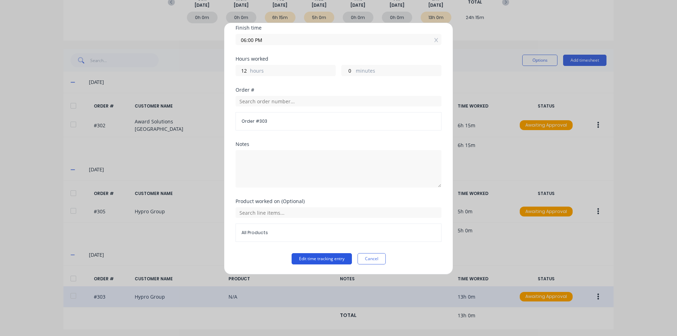
click at [335, 259] on button "Edit time tracking entry" at bounding box center [322, 258] width 60 height 11
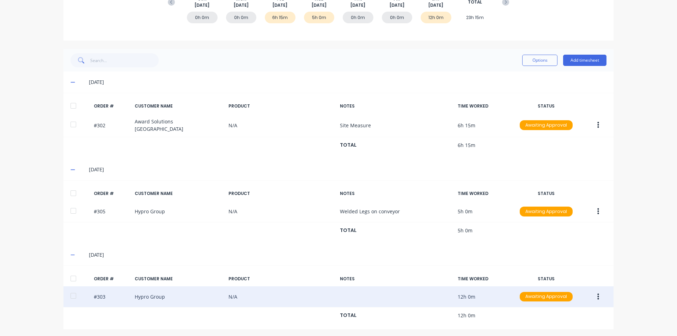
click at [581, 70] on div "Options Add timesheet" at bounding box center [339, 60] width 550 height 23
click at [583, 63] on button "Add timesheet" at bounding box center [584, 60] width 43 height 11
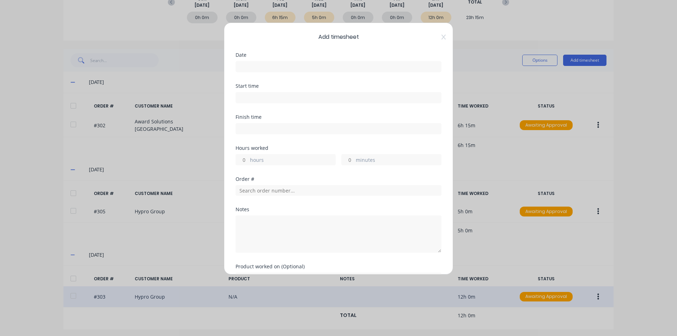
click at [259, 70] on input at bounding box center [338, 66] width 205 height 11
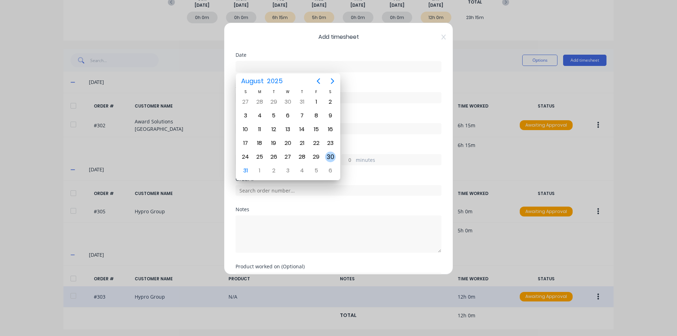
click at [334, 155] on div "30" at bounding box center [330, 157] width 11 height 11
type input "[DATE]"
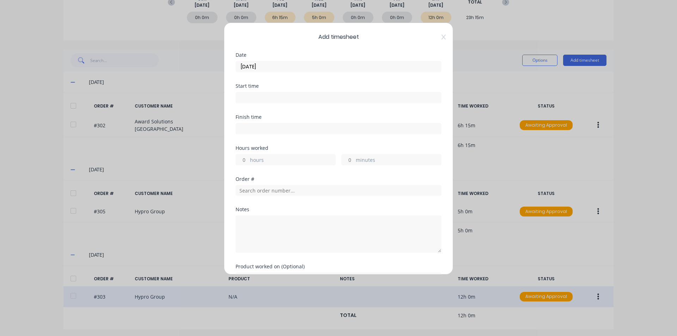
click at [290, 93] on input at bounding box center [338, 97] width 205 height 11
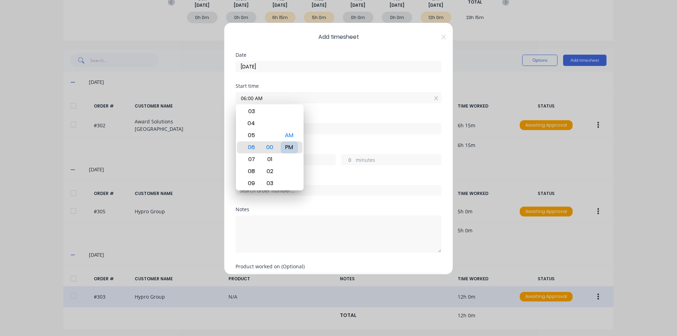
type input "06:00 PM"
click at [335, 142] on div "Finish time" at bounding box center [339, 130] width 206 height 31
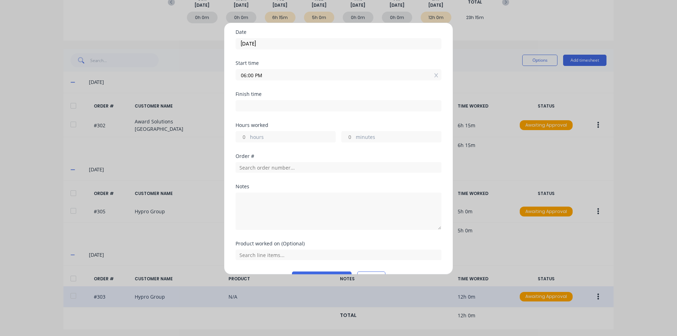
scroll to position [35, 0]
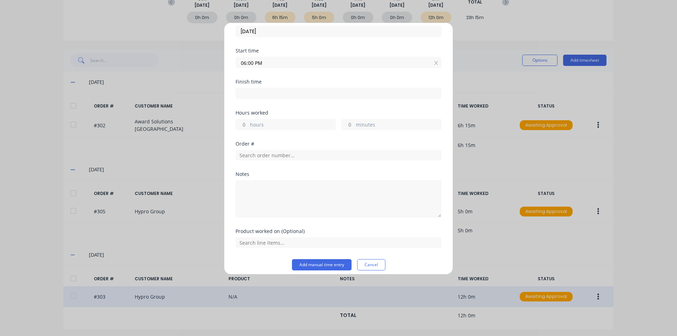
click at [310, 129] on label "hours" at bounding box center [292, 125] width 85 height 9
click at [248, 129] on input "hours" at bounding box center [242, 124] width 12 height 11
click at [296, 98] on input "06:00 PM" at bounding box center [338, 93] width 205 height 11
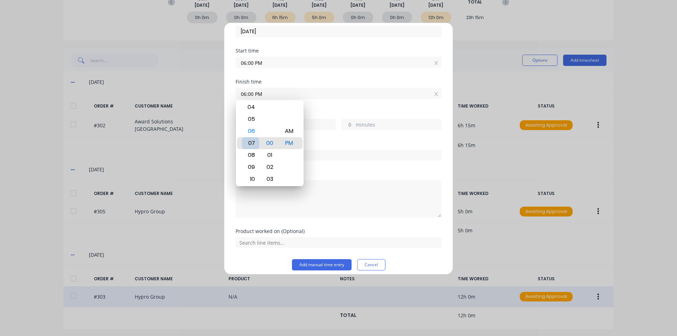
type input "07:00 PM"
type input "1"
type input "0"
click at [330, 141] on div "Hours worked 1 hours 0 minutes" at bounding box center [339, 125] width 206 height 31
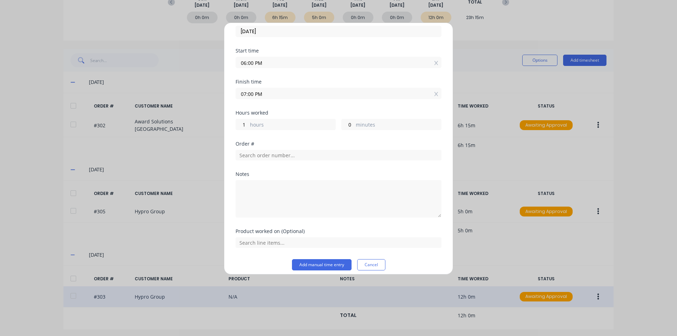
click at [291, 143] on div "Order #" at bounding box center [339, 143] width 206 height 5
click at [294, 160] on input "text" at bounding box center [339, 155] width 206 height 11
click at [341, 158] on input "text" at bounding box center [339, 155] width 206 height 11
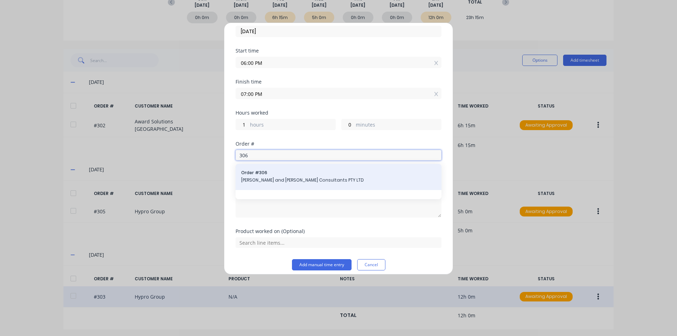
type input "306"
click at [338, 175] on span "Order # 306" at bounding box center [338, 173] width 195 height 6
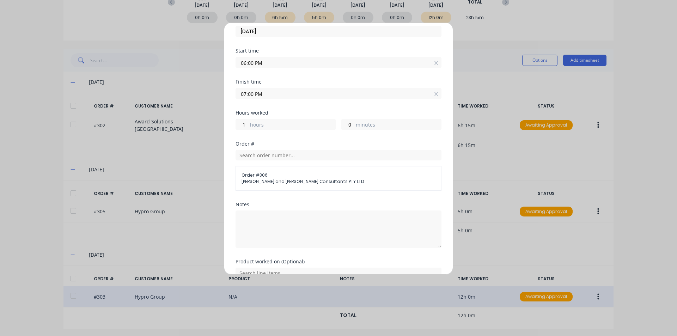
scroll to position [72, 0]
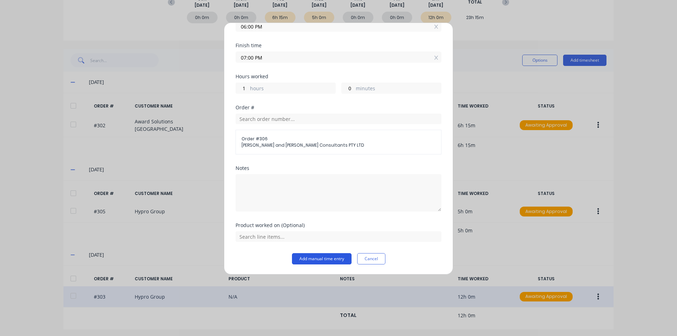
click at [324, 253] on button "Add manual time entry" at bounding box center [322, 258] width 60 height 11
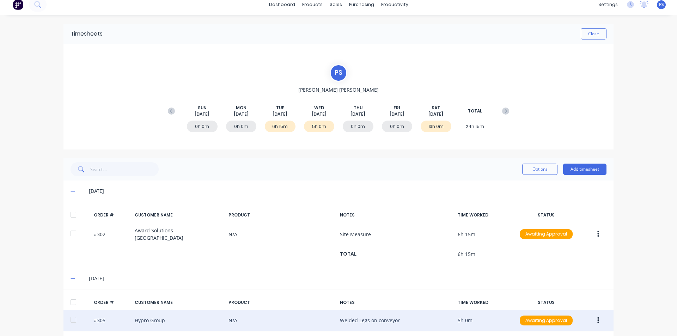
scroll to position [0, 0]
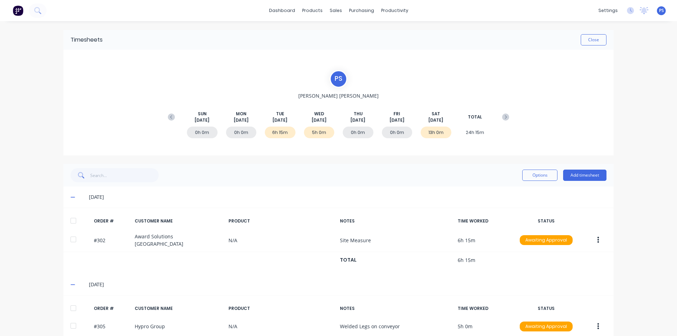
drag, startPoint x: 344, startPoint y: 122, endPoint x: 368, endPoint y: 119, distance: 24.1
click at [368, 119] on div "THU Aug 28th" at bounding box center [358, 117] width 31 height 13
drag, startPoint x: 352, startPoint y: 113, endPoint x: 364, endPoint y: 117, distance: 12.3
click at [364, 117] on div "THU Aug 28th" at bounding box center [358, 117] width 31 height 13
click at [364, 117] on span "[DATE]" at bounding box center [358, 120] width 15 height 6
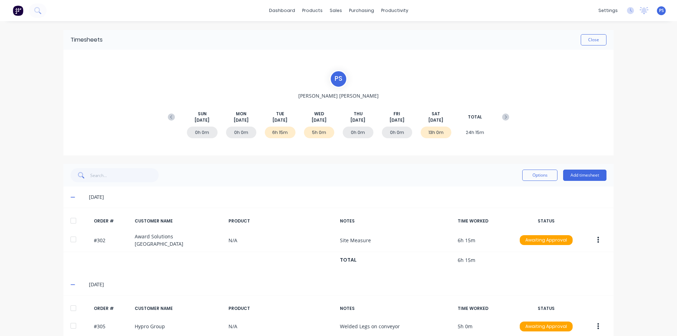
drag, startPoint x: 362, startPoint y: 120, endPoint x: 344, endPoint y: 113, distance: 18.9
click at [344, 113] on div "THU Aug 28th" at bounding box center [358, 117] width 31 height 13
click at [346, 113] on div "THU Aug 28th" at bounding box center [358, 117] width 31 height 13
click at [352, 114] on div "THU Aug 28th" at bounding box center [358, 117] width 31 height 13
drag, startPoint x: 352, startPoint y: 114, endPoint x: 367, endPoint y: 119, distance: 15.1
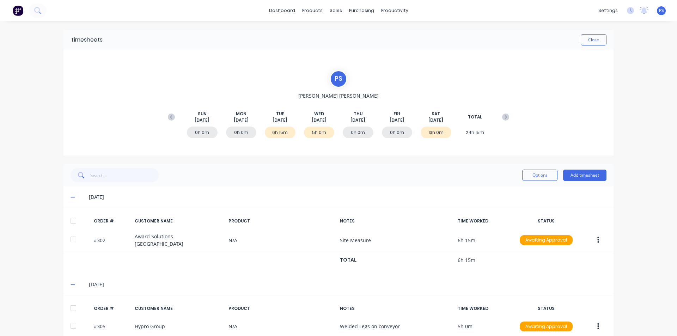
click at [367, 119] on div "THU Aug 28th" at bounding box center [358, 117] width 31 height 13
drag, startPoint x: 366, startPoint y: 121, endPoint x: 351, endPoint y: 111, distance: 18.3
click at [351, 111] on div "THU Aug 28th" at bounding box center [358, 117] width 31 height 13
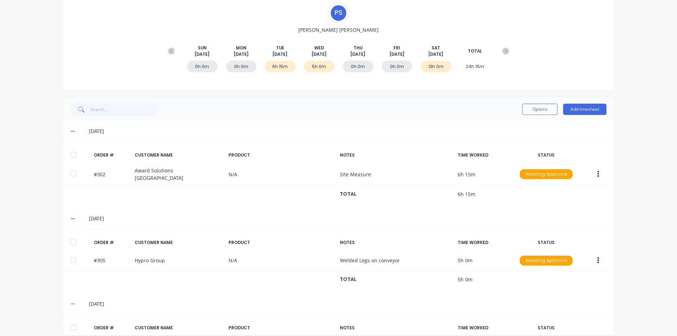
scroll to position [136, 0]
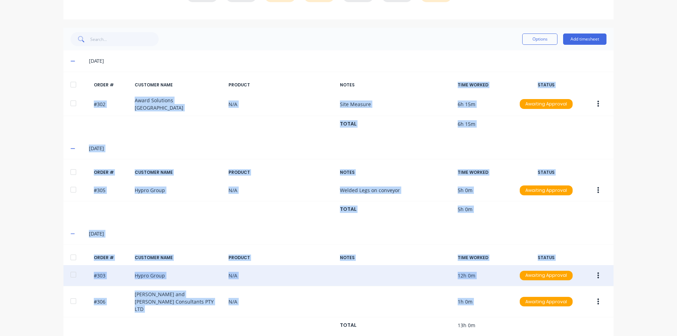
drag, startPoint x: 481, startPoint y: 314, endPoint x: 435, endPoint y: 77, distance: 241.9
click at [434, 82] on div "Options Add timesheet 26/08/25 ORDER # CUSTOMER NAME PRODUCT NOTES TIME WORKED …" at bounding box center [339, 184] width 550 height 312
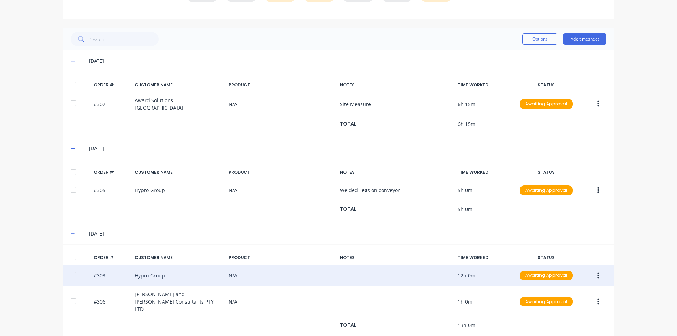
click at [436, 67] on div "[DATE]" at bounding box center [339, 60] width 550 height 21
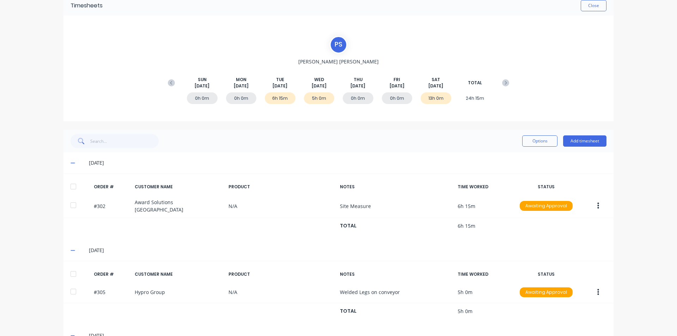
scroll to position [30, 0]
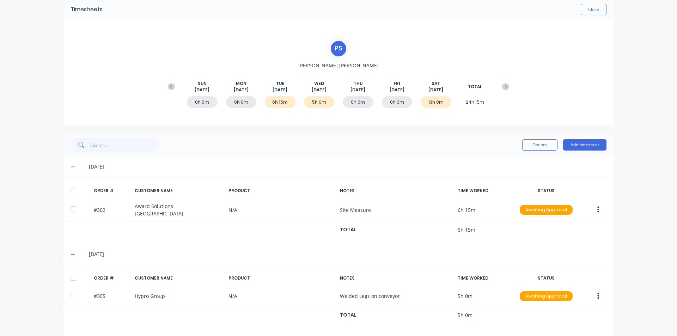
click at [477, 137] on div "Options Add timesheet" at bounding box center [339, 145] width 550 height 23
drag, startPoint x: 465, startPoint y: 102, endPoint x: 485, endPoint y: 102, distance: 20.1
click at [485, 102] on div "24h 15m" at bounding box center [475, 102] width 31 height 12
click at [502, 88] on icon at bounding box center [505, 86] width 7 height 7
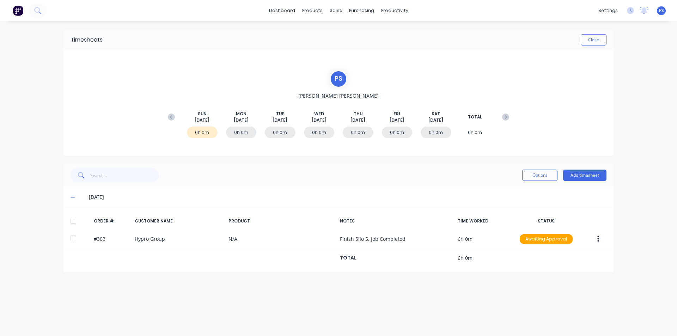
scroll to position [0, 0]
click at [170, 114] on icon at bounding box center [171, 117] width 7 height 7
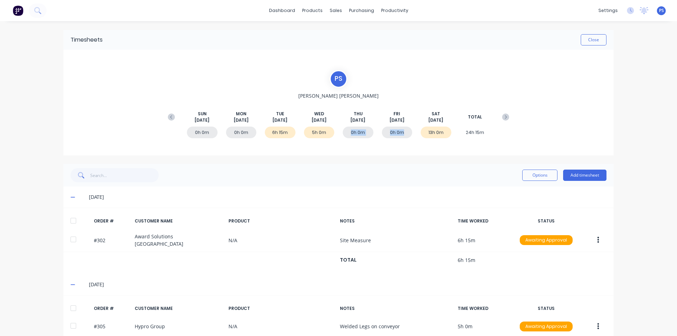
drag, startPoint x: 348, startPoint y: 134, endPoint x: 404, endPoint y: 132, distance: 55.8
click at [404, 132] on div "0h 0m 0h 0m 6h 15m 5h 0m 0h 0m 0h 0m 13h 0m 24h 15m" at bounding box center [338, 133] width 349 height 21
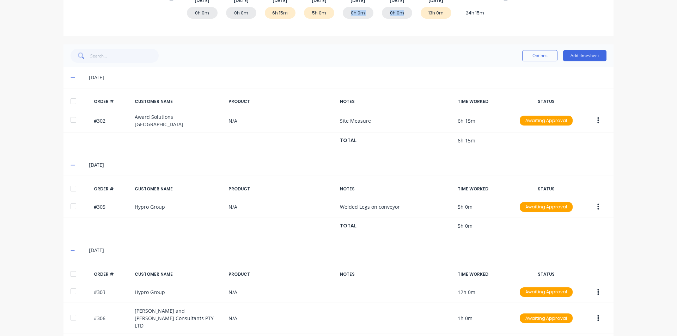
scroll to position [136, 0]
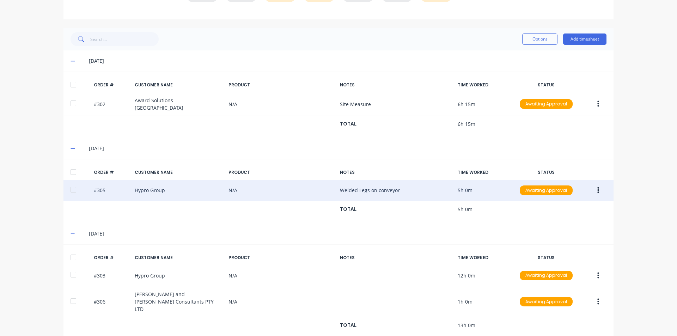
drag, startPoint x: 333, startPoint y: 187, endPoint x: 386, endPoint y: 193, distance: 53.7
click at [404, 183] on div "#305 Hypro Group N/A Welded Legs on conveyor 5h 0m Awaiting Approval" at bounding box center [339, 191] width 550 height 22
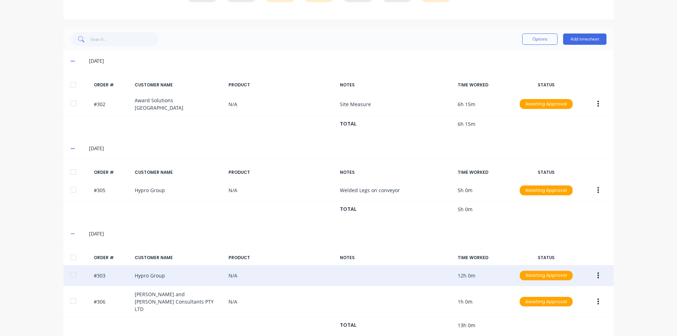
click at [358, 276] on div "#303 Hypro Group N/A 12h 0m Awaiting Approval" at bounding box center [339, 276] width 550 height 22
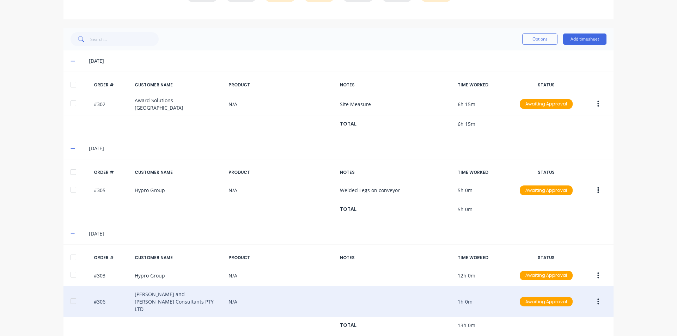
click at [591, 296] on button "button" at bounding box center [598, 302] width 17 height 13
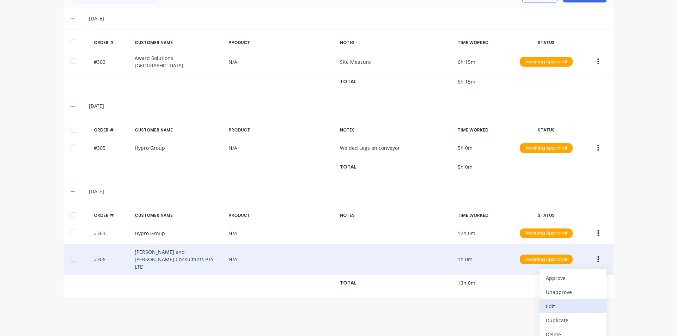
click at [579, 301] on div "Edit" at bounding box center [573, 306] width 54 height 10
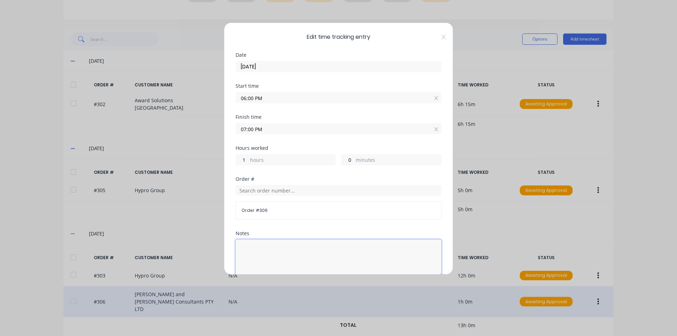
click at [311, 253] on textarea at bounding box center [339, 258] width 206 height 37
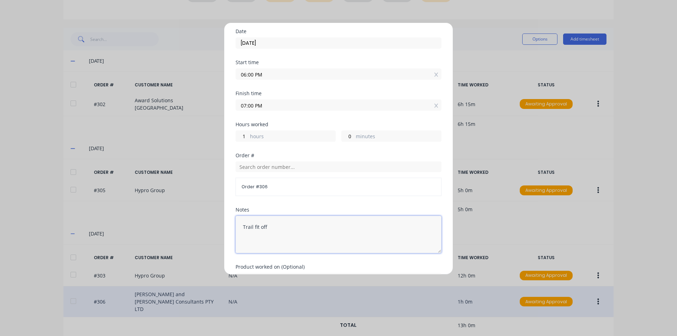
scroll to position [35, 0]
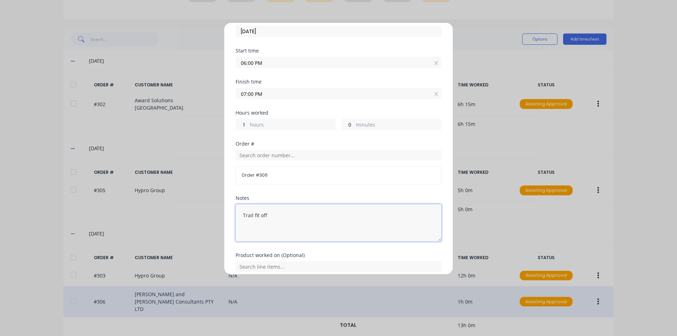
type textarea "Trail fit off"
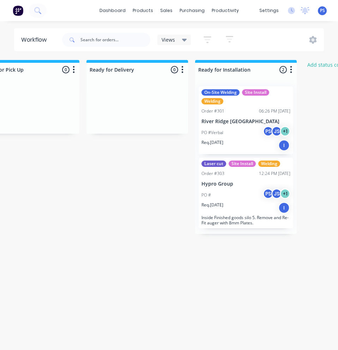
scroll to position [0, 692]
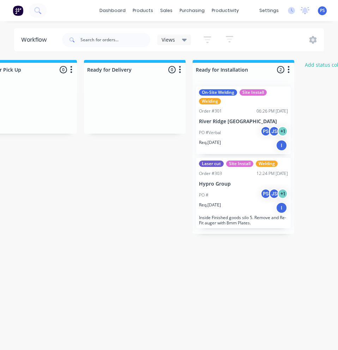
drag, startPoint x: 240, startPoint y: 240, endPoint x: 231, endPoint y: 240, distance: 8.5
click at [231, 240] on div "Workflow Views Save new view None (Default) edit Show/Hide statuses Show line i…" at bounding box center [169, 189] width 338 height 322
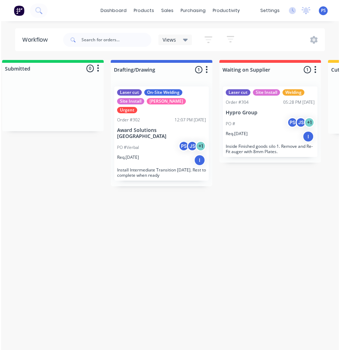
scroll to position [0, 0]
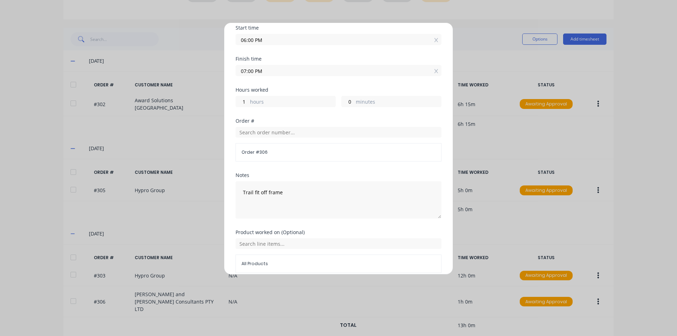
scroll to position [89, 0]
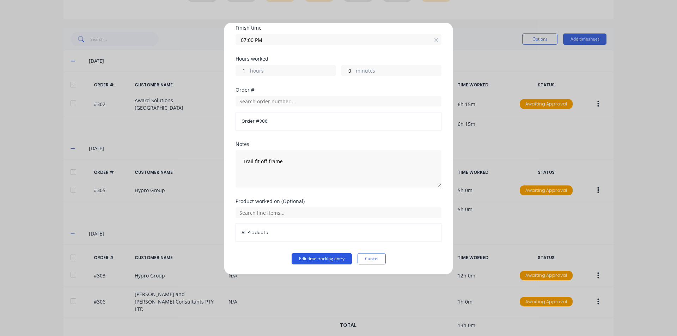
type textarea "Trail fit off frame"
click at [302, 256] on button "Edit time tracking entry" at bounding box center [322, 258] width 60 height 11
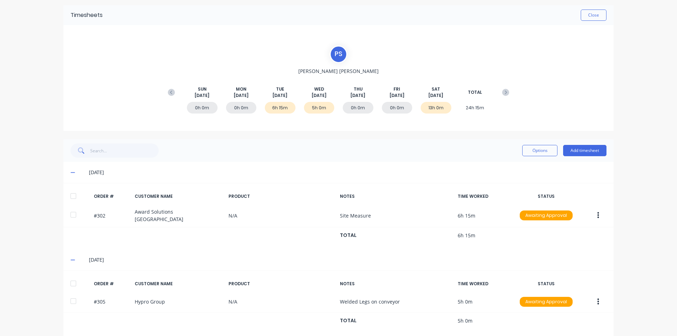
scroll to position [23, 0]
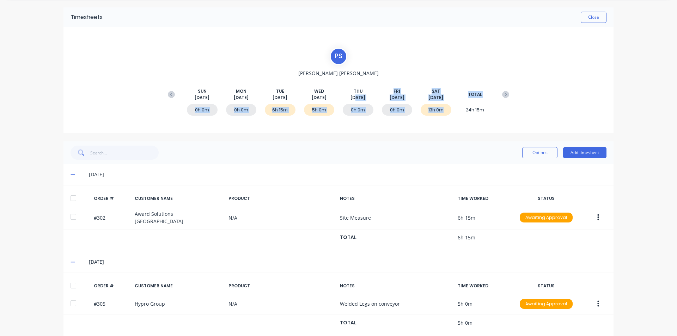
drag, startPoint x: 351, startPoint y: 96, endPoint x: 444, endPoint y: 104, distance: 93.1
click at [444, 104] on div "SUN Aug 24th MON Aug 25th TUE Aug 26th WED Aug 27th THU Aug 28th FRI Aug 29th S…" at bounding box center [338, 95] width 349 height 36
click at [444, 104] on div "0h 0m 0h 0m 6h 15m 5h 0m 0h 0m 0h 0m 13h 0m 24h 15m" at bounding box center [338, 111] width 349 height 21
drag, startPoint x: 267, startPoint y: 109, endPoint x: 456, endPoint y: 116, distance: 188.9
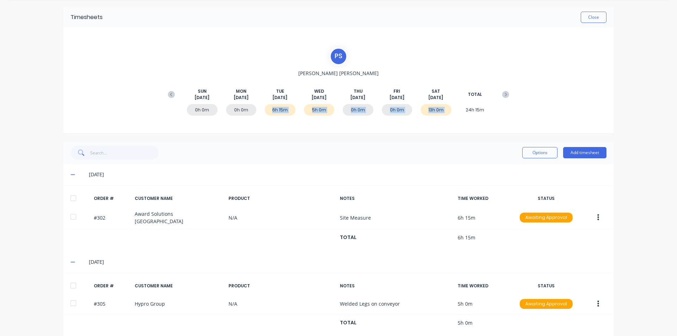
click at [456, 116] on div "0h 0m 0h 0m 6h 15m 5h 0m 0h 0m 0h 0m 13h 0m 24h 15m" at bounding box center [338, 111] width 349 height 21
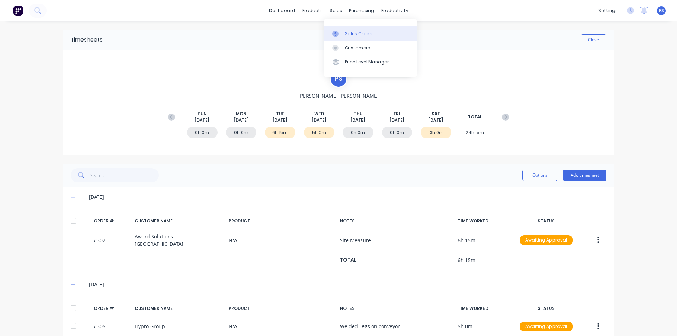
click at [336, 32] on icon at bounding box center [335, 34] width 2 height 4
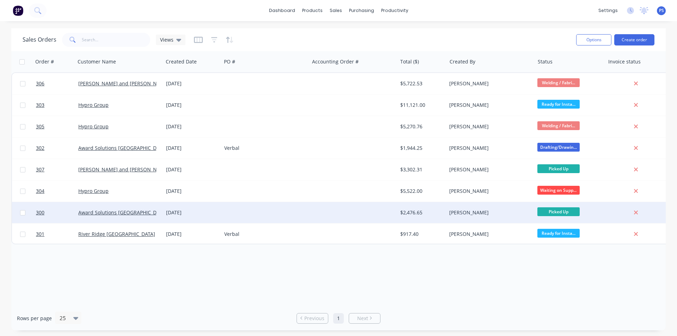
click at [557, 212] on span "Picked Up" at bounding box center [559, 211] width 42 height 9
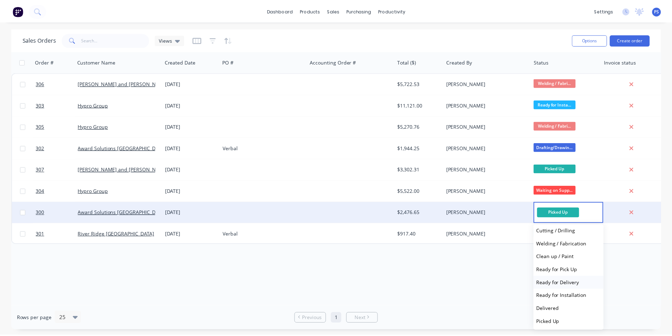
scroll to position [43, 0]
click at [458, 275] on div "Order # Customer Name Created Date PO # Accounting Order # Total ($) Created By…" at bounding box center [338, 178] width 655 height 255
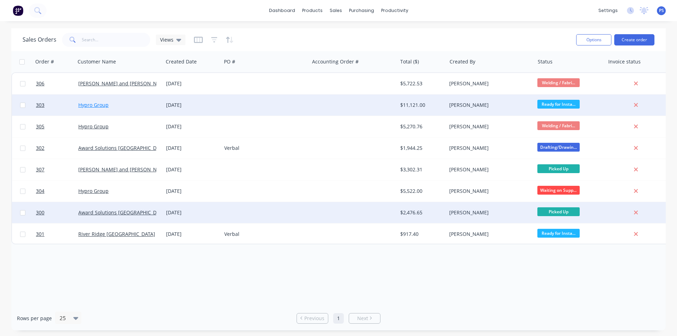
click at [91, 102] on link "Hypro Group" at bounding box center [93, 105] width 30 height 7
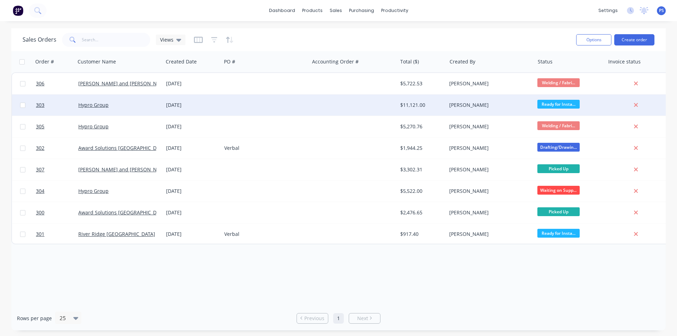
click at [276, 107] on div at bounding box center [266, 105] width 88 height 21
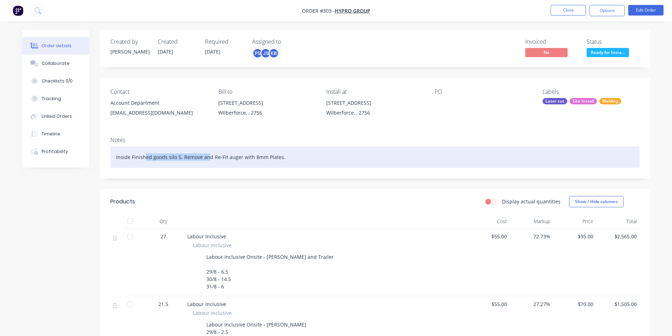
drag, startPoint x: 144, startPoint y: 165, endPoint x: 281, endPoint y: 165, distance: 137.3
click at [253, 165] on div "Inside Finished goods silo 5. Remove and Re-Fit auger with 8mm Plates." at bounding box center [374, 157] width 529 height 22
click at [300, 164] on div "Inside Finished goods silo 5. Remove and Re-Fit auger with 8mm Plates." at bounding box center [374, 157] width 529 height 22
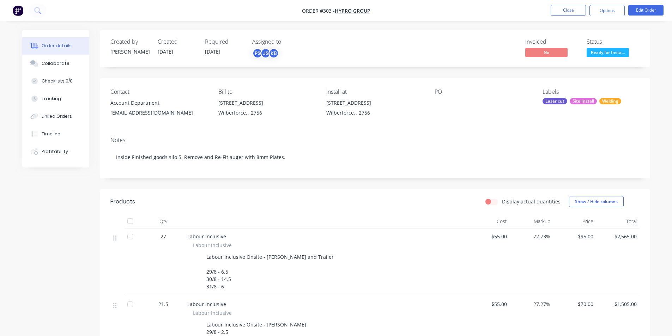
click at [606, 50] on span "Ready for Insta..." at bounding box center [608, 52] width 42 height 9
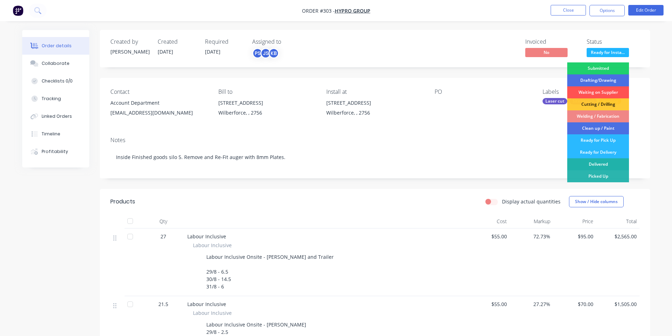
click at [610, 161] on div "Delivered" at bounding box center [598, 164] width 62 height 12
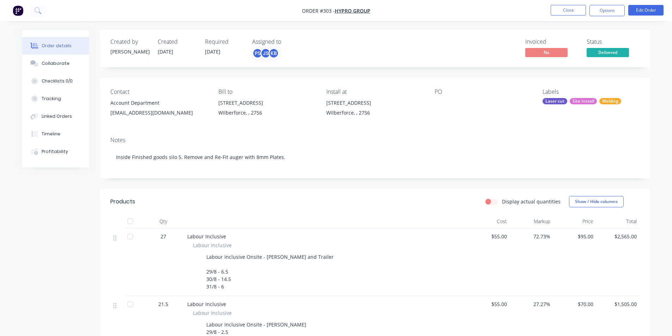
click at [578, 4] on nav "Order #303 - Hypro Group Close Options Edit Order" at bounding box center [336, 10] width 672 height 21
click at [577, 7] on button "Close" at bounding box center [568, 10] width 35 height 11
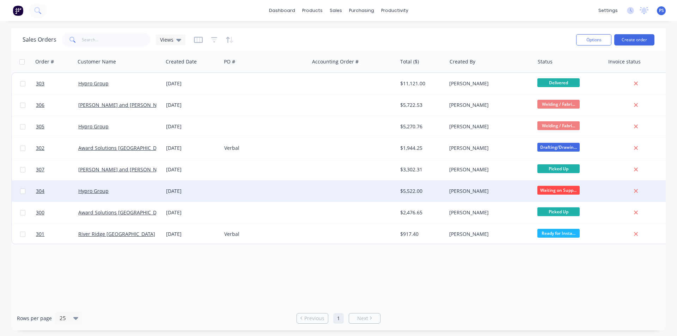
click at [33, 185] on div at bounding box center [54, 191] width 42 height 21
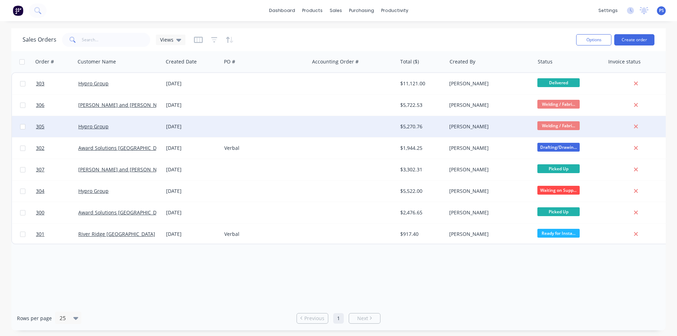
click at [91, 122] on div "Hypro Group" at bounding box center [120, 126] width 88 height 21
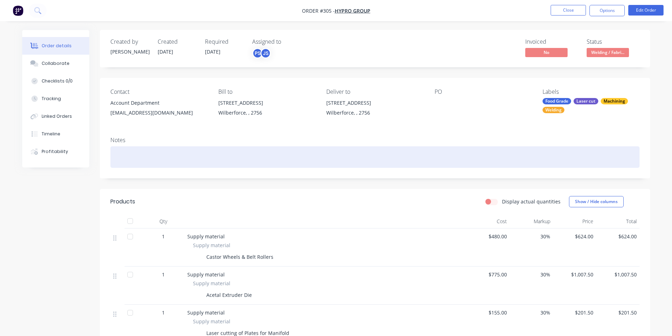
click at [143, 148] on div at bounding box center [374, 157] width 529 height 22
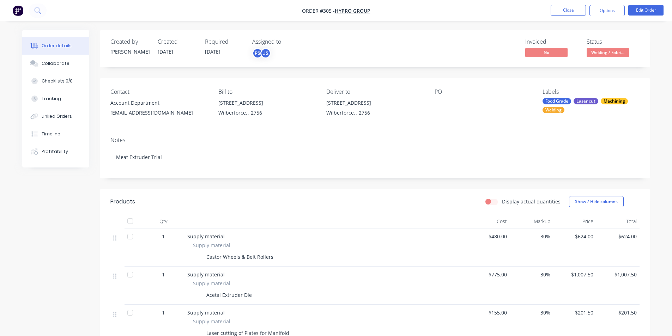
click at [154, 144] on div "Notes Meat Extruder Trial" at bounding box center [375, 154] width 550 height 47
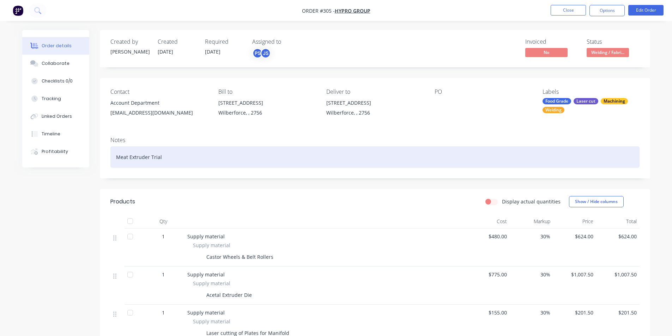
click at [211, 161] on div "Meat Extruder Trial" at bounding box center [374, 157] width 529 height 22
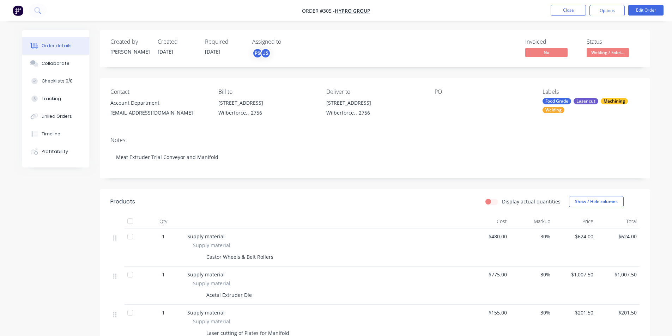
click at [446, 35] on div "Created by Peter Created 30/08/25 Required 08/09/25 Assigned to PS JS Invoiced …" at bounding box center [375, 48] width 550 height 37
click at [581, 2] on nav "Order #305 - Hypro Group Close Options Edit Order" at bounding box center [336, 10] width 672 height 21
click at [579, 6] on button "Close" at bounding box center [568, 10] width 35 height 11
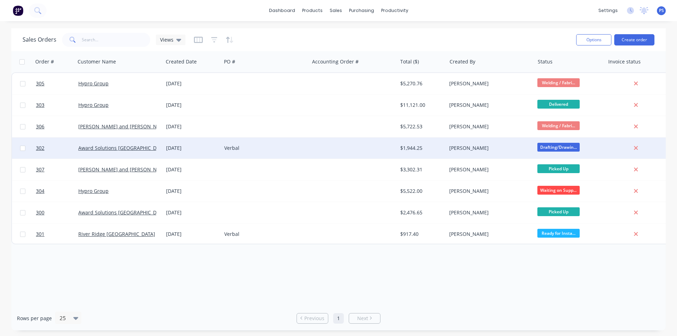
click at [243, 150] on div "Verbal" at bounding box center [263, 148] width 78 height 7
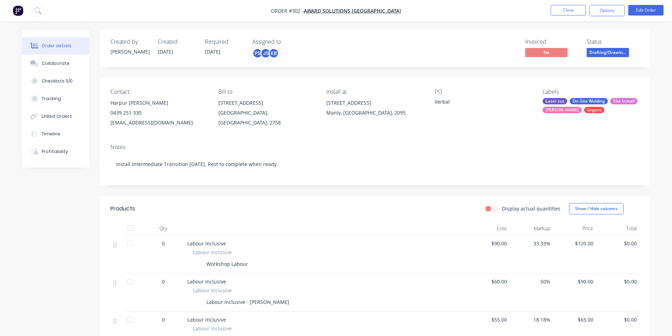
click at [435, 101] on div "Verbal" at bounding box center [479, 103] width 88 height 10
click at [619, 16] on nav "Order #302 - Award Solutions Australia Close Options Edit Order" at bounding box center [336, 10] width 672 height 21
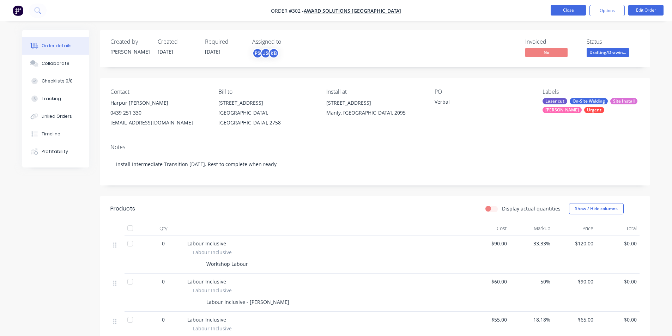
click at [579, 13] on button "Close" at bounding box center [568, 10] width 35 height 11
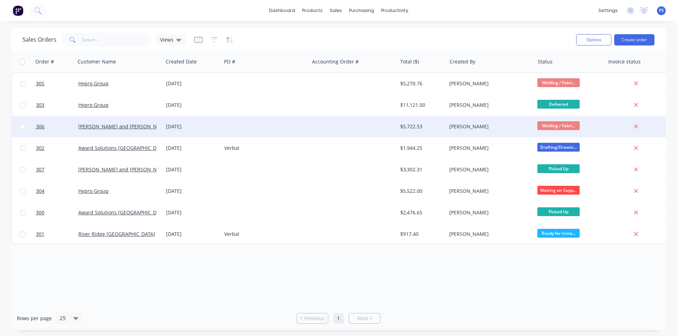
click at [229, 131] on div at bounding box center [266, 126] width 88 height 21
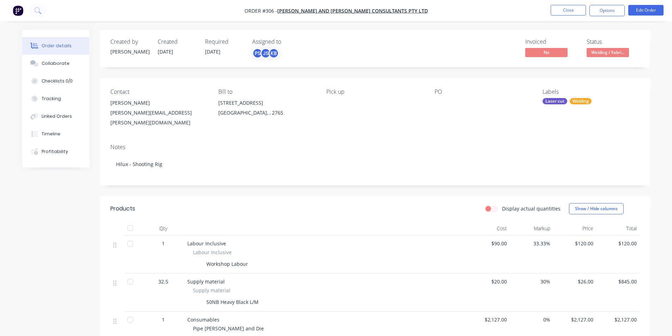
click at [556, 16] on nav "Order #306 - John and Joyce Consultants PTY LTD Close Options Edit Order" at bounding box center [336, 10] width 672 height 21
click at [557, 14] on button "Close" at bounding box center [568, 10] width 35 height 11
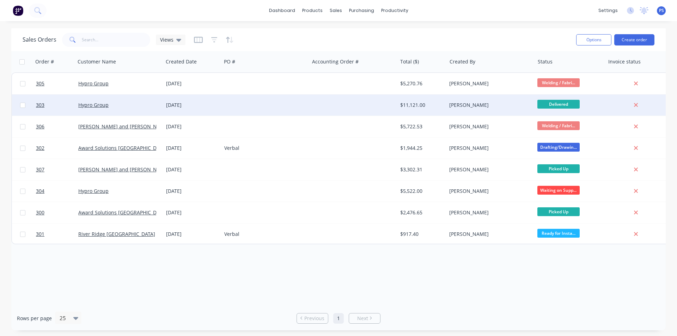
click at [152, 96] on div "Hypro Group" at bounding box center [120, 105] width 88 height 21
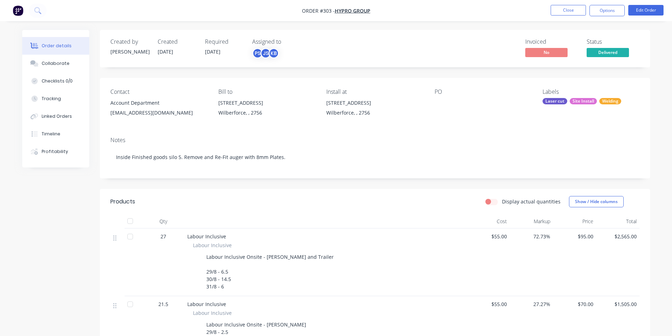
click at [549, 10] on ul "Close Options Edit Order" at bounding box center [607, 10] width 130 height 11
click at [562, 12] on button "Close" at bounding box center [568, 10] width 35 height 11
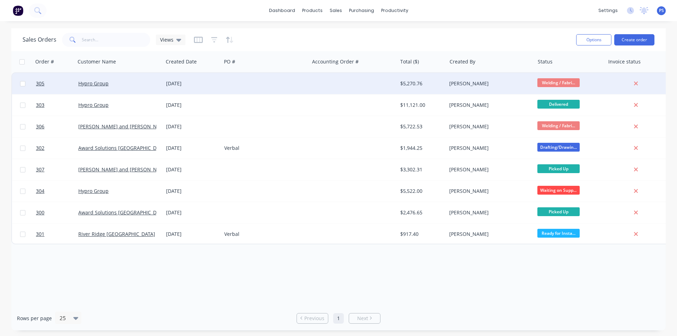
click at [382, 94] on div at bounding box center [353, 83] width 88 height 21
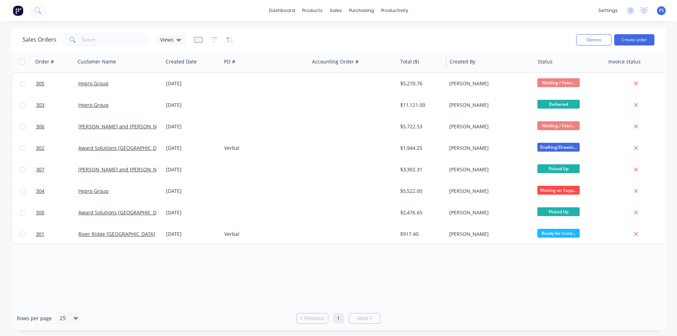
click at [410, 70] on div "Total ($)" at bounding box center [422, 61] width 49 height 21
click at [412, 60] on div at bounding box center [421, 62] width 42 height 14
click at [412, 62] on div at bounding box center [421, 62] width 42 height 14
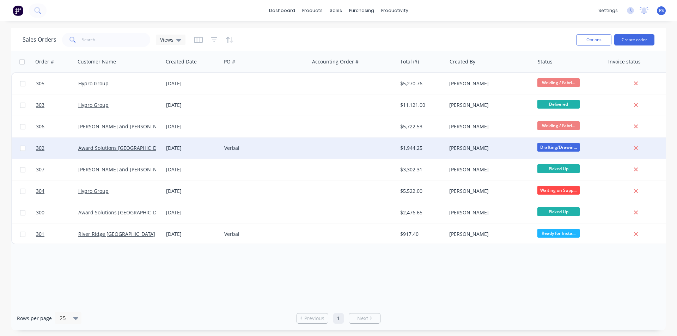
click at [101, 144] on div "Award Solutions [GEOGRAPHIC_DATA]" at bounding box center [120, 148] width 88 height 21
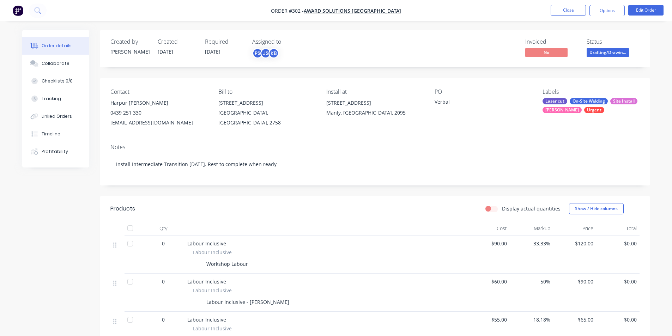
click at [11, 10] on button "button" at bounding box center [18, 10] width 15 height 11
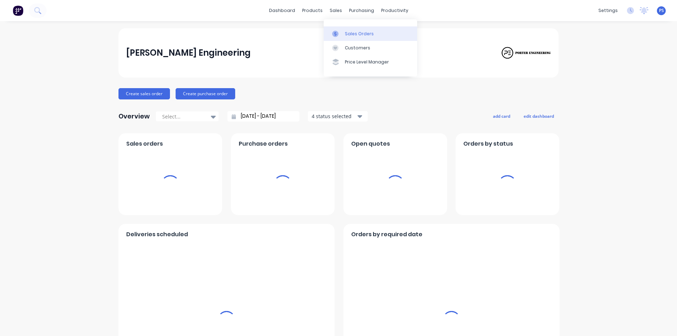
click at [332, 29] on link "Sales Orders" at bounding box center [371, 33] width 94 height 14
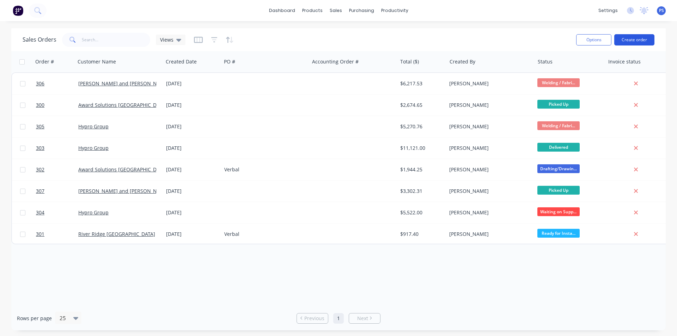
click at [633, 43] on button "Create order" at bounding box center [635, 39] width 40 height 11
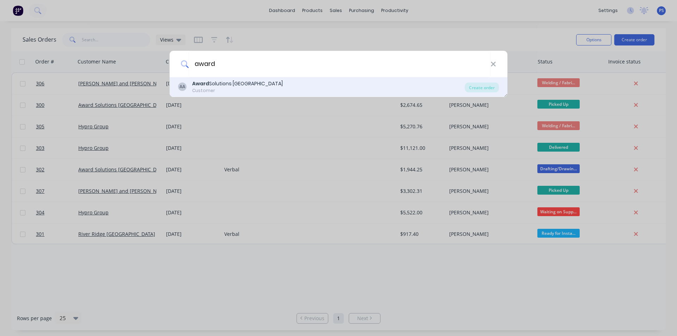
type input "award"
click at [251, 91] on div "Customer" at bounding box center [237, 91] width 91 height 6
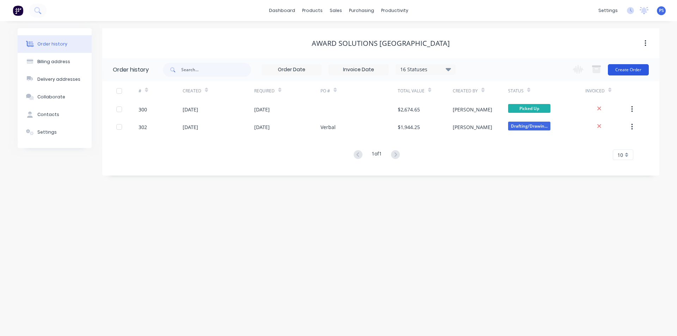
click at [619, 73] on button "Create Order" at bounding box center [628, 69] width 41 height 11
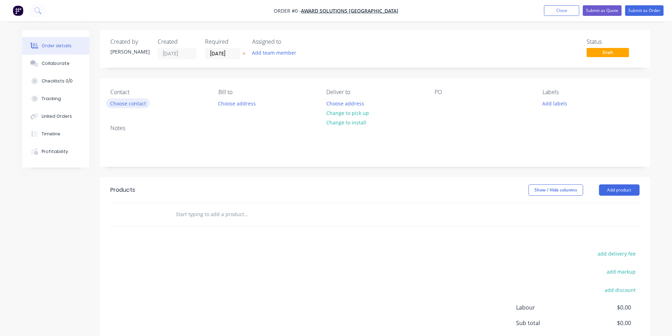
click at [146, 101] on button "Choose contact" at bounding box center [127, 103] width 43 height 10
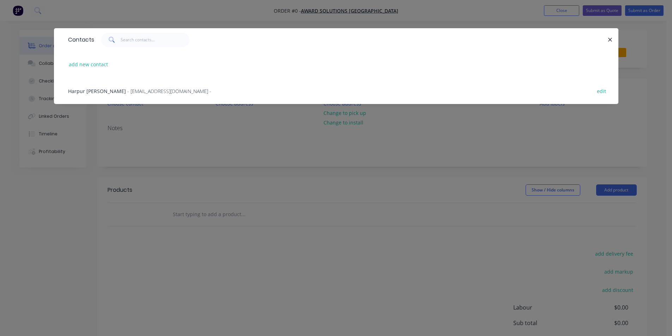
click at [149, 95] on div "Harpur Hromek - awardsolutionsaustralia@gmail.com -" at bounding box center [139, 91] width 143 height 7
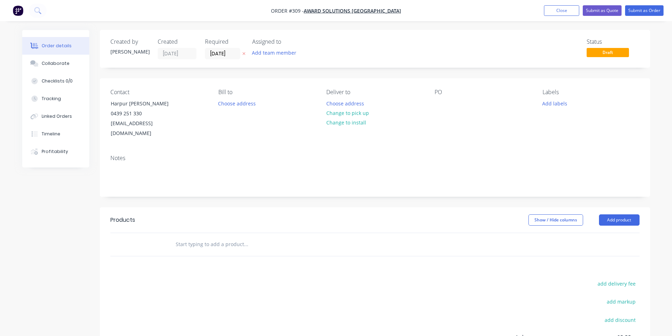
click at [239, 111] on div "Bill to Choose address" at bounding box center [266, 114] width 97 height 50
click at [239, 106] on button "Choose address" at bounding box center [237, 103] width 45 height 10
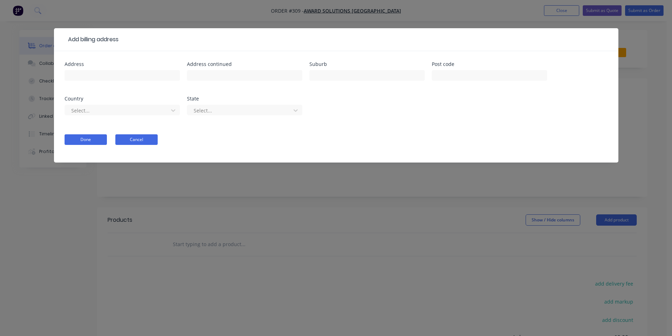
click at [130, 136] on button "Cancel" at bounding box center [136, 139] width 42 height 11
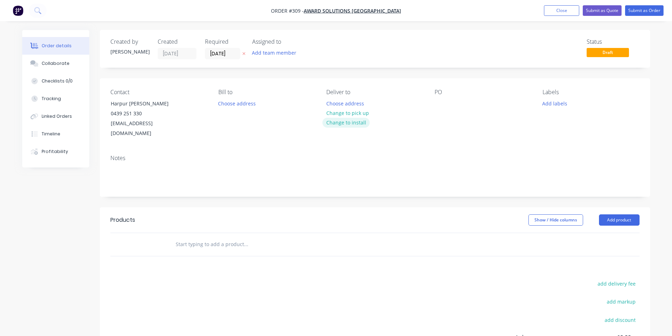
click at [353, 119] on button "Change to install" at bounding box center [345, 123] width 47 height 10
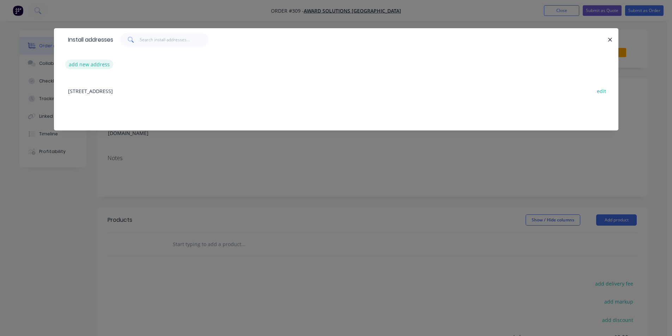
click at [88, 66] on button "add new address" at bounding box center [89, 65] width 48 height 10
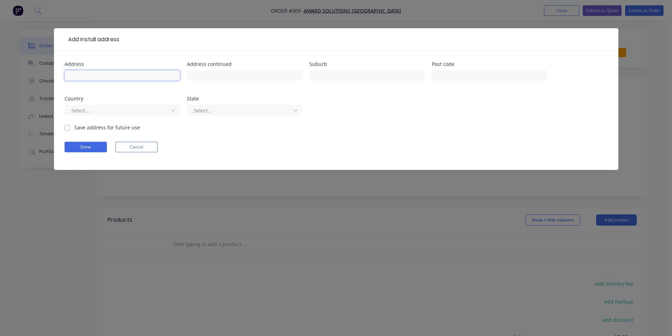
click at [145, 75] on input "text" at bounding box center [122, 75] width 115 height 11
click at [127, 80] on input "text" at bounding box center [122, 75] width 115 height 11
click at [157, 76] on input "text" at bounding box center [122, 75] width 115 height 11
paste input "William Lawson Dr, Prospect NSW 2148"
drag, startPoint x: 135, startPoint y: 76, endPoint x: 111, endPoint y: 78, distance: 23.8
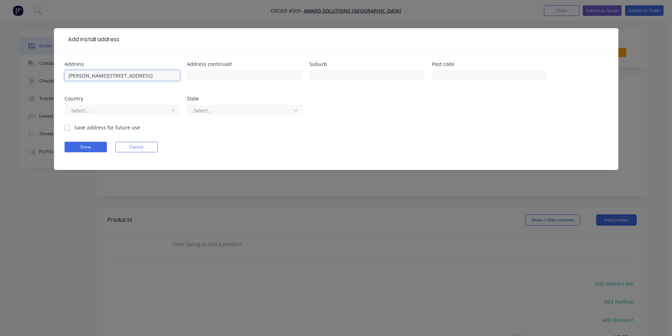
click at [111, 78] on input "William Lawson Dr, Prospect NSW 2148" at bounding box center [122, 75] width 115 height 11
type input "William Lawson Dr"
click at [329, 76] on input "text" at bounding box center [366, 75] width 115 height 11
type input "Prospect"
click at [453, 77] on input "text" at bounding box center [489, 75] width 115 height 11
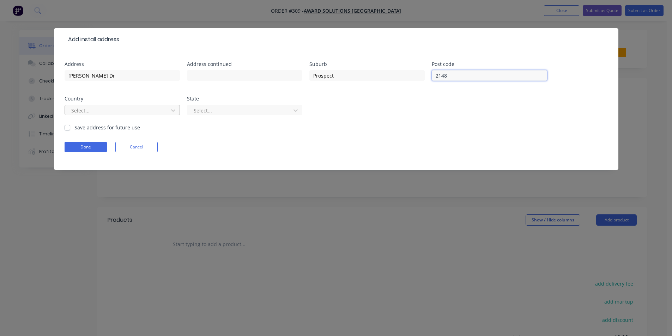
type input "2148"
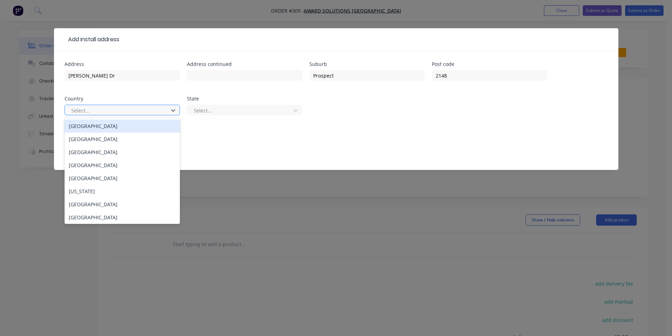
click at [76, 107] on div at bounding box center [118, 110] width 94 height 9
click at [123, 124] on div "Australia" at bounding box center [122, 126] width 115 height 13
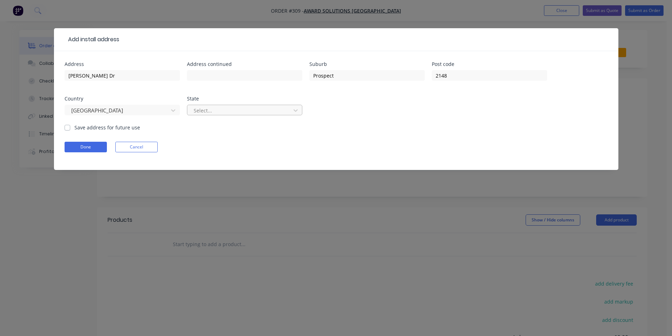
click at [198, 112] on div at bounding box center [240, 110] width 94 height 9
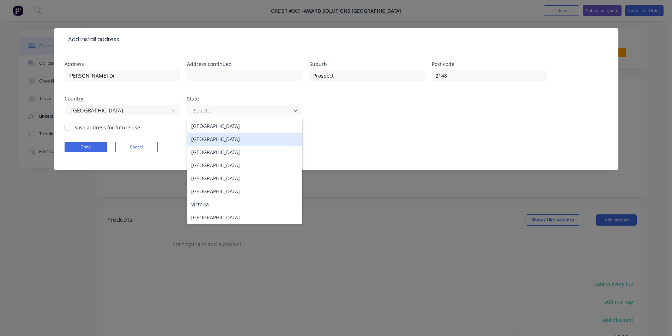
click at [216, 143] on div "New South Wales" at bounding box center [244, 139] width 115 height 13
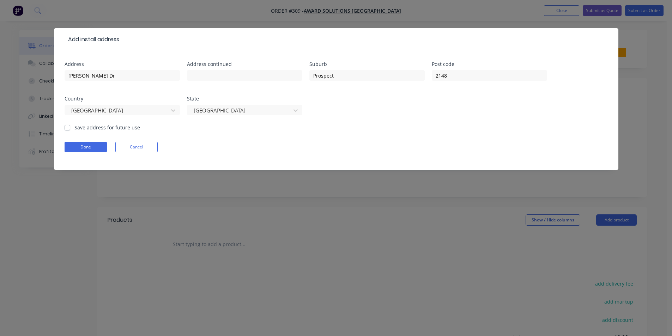
click at [93, 134] on form "Address William Lawson Dr Address continued Suburb Prospect Post code 2148 Coun…" at bounding box center [336, 116] width 543 height 108
click at [94, 131] on form "Address William Lawson Dr Address continued Suburb Prospect Post code 2148 Coun…" at bounding box center [336, 116] width 543 height 108
click at [72, 128] on div "Save address for future use" at bounding box center [103, 127] width 76 height 7
click at [74, 129] on label "Save address for future use" at bounding box center [107, 127] width 66 height 7
click at [69, 129] on input "Save address for future use" at bounding box center [68, 127] width 6 height 7
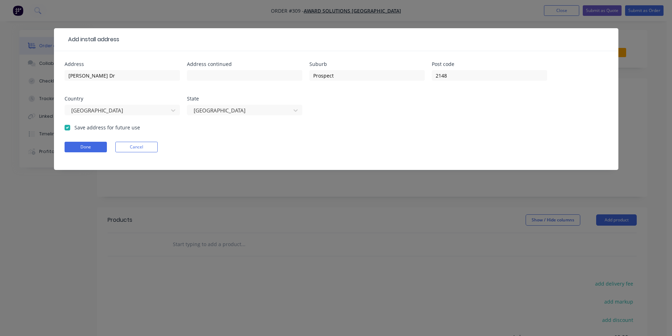
checkbox input "true"
click at [210, 74] on input "text" at bounding box center [244, 75] width 115 height 11
type input "(Prospect Resovoir)"
drag, startPoint x: 210, startPoint y: 74, endPoint x: 95, endPoint y: 149, distance: 137.6
click at [95, 149] on button "Done" at bounding box center [86, 147] width 42 height 11
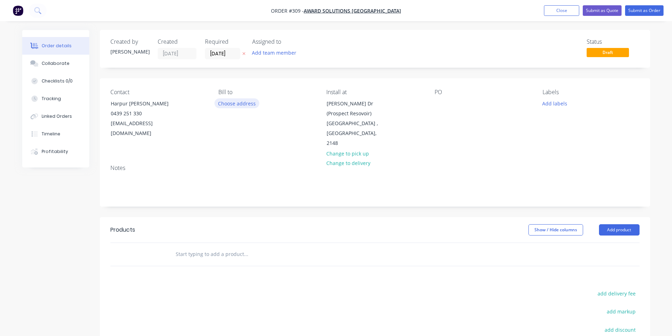
click at [228, 104] on button "Choose address" at bounding box center [237, 103] width 45 height 10
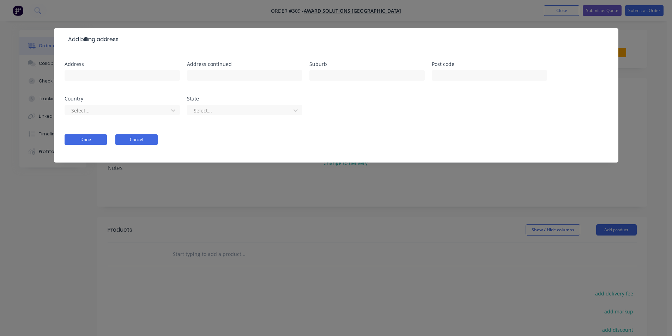
click at [127, 143] on button "Cancel" at bounding box center [136, 139] width 42 height 11
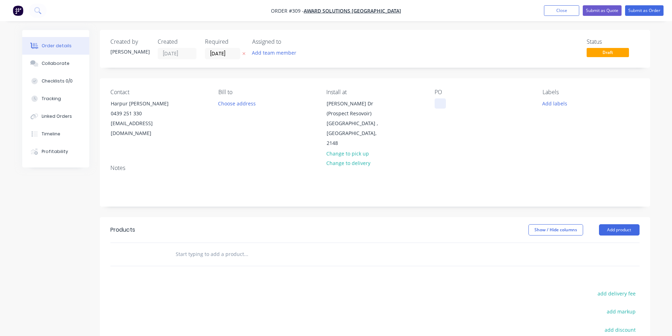
click at [438, 103] on div at bounding box center [440, 103] width 11 height 10
click at [553, 106] on button "Add labels" at bounding box center [555, 103] width 32 height 10
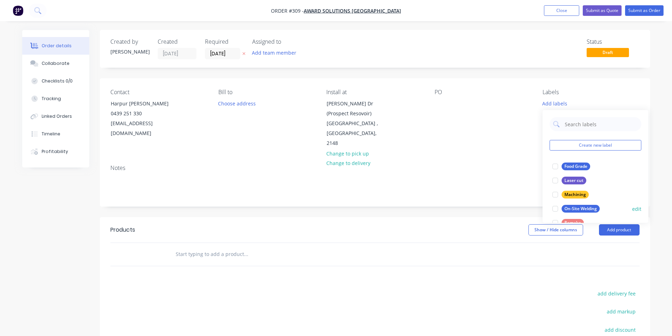
scroll to position [35, 0]
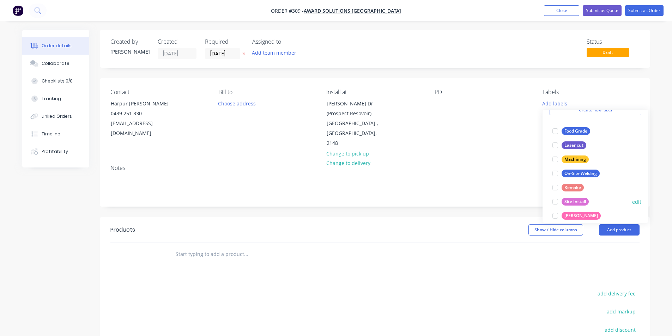
click at [556, 201] on div at bounding box center [555, 202] width 14 height 14
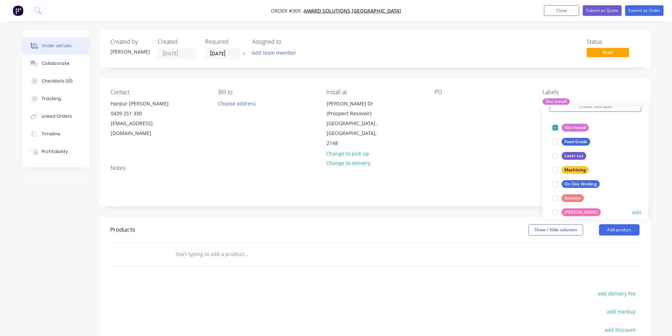
click at [556, 212] on div at bounding box center [555, 212] width 14 height 14
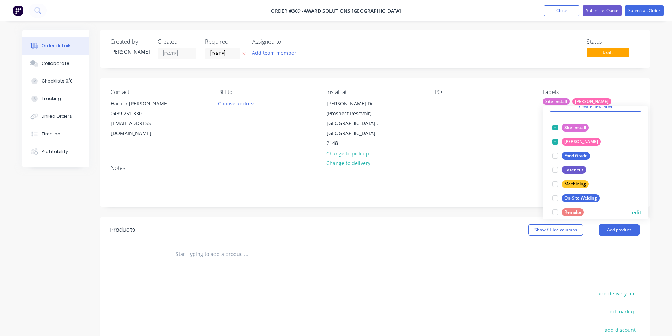
scroll to position [71, 0]
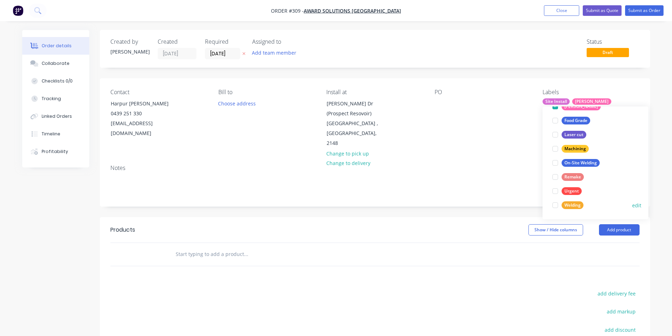
click at [556, 203] on div at bounding box center [555, 205] width 14 height 14
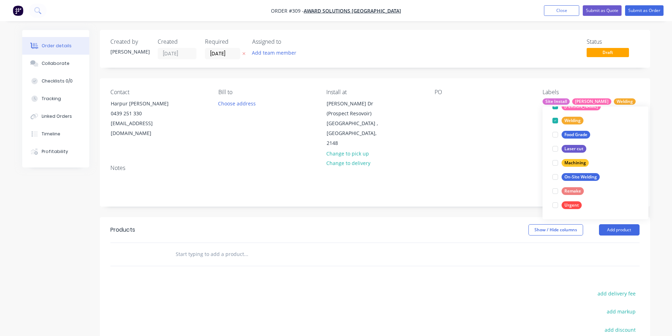
click at [525, 159] on div "Notes" at bounding box center [375, 182] width 550 height 47
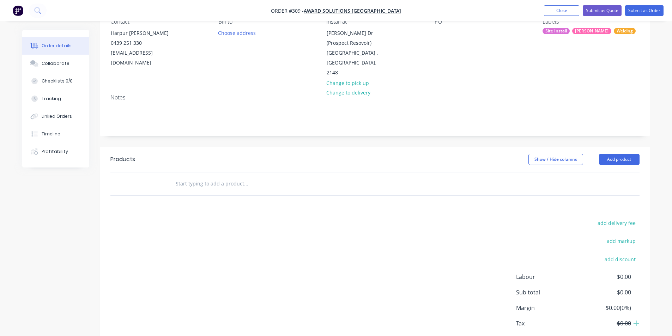
click at [175, 177] on input "text" at bounding box center [245, 184] width 141 height 14
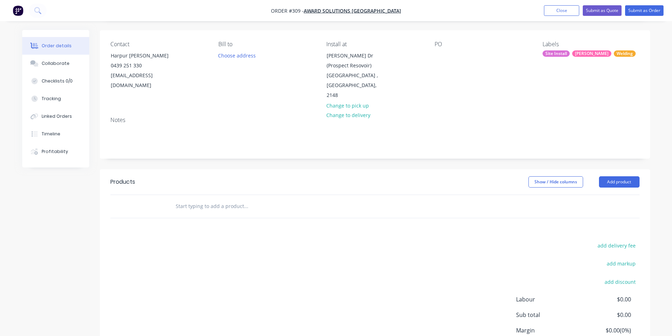
scroll to position [35, 0]
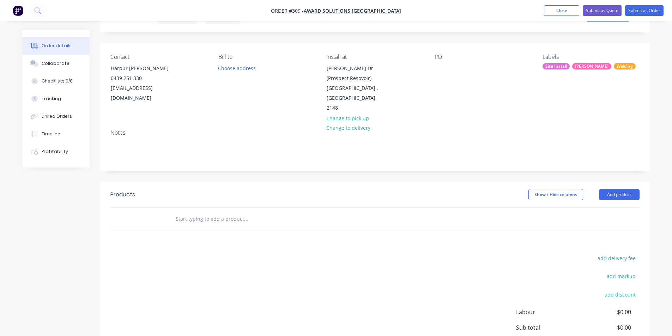
click at [137, 107] on div "Contact Harpur Hromek 0439 251 330 awardsolutionsaustralia@gmail.com Bill to Ch…" at bounding box center [375, 83] width 550 height 81
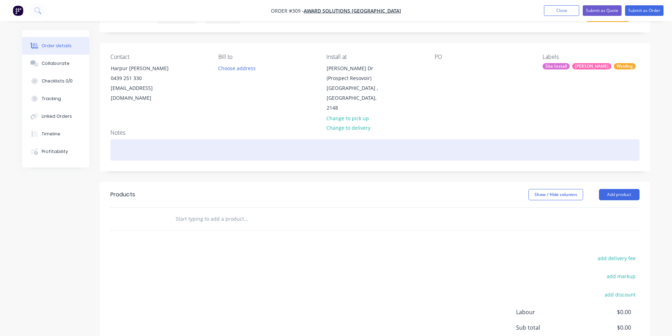
click at [126, 151] on div at bounding box center [374, 150] width 529 height 22
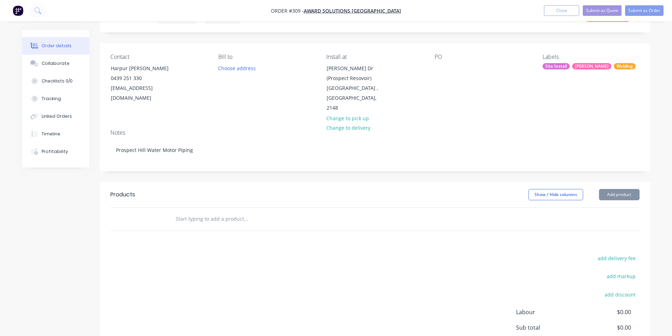
click at [152, 129] on div "Notes" at bounding box center [374, 132] width 529 height 7
click at [658, 10] on button "Submit as Order" at bounding box center [644, 10] width 38 height 11
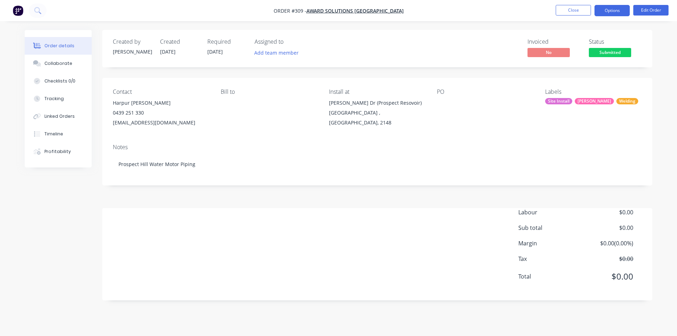
click at [614, 13] on button "Options" at bounding box center [612, 10] width 35 height 11
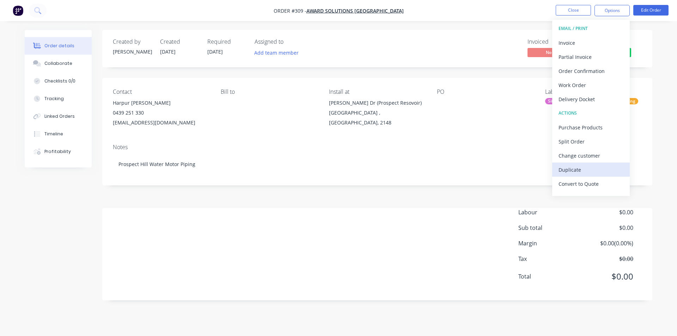
click at [592, 168] on div "Duplicate" at bounding box center [591, 170] width 65 height 10
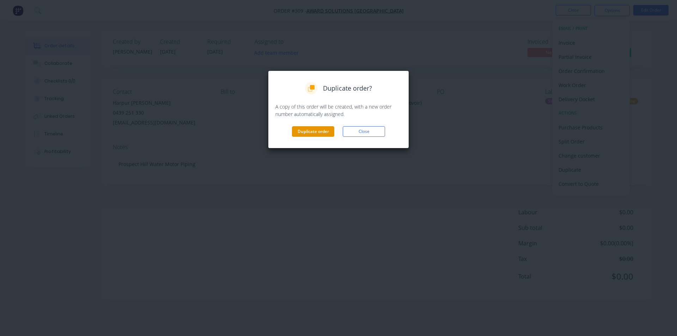
click at [305, 131] on button "Duplicate order" at bounding box center [313, 131] width 42 height 11
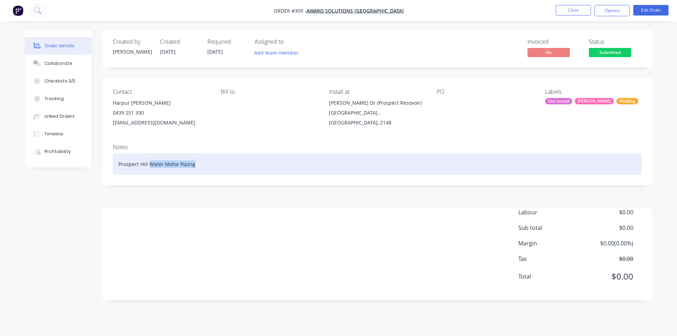
drag, startPoint x: 207, startPoint y: 163, endPoint x: 149, endPoint y: 168, distance: 58.0
click at [149, 168] on div "Prospect Hill Water Motor Piping" at bounding box center [377, 164] width 529 height 22
click at [148, 174] on div "Prospect Hill NRV Safety Cages" at bounding box center [377, 164] width 529 height 22
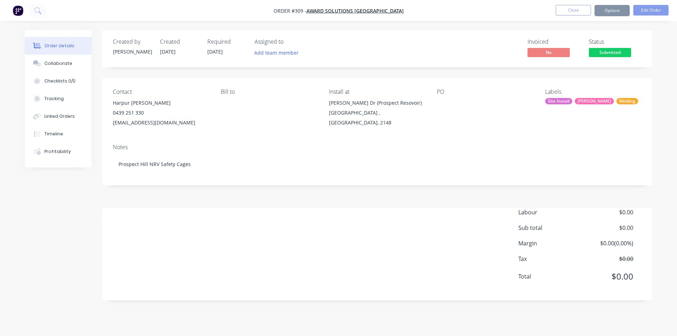
click at [151, 177] on div "Notes Prospect Hill NRV Safety Cages" at bounding box center [377, 161] width 550 height 47
click at [261, 55] on button "Add team member" at bounding box center [277, 53] width 52 height 10
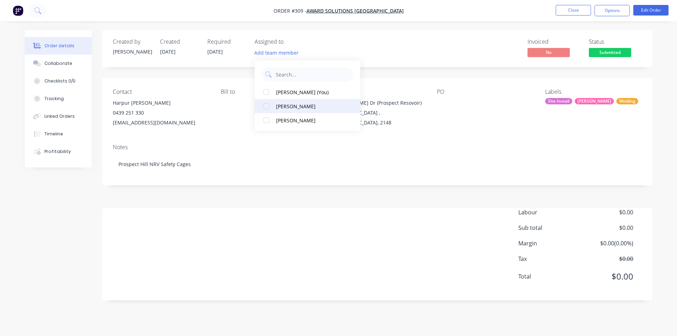
click at [265, 105] on div at bounding box center [266, 106] width 14 height 14
click at [269, 96] on div at bounding box center [266, 92] width 14 height 14
click at [266, 90] on div at bounding box center [266, 92] width 14 height 14
click at [267, 104] on div at bounding box center [266, 106] width 14 height 14
click at [393, 52] on div "Invoiced No Status Submitted" at bounding box center [483, 48] width 317 height 20
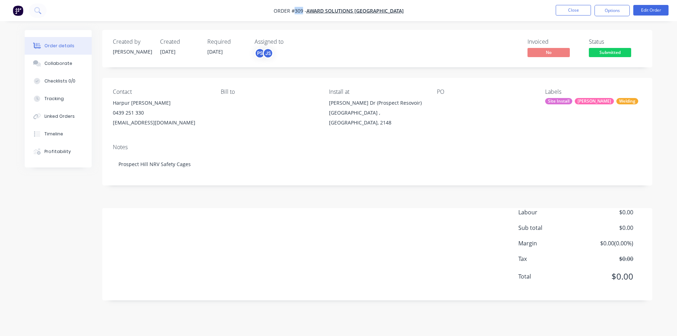
drag, startPoint x: 305, startPoint y: 11, endPoint x: 313, endPoint y: 11, distance: 8.5
click at [307, 11] on span "Order #309 -" at bounding box center [290, 10] width 33 height 7
click at [581, 13] on button "Close" at bounding box center [573, 10] width 35 height 11
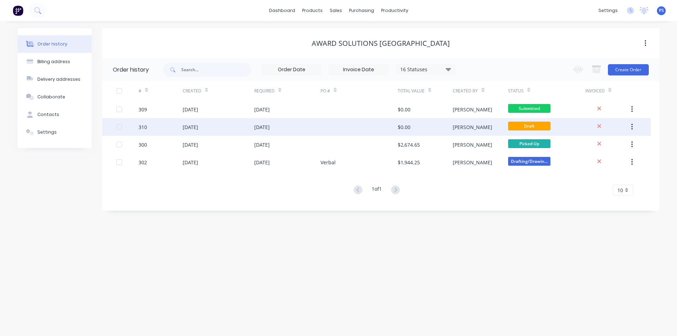
click at [209, 133] on div "[DATE]" at bounding box center [219, 127] width 72 height 18
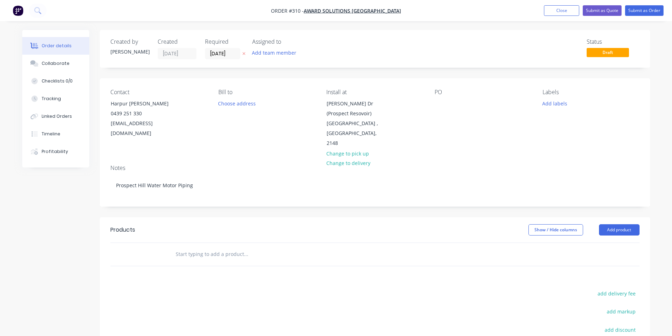
click at [635, 20] on nav "Order #310 - Award Solutions Australia Add product Close Submit as Quote Submit…" at bounding box center [336, 10] width 672 height 21
click at [640, 16] on nav "Order #310 - Award Solutions Australia Add product Close Submit as Quote Submit…" at bounding box center [336, 10] width 672 height 21
click at [216, 53] on input "[DATE]" at bounding box center [222, 53] width 35 height 11
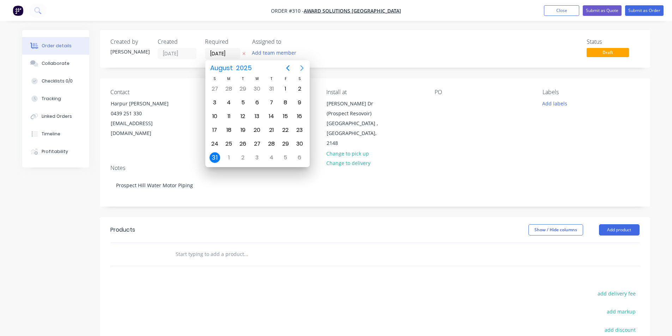
click at [301, 71] on icon "Next page" at bounding box center [302, 68] width 8 height 8
click at [256, 140] on div "31" at bounding box center [257, 144] width 11 height 11
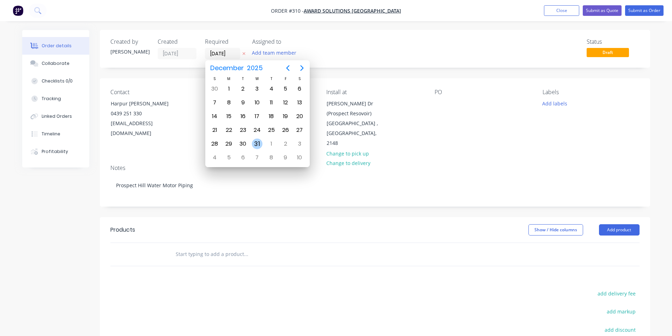
type input "[DATE]"
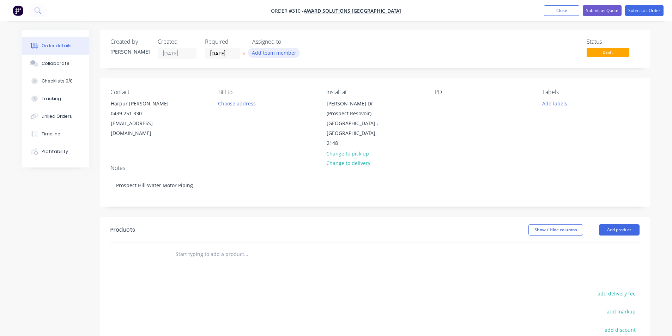
click at [272, 53] on button "Add team member" at bounding box center [274, 53] width 52 height 10
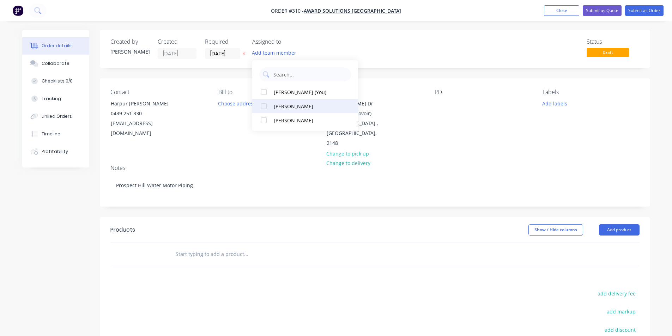
click at [271, 107] on button "[PERSON_NAME]" at bounding box center [305, 106] width 106 height 14
click at [267, 101] on div at bounding box center [264, 106] width 14 height 14
click at [635, 13] on button "Submit as Order" at bounding box center [644, 10] width 38 height 11
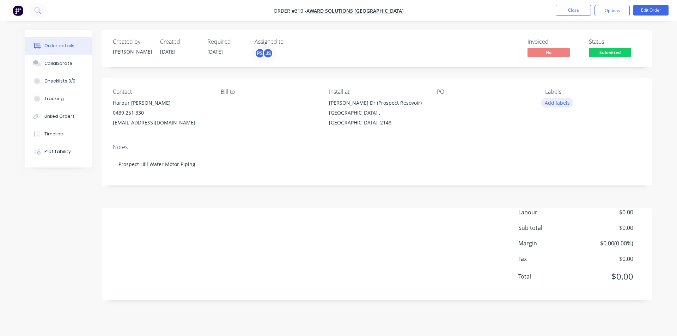
click at [554, 106] on button "Add labels" at bounding box center [557, 103] width 32 height 10
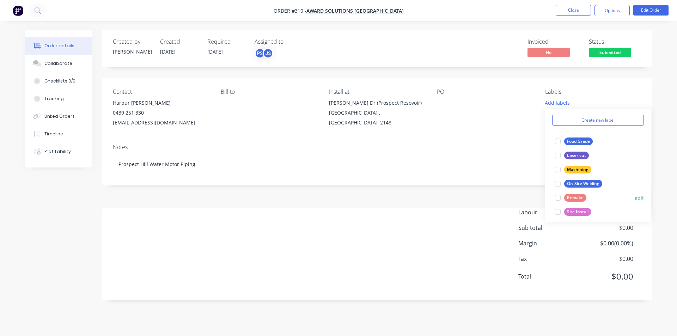
scroll to position [71, 0]
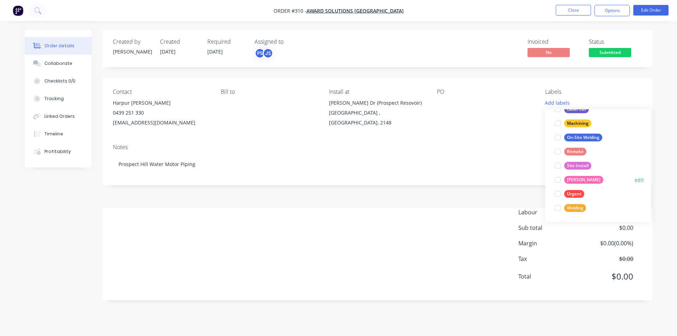
click at [563, 174] on div at bounding box center [558, 180] width 14 height 14
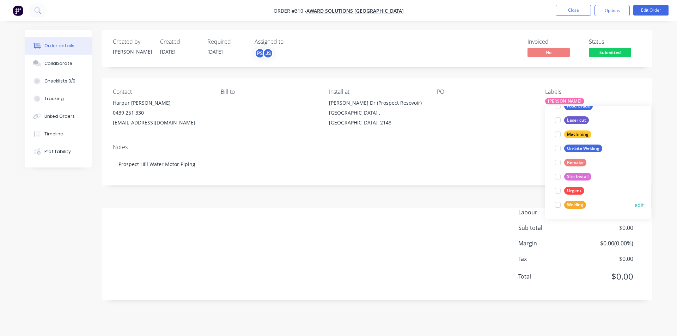
click at [561, 205] on div at bounding box center [558, 205] width 14 height 14
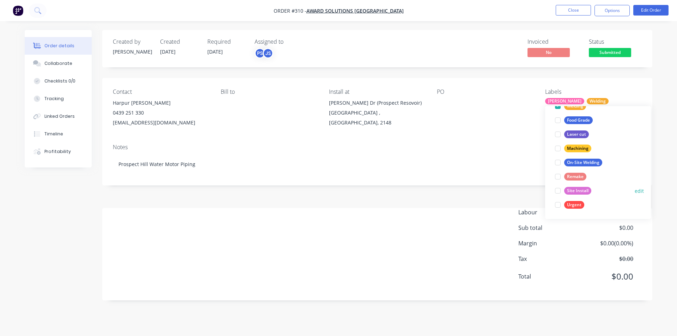
click at [560, 192] on div at bounding box center [558, 191] width 14 height 14
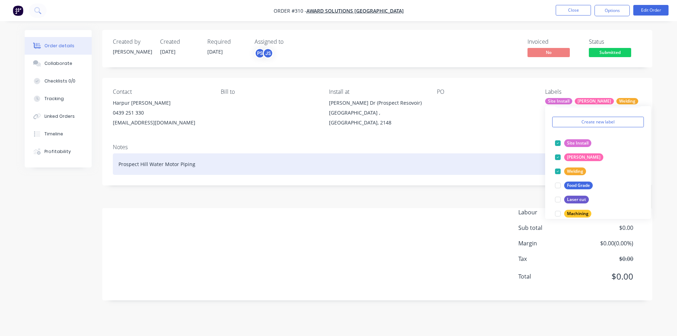
scroll to position [0, 0]
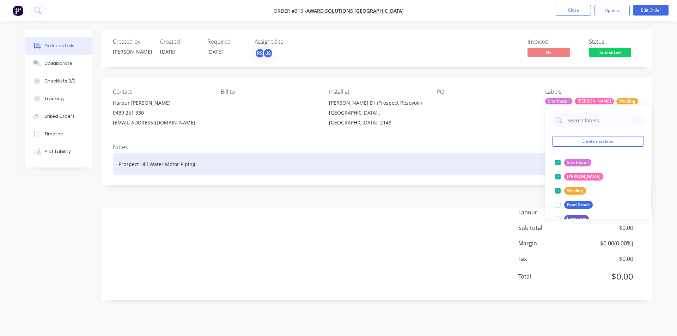
click at [523, 160] on div "Prospect Hill Water Motor Piping" at bounding box center [377, 164] width 529 height 22
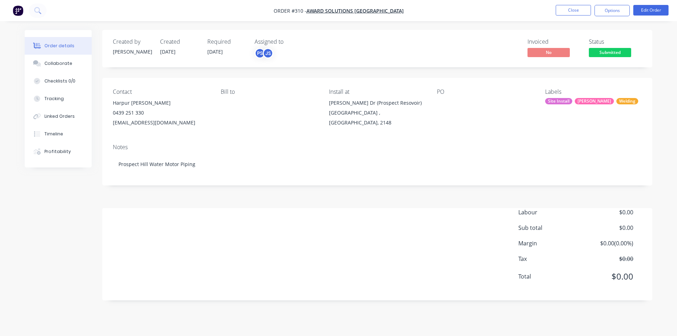
click at [376, 189] on div "Created by Peter Created 31/08/25 Required 31/12/25 Assigned to PS JS Invoiced …" at bounding box center [377, 165] width 550 height 271
click at [565, 10] on button "Close" at bounding box center [573, 10] width 35 height 11
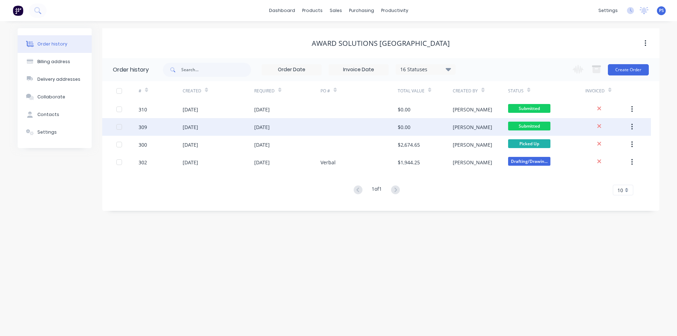
click at [302, 127] on div "[DATE]" at bounding box center [287, 127] width 66 height 18
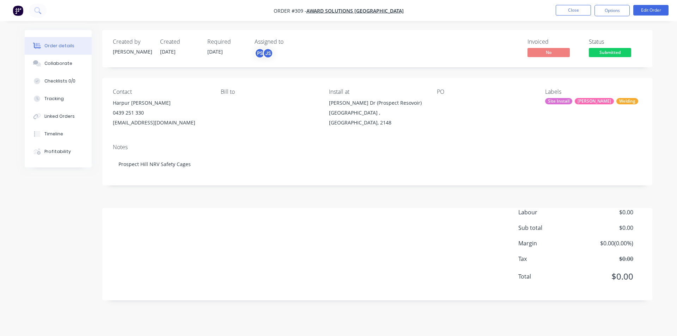
click at [223, 53] on span "[DATE]" at bounding box center [215, 51] width 16 height 7
click at [649, 8] on button "Edit Order" at bounding box center [651, 10] width 35 height 11
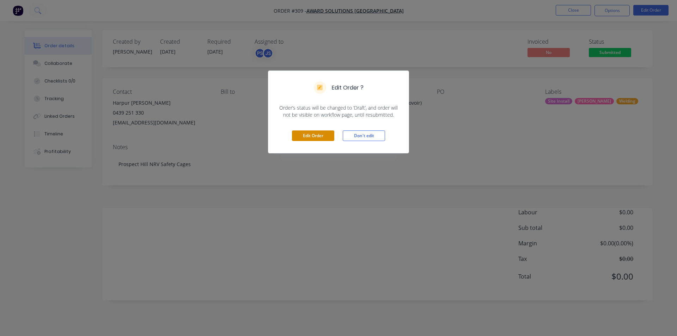
drag, startPoint x: 303, startPoint y: 137, endPoint x: 292, endPoint y: 124, distance: 17.5
click at [303, 137] on button "Edit Order" at bounding box center [313, 136] width 42 height 11
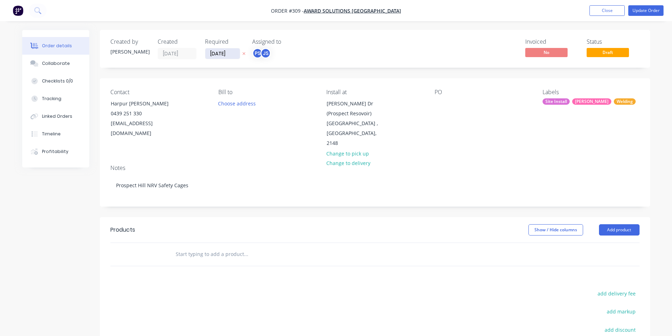
click at [224, 54] on input "[DATE]" at bounding box center [222, 53] width 35 height 11
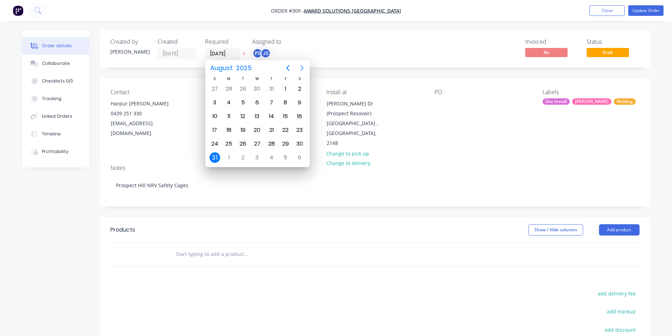
click at [303, 68] on icon "Next page" at bounding box center [301, 68] width 3 height 6
click at [258, 139] on div "31" at bounding box center [257, 144] width 11 height 11
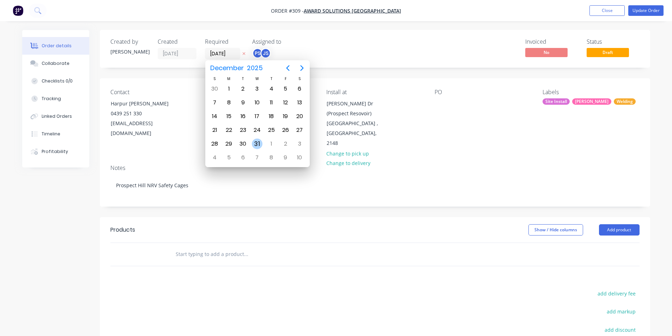
type input "[DATE]"
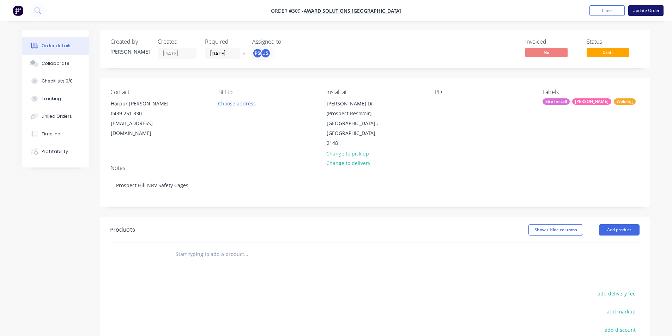
click at [657, 11] on button "Update Order" at bounding box center [645, 10] width 35 height 11
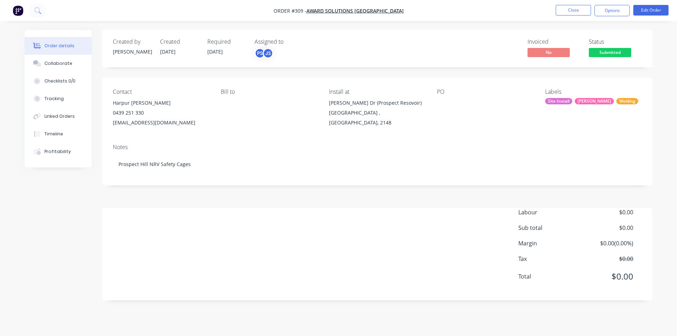
click at [16, 15] on img "button" at bounding box center [18, 10] width 11 height 11
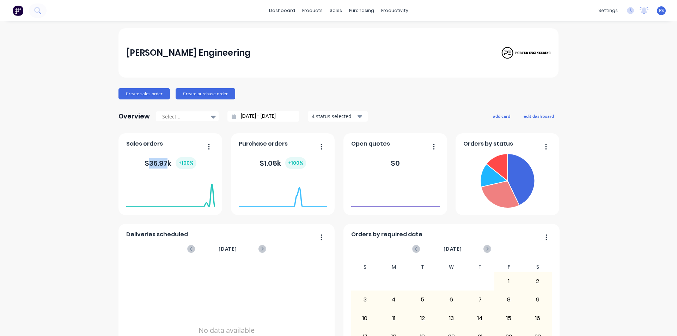
drag, startPoint x: 145, startPoint y: 160, endPoint x: 164, endPoint y: 161, distance: 19.4
click at [164, 161] on div "$ 36.97k + 100 %" at bounding box center [171, 163] width 52 height 12
click at [300, 68] on div "[PERSON_NAME] Engineering" at bounding box center [339, 52] width 440 height 49
click at [337, 34] on icon at bounding box center [335, 34] width 6 height 6
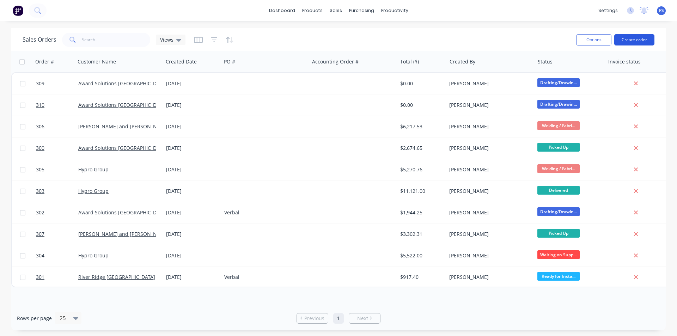
click at [621, 42] on button "Create order" at bounding box center [635, 39] width 40 height 11
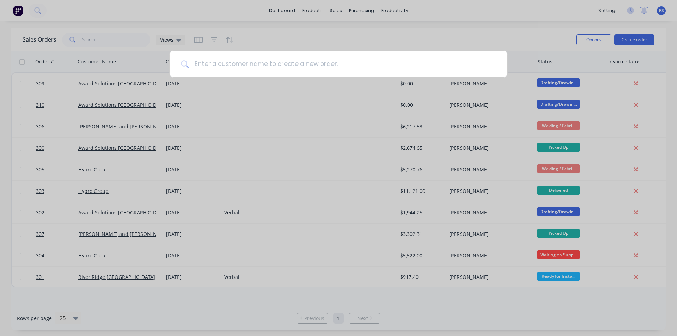
click at [334, 61] on input at bounding box center [343, 64] width 308 height 26
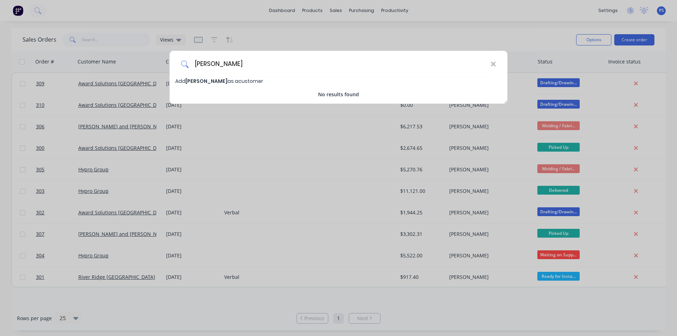
type input "[PERSON_NAME]"
click at [222, 78] on span "Add H.B Fuller as a customer" at bounding box center [219, 81] width 88 height 7
select select "AU"
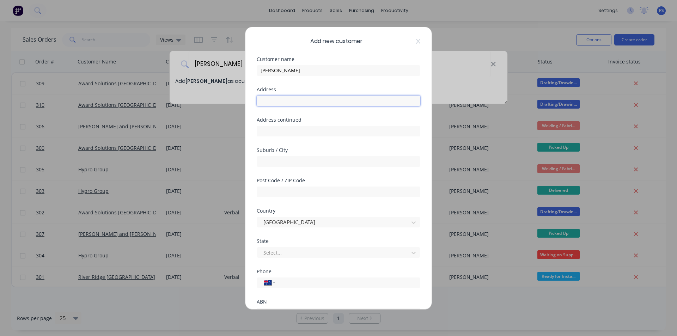
click at [328, 103] on input "text" at bounding box center [339, 101] width 164 height 11
click at [331, 96] on input "text" at bounding box center [339, 101] width 164 height 11
click at [277, 104] on input "text" at bounding box center [339, 101] width 164 height 11
type input "5 Dowling Place"
type input "South Windsor"
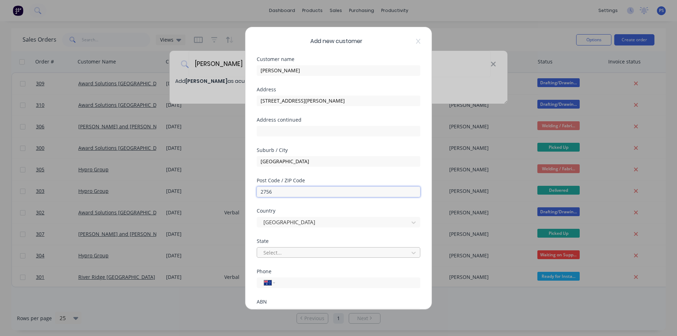
type input "2756"
click at [272, 250] on div at bounding box center [334, 252] width 143 height 9
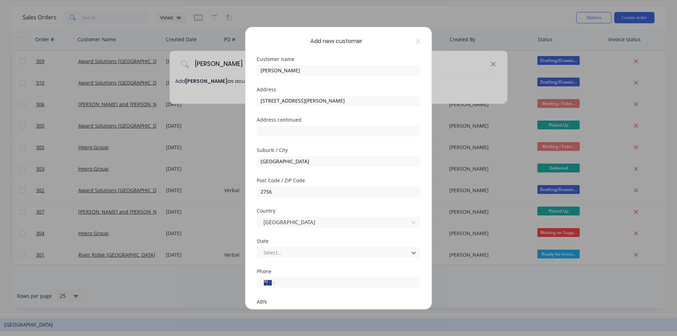
scroll to position [23, 0]
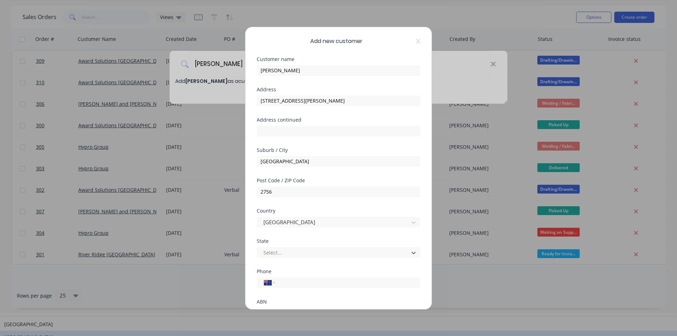
click at [303, 331] on div "New South Wales" at bounding box center [338, 337] width 677 height 13
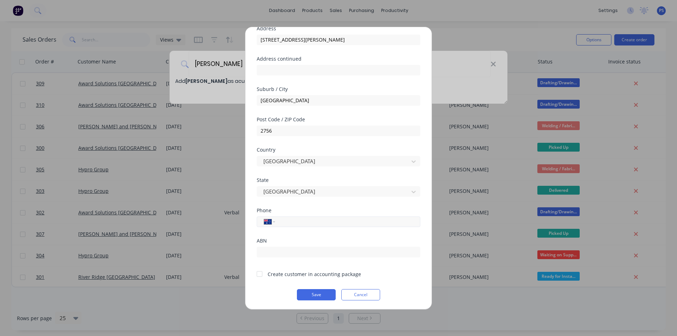
scroll to position [62, 0]
click at [311, 218] on input "tel" at bounding box center [346, 221] width 133 height 8
click at [301, 224] on input "tel" at bounding box center [346, 221] width 133 height 8
type input "0477 805 550"
click at [264, 273] on div at bounding box center [260, 273] width 14 height 14
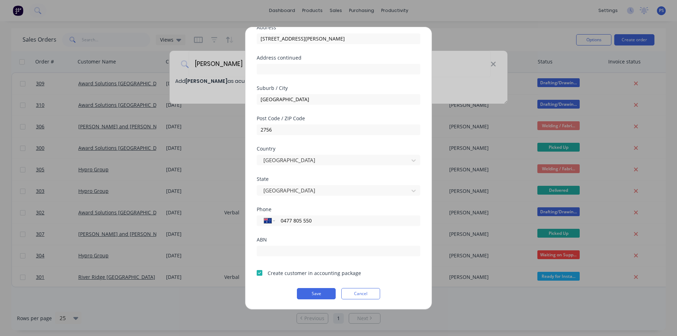
drag, startPoint x: 316, startPoint y: 278, endPoint x: 315, endPoint y: 272, distance: 6.0
click at [316, 278] on form "Customer name H.B Fuller Address 5 Dowling Place Address continued Suburb / Cit…" at bounding box center [339, 147] width 164 height 305
click at [315, 272] on div "Create customer in accounting package" at bounding box center [315, 273] width 94 height 7
click at [259, 271] on div at bounding box center [260, 273] width 14 height 14
click at [263, 273] on div at bounding box center [260, 273] width 14 height 14
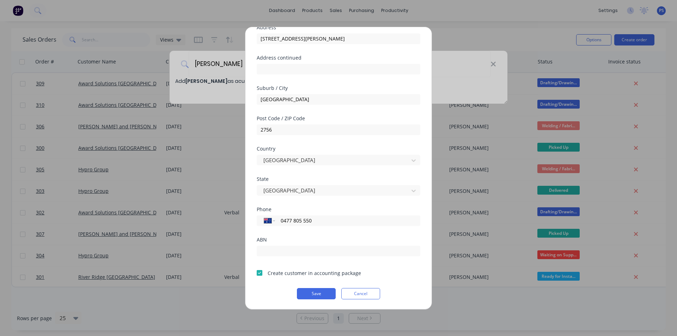
click at [310, 290] on button "Save" at bounding box center [316, 293] width 39 height 11
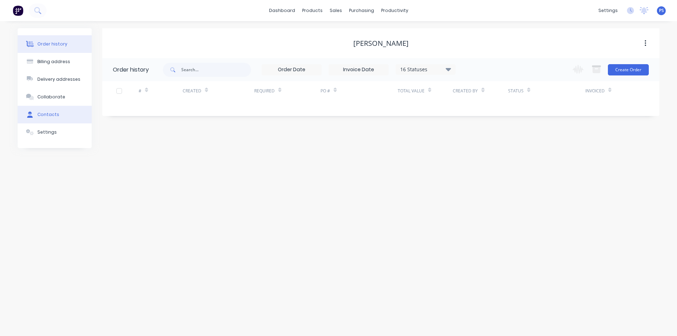
click at [76, 119] on button "Contacts" at bounding box center [55, 115] width 74 height 18
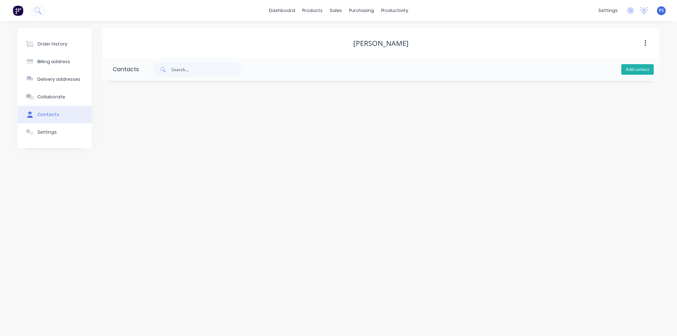
click at [654, 72] on button "Add contact" at bounding box center [638, 69] width 32 height 11
select select "AU"
click at [138, 128] on div at bounding box center [170, 124] width 115 height 21
click at [142, 125] on input "text" at bounding box center [170, 121] width 115 height 11
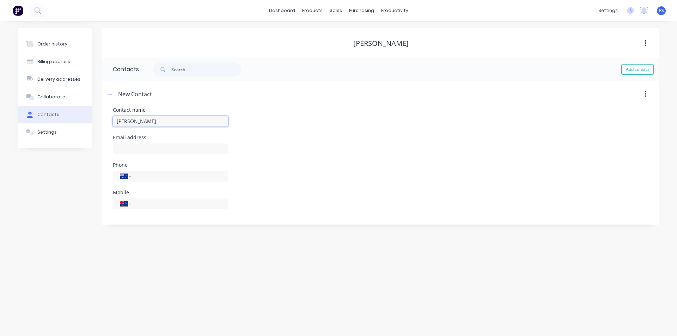
type input "Sanjay Canagasabey"
select select "AU"
drag, startPoint x: 159, startPoint y: 138, endPoint x: 157, endPoint y: 143, distance: 5.8
click at [157, 142] on div "Email address" at bounding box center [170, 149] width 115 height 28
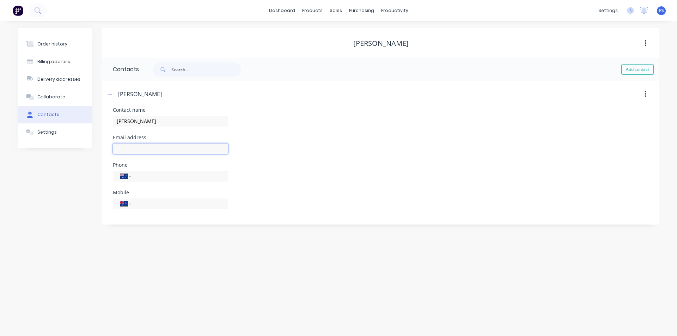
click at [157, 144] on input "text" at bounding box center [170, 149] width 115 height 11
paste input "sanjay.canagasabey@hbfuller.com"
type input "sanjay.canagasabey@hbfuller.com"
click at [208, 177] on input "tel" at bounding box center [178, 176] width 85 height 8
click at [187, 174] on input "tel" at bounding box center [178, 176] width 85 height 8
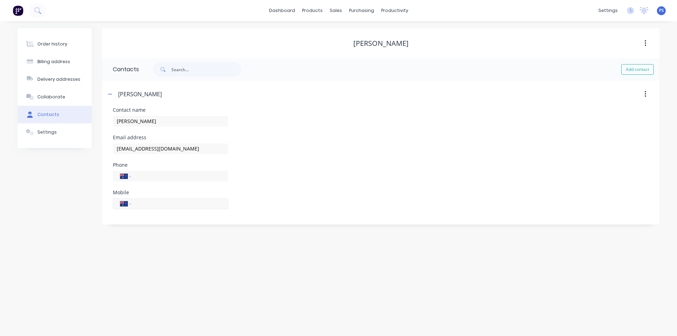
click at [153, 205] on input "tel" at bounding box center [178, 204] width 85 height 8
paste input "0477 805 550"
type input "0477 805 550"
click at [284, 186] on div "Phone International Afghanistan Åland Islands Albania Algeria American Samoa An…" at bounding box center [381, 177] width 536 height 28
click at [644, 91] on button "button" at bounding box center [646, 94] width 17 height 13
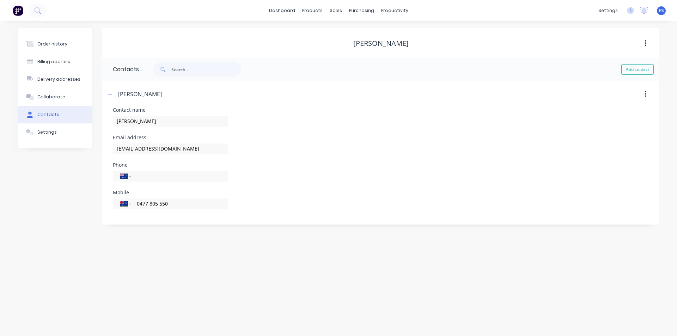
click at [612, 86] on header "Sanjay Canagasabey" at bounding box center [380, 94] width 557 height 27
click at [49, 109] on button "Contacts" at bounding box center [55, 115] width 74 height 18
click at [51, 101] on button "Collaborate" at bounding box center [55, 97] width 74 height 18
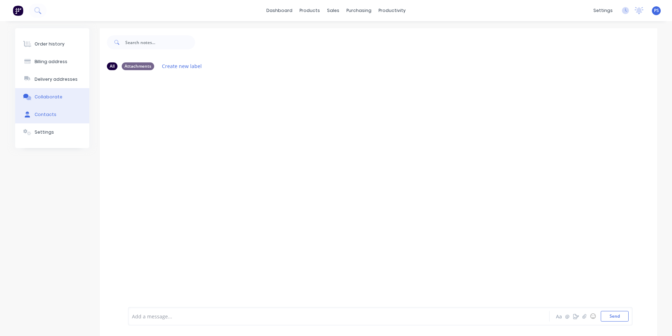
click at [54, 108] on button "Contacts" at bounding box center [52, 115] width 74 height 18
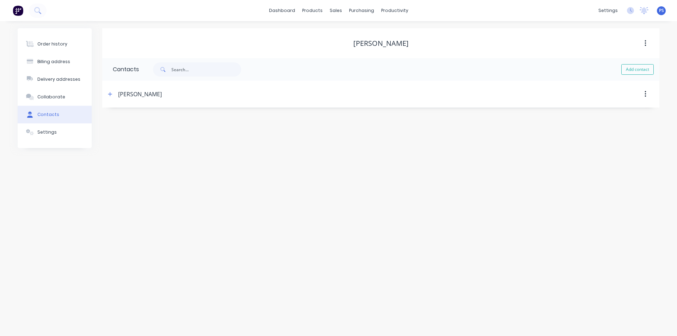
click at [171, 89] on div "Sanjay Canagasabey" at bounding box center [314, 94] width 416 height 13
click at [135, 94] on div "Sanjay Canagasabey" at bounding box center [140, 94] width 44 height 8
click at [114, 98] on span at bounding box center [110, 94] width 9 height 9
click at [111, 96] on icon "button" at bounding box center [110, 94] width 4 height 5
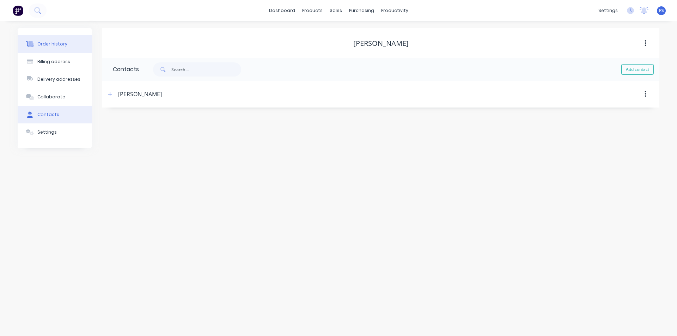
click at [43, 40] on button "Order history" at bounding box center [55, 44] width 74 height 18
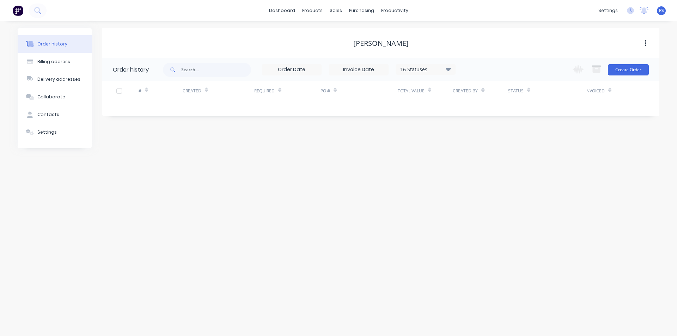
click at [640, 77] on div "Change order status Submitted Drafting/Drawing Waiting on Supplier Cutting / Dr…" at bounding box center [609, 69] width 80 height 23
click at [640, 74] on button "Create Order" at bounding box center [628, 69] width 41 height 11
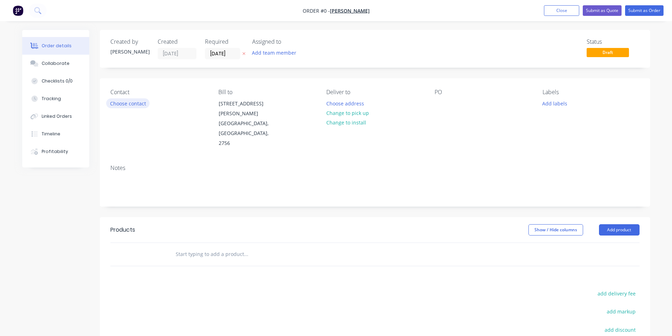
click at [119, 101] on button "Choose contact" at bounding box center [127, 103] width 43 height 10
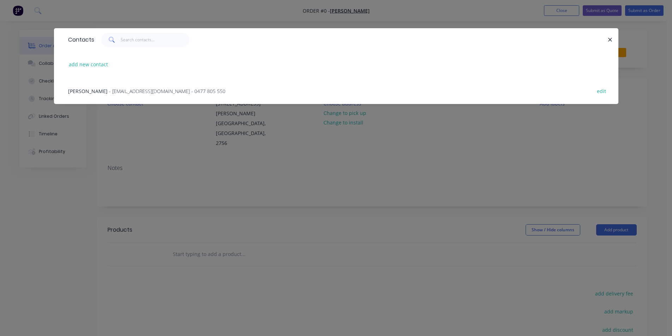
click at [137, 87] on div "Sanjay Canagasabey - sanjay.canagasabey@hbfuller.com - 0477 805 550 edit" at bounding box center [336, 91] width 543 height 26
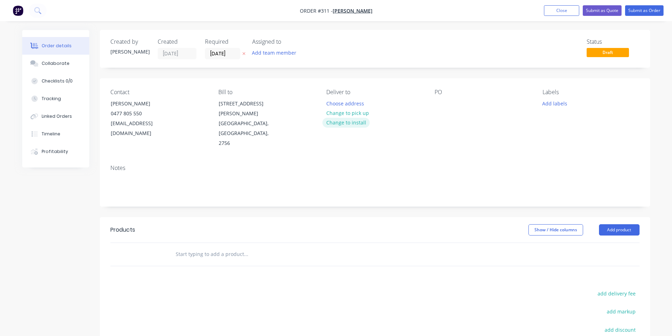
click at [354, 122] on button "Change to install" at bounding box center [345, 123] width 47 height 10
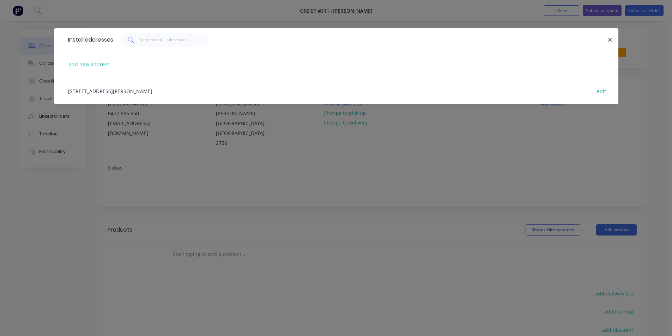
click at [149, 88] on div "5 Dowling Place, South Windsor, New South Wales, Australia, 2756 edit" at bounding box center [336, 91] width 543 height 26
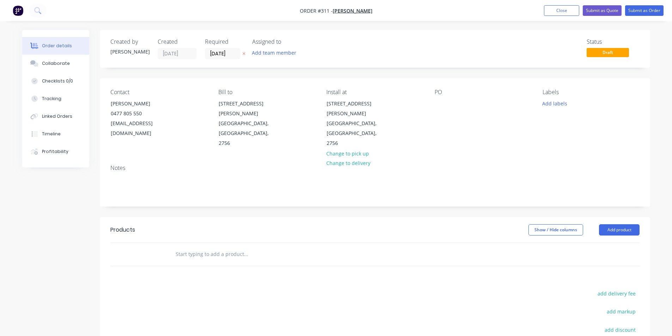
click at [220, 59] on label "[DATE]" at bounding box center [222, 53] width 35 height 11
click at [220, 59] on input "[DATE]" at bounding box center [222, 53] width 35 height 11
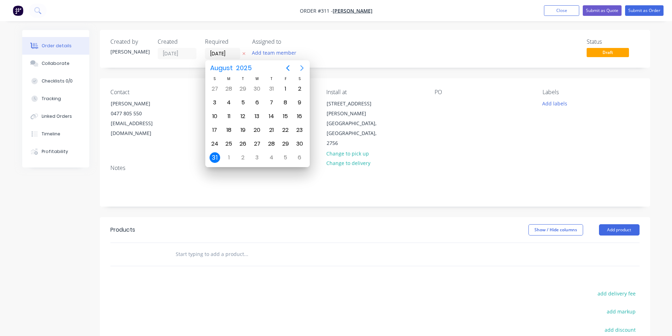
click at [302, 68] on icon "Next page" at bounding box center [302, 68] width 8 height 8
click at [243, 131] on div "23" at bounding box center [243, 130] width 11 height 11
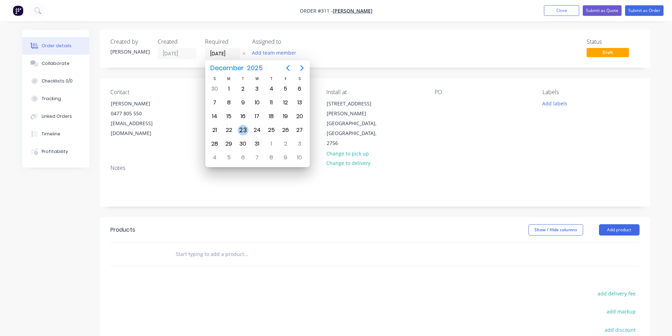
type input "23/12/25"
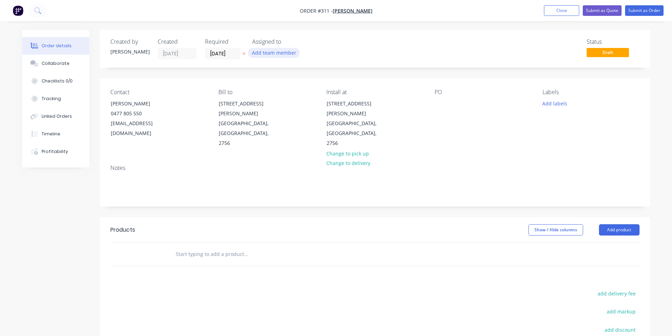
click at [277, 53] on button "Add team member" at bounding box center [274, 53] width 52 height 10
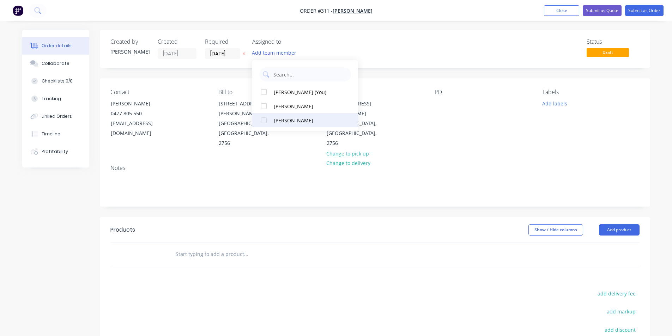
click at [262, 114] on div at bounding box center [264, 120] width 14 height 14
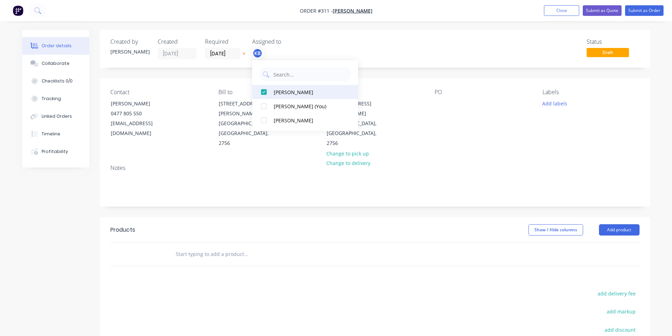
click at [264, 97] on div at bounding box center [264, 92] width 14 height 14
click at [265, 108] on div at bounding box center [264, 106] width 14 height 14
click at [384, 60] on div "Created by Peter Created 31/08/25 Required 23/12/25 Assigned to PS JS Status Dr…" at bounding box center [375, 49] width 550 height 38
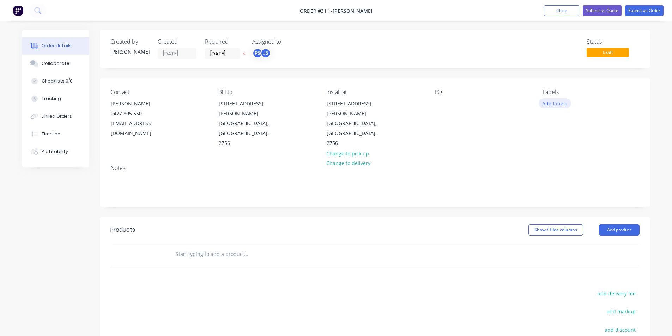
click at [542, 102] on button "Add labels" at bounding box center [555, 103] width 32 height 10
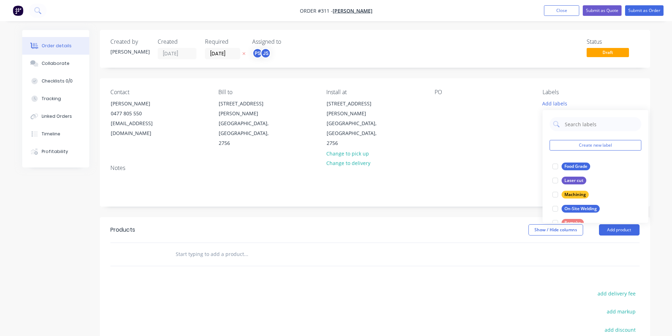
scroll to position [35, 0]
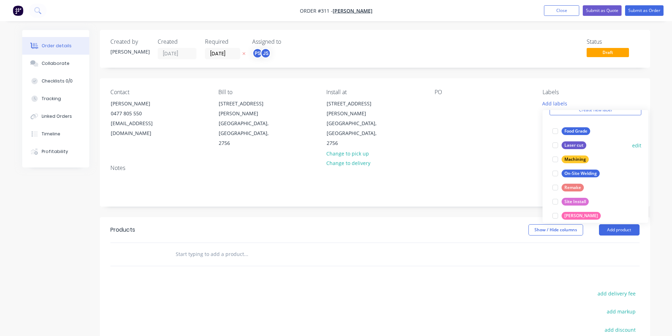
click at [555, 147] on div at bounding box center [555, 145] width 14 height 14
click at [557, 173] on div at bounding box center [555, 170] width 14 height 14
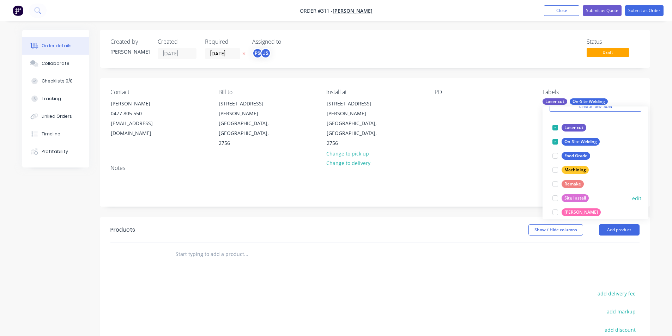
click at [560, 195] on div at bounding box center [555, 198] width 14 height 14
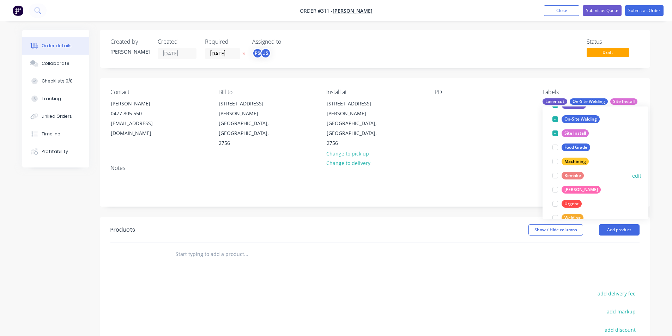
scroll to position [71, 0]
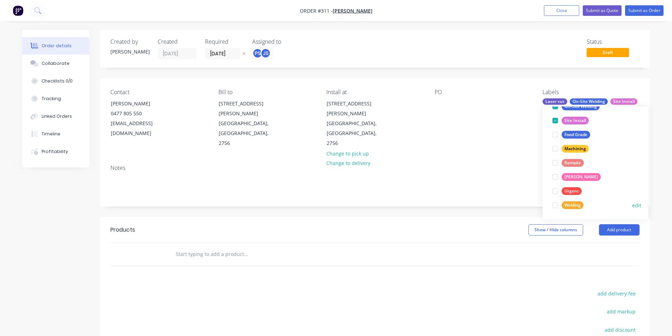
click at [557, 205] on div at bounding box center [555, 205] width 14 height 14
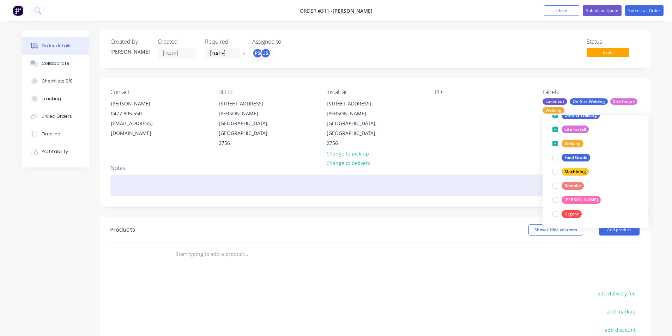
click at [529, 175] on div at bounding box center [374, 186] width 529 height 22
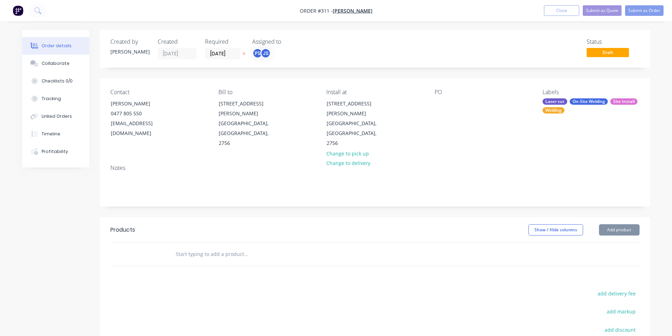
click at [368, 159] on div "Notes" at bounding box center [375, 182] width 550 height 47
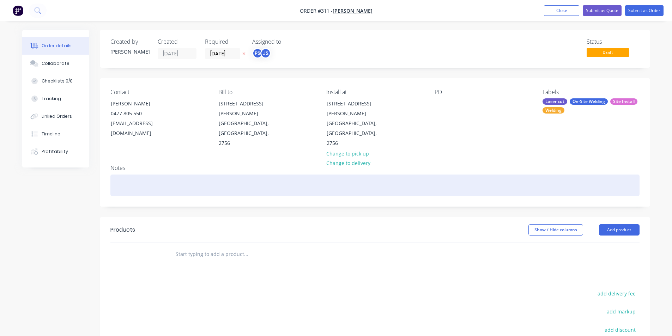
click at [348, 175] on div at bounding box center [374, 186] width 529 height 22
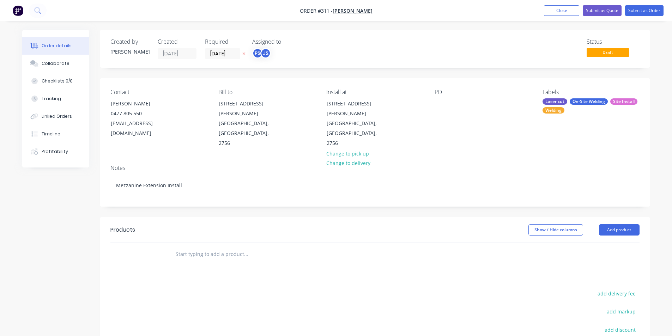
click at [314, 217] on header "Products Show / Hide columns Add product" at bounding box center [375, 229] width 550 height 25
click at [188, 243] on div at bounding box center [294, 254] width 254 height 23
click at [194, 247] on input "text" at bounding box center [245, 254] width 141 height 14
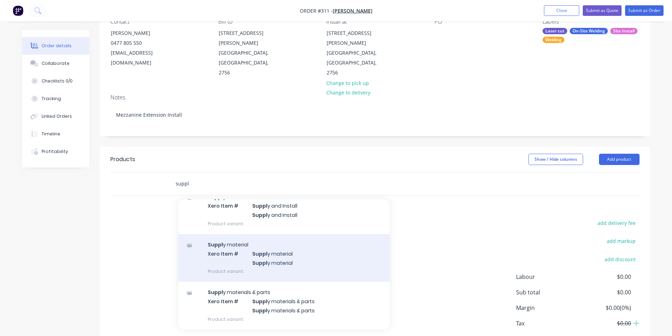
scroll to position [0, 0]
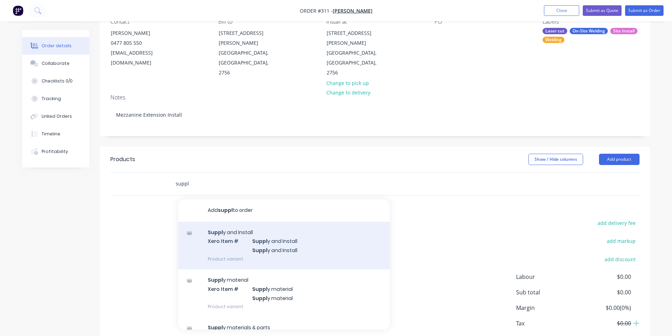
type input "suppl"
click at [287, 231] on div "Suppl y and Install Xero Item # Suppl y and Install Suppl y and Install Product…" at bounding box center [284, 246] width 212 height 48
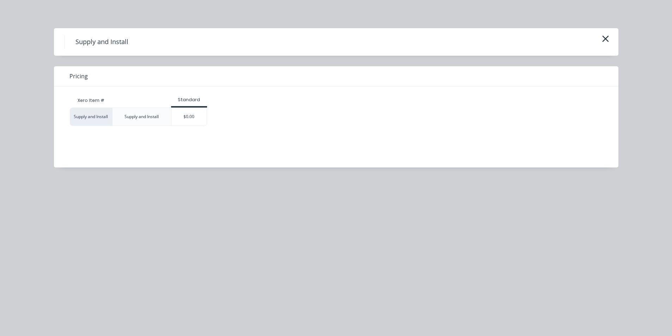
click at [171, 126] on div "Xero Item # Standard Supply and Install Supply and Install $0.00" at bounding box center [331, 121] width 554 height 71
click at [174, 122] on div "$0.00" at bounding box center [188, 117] width 35 height 18
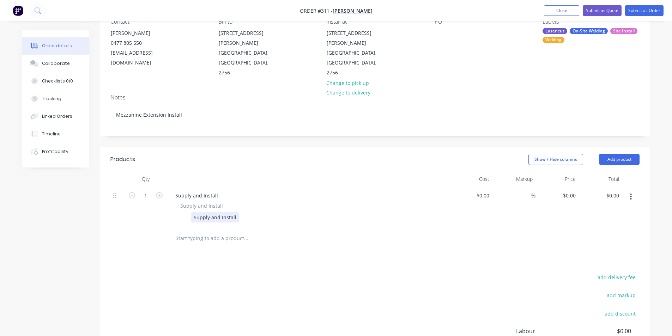
click at [226, 212] on div "Supply and Install" at bounding box center [215, 217] width 48 height 10
paste div
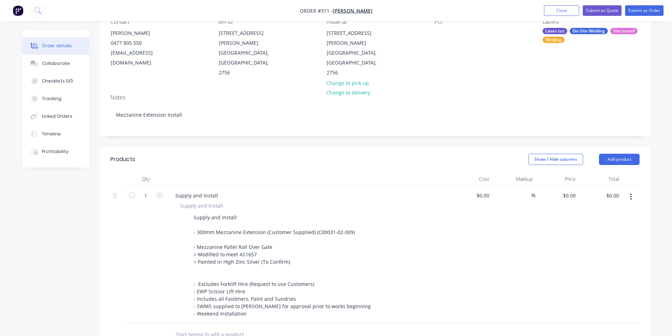
click at [453, 245] on div "Qty Cost Markup Price Total 1 Supply and Install Supply and Install Supply and …" at bounding box center [375, 259] width 550 height 174
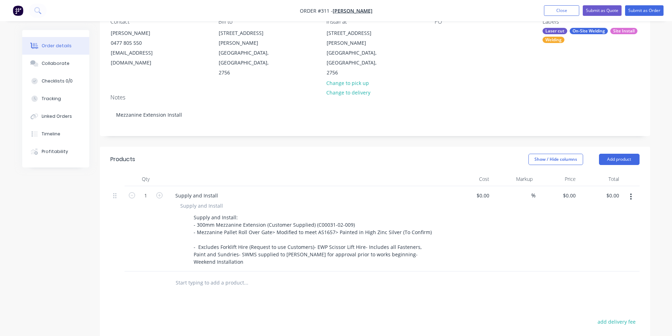
click at [598, 186] on div "$0.00 $0.00" at bounding box center [600, 228] width 43 height 85
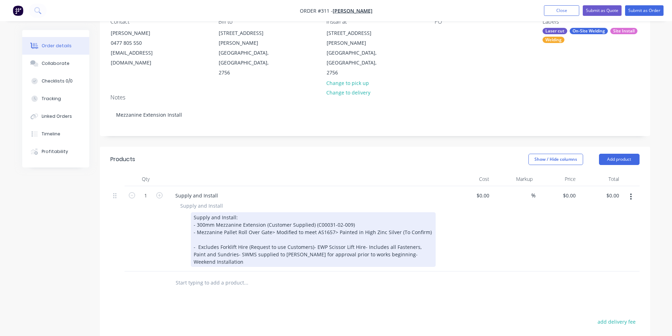
click at [362, 228] on div "Supply and Install: - 300mm Mezzanine Extension (Customer Supplied) (C00031-02-…" at bounding box center [313, 239] width 245 height 55
click at [360, 228] on div "Supply and Install: - 300mm Mezzanine Extension (Customer Supplied) (C00031-02-…" at bounding box center [313, 239] width 245 height 55
click at [311, 230] on div "Supply and Install: - 300mm Mezzanine Extension (Customer Supplied) (C00031-02-…" at bounding box center [313, 239] width 245 height 55
click at [242, 237] on div "Supply and Install: - 300mm Mezzanine Extension (Customer Supplied) (C00031-02-…" at bounding box center [313, 239] width 245 height 55
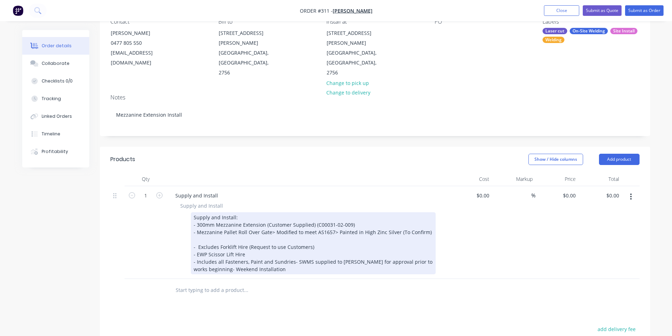
click at [291, 242] on div "Supply and Install: - 300mm Mezzanine Extension (Customer Supplied) (C00031-02-…" at bounding box center [313, 243] width 245 height 62
click at [346, 252] on div "Supply and Install: - 300mm Mezzanine Extension (Customer Supplied) (C00031-02-…" at bounding box center [313, 243] width 244 height 62
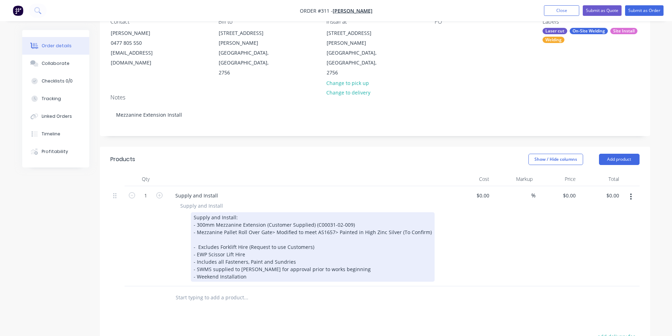
click at [269, 213] on div "Supply and Install: - 300mm Mezzanine Extension (Customer Supplied) (C00031-02-…" at bounding box center [313, 247] width 244 height 70
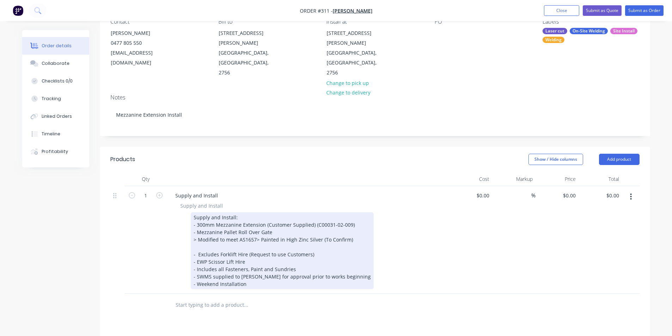
click at [254, 221] on div "Supply and Install: - 300mm Mezzanine Extension (Customer Supplied) (C00031-02-…" at bounding box center [282, 250] width 183 height 77
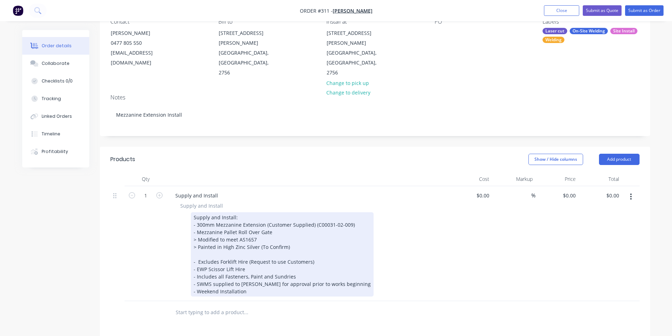
click at [297, 224] on div "Supply and Install: - 300mm Mezzanine Extension (Customer Supplied) (C00031-02-…" at bounding box center [282, 254] width 183 height 84
drag, startPoint x: 376, startPoint y: 209, endPoint x: 415, endPoint y: 203, distance: 38.6
click at [377, 212] on div "Supply and Install: - 300mm Mezzanine Extension (Customer Supplied) (C00031-02-…" at bounding box center [306, 254] width 258 height 84
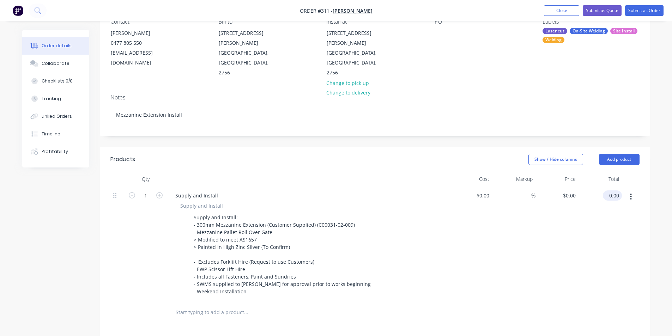
click at [607, 191] on div "0.00 $0.00" at bounding box center [612, 196] width 19 height 10
type input "$0.00"
click at [529, 191] on input at bounding box center [527, 196] width 8 height 10
type input "1"
type input "20"
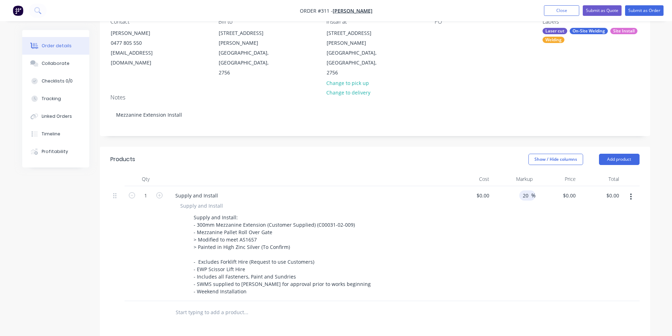
click at [623, 191] on button "button" at bounding box center [631, 197] width 17 height 13
click at [620, 191] on input "0.00" at bounding box center [614, 196] width 16 height 10
type input "5750"
type input "$5,750.00"
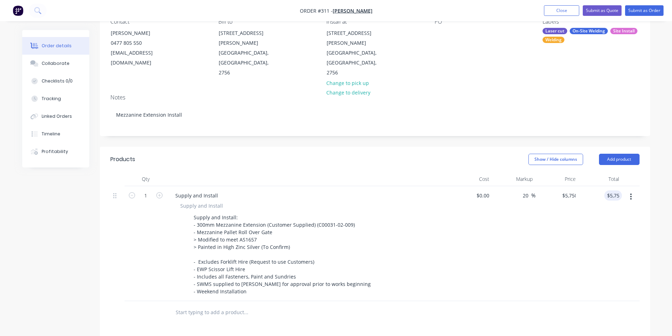
click at [487, 154] on div "Show / Hide columns Add product" at bounding box center [431, 159] width 417 height 11
click at [483, 191] on div "$0.00" at bounding box center [482, 196] width 19 height 10
type input "$4,800.00"
type input "$5,760.00"
click at [459, 154] on div "Show / Hide columns Add product" at bounding box center [431, 159] width 417 height 11
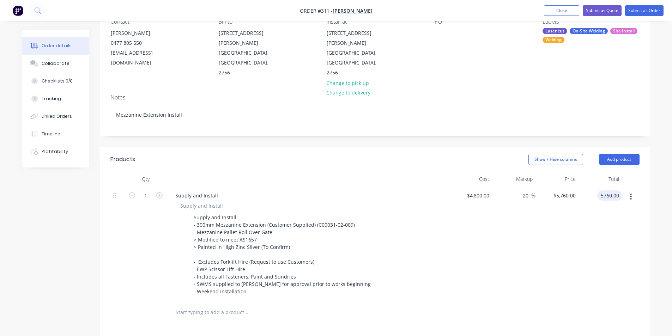
click at [605, 191] on input "5760.00" at bounding box center [611, 196] width 22 height 10
type input "5750"
type input "19.79"
type input "$5,750.00"
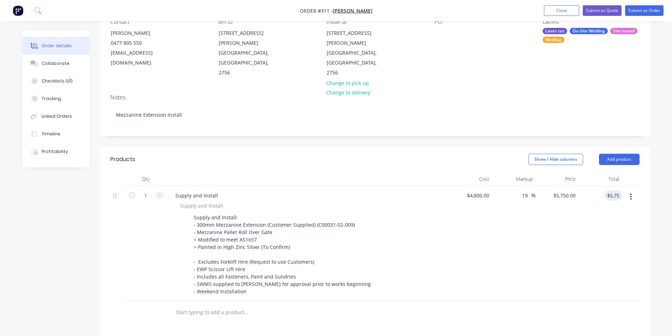
click at [444, 154] on div "Show / Hide columns Add product" at bounding box center [431, 159] width 417 height 11
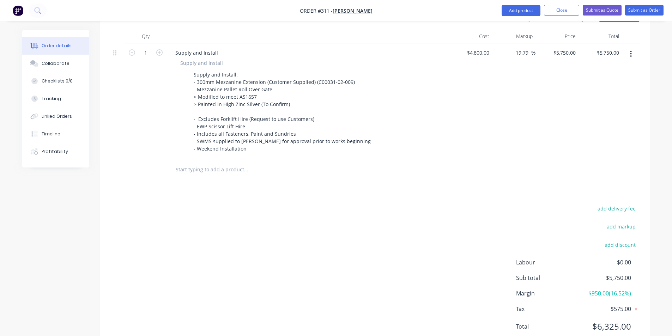
scroll to position [219, 0]
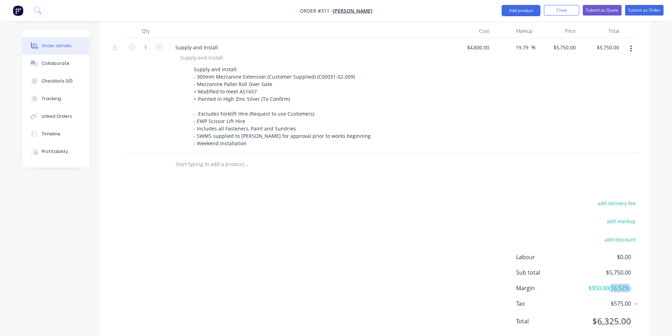
drag, startPoint x: 611, startPoint y: 270, endPoint x: 630, endPoint y: 270, distance: 18.7
click at [630, 284] on span "$950.00 ( 16.52 %)" at bounding box center [605, 288] width 52 height 8
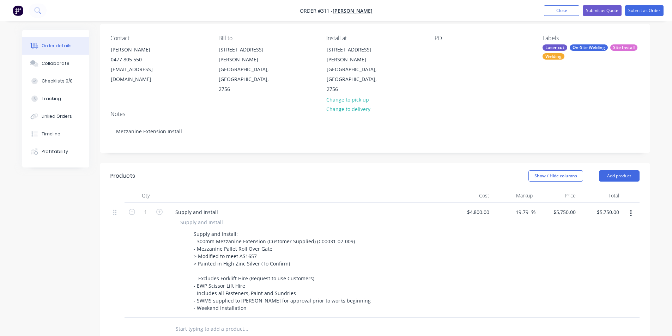
scroll to position [42, 0]
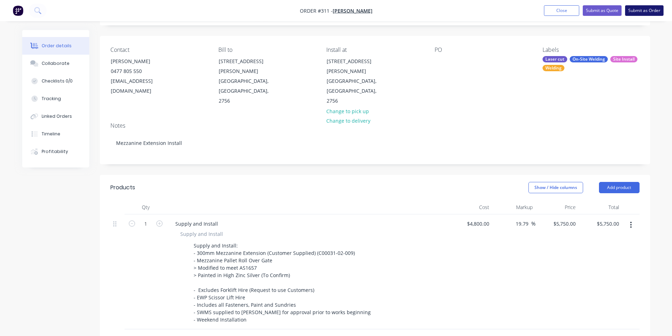
click at [631, 15] on button "Submit as Order" at bounding box center [644, 10] width 38 height 11
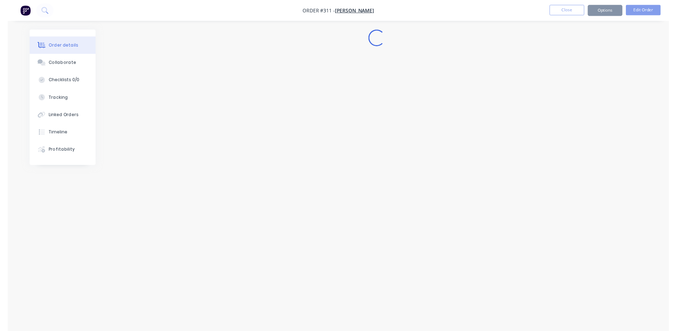
scroll to position [0, 0]
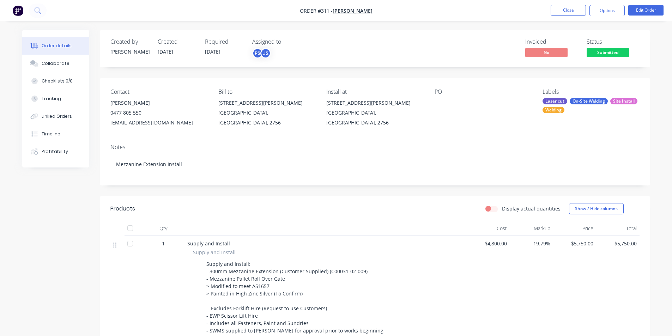
click at [14, 13] on img "button" at bounding box center [18, 10] width 11 height 11
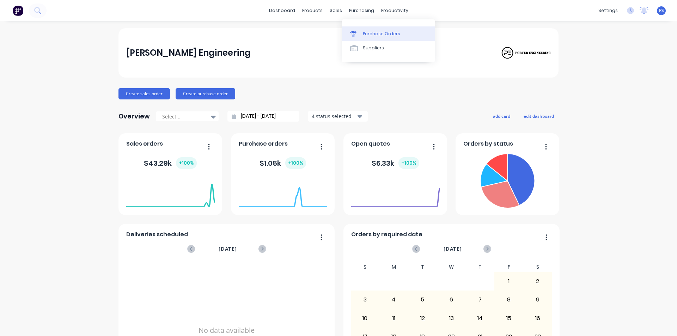
click at [356, 40] on link "Purchase Orders" at bounding box center [389, 33] width 94 height 14
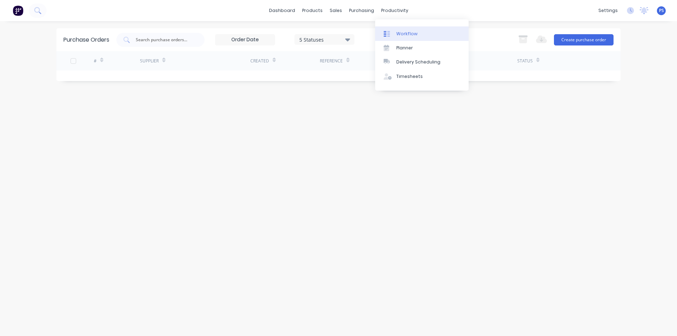
click at [389, 38] on link "Workflow" at bounding box center [422, 33] width 94 height 14
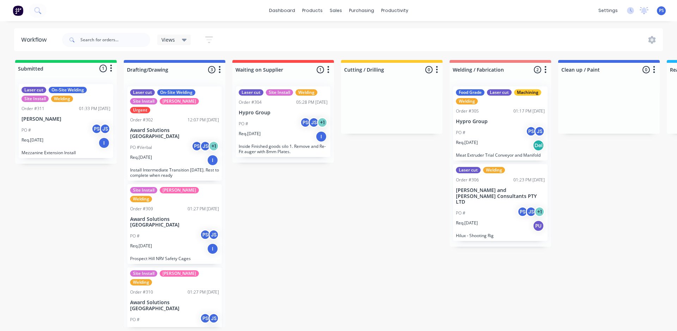
click at [109, 67] on button "button" at bounding box center [111, 68] width 8 height 8
click at [113, 70] on button "button" at bounding box center [111, 68] width 8 height 8
click at [112, 70] on icon "button" at bounding box center [111, 68] width 2 height 9
click at [221, 70] on button "button" at bounding box center [220, 70] width 8 height 8
click at [202, 99] on button "Notifications" at bounding box center [188, 97] width 71 height 12
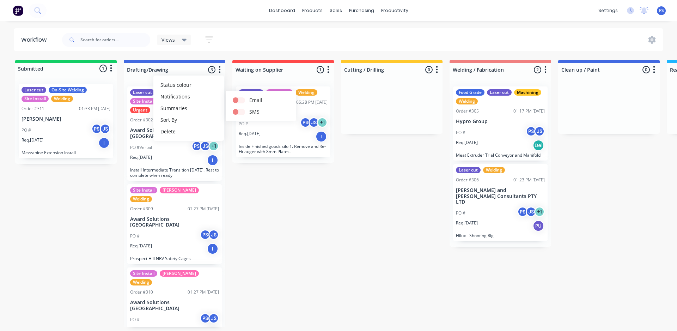
click at [326, 68] on button "button" at bounding box center [328, 70] width 8 height 8
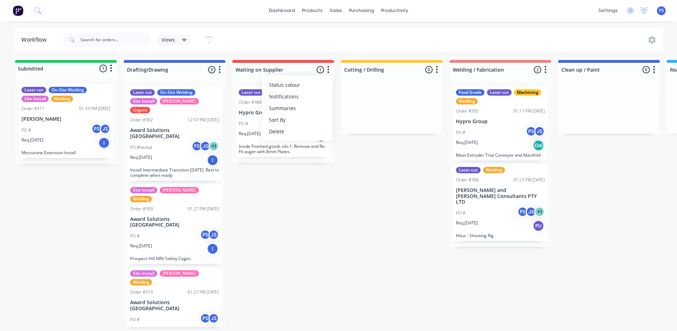
click at [313, 92] on button "Notifications" at bounding box center [297, 97] width 71 height 12
click at [437, 70] on icon "button" at bounding box center [437, 69] width 2 height 7
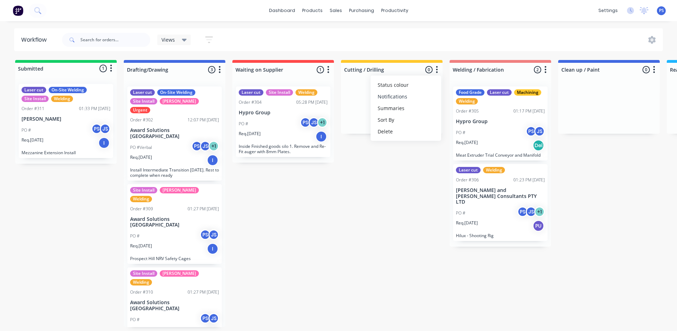
click at [421, 93] on button "Notifications" at bounding box center [406, 97] width 71 height 12
click at [545, 72] on icon "button" at bounding box center [546, 69] width 2 height 9
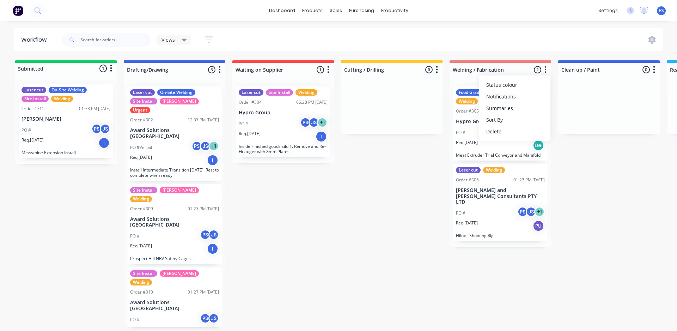
click at [530, 93] on button "Notifications" at bounding box center [514, 97] width 71 height 12
click at [654, 70] on icon "button" at bounding box center [655, 69] width 2 height 7
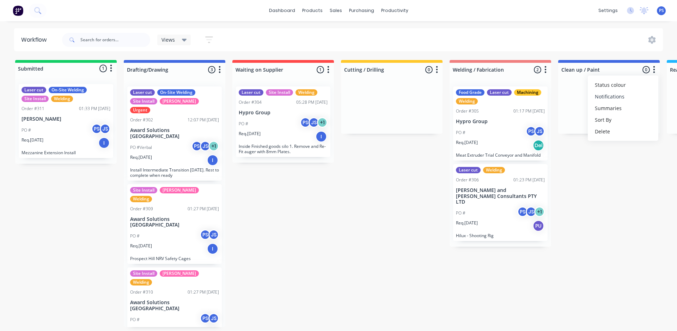
click at [644, 92] on button "Notifications" at bounding box center [623, 97] width 71 height 12
click at [630, 166] on div "Submitted 1 Status colour #13CE66 hex #13CE66 Save Cancel Summaries Total order…" at bounding box center [583, 193] width 1177 height 267
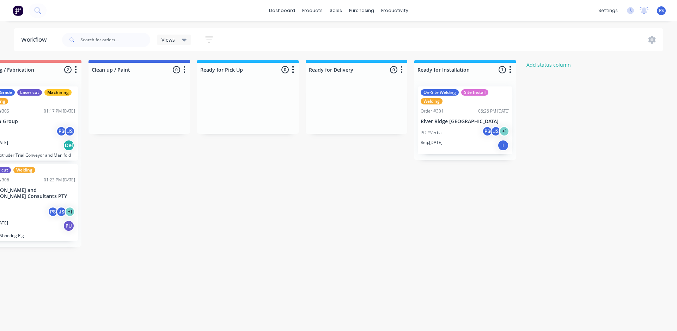
scroll to position [0, 499]
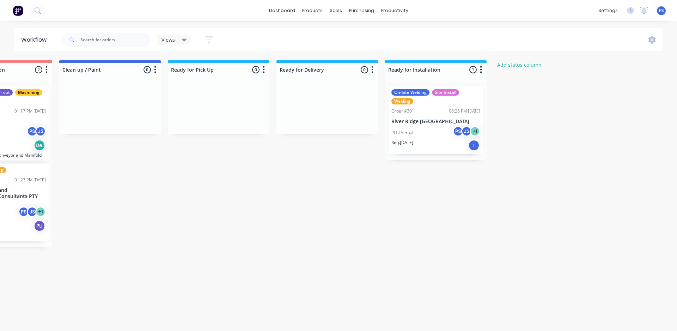
click at [263, 70] on icon "button" at bounding box center [264, 69] width 2 height 9
click at [253, 94] on button "Notifications" at bounding box center [233, 97] width 71 height 12
click at [374, 69] on icon "button" at bounding box center [373, 69] width 2 height 9
click at [368, 99] on button "Notifications" at bounding box center [341, 97] width 71 height 12
click at [481, 70] on icon "button" at bounding box center [482, 69] width 2 height 7
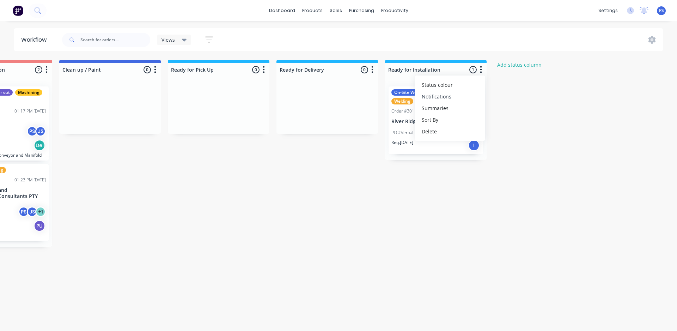
click at [462, 94] on button "Notifications" at bounding box center [450, 97] width 71 height 12
click at [464, 161] on div "Submitted 1 Status colour #13CE66 hex #13CE66 Save Cancel Summaries Total order…" at bounding box center [83, 193] width 1177 height 267
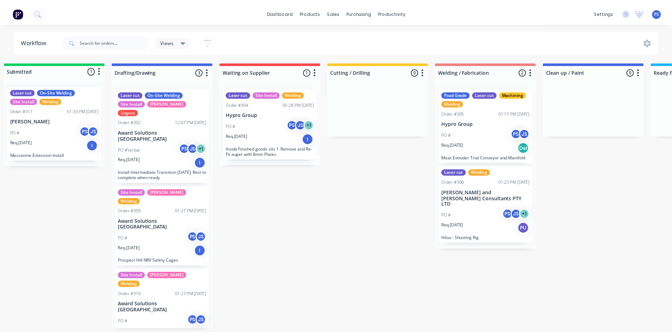
scroll to position [0, 0]
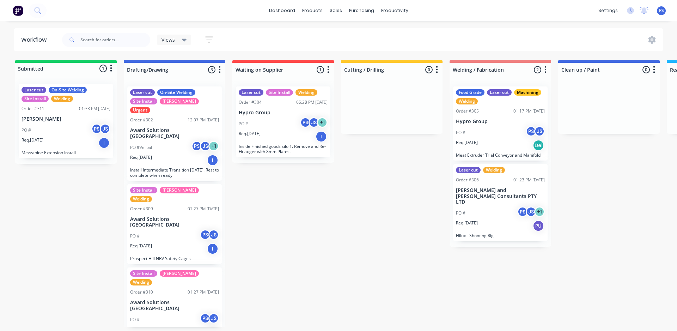
click at [36, 113] on div "Laser cut On-Site Welding Site Install Welding Order #311 01:33 PM 31/08/25 H.B…" at bounding box center [66, 121] width 95 height 74
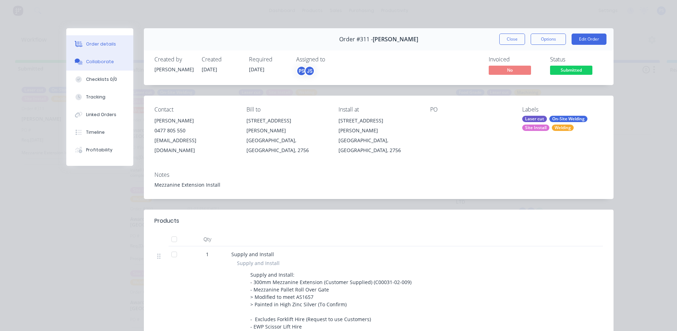
click at [95, 67] on button "Collaborate" at bounding box center [99, 62] width 67 height 18
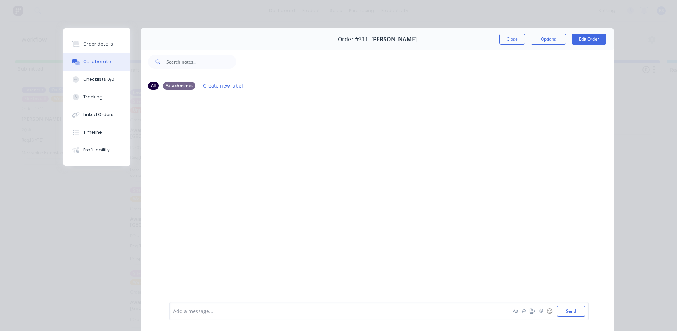
click at [211, 306] on div "Add a message..." at bounding box center [327, 311] width 309 height 11
click at [386, 197] on div at bounding box center [377, 199] width 473 height 206
click at [501, 43] on button "Close" at bounding box center [513, 39] width 26 height 11
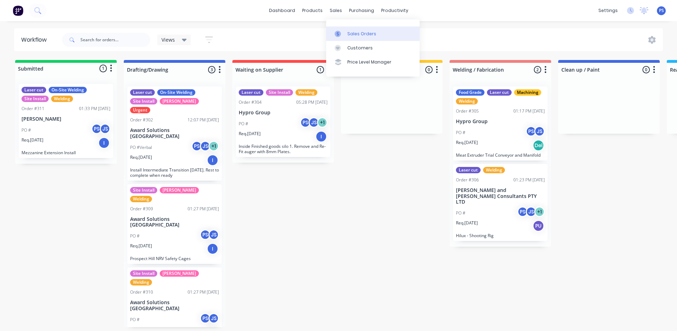
click at [344, 28] on link "Sales Orders" at bounding box center [373, 33] width 94 height 14
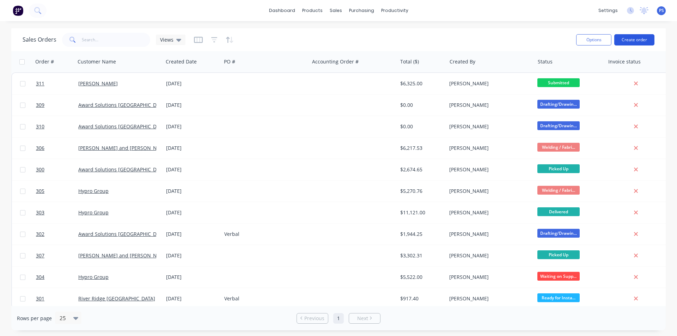
click at [637, 43] on button "Create order" at bounding box center [635, 39] width 40 height 11
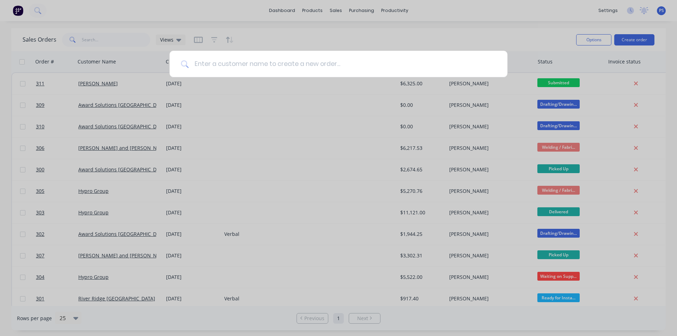
click at [278, 68] on input at bounding box center [343, 64] width 308 height 26
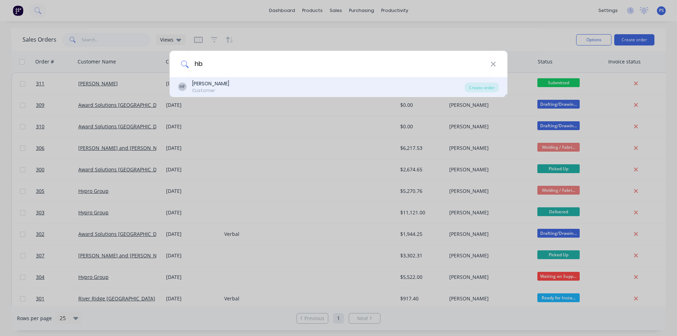
type input "hb"
click at [267, 85] on div "HF H.B Fuller Customer" at bounding box center [321, 87] width 287 height 14
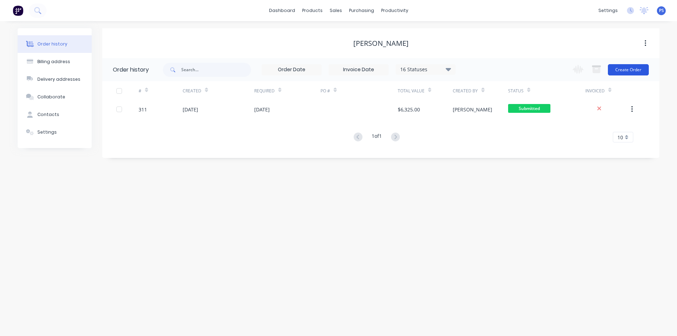
click at [609, 69] on button "Create Order" at bounding box center [628, 69] width 41 height 11
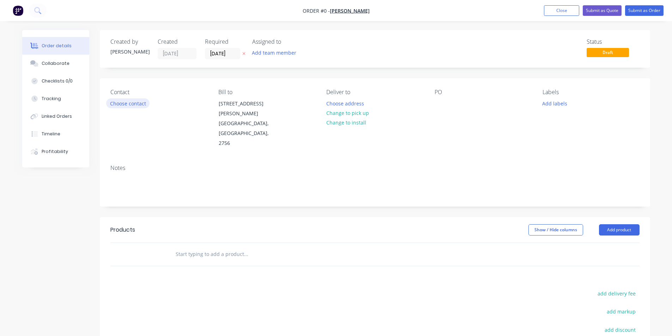
click at [135, 105] on button "Choose contact" at bounding box center [127, 103] width 43 height 10
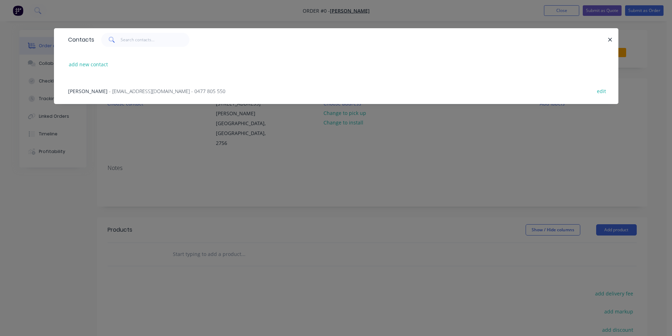
click at [138, 89] on span "- sanjay.canagasabey@hbfuller.com - 0477 805 550" at bounding box center [167, 91] width 116 height 7
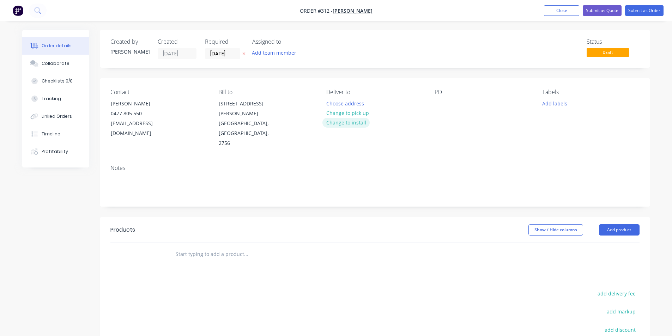
click at [362, 120] on button "Change to install" at bounding box center [345, 123] width 47 height 10
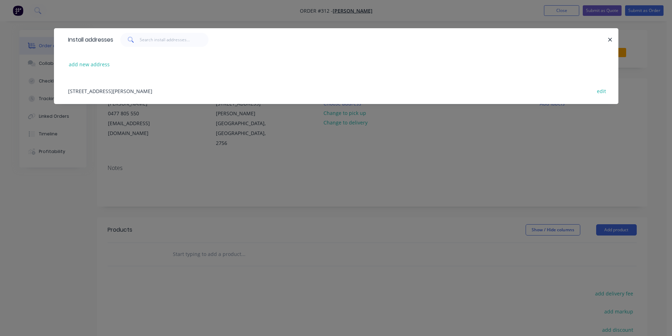
click at [162, 90] on div "5 Dowling Place, South Windsor, New South Wales, Australia, 2756 edit" at bounding box center [336, 91] width 543 height 26
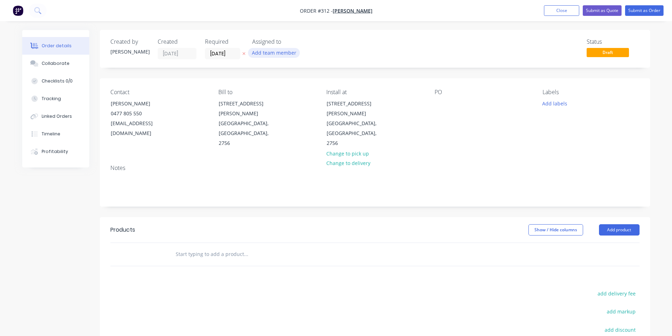
click at [274, 53] on button "Add team member" at bounding box center [274, 53] width 52 height 10
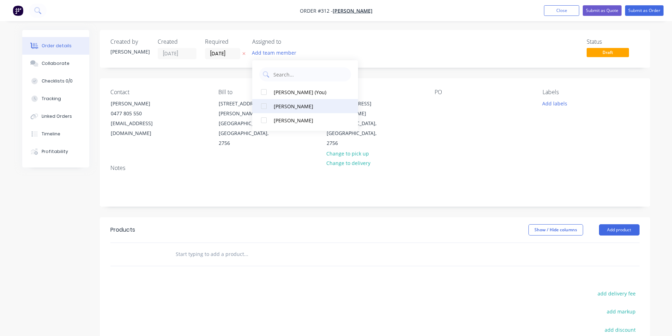
click at [273, 101] on button "[PERSON_NAME]" at bounding box center [305, 106] width 106 height 14
click at [273, 101] on button "[PERSON_NAME] (You)" at bounding box center [305, 106] width 106 height 14
click at [316, 54] on div "PS JS" at bounding box center [287, 53] width 71 height 11
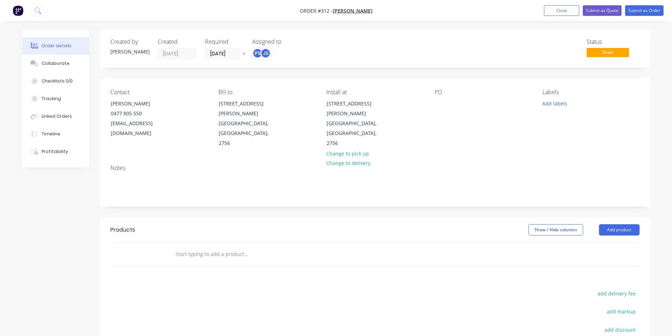
click at [223, 59] on label "[DATE]" at bounding box center [222, 53] width 35 height 11
click at [223, 59] on input "[DATE]" at bounding box center [222, 53] width 35 height 11
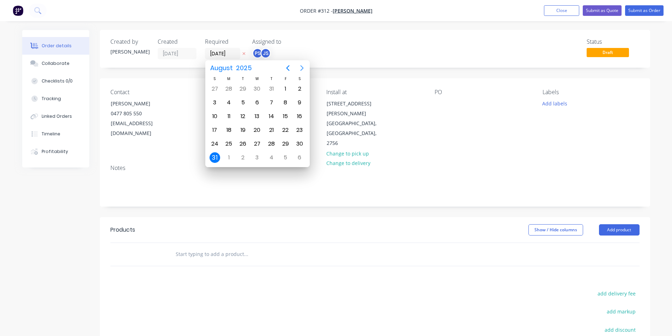
click at [301, 70] on icon "Next page" at bounding box center [301, 68] width 3 height 6
click at [247, 131] on div "23" at bounding box center [243, 130] width 11 height 11
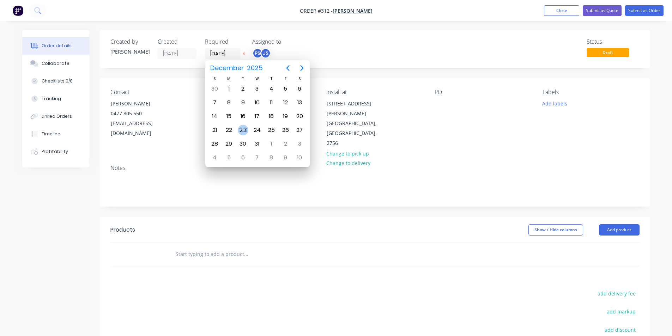
type input "23/12/25"
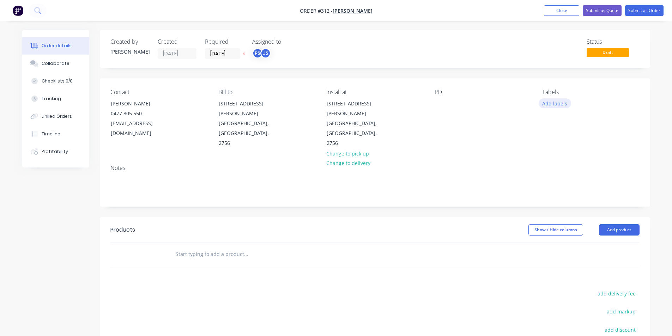
click at [550, 103] on button "Add labels" at bounding box center [555, 103] width 32 height 10
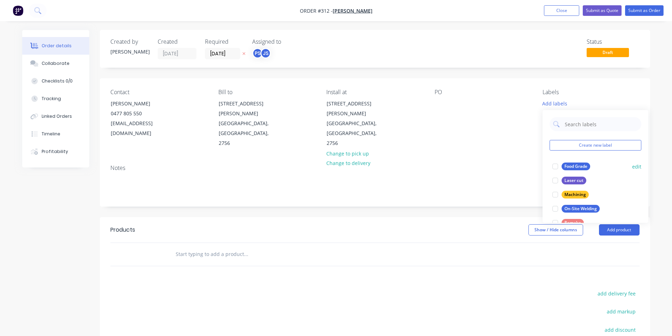
scroll to position [35, 0]
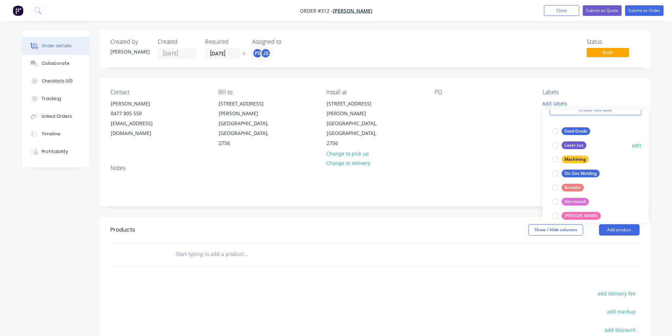
click at [559, 144] on div at bounding box center [555, 145] width 14 height 14
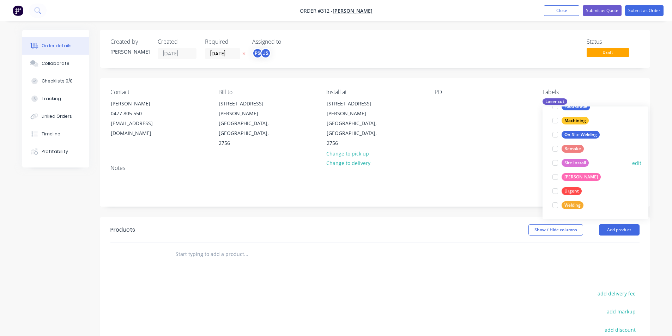
click at [556, 164] on div at bounding box center [555, 163] width 14 height 14
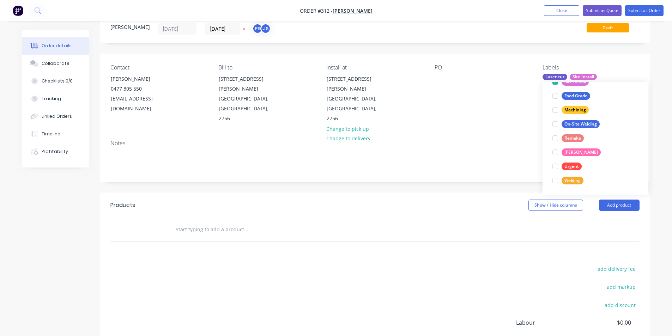
scroll to position [35, 0]
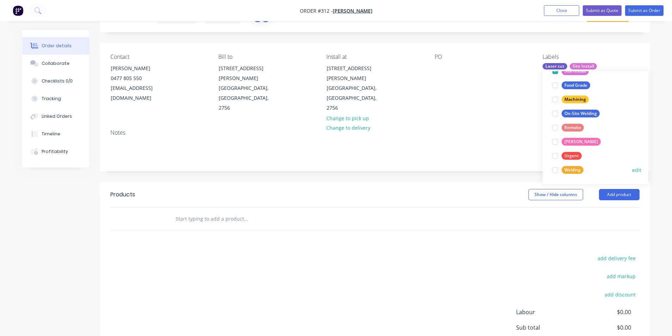
click at [557, 171] on div at bounding box center [555, 170] width 14 height 14
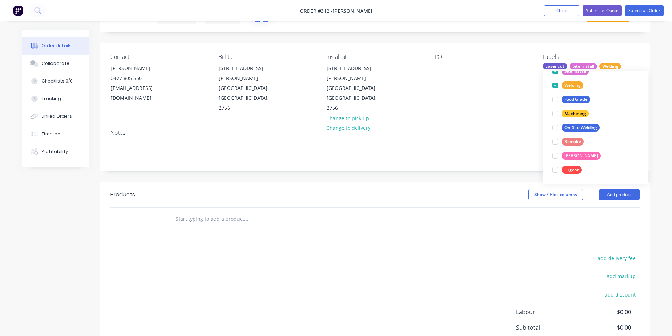
drag, startPoint x: 478, startPoint y: 153, endPoint x: 472, endPoint y: 155, distance: 6.4
click at [478, 153] on div "Created by Peter Created 31/08/25 Required 23/12/25 Assigned to PS JS Status Dr…" at bounding box center [375, 198] width 550 height 406
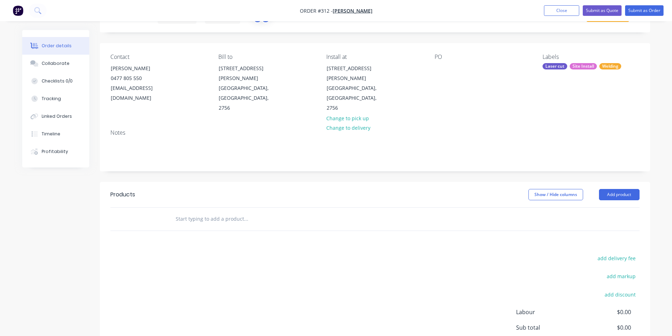
click at [226, 212] on input "text" at bounding box center [245, 219] width 141 height 14
paste input "H.B.Fuller Mezzanine and Tank Installation"
click at [222, 183] on header "Products Show / Hide columns Add product" at bounding box center [375, 194] width 550 height 25
click at [203, 212] on input "H.B.Fuller Mezzanine and Tank Installation" at bounding box center [245, 219] width 141 height 14
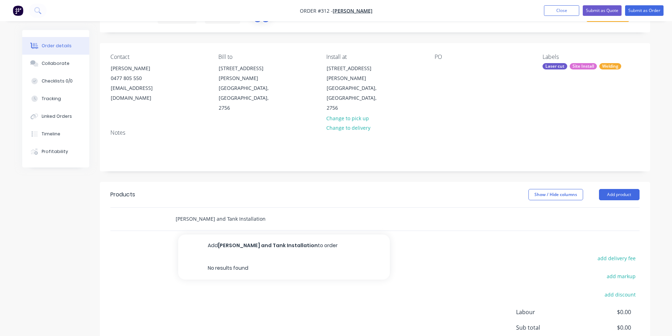
click at [203, 212] on input "H.B.Fuller Mezzanine and Tank Installation" at bounding box center [245, 219] width 141 height 14
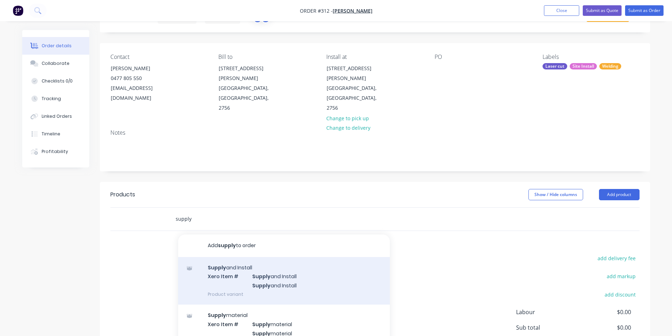
type input "supply"
click at [241, 257] on div "Supply and Install Xero Item # Supply and Install Supply and Install Product va…" at bounding box center [284, 281] width 212 height 48
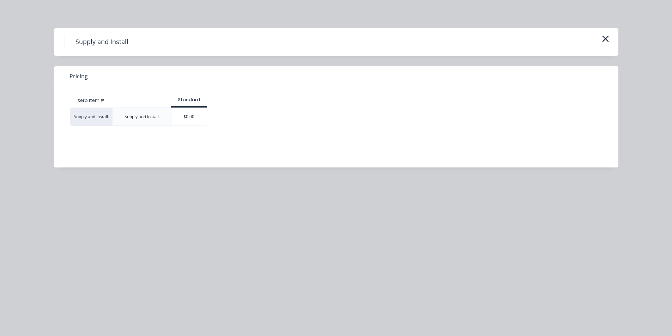
click at [196, 127] on div "Xero Item # Standard Supply and Install Supply and Install $0.00" at bounding box center [331, 121] width 554 height 71
click at [197, 125] on div "$0.00" at bounding box center [188, 117] width 35 height 18
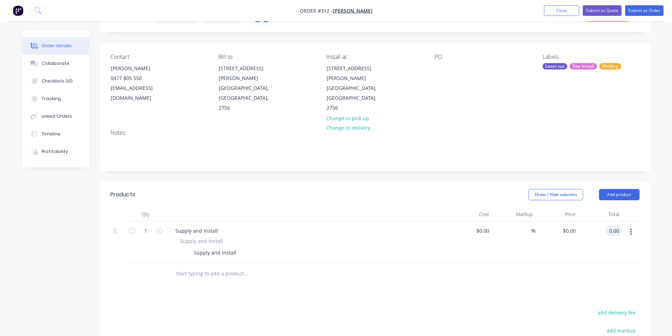
click at [609, 226] on div "0.00 0.00" at bounding box center [615, 231] width 13 height 10
paste input ".."
type input "."
click at [619, 226] on input at bounding box center [618, 231] width 8 height 10
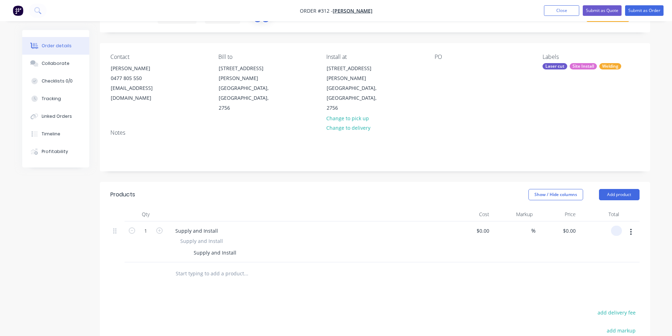
click at [619, 226] on input at bounding box center [618, 231] width 8 height 10
type input "55"
type input "$55.00"
click at [610, 223] on div "$55.00 $55.00" at bounding box center [600, 242] width 43 height 41
click at [609, 226] on input "55.00" at bounding box center [614, 231] width 16 height 10
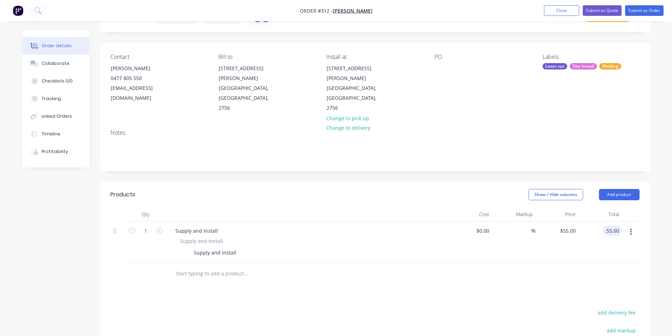
click at [609, 226] on input "55.00" at bounding box center [614, 231] width 16 height 10
type input "41220"
type input "$41,220.00"
click at [564, 263] on div at bounding box center [374, 274] width 529 height 23
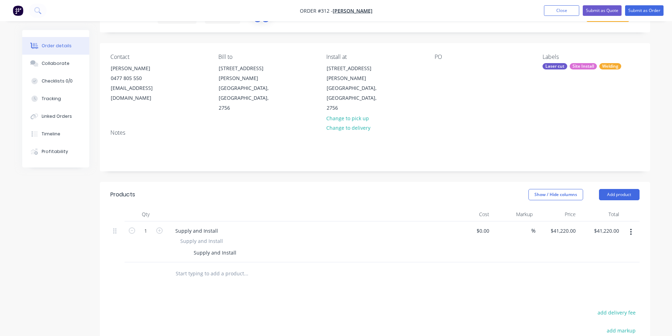
click at [536, 222] on div "$41,220.00 $41,220.00" at bounding box center [557, 242] width 43 height 41
click at [534, 227] on span "%" at bounding box center [533, 231] width 4 height 8
type input "20"
type input "$0.00"
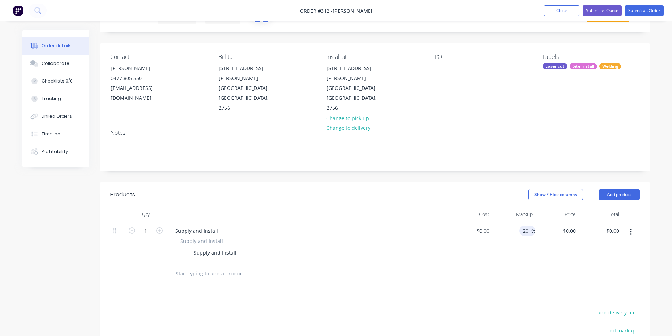
click at [524, 236] on div "20 20 %" at bounding box center [513, 242] width 43 height 41
click at [490, 226] on input at bounding box center [488, 231] width 8 height 10
type input "$37,500.00"
type input "$45,000.00"
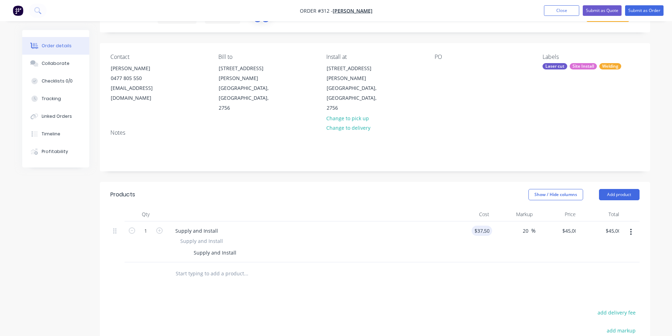
click at [509, 263] on div at bounding box center [374, 274] width 529 height 23
click at [475, 226] on input "37500" at bounding box center [478, 231] width 29 height 10
type input "$37,500.00"
click at [615, 226] on input "45000.00" at bounding box center [607, 231] width 29 height 10
type input "41220"
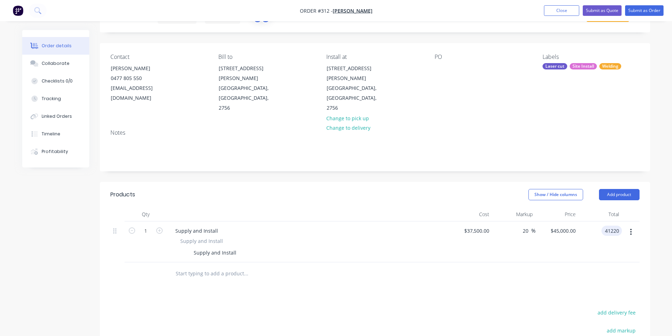
type input "9.92"
type input "$41,220.00"
click at [555, 263] on div at bounding box center [374, 274] width 529 height 23
click at [468, 222] on div "37500 $37,500.00" at bounding box center [470, 242] width 43 height 41
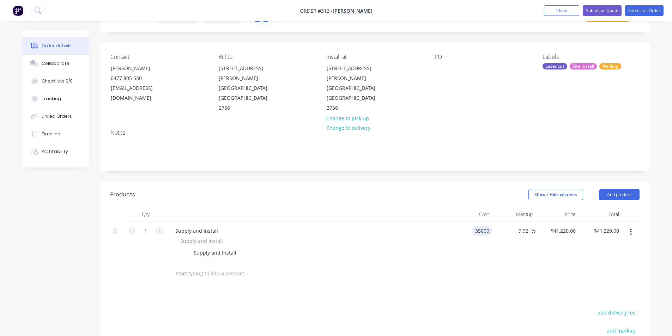
type input "$35,000.00"
type input "$38,472.00"
click at [612, 226] on input "38472.00" at bounding box center [607, 231] width 29 height 10
type input "41220"
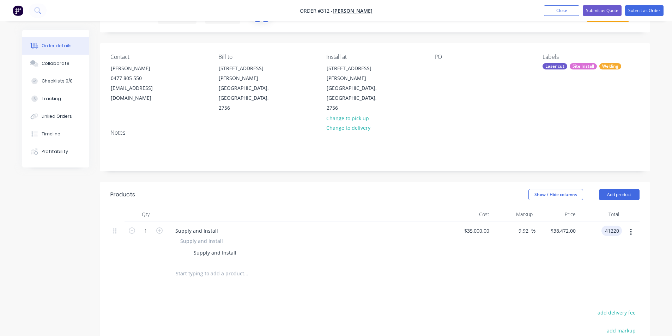
type input "17.77"
type input "$41,220.00"
click at [579, 223] on div "$41,220.00 41220" at bounding box center [600, 242] width 43 height 41
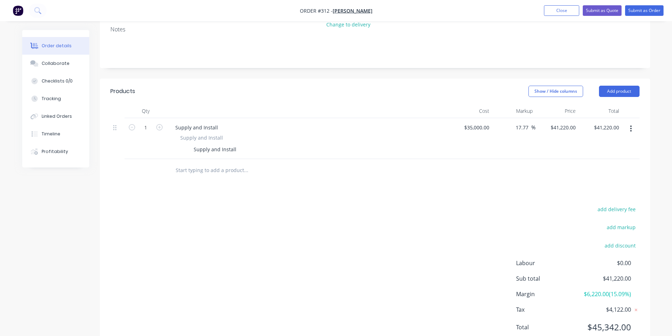
scroll to position [145, 0]
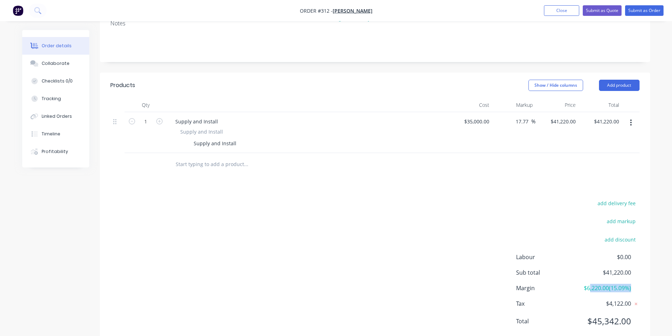
drag, startPoint x: 588, startPoint y: 269, endPoint x: 632, endPoint y: 266, distance: 44.2
click at [632, 284] on div "Margin $6,220.00 ( 15.09 %)" at bounding box center [577, 288] width 123 height 8
drag, startPoint x: 630, startPoint y: 268, endPoint x: 612, endPoint y: 269, distance: 17.7
click at [612, 284] on span "$6,220.00 ( 15.09 %)" at bounding box center [605, 288] width 52 height 8
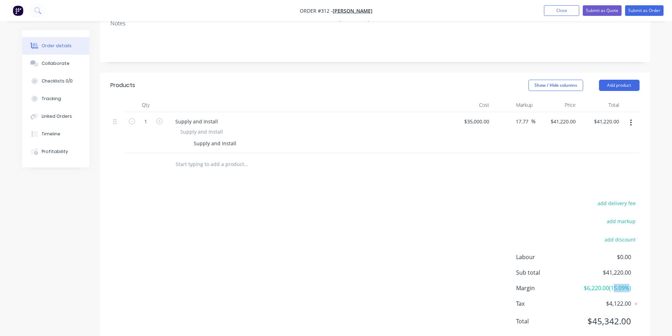
click at [612, 284] on span "$6,220.00 ( 15.09 %)" at bounding box center [605, 288] width 52 height 8
drag, startPoint x: 599, startPoint y: 301, endPoint x: 634, endPoint y: 301, distance: 35.6
click at [634, 315] on div "Total $45,342.00" at bounding box center [577, 321] width 123 height 13
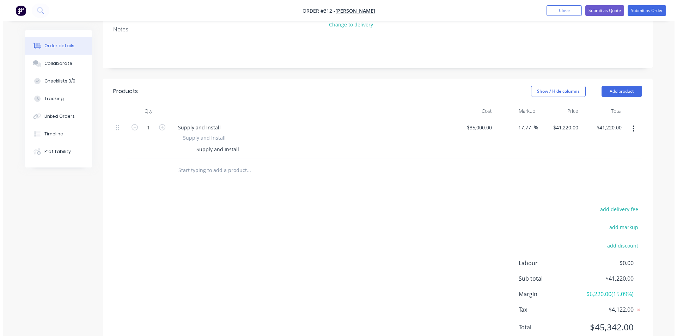
scroll to position [0, 0]
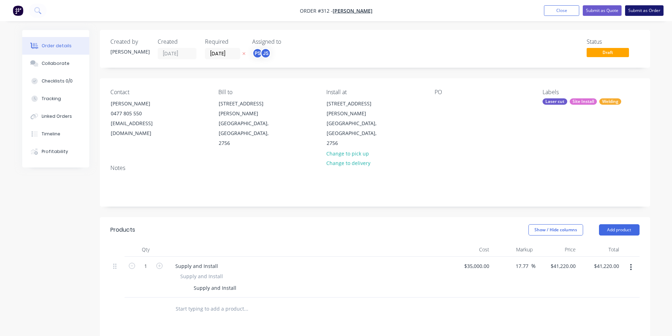
click at [641, 10] on button "Submit as Order" at bounding box center [644, 10] width 38 height 11
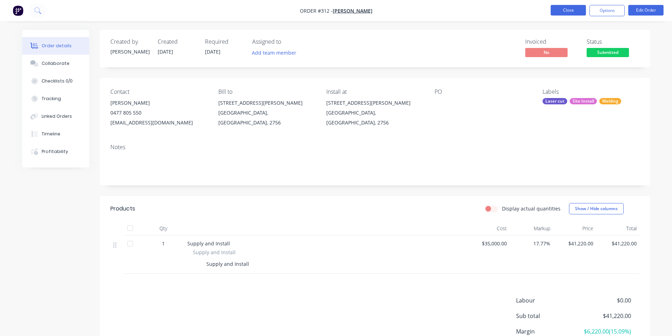
click at [559, 11] on button "Close" at bounding box center [568, 10] width 35 height 11
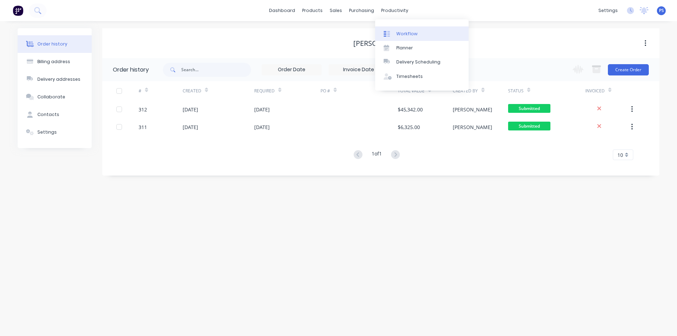
click at [395, 31] on link "Workflow" at bounding box center [422, 33] width 94 height 14
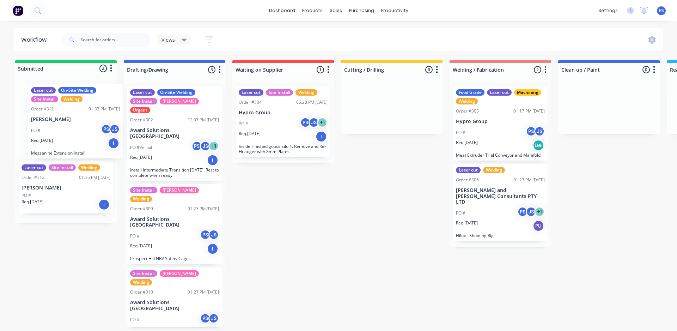
drag, startPoint x: 63, startPoint y: 143, endPoint x: 67, endPoint y: 138, distance: 6.5
click at [67, 138] on div "Laser cut On-Site Welding Site Install Welding Order #311 01:33 PM 31/08/25 H.B…" at bounding box center [66, 150] width 102 height 144
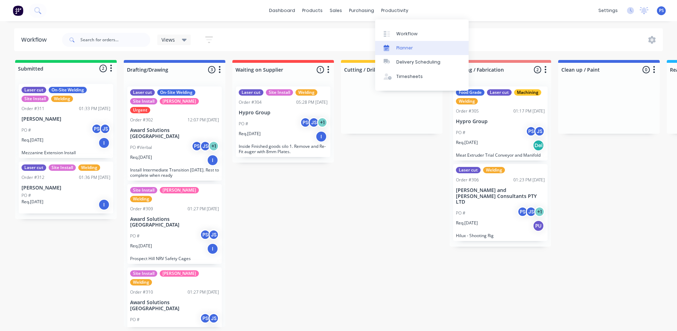
click at [410, 52] on link "Planner" at bounding box center [422, 48] width 94 height 14
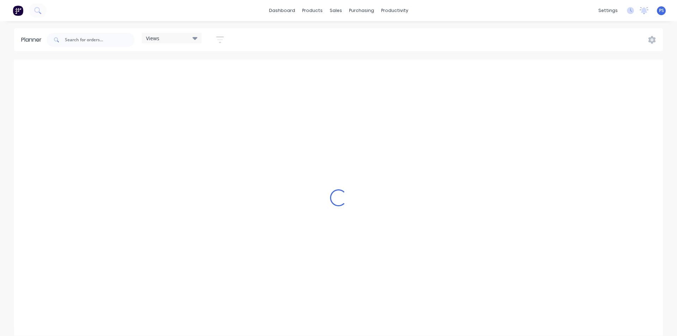
scroll to position [0, 1468]
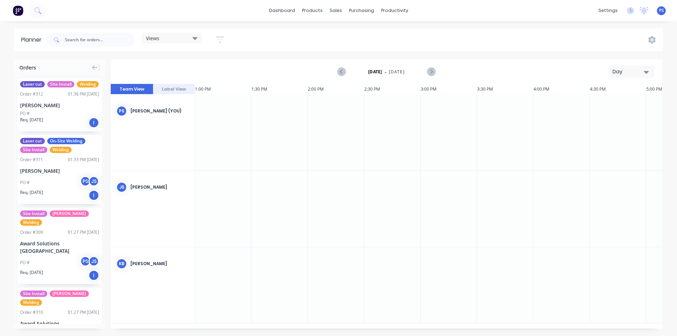
click at [625, 75] on div "Day" at bounding box center [629, 71] width 32 height 7
click at [633, 112] on div "Month" at bounding box center [619, 119] width 70 height 14
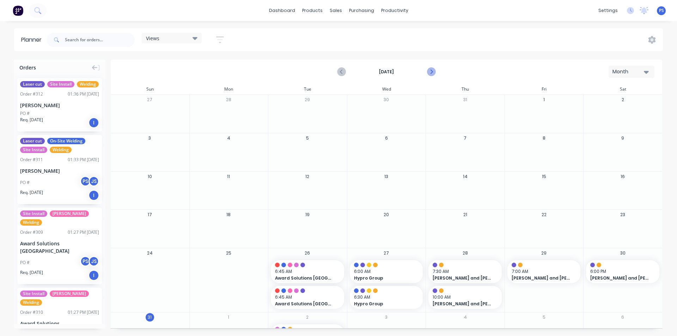
click at [430, 71] on icon "Next page" at bounding box center [431, 72] width 8 height 8
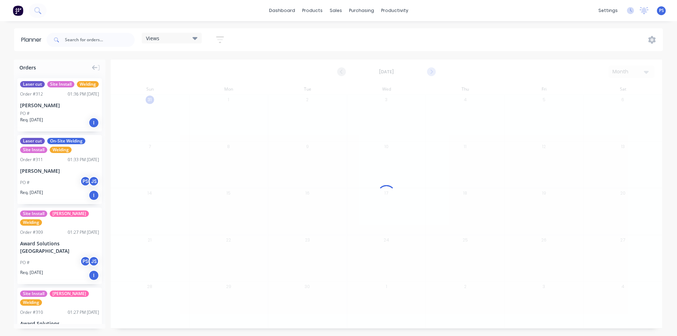
click at [430, 71] on div at bounding box center [387, 194] width 552 height 269
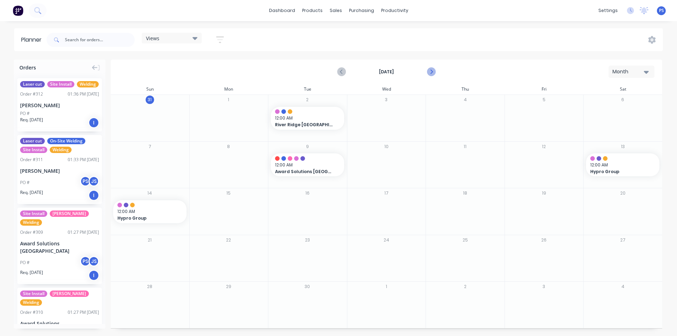
click at [430, 71] on icon "Next page" at bounding box center [431, 72] width 8 height 8
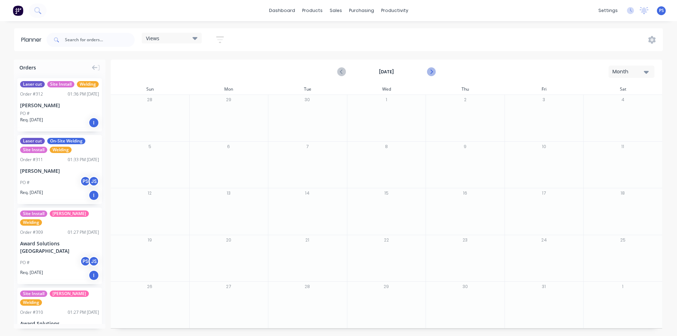
click at [430, 71] on icon "Next page" at bounding box center [431, 72] width 8 height 8
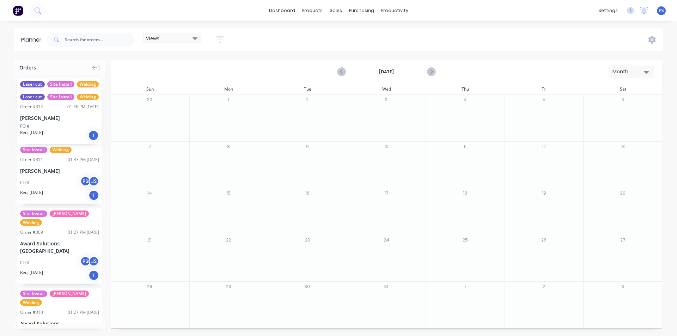
drag, startPoint x: 59, startPoint y: 115, endPoint x: 17, endPoint y: 83, distance: 51.9
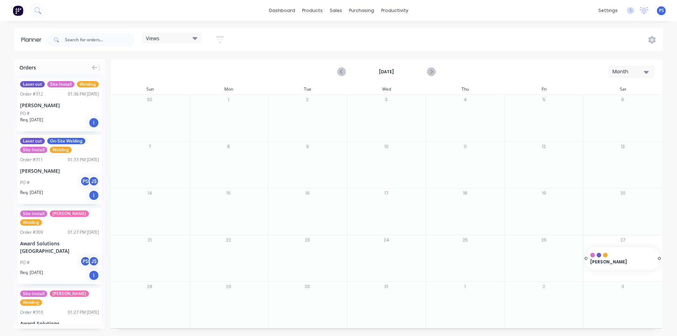
drag, startPoint x: 21, startPoint y: 108, endPoint x: 616, endPoint y: 263, distance: 614.7
drag, startPoint x: 32, startPoint y: 119, endPoint x: 131, endPoint y: 293, distance: 199.4
drag, startPoint x: 43, startPoint y: 108, endPoint x: 218, endPoint y: 318, distance: 273.1
drag, startPoint x: 59, startPoint y: 114, endPoint x: 298, endPoint y: 308, distance: 308.0
drag, startPoint x: 74, startPoint y: 183, endPoint x: 600, endPoint y: 256, distance: 530.8
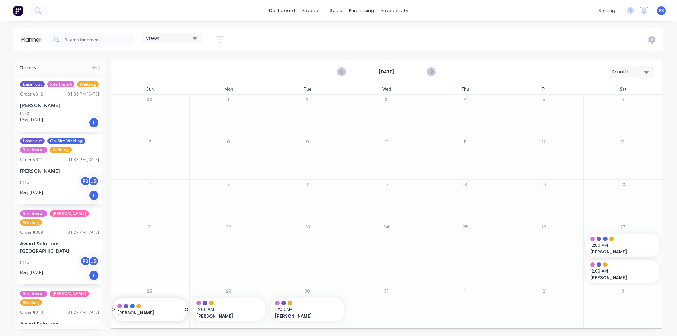
drag, startPoint x: 48, startPoint y: 171, endPoint x: 121, endPoint y: 308, distance: 154.8
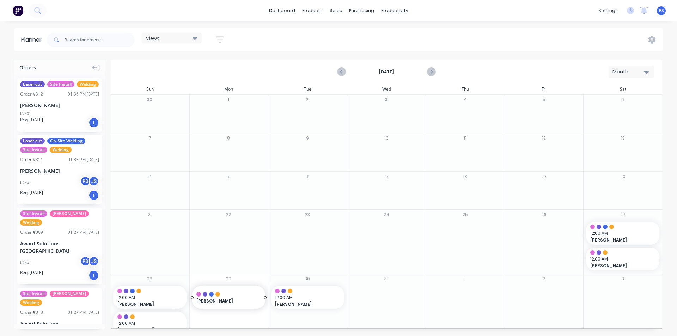
drag, startPoint x: 52, startPoint y: 174, endPoint x: 225, endPoint y: 316, distance: 224.7
drag, startPoint x: 56, startPoint y: 176, endPoint x: 289, endPoint y: 314, distance: 270.6
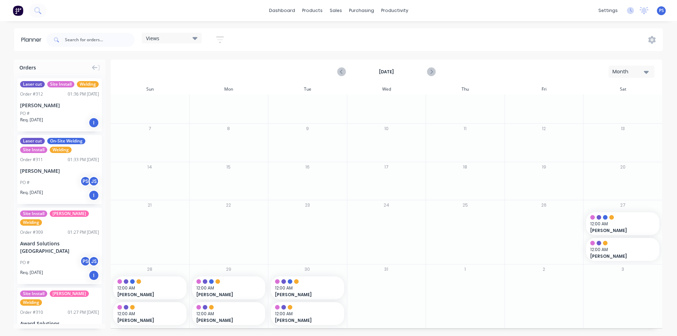
scroll to position [0, 0]
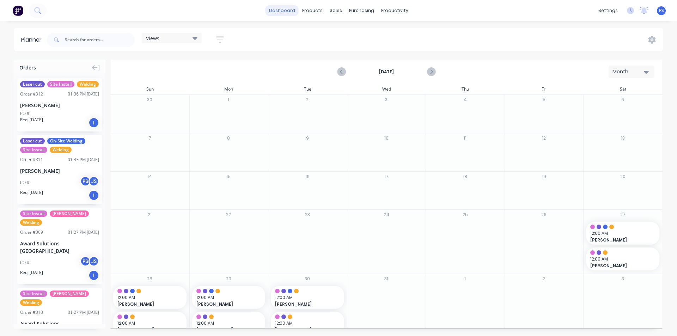
click at [281, 9] on link "dashboard" at bounding box center [282, 10] width 33 height 11
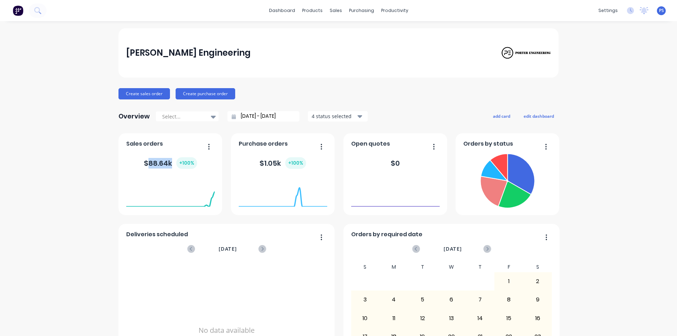
drag, startPoint x: 145, startPoint y: 166, endPoint x: 203, endPoint y: 191, distance: 63.1
click at [171, 166] on div "$ 88.64k + 100 %" at bounding box center [170, 163] width 53 height 12
drag, startPoint x: 260, startPoint y: 162, endPoint x: 280, endPoint y: 163, distance: 20.2
click at [280, 163] on div "$ 1.05k + 100 %" at bounding box center [283, 163] width 47 height 12
click at [300, 164] on div "+ 100 %" at bounding box center [295, 163] width 21 height 12
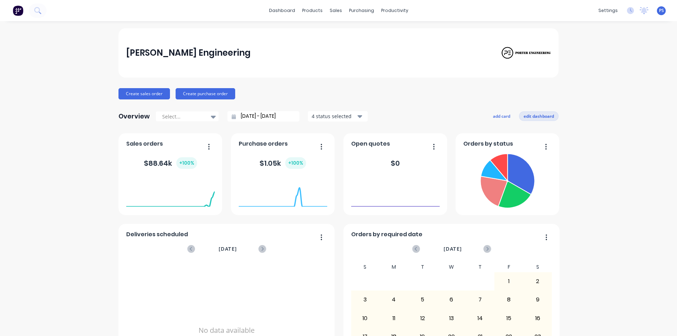
click at [526, 117] on button "edit dashboard" at bounding box center [539, 115] width 40 height 9
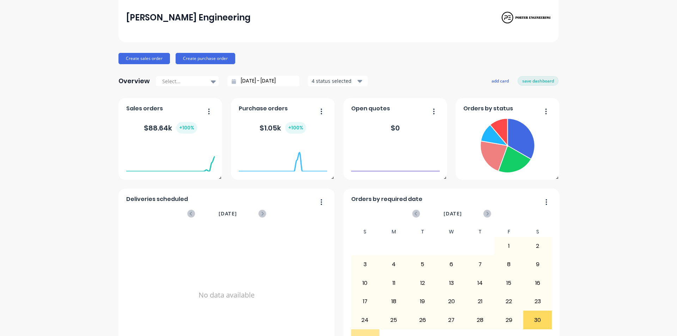
scroll to position [67, 0]
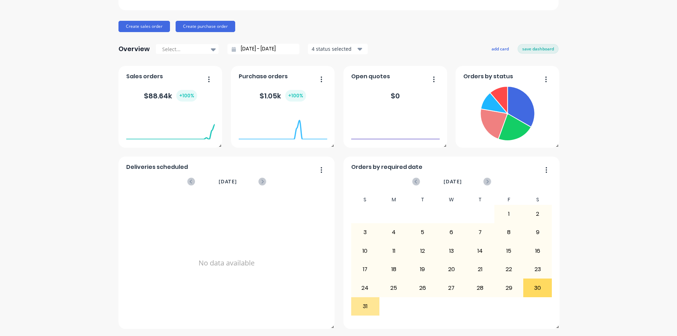
click at [319, 169] on div at bounding box center [283, 140] width 89 height 67
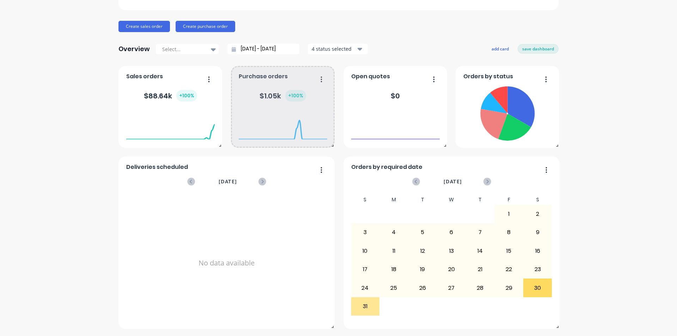
click at [319, 169] on div at bounding box center [283, 140] width 89 height 67
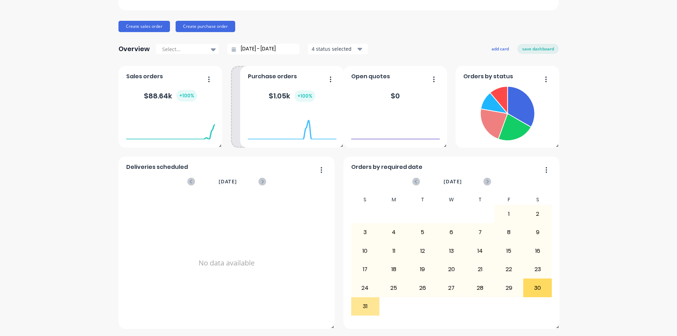
click at [319, 170] on div at bounding box center [292, 140] width 89 height 67
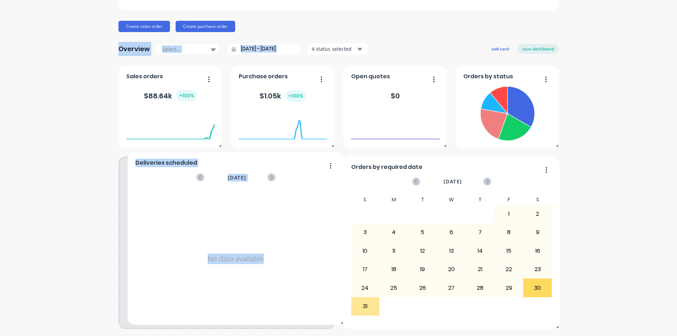
drag, startPoint x: 282, startPoint y: 221, endPoint x: 296, endPoint y: 227, distance: 15.2
click at [296, 227] on div "No data available" at bounding box center [235, 259] width 201 height 137
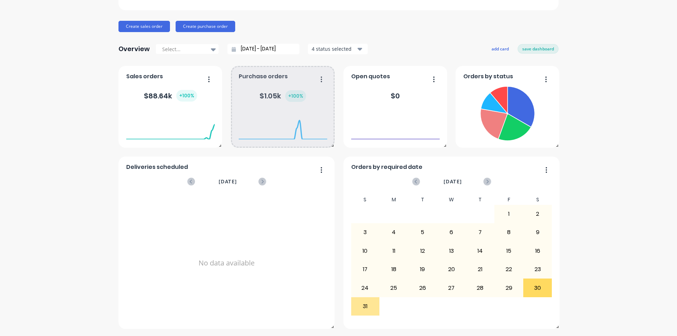
click at [319, 168] on div at bounding box center [283, 140] width 89 height 67
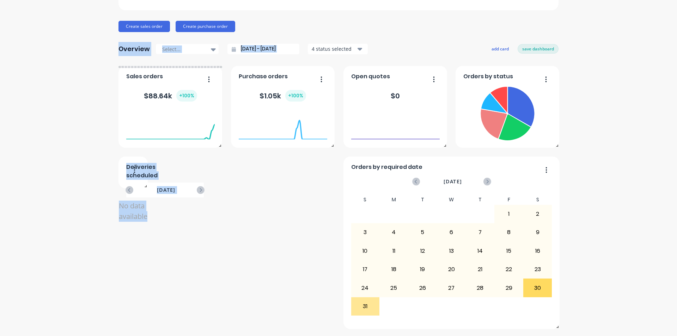
drag, startPoint x: 329, startPoint y: 327, endPoint x: 142, endPoint y: 187, distance: 234.1
click at [142, 187] on span at bounding box center [144, 184] width 7 height 7
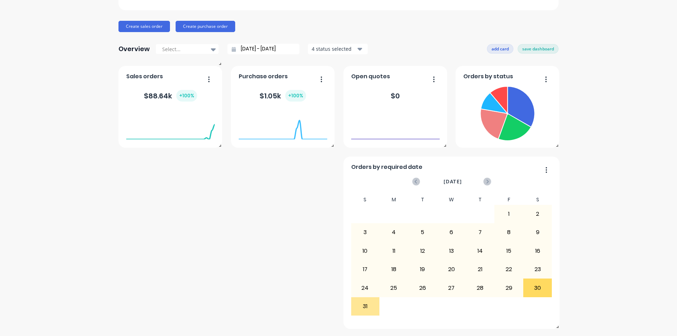
click at [491, 49] on button "add card" at bounding box center [500, 48] width 26 height 9
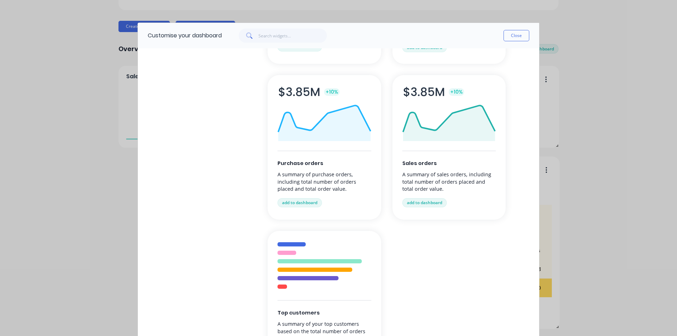
scroll to position [0, 0]
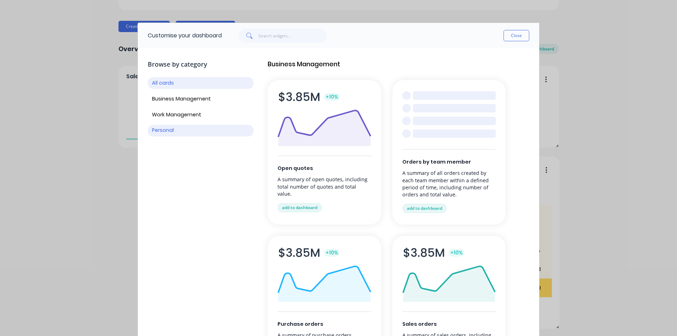
click at [200, 127] on button "Personal" at bounding box center [201, 131] width 106 height 12
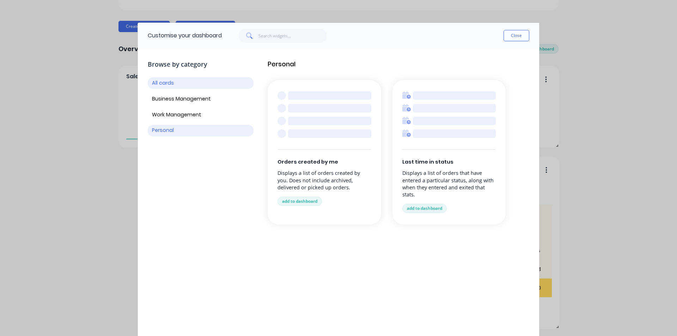
click at [186, 88] on button "All cards" at bounding box center [201, 83] width 106 height 12
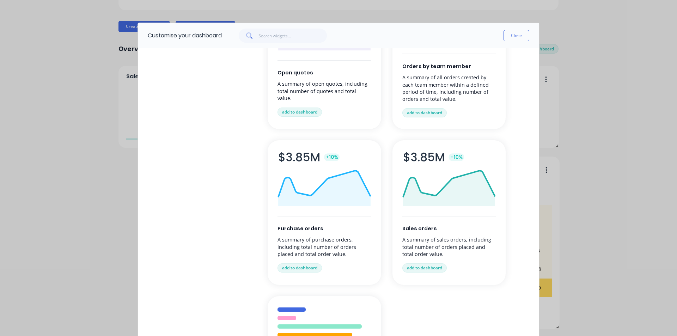
scroll to position [106, 0]
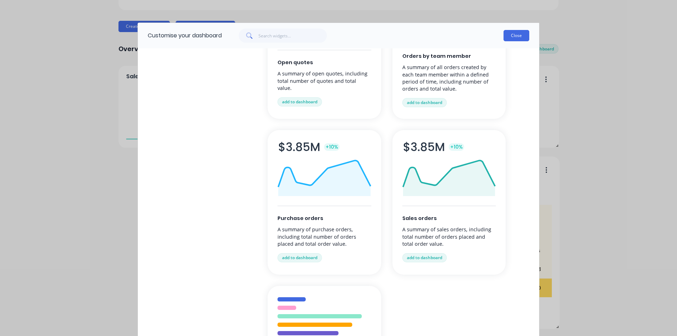
click at [520, 37] on button "Close" at bounding box center [517, 35] width 26 height 11
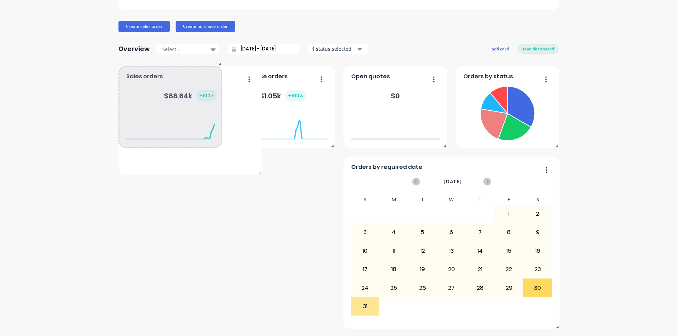
drag, startPoint x: 229, startPoint y: 153, endPoint x: 257, endPoint y: 173, distance: 34.2
click at [257, 173] on span at bounding box center [258, 171] width 7 height 7
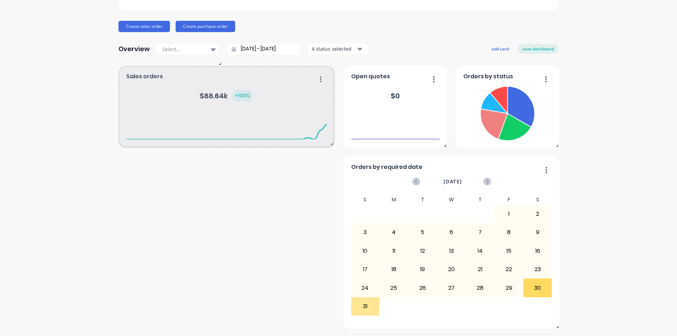
drag, startPoint x: 219, startPoint y: 147, endPoint x: 330, endPoint y: 155, distance: 111.4
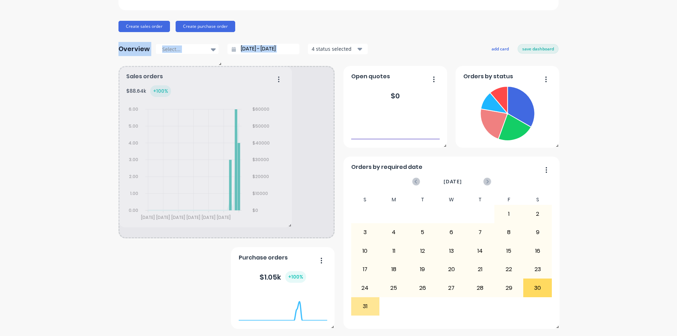
drag, startPoint x: 331, startPoint y: 327, endPoint x: 288, endPoint y: 225, distance: 110.2
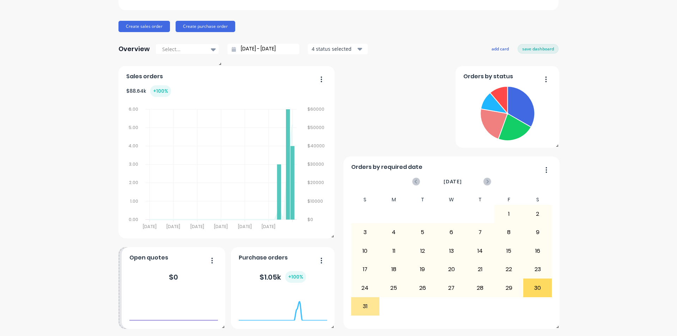
drag, startPoint x: 436, startPoint y: 109, endPoint x: 209, endPoint y: 335, distance: 320.6
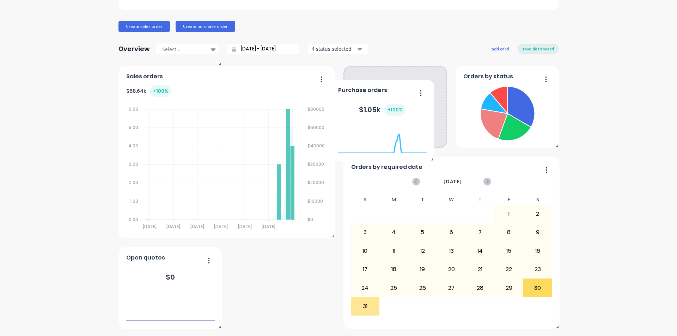
drag, startPoint x: 257, startPoint y: 292, endPoint x: 368, endPoint y: 119, distance: 205.6
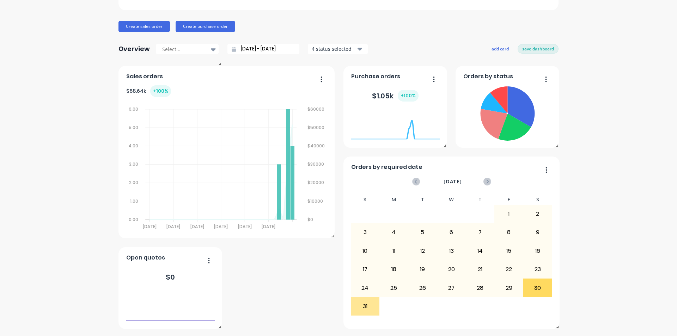
click at [578, 283] on div "Porter Engineering Create sales order Create purchase order Overview Select... …" at bounding box center [338, 145] width 677 height 368
click at [532, 48] on button "save dashboard" at bounding box center [538, 48] width 41 height 9
click at [536, 293] on div "30" at bounding box center [538, 288] width 28 height 18
click at [537, 288] on div "30" at bounding box center [538, 288] width 28 height 18
drag, startPoint x: 510, startPoint y: 285, endPoint x: 503, endPoint y: 286, distance: 6.5
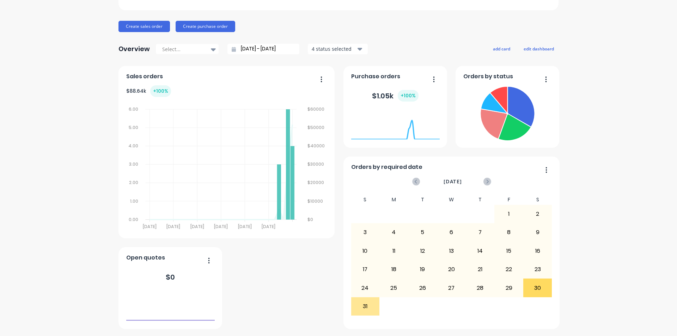
click at [505, 286] on div "29" at bounding box center [509, 288] width 28 height 18
click at [484, 180] on icon at bounding box center [488, 182] width 8 height 8
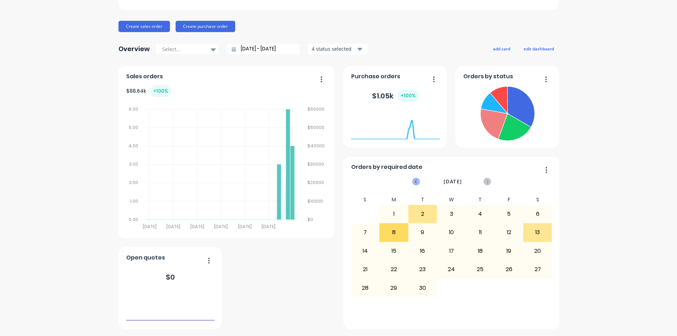
click at [412, 181] on icon at bounding box center [416, 182] width 8 height 8
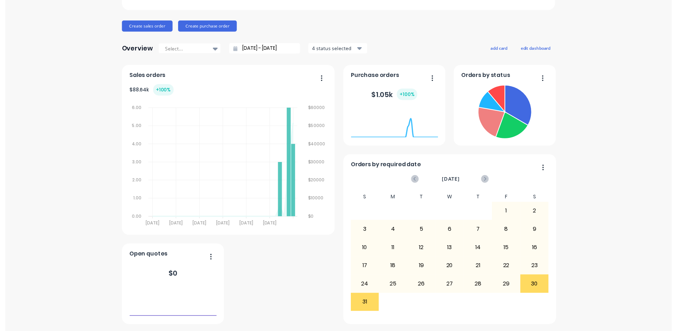
scroll to position [0, 0]
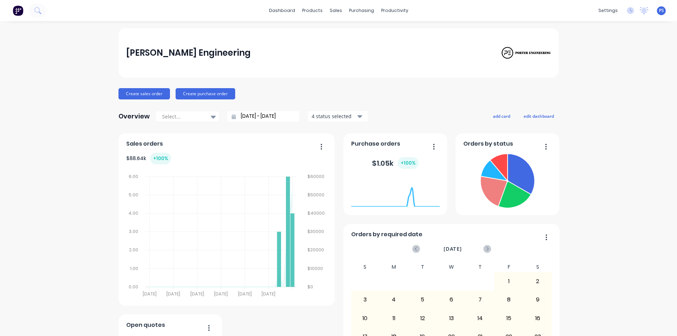
click at [517, 88] on div "Create sales order Create purchase order" at bounding box center [339, 93] width 440 height 11
click at [391, 31] on div at bounding box center [386, 34] width 11 height 6
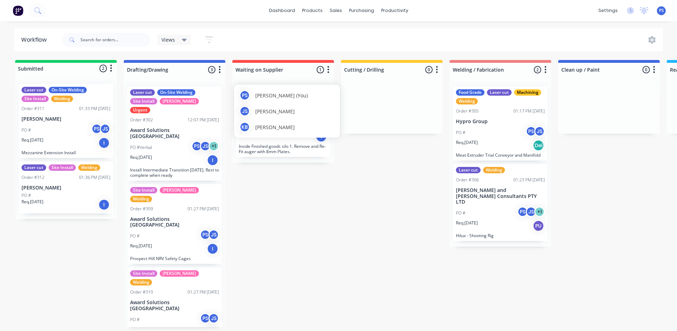
drag, startPoint x: 300, startPoint y: 119, endPoint x: 304, endPoint y: 146, distance: 27.8
click at [304, 146] on body "dashboard products sales purchasing productivity dashboard products Product Cat…" at bounding box center [338, 144] width 677 height 289
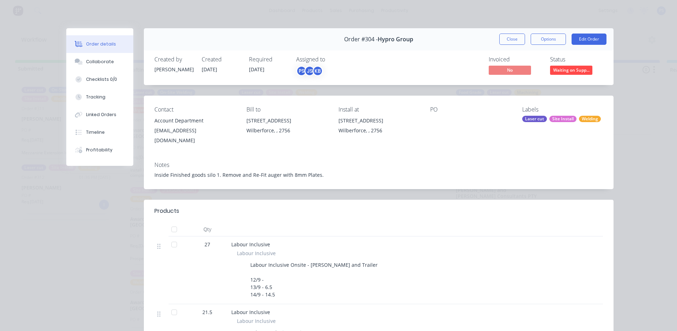
click at [96, 195] on div "Order #304 - Hypro Group Close Options Edit Order Created by Peter Created 30/0…" at bounding box center [340, 308] width 548 height 560
click at [511, 39] on button "Close" at bounding box center [513, 39] width 26 height 11
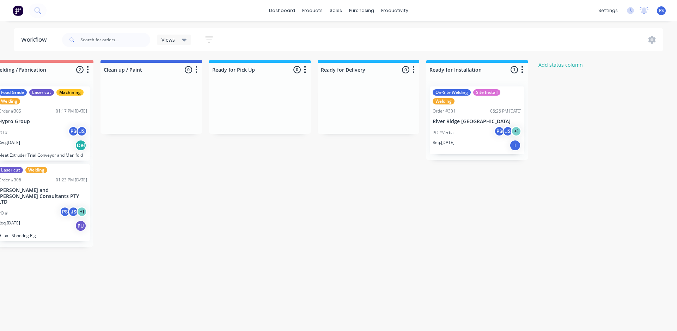
scroll to position [0, 469]
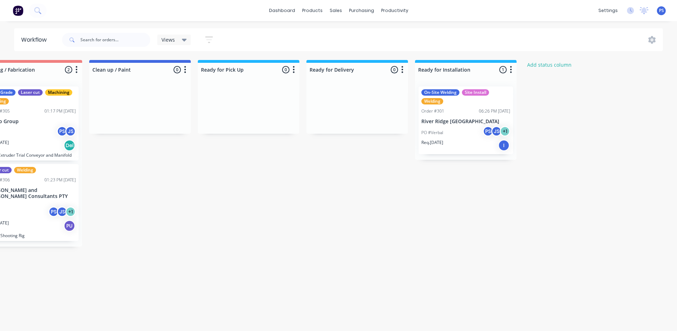
click at [438, 131] on p "PO #Verbal" at bounding box center [433, 132] width 22 height 6
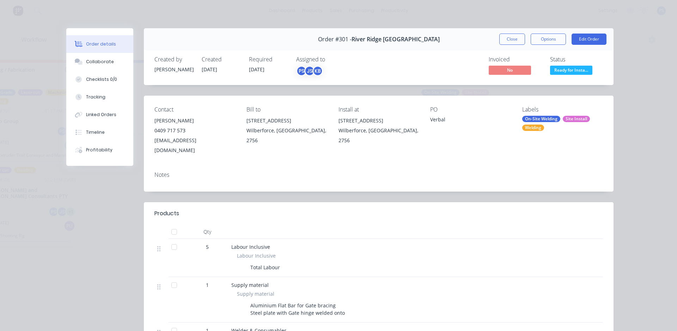
drag, startPoint x: 238, startPoint y: 160, endPoint x: 230, endPoint y: 160, distance: 8.1
click at [237, 166] on div "Notes" at bounding box center [379, 179] width 470 height 26
click at [230, 166] on div "Notes" at bounding box center [379, 179] width 470 height 26
click at [602, 36] on button "Edit Order" at bounding box center [589, 39] width 35 height 11
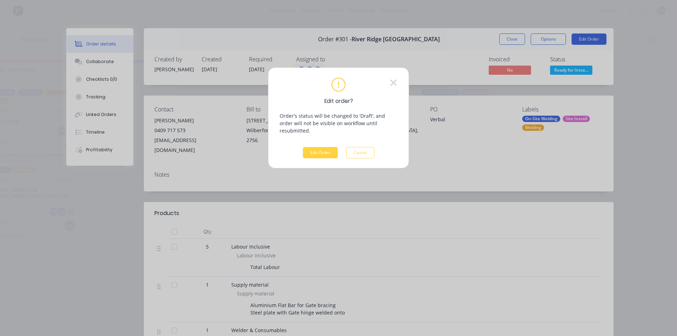
click at [307, 157] on div "Edit order? Order's status will be changed to 'Draft', and order will not be vi…" at bounding box center [338, 118] width 141 height 102
click at [317, 149] on button "Edit Order" at bounding box center [320, 152] width 35 height 11
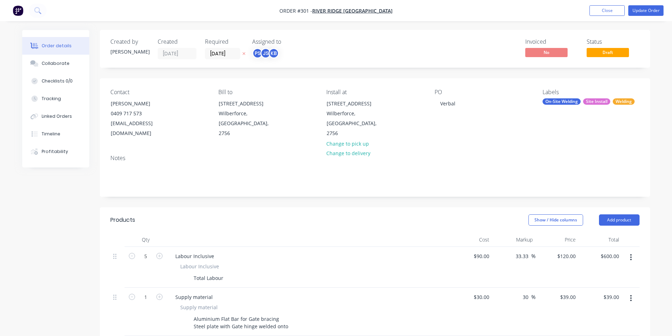
click at [180, 155] on div "Notes" at bounding box center [374, 158] width 529 height 7
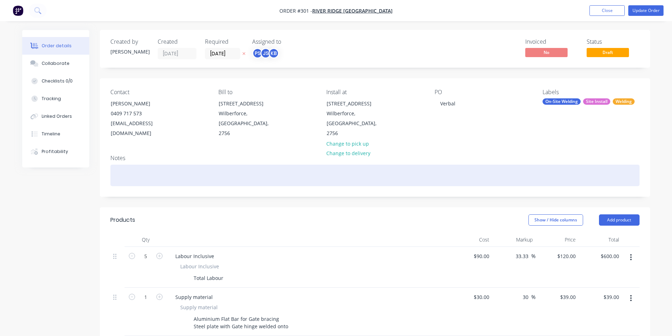
click at [167, 170] on div at bounding box center [374, 176] width 529 height 22
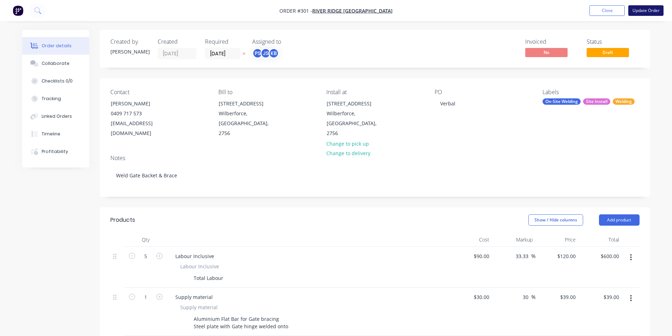
click at [641, 11] on button "Update Order" at bounding box center [645, 10] width 35 height 11
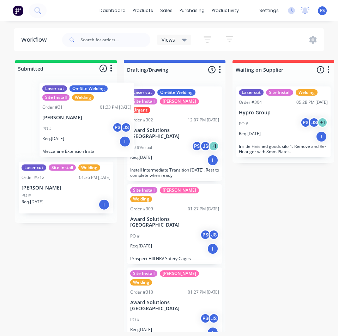
drag, startPoint x: 75, startPoint y: 126, endPoint x: 96, endPoint y: 127, distance: 20.8
click at [96, 127] on div "Laser cut On-Site Welding Site Install Welding Order #311 01:33 PM 31/08/25 H.B…" at bounding box center [66, 150] width 102 height 144
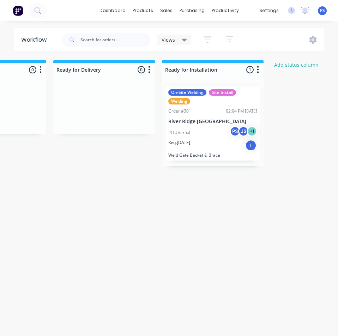
scroll to position [0, 839]
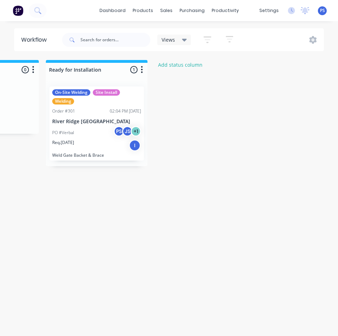
click at [198, 68] on button "Add status column" at bounding box center [181, 65] width 52 height 10
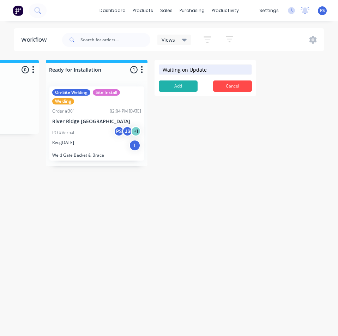
type input "Waiting on Update"
click at [183, 77] on form "Waiting on Update Add Cancel" at bounding box center [206, 78] width 102 height 36
click at [183, 78] on form "Waiting on Update Add Cancel" at bounding box center [206, 78] width 102 height 36
click at [185, 84] on button "Add" at bounding box center [178, 85] width 39 height 11
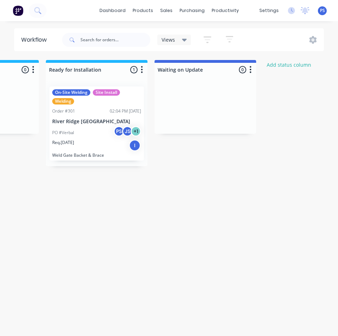
click at [248, 71] on button "button" at bounding box center [250, 70] width 8 height 8
click at [237, 90] on button "Status colour" at bounding box center [219, 85] width 71 height 12
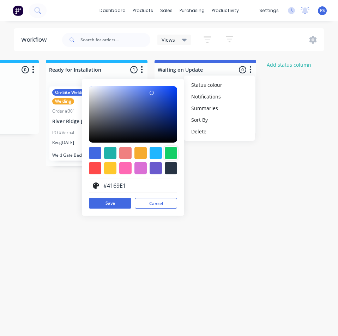
click at [175, 155] on div at bounding box center [171, 153] width 12 height 12
type input "#13CE66"
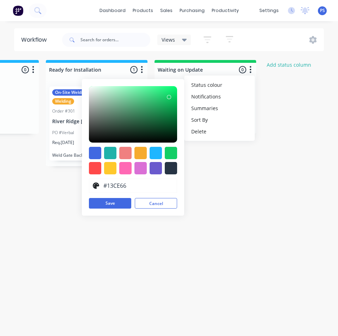
click at [126, 195] on div "#13CE66 hex #13CE66 Save Cancel" at bounding box center [133, 147] width 102 height 137
click at [122, 198] on button "Save" at bounding box center [110, 203] width 42 height 11
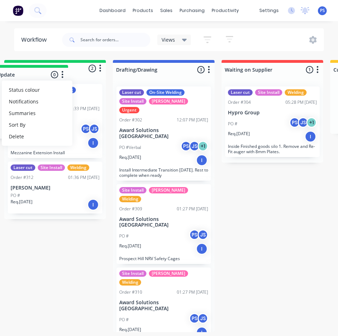
scroll to position [0, 0]
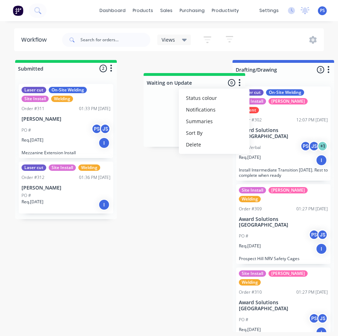
drag, startPoint x: 188, startPoint y: 69, endPoint x: 177, endPoint y: 86, distance: 20.6
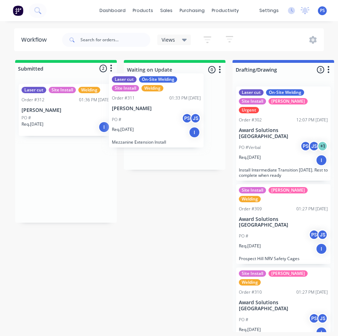
drag, startPoint x: 93, startPoint y: 122, endPoint x: 187, endPoint y: 112, distance: 94.8
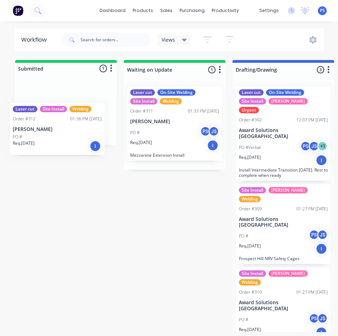
drag, startPoint x: 70, startPoint y: 127, endPoint x: 54, endPoint y: 143, distance: 22.2
click at [49, 144] on div "Laser cut Site Install Welding Order #312 01:36 PM 31/08/25 H.B Fuller PO # Req…" at bounding box center [66, 111] width 102 height 67
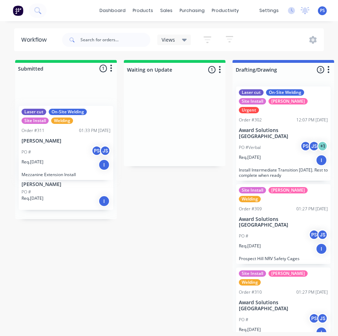
drag, startPoint x: 182, startPoint y: 130, endPoint x: 104, endPoint y: 144, distance: 79.7
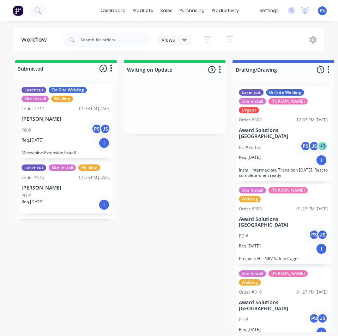
click at [222, 71] on button "button" at bounding box center [220, 70] width 8 height 8
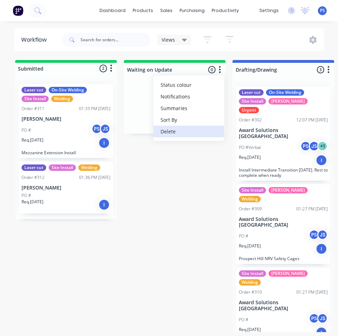
click at [185, 127] on button "Delete" at bounding box center [188, 132] width 71 height 12
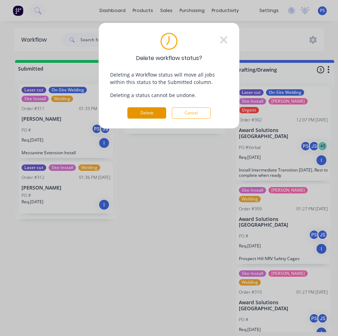
click at [156, 111] on button "Delete" at bounding box center [146, 112] width 39 height 11
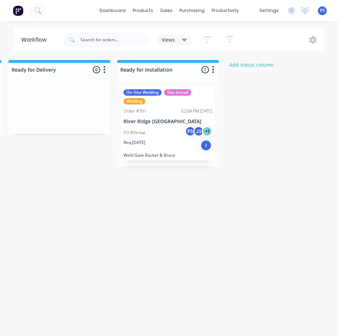
scroll to position [0, 839]
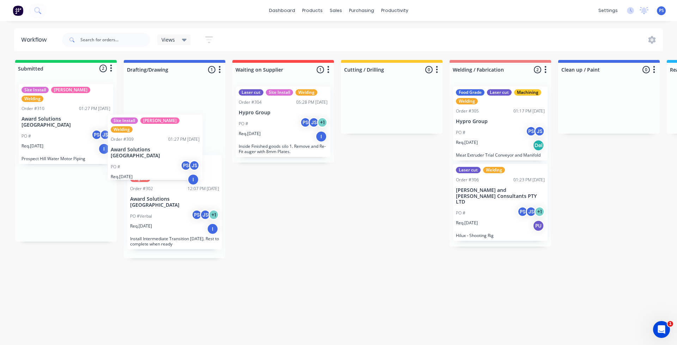
drag, startPoint x: 61, startPoint y: 127, endPoint x: 155, endPoint y: 158, distance: 99.2
click at [155, 158] on div "Submitted 2 Status colour #13CE66 hex #13CE66 Save Cancel Summaries Total order…" at bounding box center [583, 159] width 1177 height 198
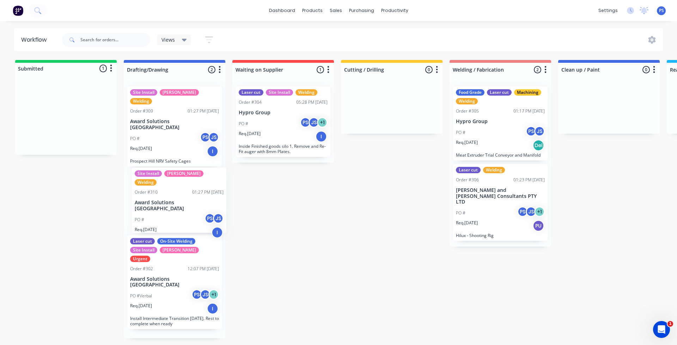
drag, startPoint x: 61, startPoint y: 125, endPoint x: 176, endPoint y: 210, distance: 142.8
click at [176, 210] on div "Submitted 1 Status colour #13CE66 hex #13CE66 Save Cancel Summaries Total order…" at bounding box center [583, 199] width 1177 height 278
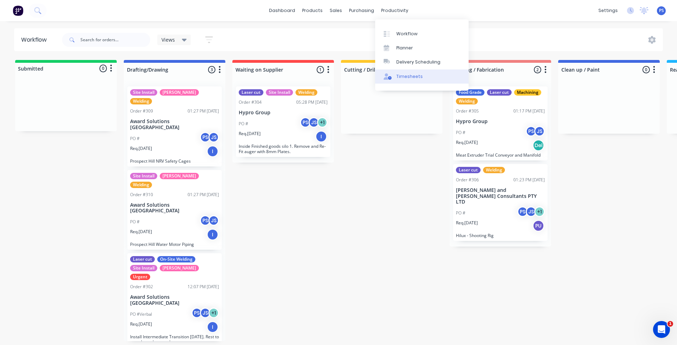
click at [424, 76] on link "Timesheets" at bounding box center [422, 77] width 94 height 14
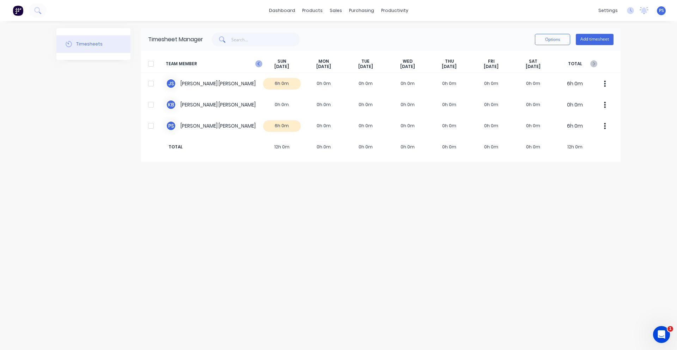
click at [258, 65] on icon "button" at bounding box center [258, 63] width 7 height 7
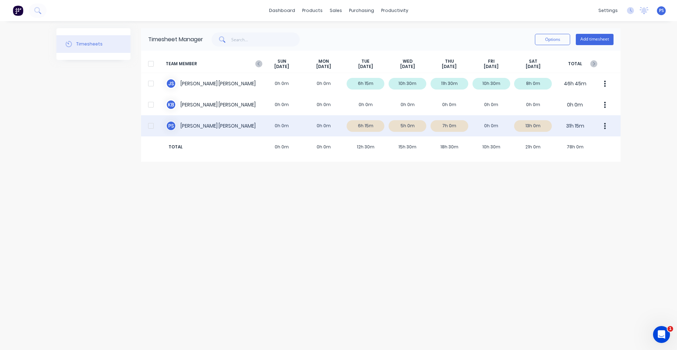
click at [606, 129] on icon "button" at bounding box center [606, 126] width 2 height 6
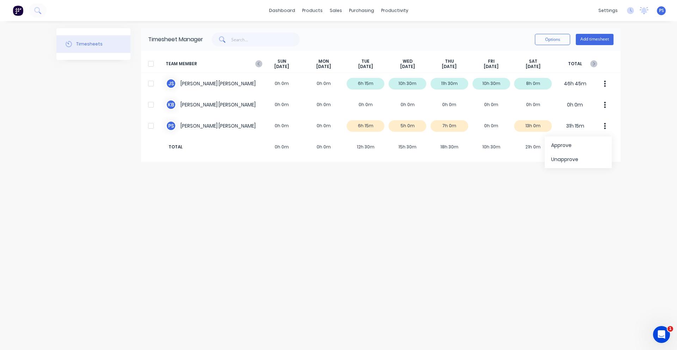
drag, startPoint x: 568, startPoint y: 187, endPoint x: 530, endPoint y: 157, distance: 48.8
click at [568, 187] on div "Timesheets Timesheet Manager Options Add timesheet TEAM MEMBER [DATE] [DATE] [D…" at bounding box center [338, 185] width 565 height 315
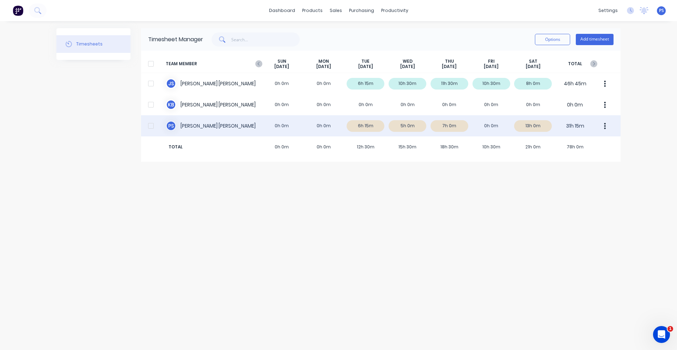
click at [473, 131] on div "P S [PERSON_NAME] 0h 0m 0h 0m 6h 15m 5h 0m 7h 0m 0h 0m 13h 0m 31h 15m" at bounding box center [381, 125] width 480 height 21
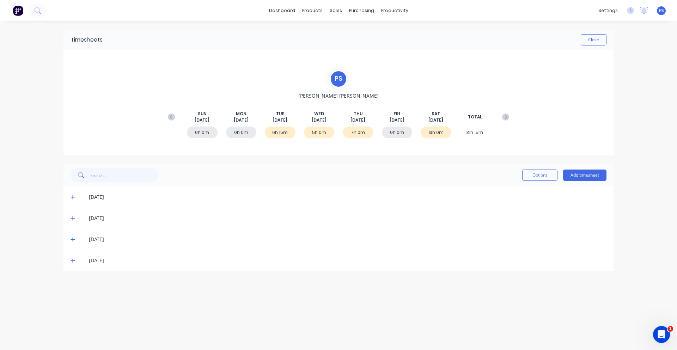
click at [390, 131] on div "0h 0m" at bounding box center [397, 133] width 31 height 12
click at [608, 170] on div "Options Add timesheet" at bounding box center [339, 175] width 550 height 23
click at [604, 171] on button "Add timesheet" at bounding box center [584, 175] width 43 height 11
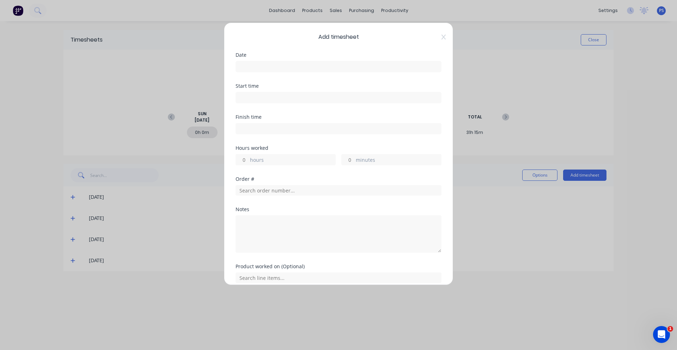
click at [290, 66] on input at bounding box center [338, 66] width 205 height 11
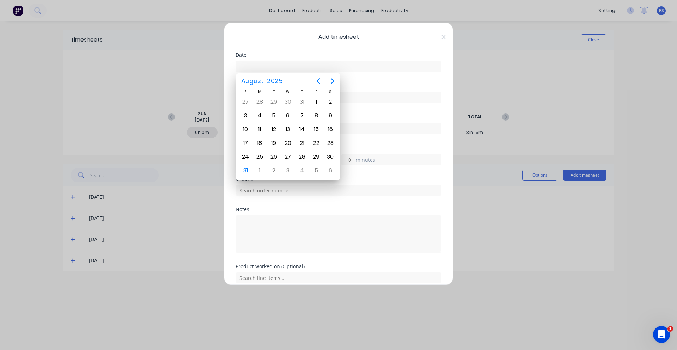
click at [351, 67] on input at bounding box center [338, 66] width 205 height 11
click at [372, 66] on input at bounding box center [338, 66] width 205 height 11
click at [443, 35] on div "Add timesheet Date Start time Finish time Hours worked hours minutes Order # No…" at bounding box center [338, 154] width 229 height 263
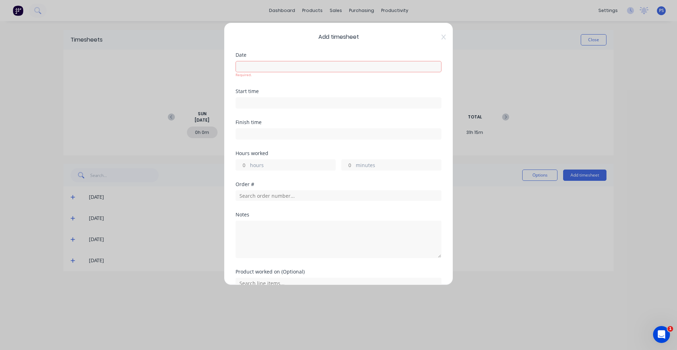
click at [442, 36] on div "Add timesheet Date Required. Start time Finish time Hours worked hours minutes …" at bounding box center [338, 154] width 229 height 263
click at [442, 35] on icon at bounding box center [444, 37] width 4 height 6
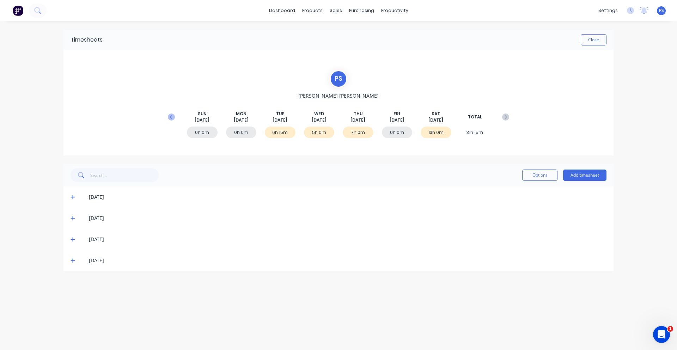
click at [168, 119] on icon at bounding box center [171, 117] width 7 height 7
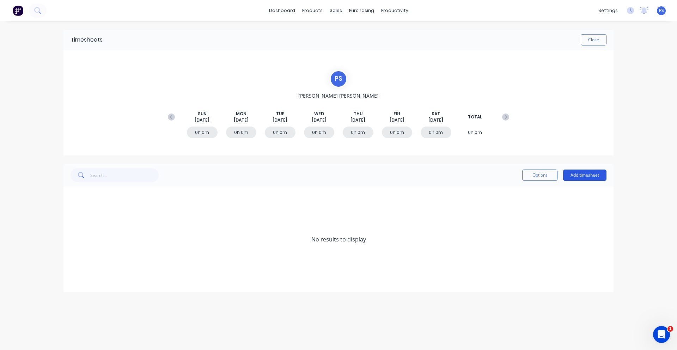
click at [581, 178] on button "Add timesheet" at bounding box center [584, 175] width 43 height 11
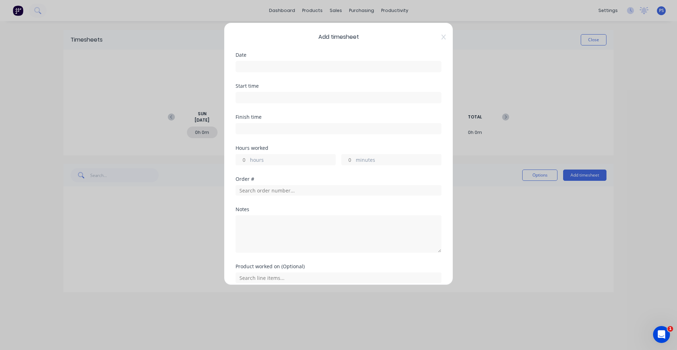
click at [247, 73] on div "Date" at bounding box center [339, 68] width 206 height 31
click at [248, 70] on input at bounding box center [338, 66] width 205 height 11
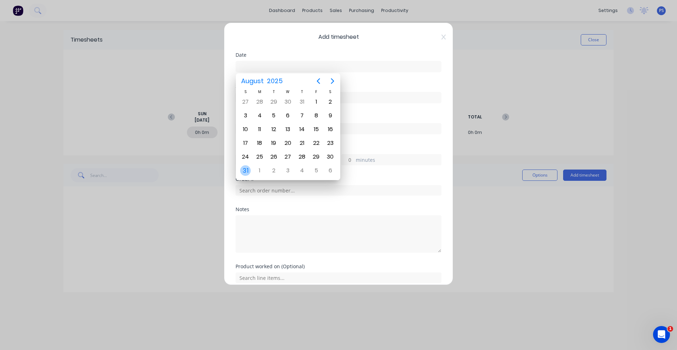
click at [247, 170] on div "31" at bounding box center [245, 170] width 11 height 11
type input "[DATE]"
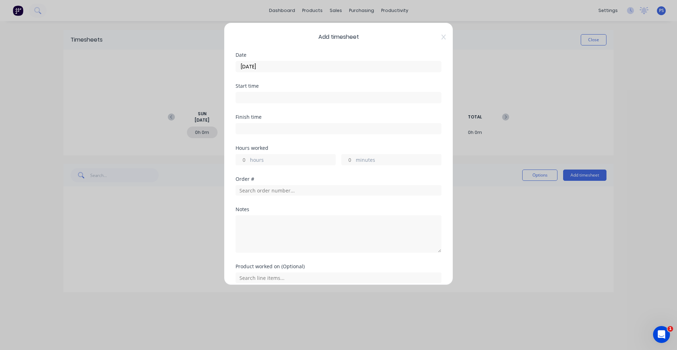
click at [266, 164] on div "Hours worked hours minutes" at bounding box center [339, 161] width 206 height 31
click at [266, 163] on label "hours" at bounding box center [292, 160] width 85 height 9
click at [248, 163] on input "hours" at bounding box center [242, 160] width 12 height 11
type input "29"
click at [258, 186] on input "text" at bounding box center [339, 190] width 206 height 11
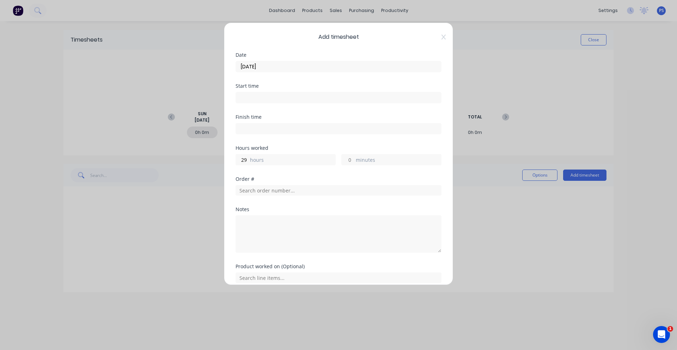
click at [296, 98] on input at bounding box center [338, 97] width 205 height 11
type input "02:02 PM"
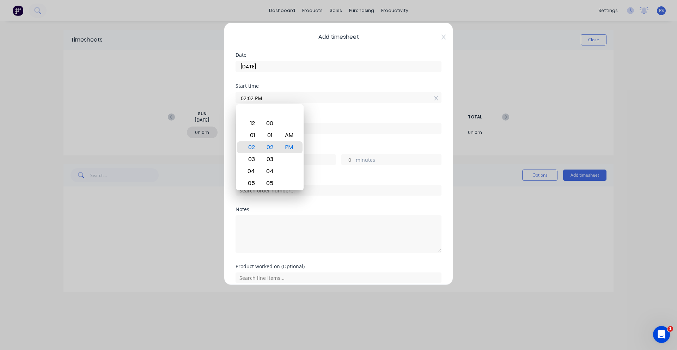
click at [314, 122] on div at bounding box center [339, 127] width 206 height 13
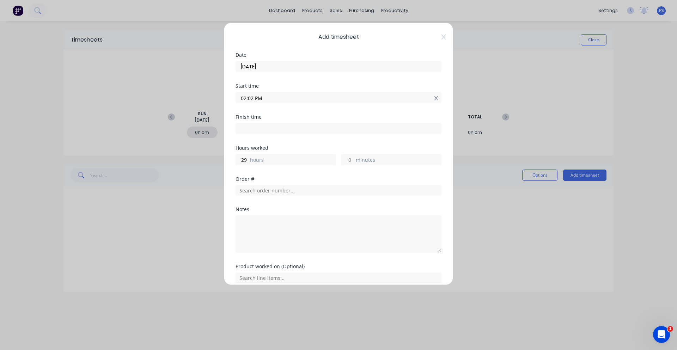
click at [434, 99] on icon at bounding box center [436, 98] width 4 height 4
click at [331, 125] on div "Finish time" at bounding box center [339, 122] width 206 height 5
click at [296, 113] on div "Start time Required." at bounding box center [339, 102] width 206 height 36
click at [442, 39] on icon at bounding box center [444, 37] width 4 height 5
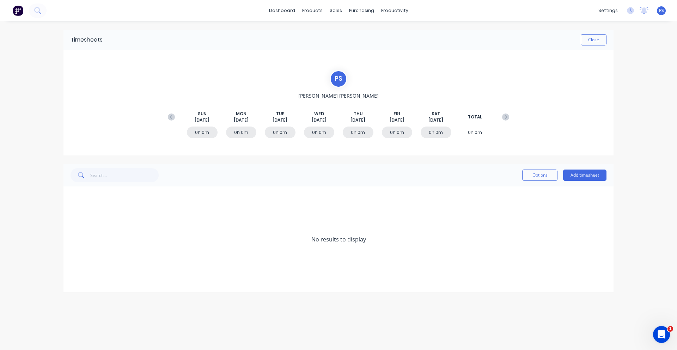
click at [583, 183] on div "Options Add timesheet" at bounding box center [339, 175] width 550 height 23
click at [583, 179] on button "Add timesheet" at bounding box center [584, 175] width 43 height 11
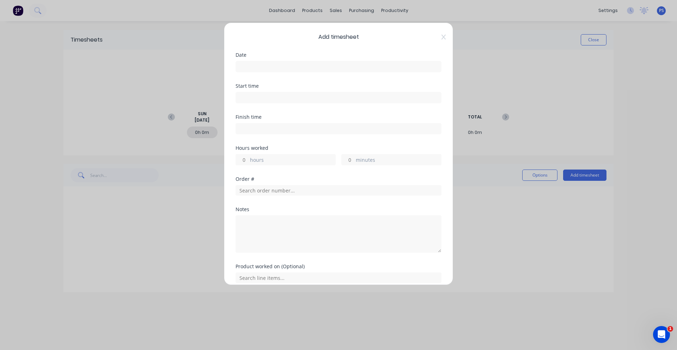
click at [276, 61] on label at bounding box center [339, 66] width 206 height 11
click at [276, 61] on input at bounding box center [338, 66] width 205 height 11
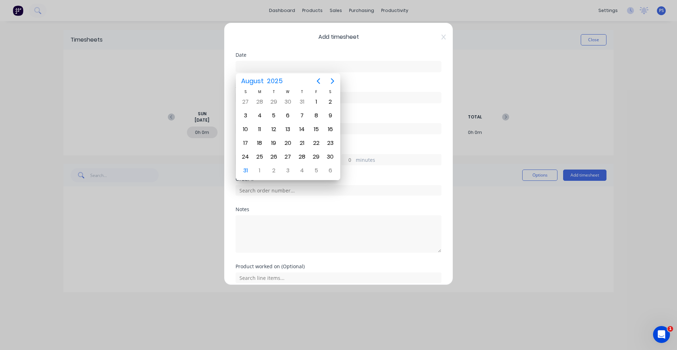
click at [276, 62] on input at bounding box center [338, 66] width 205 height 11
click at [261, 191] on input "text" at bounding box center [339, 190] width 206 height 11
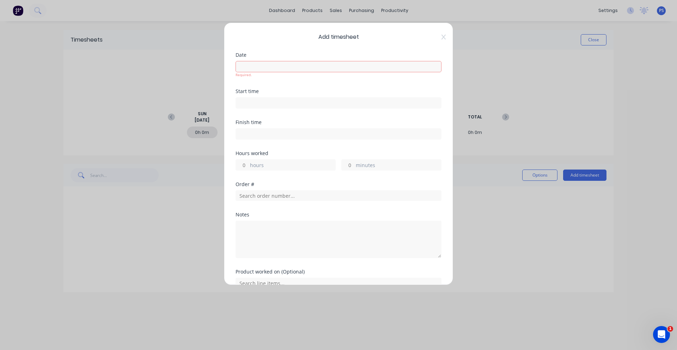
click at [262, 69] on input at bounding box center [338, 66] width 205 height 11
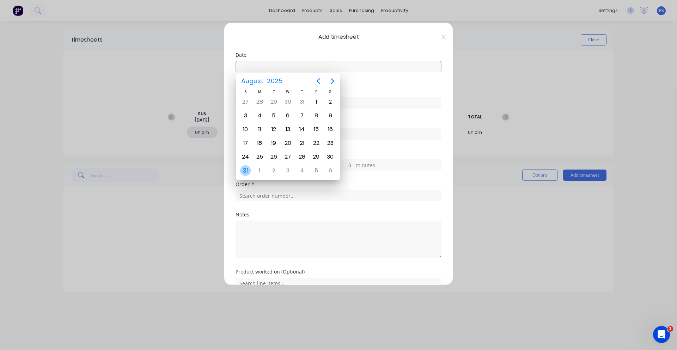
click at [249, 171] on div "31" at bounding box center [245, 170] width 11 height 11
type input "[DATE]"
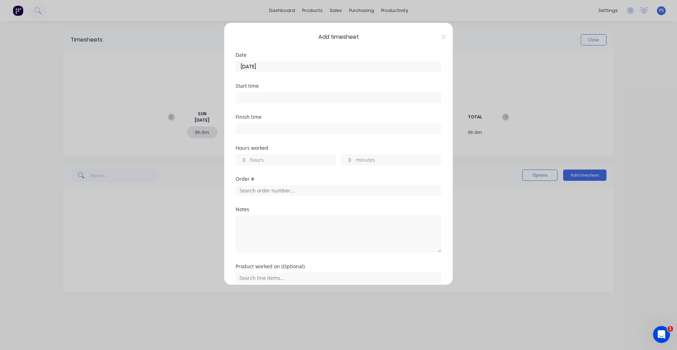
click at [271, 161] on label "hours" at bounding box center [292, 160] width 85 height 9
click at [248, 161] on input "hours" at bounding box center [242, 160] width 12 height 11
type input "29"
click at [357, 182] on div "Order #" at bounding box center [339, 186] width 206 height 19
click at [306, 192] on input "text" at bounding box center [339, 190] width 206 height 11
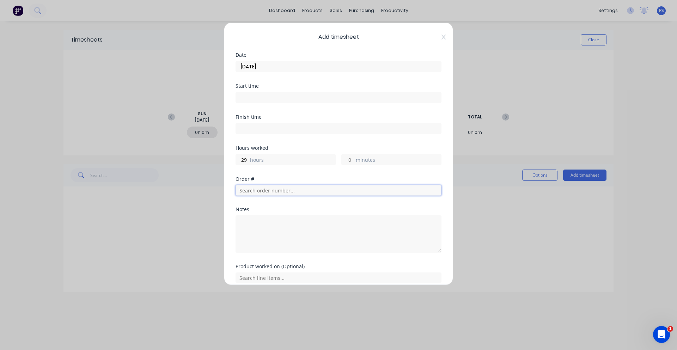
click at [293, 192] on input "text" at bounding box center [339, 190] width 206 height 11
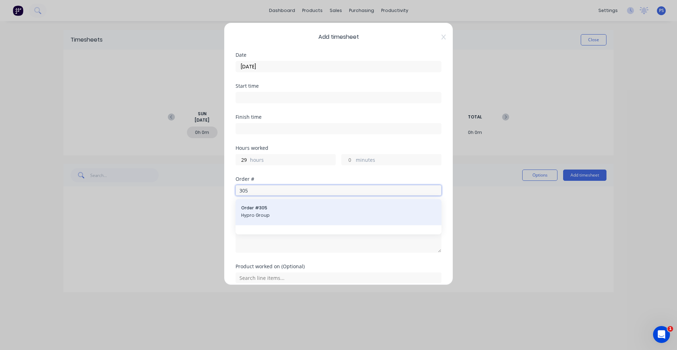
type input "305"
click at [292, 200] on div "Order # 305 Hypro Group" at bounding box center [339, 212] width 206 height 26
click at [282, 211] on span "Order # 305" at bounding box center [338, 208] width 195 height 6
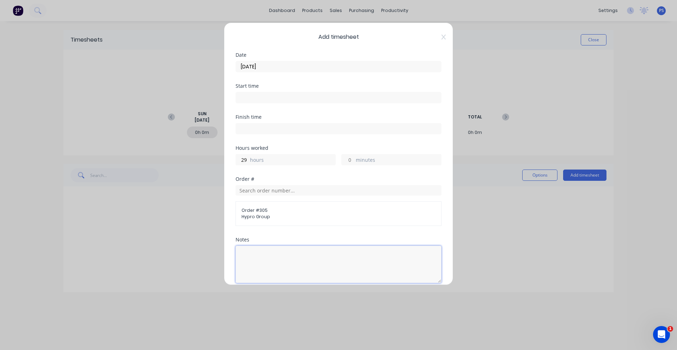
click at [255, 250] on textarea at bounding box center [339, 264] width 206 height 37
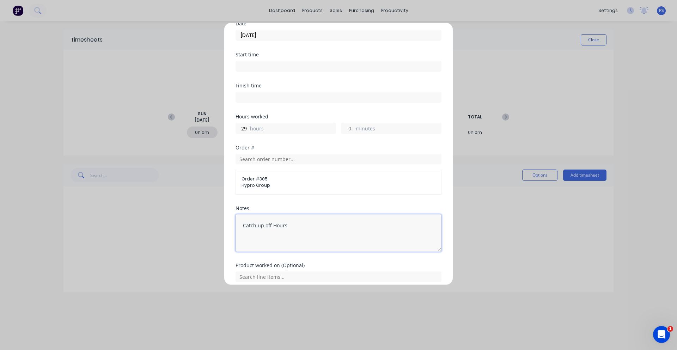
scroll to position [61, 0]
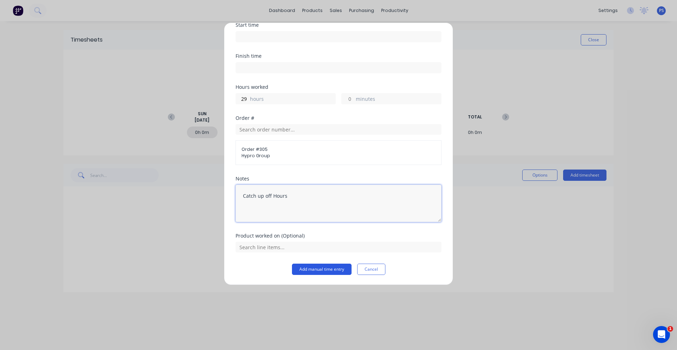
type textarea "Catch up off Hours"
click at [310, 275] on button "Add manual time entry" at bounding box center [322, 269] width 60 height 11
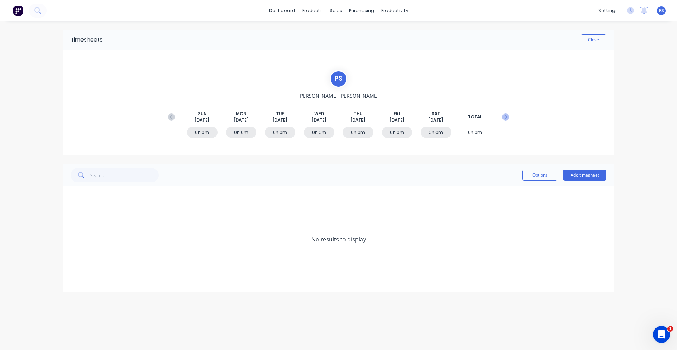
click at [511, 117] on button at bounding box center [506, 117] width 14 height 13
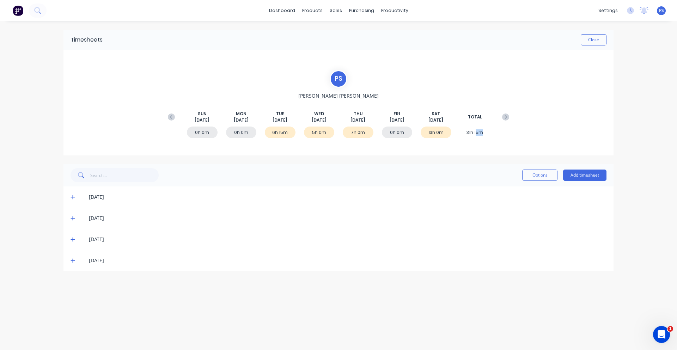
drag, startPoint x: 481, startPoint y: 133, endPoint x: 485, endPoint y: 133, distance: 4.6
click at [485, 133] on div "31h 15m" at bounding box center [475, 133] width 31 height 12
click at [461, 136] on div "31h 15m" at bounding box center [475, 133] width 31 height 12
click at [504, 119] on icon at bounding box center [505, 117] width 7 height 7
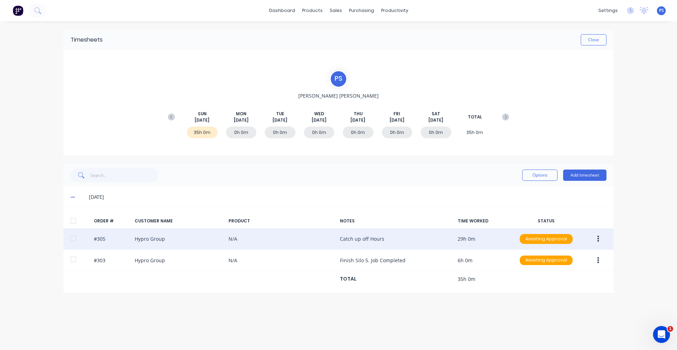
click at [382, 245] on div "#305 Hypro Group N/A Catch up off Hours 29h 0m Awaiting Approval" at bounding box center [339, 240] width 550 height 22
click at [603, 239] on button "button" at bounding box center [598, 239] width 17 height 13
click at [553, 283] on div "Edit" at bounding box center [573, 286] width 54 height 10
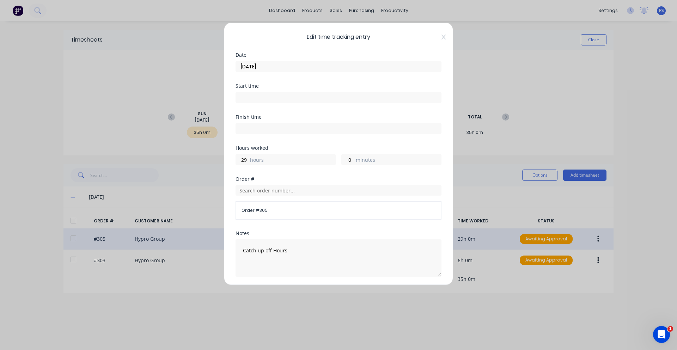
click at [257, 69] on input "[DATE]" at bounding box center [338, 66] width 205 height 11
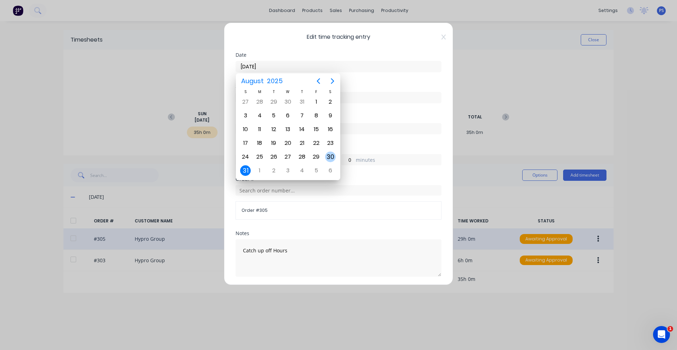
click at [326, 163] on div "30" at bounding box center [331, 156] width 14 height 13
type input "[DATE]"
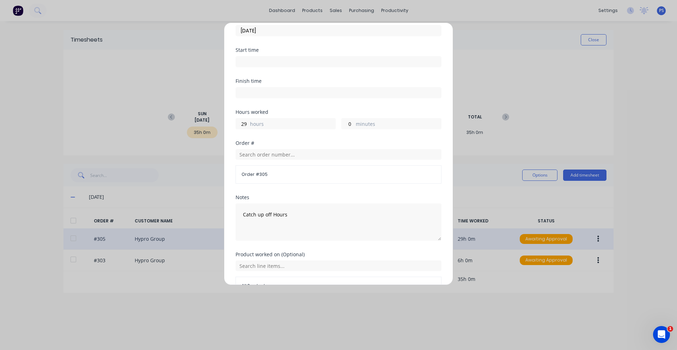
scroll to position [79, 0]
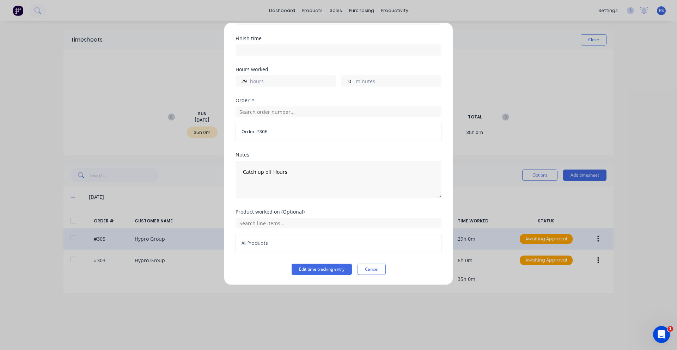
click at [323, 263] on div "Product worked on (Optional) All Products" at bounding box center [339, 237] width 206 height 54
click at [323, 266] on button "Edit time tracking entry" at bounding box center [322, 269] width 60 height 11
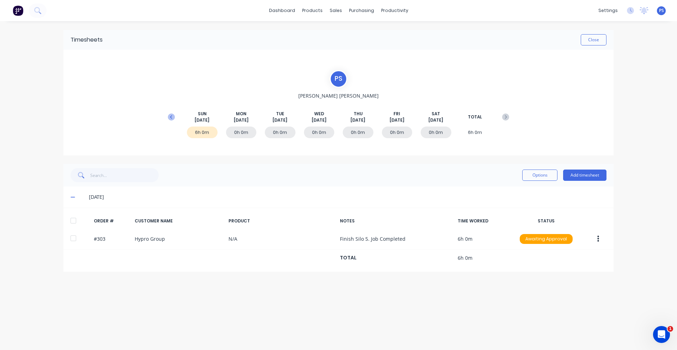
click at [175, 120] on icon at bounding box center [171, 117] width 7 height 7
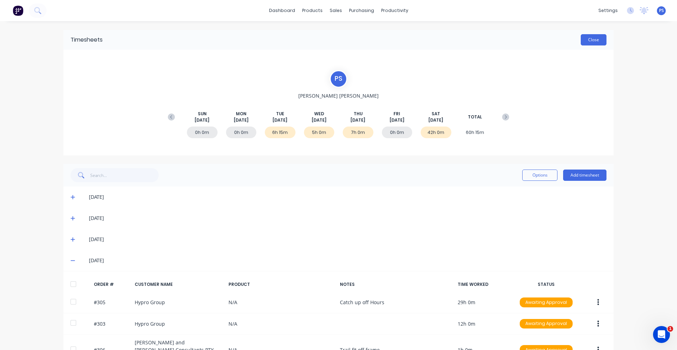
click at [585, 37] on button "Close" at bounding box center [594, 39] width 26 height 11
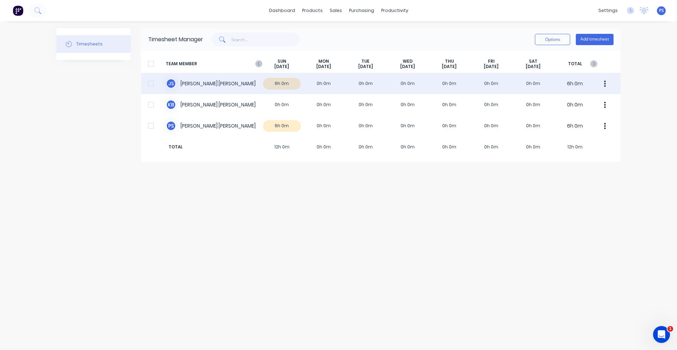
click at [222, 90] on div "J S [PERSON_NAME] 6h 0m 0h 0m 0h 0m 0h 0m 0h 0m 0h 0m 0h 0m 6h 0m" at bounding box center [381, 83] width 480 height 21
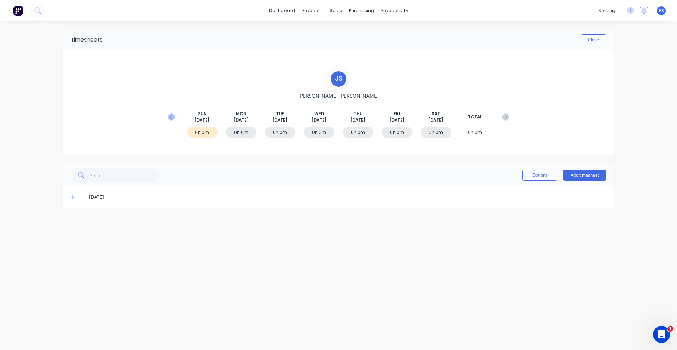
click at [173, 115] on icon at bounding box center [171, 117] width 7 height 7
click at [573, 175] on button "Add timesheet" at bounding box center [584, 175] width 43 height 11
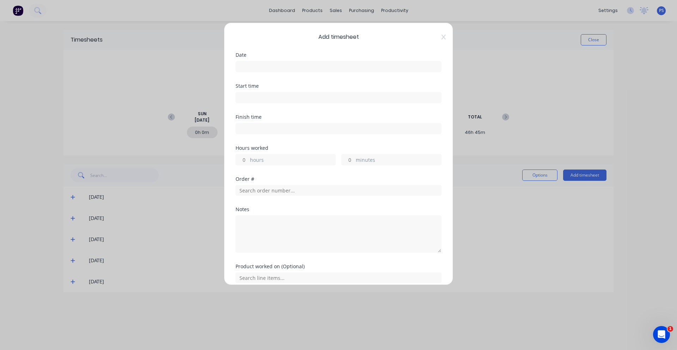
click at [284, 77] on div "Date" at bounding box center [339, 68] width 206 height 31
click at [281, 68] on input at bounding box center [338, 66] width 205 height 11
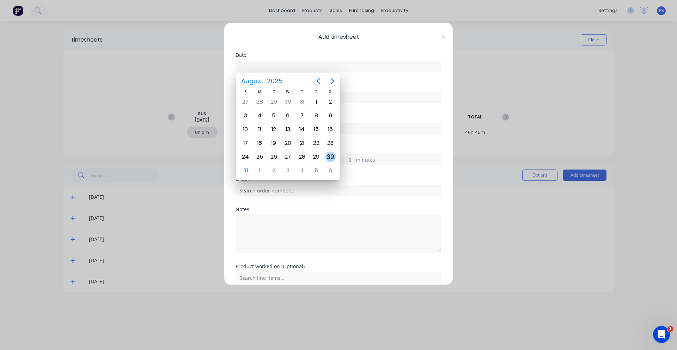
click at [336, 157] on div "30" at bounding box center [330, 157] width 11 height 11
type input "[DATE]"
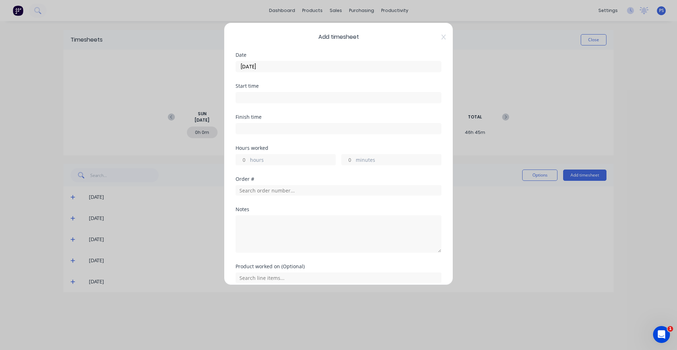
click at [245, 74] on div "Date [DATE]" at bounding box center [339, 68] width 206 height 31
click at [254, 91] on div at bounding box center [339, 96] width 206 height 13
click at [254, 92] on label at bounding box center [339, 97] width 206 height 11
click at [254, 92] on input at bounding box center [338, 97] width 205 height 11
type input "02:03 PM"
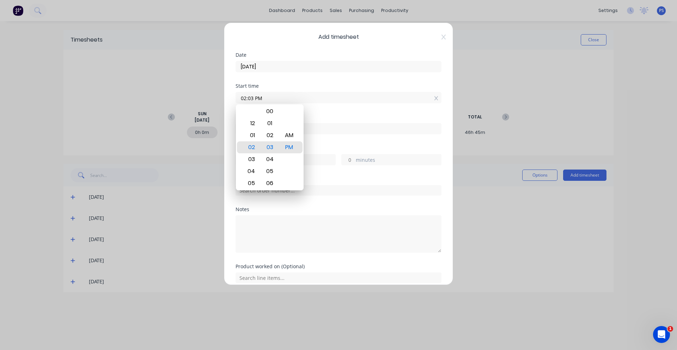
click at [437, 99] on div "Add timesheet Date [DATE] Start time 02:03 PM Finish time Hours worked hours mi…" at bounding box center [338, 154] width 229 height 263
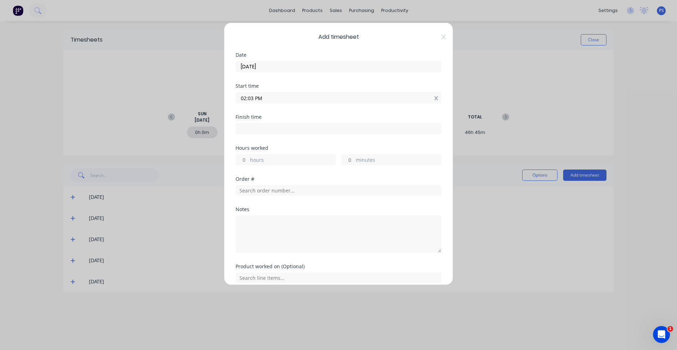
click at [434, 99] on icon at bounding box center [436, 98] width 4 height 4
click at [270, 162] on label "hours" at bounding box center [292, 166] width 85 height 9
click at [248, 162] on input "hours" at bounding box center [242, 165] width 12 height 11
type input "13"
click at [284, 143] on div "Finish time" at bounding box center [339, 135] width 206 height 31
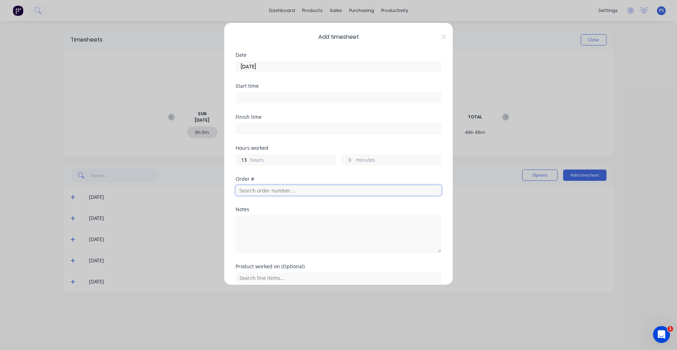
click at [291, 192] on input "text" at bounding box center [339, 190] width 206 height 11
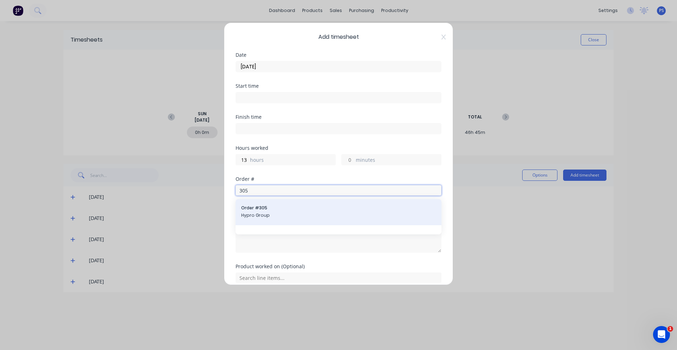
type input "305"
click at [283, 207] on span "Order # 305" at bounding box center [338, 208] width 195 height 6
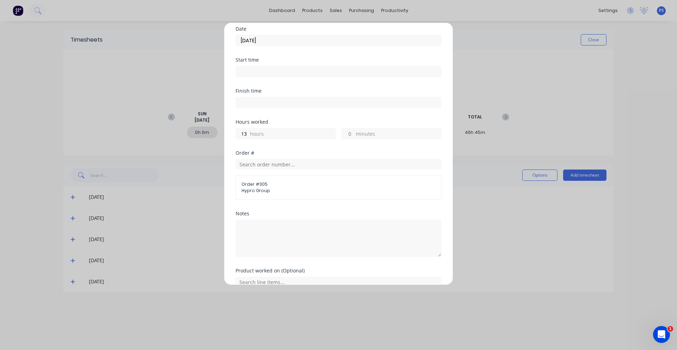
scroll to position [61, 0]
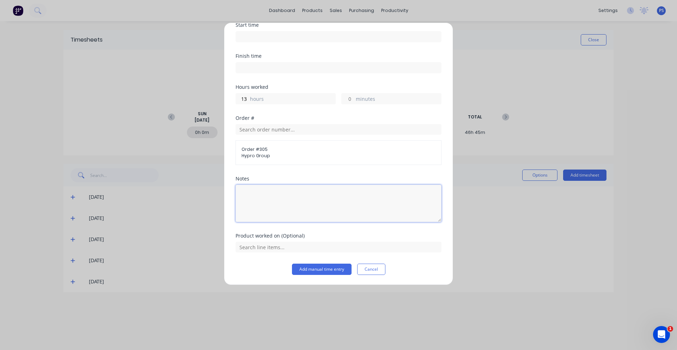
click at [284, 191] on textarea at bounding box center [339, 203] width 206 height 37
type textarea "Catch up off hours"
click at [331, 272] on button "Add manual time entry" at bounding box center [322, 269] width 60 height 11
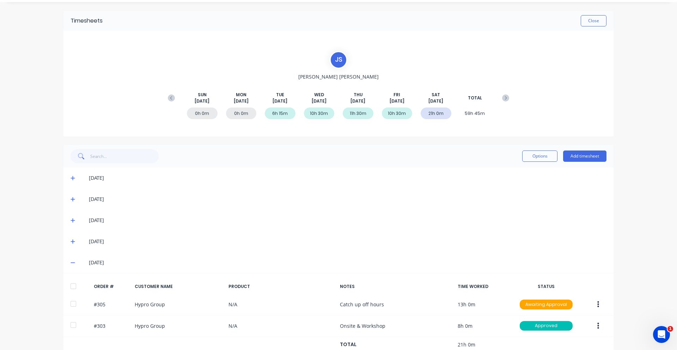
scroll to position [36, 0]
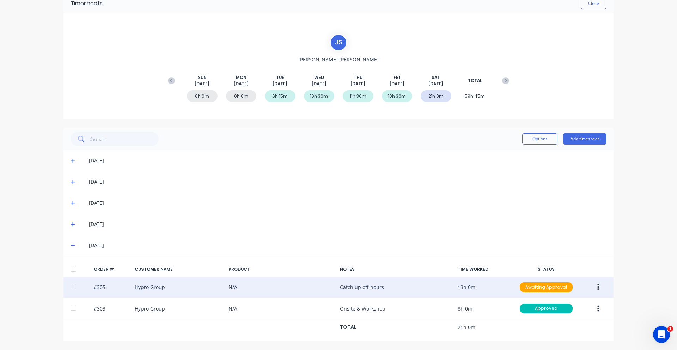
drag, startPoint x: 458, startPoint y: 291, endPoint x: 463, endPoint y: 291, distance: 5.3
click at [463, 291] on div "#305 Hypro Group N/A Catch up off hours 13h 0m Awaiting Approval" at bounding box center [339, 288] width 550 height 22
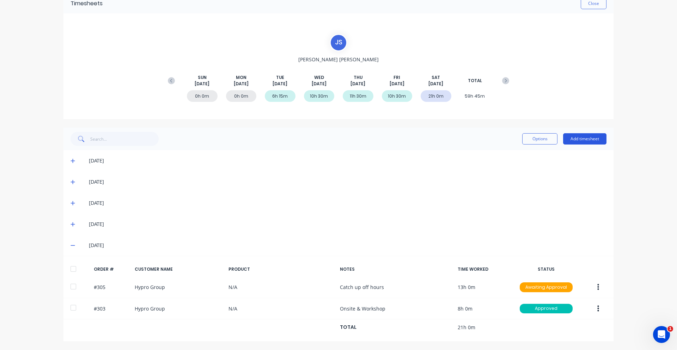
click at [579, 140] on button "Add timesheet" at bounding box center [584, 138] width 43 height 11
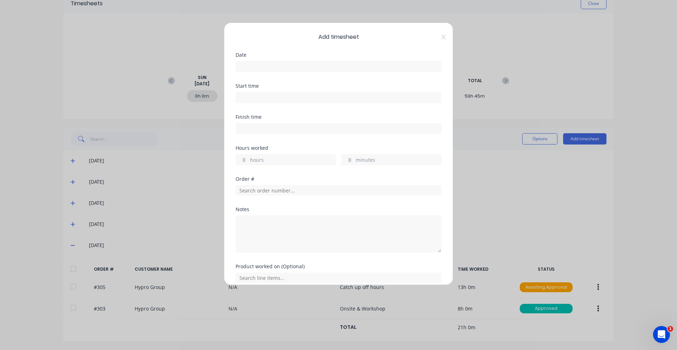
click at [295, 71] on input at bounding box center [338, 66] width 205 height 11
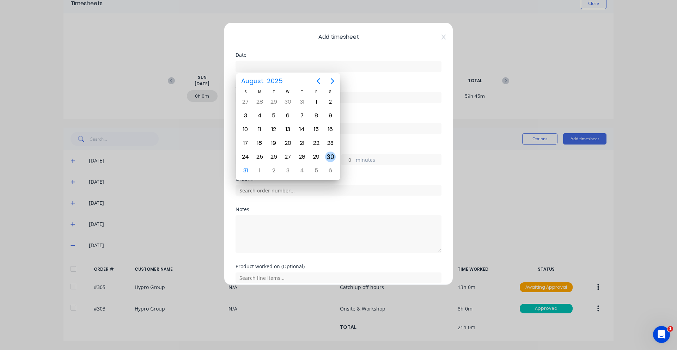
click at [334, 159] on div "30" at bounding box center [330, 157] width 11 height 11
type input "[DATE]"
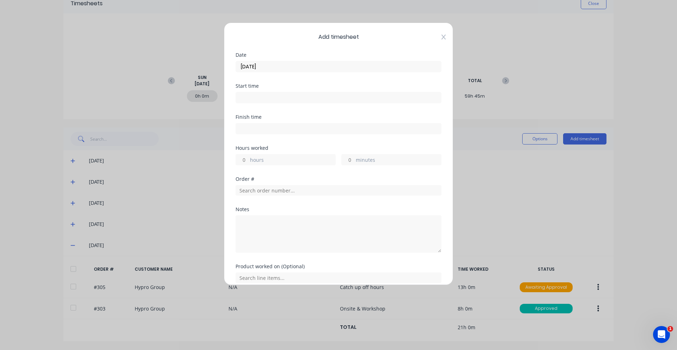
click at [442, 38] on icon at bounding box center [444, 37] width 4 height 6
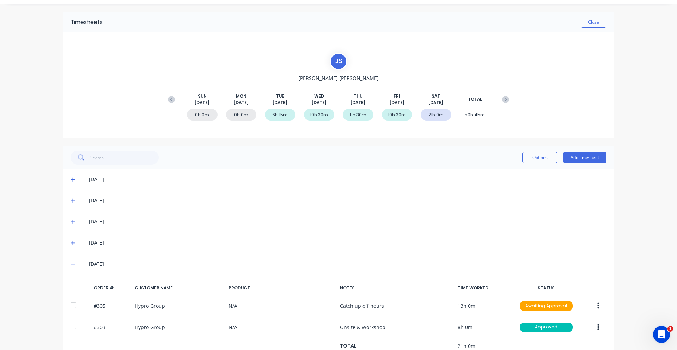
scroll to position [0, 0]
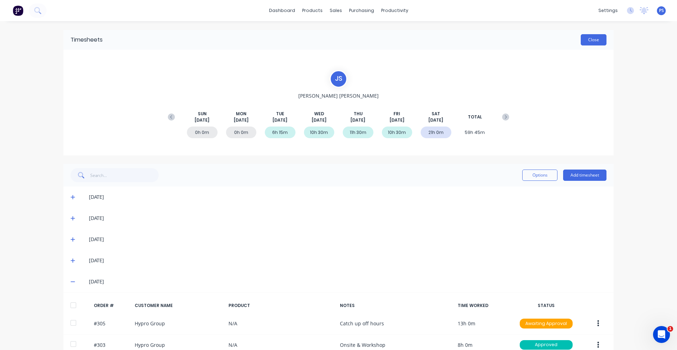
click at [581, 38] on button "Close" at bounding box center [594, 39] width 26 height 11
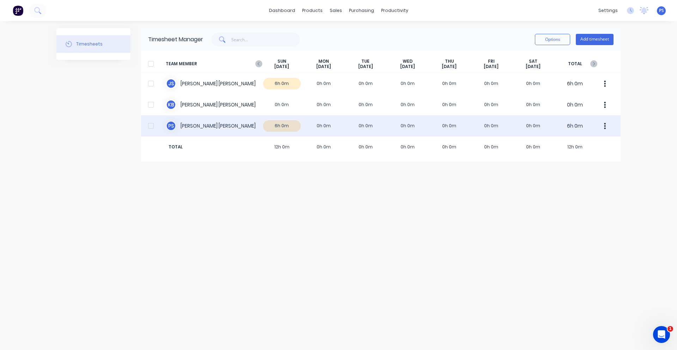
click at [322, 120] on div "P S [PERSON_NAME] 6h 0m 0h 0m 0h 0m 0h 0m 0h 0m 0h 0m 0h 0m 6h 0m" at bounding box center [381, 125] width 480 height 21
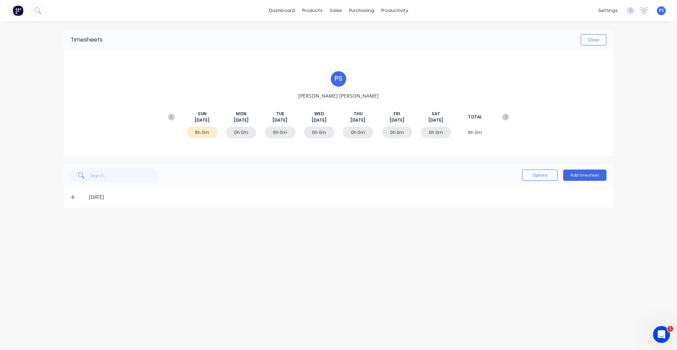
drag, startPoint x: 175, startPoint y: 115, endPoint x: 293, endPoint y: 130, distance: 119.5
click at [173, 115] on icon at bounding box center [171, 117] width 7 height 7
click at [578, 171] on button "Add timesheet" at bounding box center [584, 175] width 43 height 11
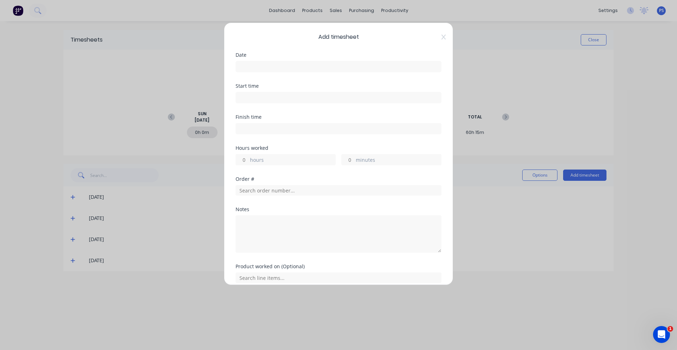
click at [290, 72] on div "Date" at bounding box center [339, 68] width 206 height 31
click at [290, 70] on input at bounding box center [338, 66] width 205 height 11
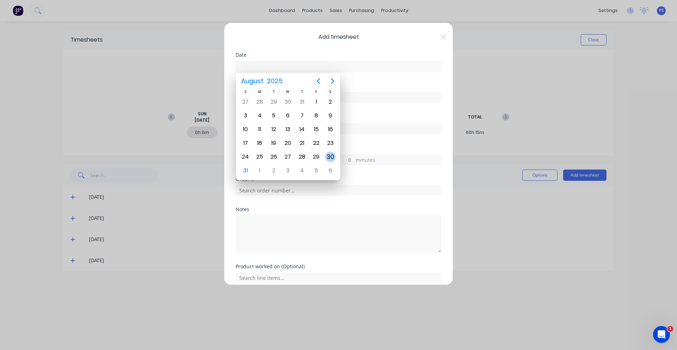
click at [326, 153] on div "30" at bounding box center [330, 157] width 11 height 11
type input "[DATE]"
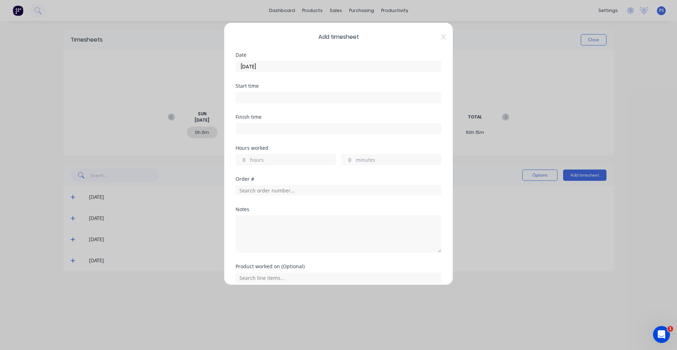
click at [270, 95] on input at bounding box center [338, 97] width 205 height 11
type input "02:04 PM"
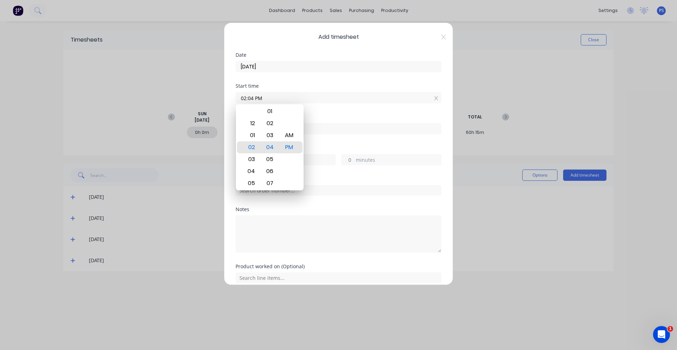
click at [363, 130] on input at bounding box center [338, 128] width 205 height 11
type input "02:04 PM"
type input "0"
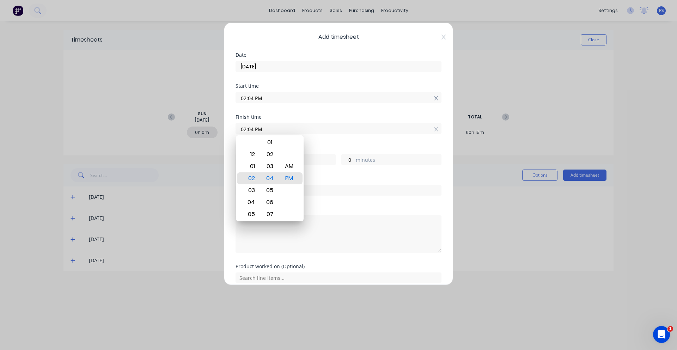
click at [435, 100] on icon at bounding box center [437, 98] width 4 height 5
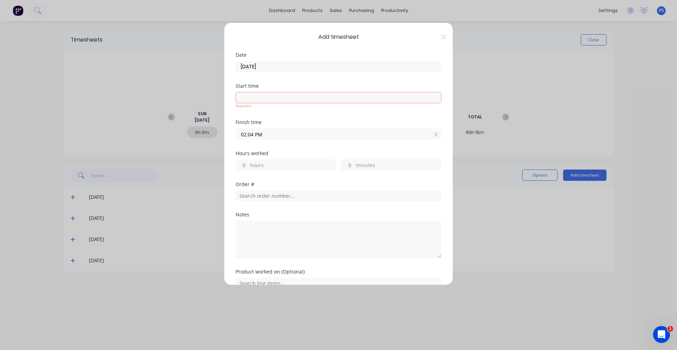
click at [292, 164] on label "hours" at bounding box center [292, 166] width 85 height 9
click at [248, 164] on input "hours" at bounding box center [242, 165] width 12 height 11
type input "2"
click at [304, 173] on div "Hours worked 16 hours minutes" at bounding box center [339, 166] width 206 height 31
click at [302, 198] on input "text" at bounding box center [339, 196] width 206 height 11
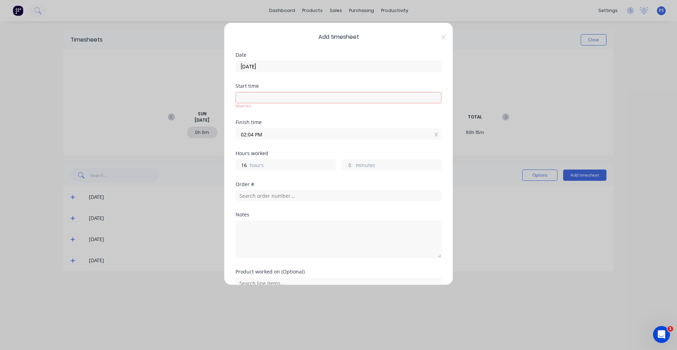
click at [249, 161] on div "16 hours" at bounding box center [286, 164] width 100 height 11
click at [248, 163] on input "16" at bounding box center [242, 165] width 12 height 11
type input "12"
click at [258, 96] on input at bounding box center [338, 97] width 205 height 11
type input "02:04 PM"
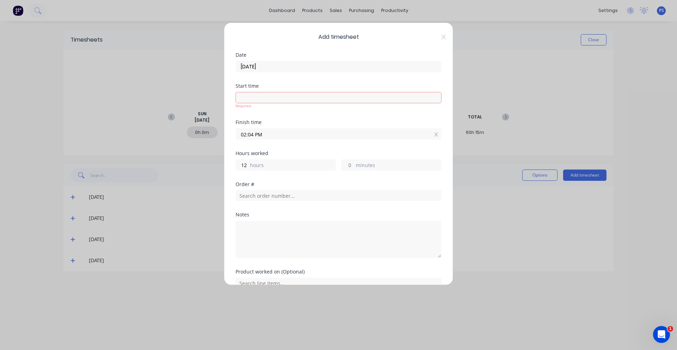
type input "0"
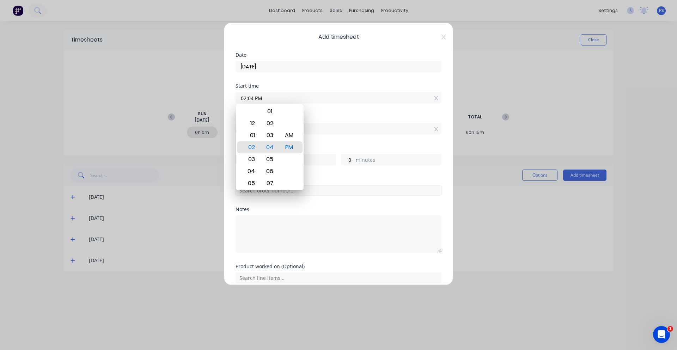
click at [342, 187] on input "text" at bounding box center [339, 190] width 206 height 11
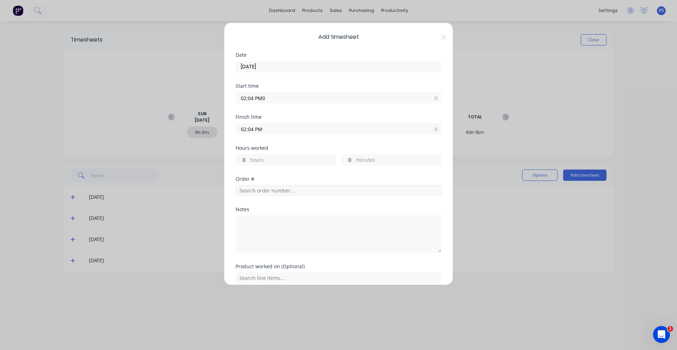
type input "02:04 PM"
click at [342, 189] on input "text" at bounding box center [339, 190] width 206 height 11
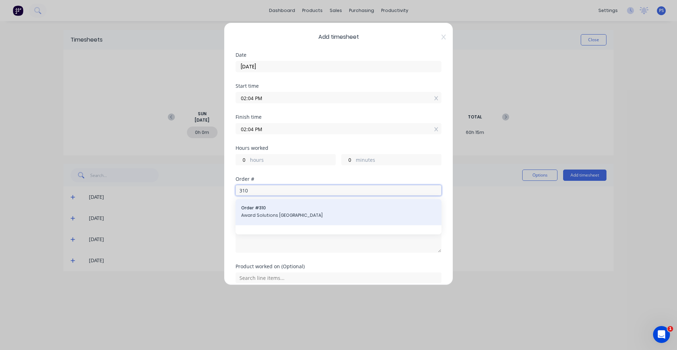
type input "310"
click at [324, 220] on div "Order # 310 Award Solutions [GEOGRAPHIC_DATA]" at bounding box center [338, 212] width 195 height 15
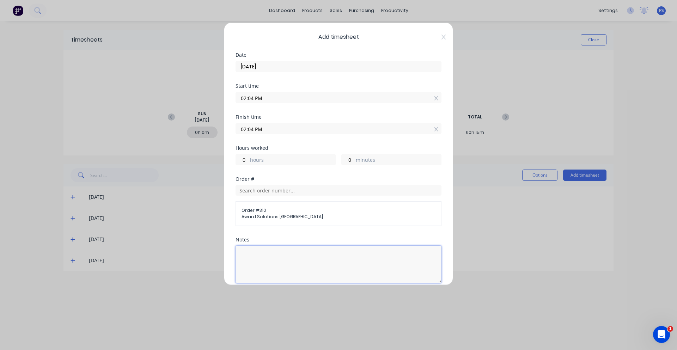
click at [284, 253] on textarea at bounding box center [339, 264] width 206 height 37
type textarea "Catch up off hours"
click at [272, 95] on input "02:04 PM" at bounding box center [338, 97] width 205 height 11
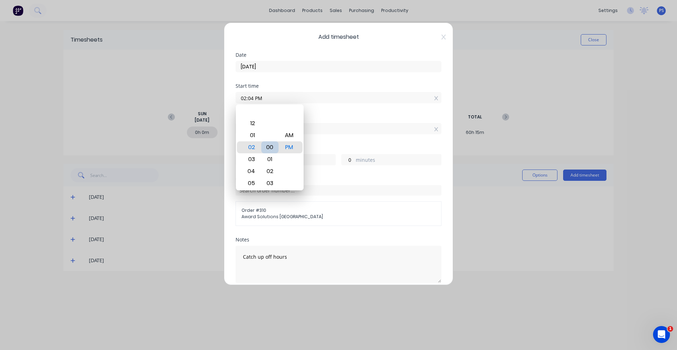
type input "02:00 PM"
type input "4"
click at [435, 101] on input "02:00 PM" at bounding box center [338, 97] width 205 height 11
click at [433, 101] on input "02:00 PM" at bounding box center [338, 97] width 205 height 11
click at [429, 104] on div "Start time 02:00 PM" at bounding box center [339, 99] width 206 height 31
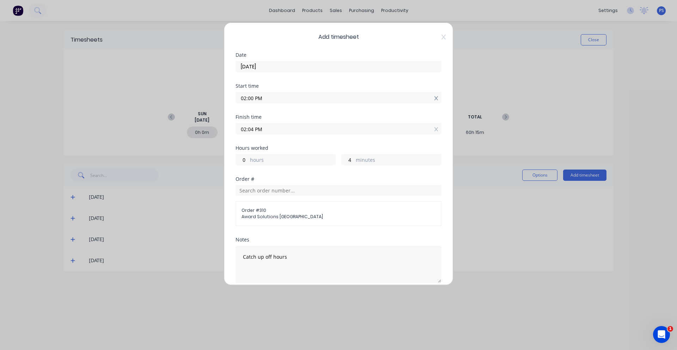
click at [435, 98] on icon at bounding box center [437, 98] width 4 height 5
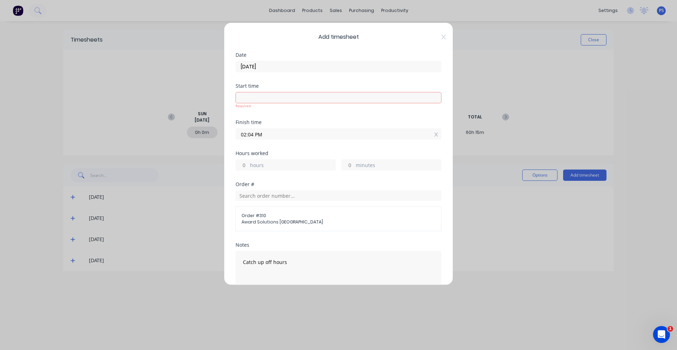
click at [435, 131] on div at bounding box center [437, 134] width 4 height 7
click at [402, 116] on div "Start time Required." at bounding box center [339, 102] width 206 height 36
click at [310, 167] on div "hours" at bounding box center [286, 170] width 100 height 11
click at [257, 168] on label "hours" at bounding box center [292, 171] width 85 height 9
click at [240, 168] on input "hours" at bounding box center [242, 170] width 12 height 11
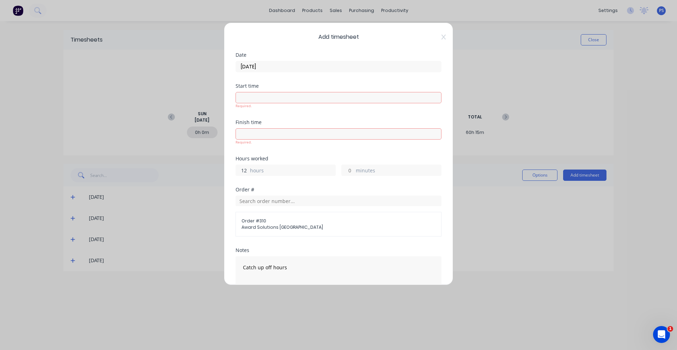
type input "12"
click at [291, 154] on form "Date [DATE] Start time Required. Finish time Required. Hours worked 12 hours mi…" at bounding box center [339, 200] width 206 height 294
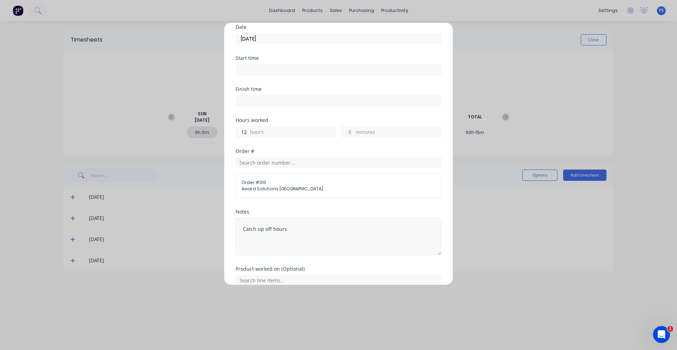
scroll to position [61, 0]
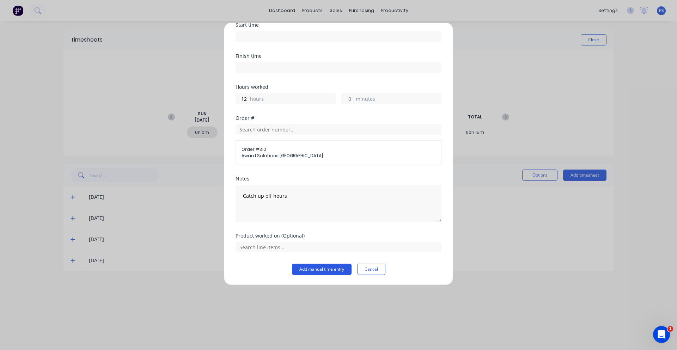
click at [320, 267] on button "Add manual time entry" at bounding box center [322, 269] width 60 height 11
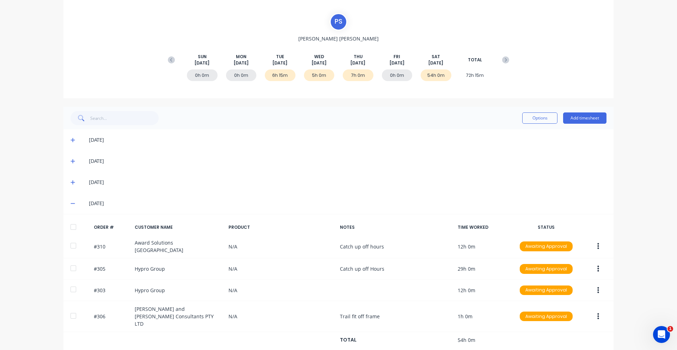
scroll to position [58, 0]
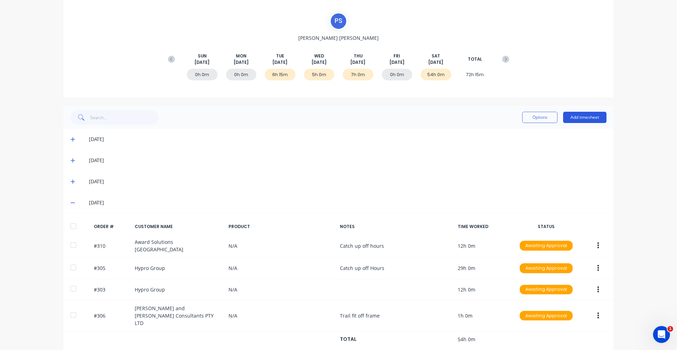
click at [581, 114] on button "Add timesheet" at bounding box center [584, 117] width 43 height 11
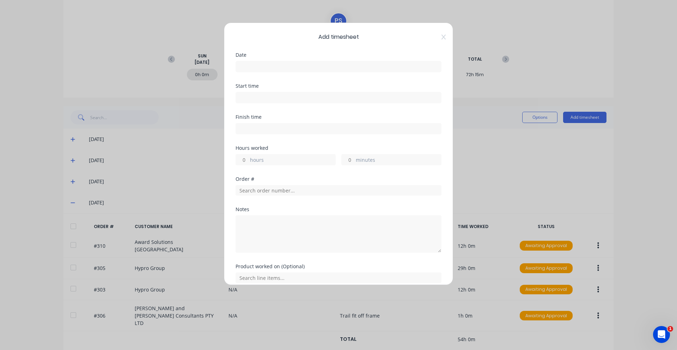
click at [293, 72] on label at bounding box center [339, 66] width 206 height 11
click at [293, 72] on input at bounding box center [338, 66] width 205 height 11
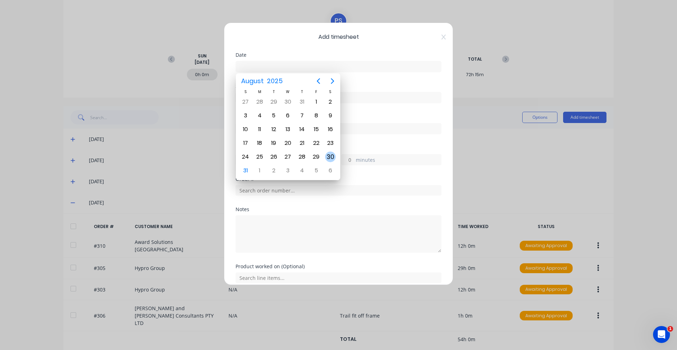
click at [333, 151] on div "S M T W T F S 27 28 29 30 [DATE] 1 2 3 4 5 6 7 8 9 10 11 12 13 14 15 16 17 18 1…" at bounding box center [288, 133] width 99 height 89
click at [327, 155] on div "30" at bounding box center [330, 157] width 11 height 11
type input "[DATE]"
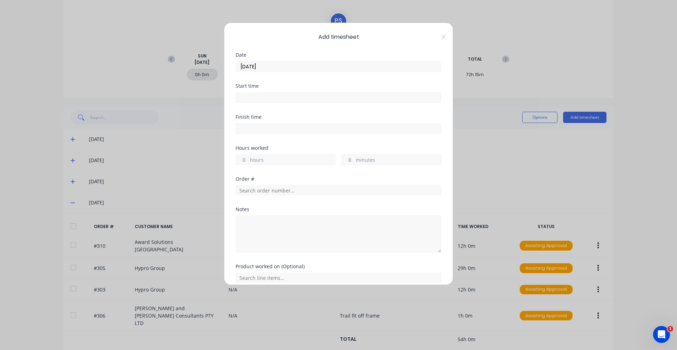
click at [286, 110] on div "Start time" at bounding box center [339, 99] width 206 height 31
click at [285, 104] on div "Start time" at bounding box center [339, 99] width 206 height 31
click at [279, 152] on div "hours minutes" at bounding box center [339, 158] width 206 height 13
click at [278, 157] on label "hours" at bounding box center [292, 160] width 85 height 9
click at [248, 157] on input "hours" at bounding box center [242, 160] width 12 height 11
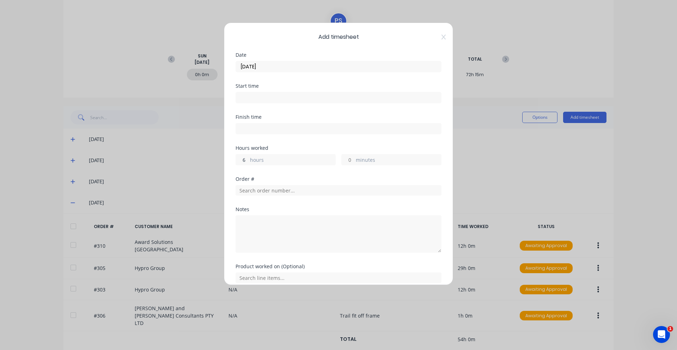
type input "6"
click at [259, 196] on div "Order #" at bounding box center [339, 192] width 206 height 30
click at [259, 191] on input "text" at bounding box center [339, 190] width 206 height 11
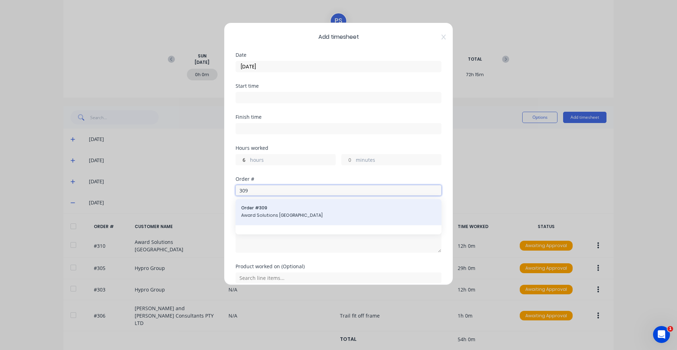
type input "309"
click at [258, 212] on div "Order # 309 Award Solutions [GEOGRAPHIC_DATA]" at bounding box center [338, 212] width 195 height 15
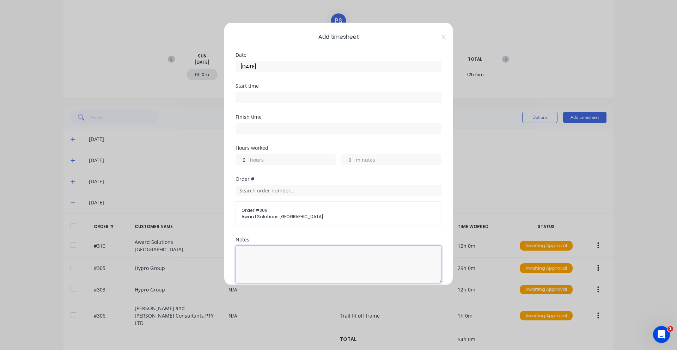
click at [263, 246] on textarea at bounding box center [339, 264] width 206 height 37
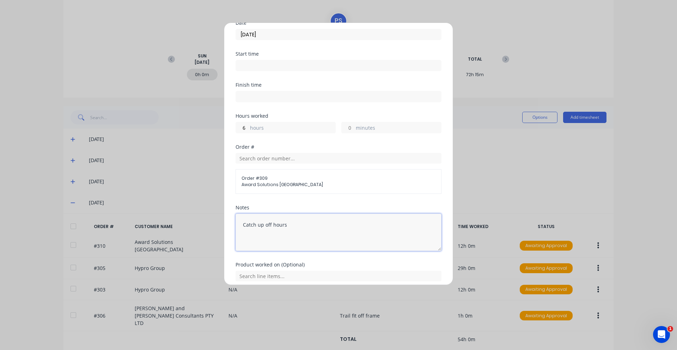
scroll to position [61, 0]
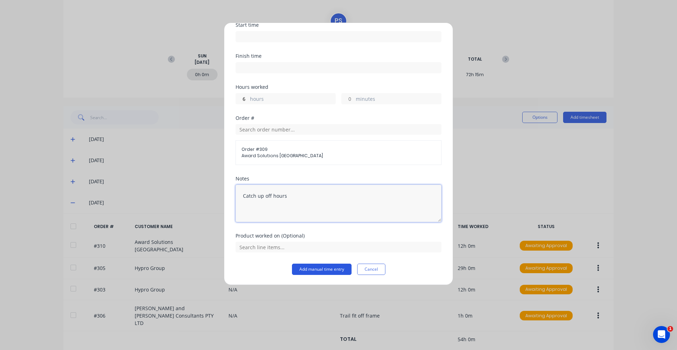
type textarea "Catch up off hours"
click at [317, 265] on button "Add manual time entry" at bounding box center [322, 269] width 60 height 11
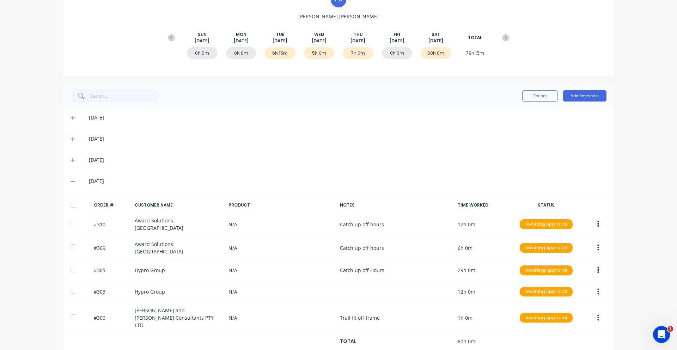
scroll to position [0, 0]
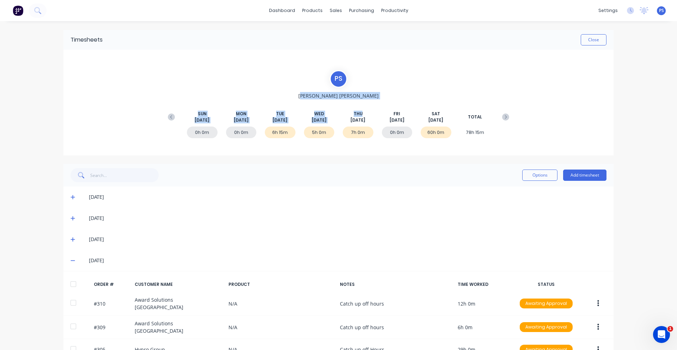
drag, startPoint x: 325, startPoint y: 94, endPoint x: 365, endPoint y: 93, distance: 40.2
click at [365, 93] on div "P S [PERSON_NAME] [DATE] [DATE] [DATE] [DATE] [DATE] [DATE] [DATE] TOTAL 0h 0m …" at bounding box center [338, 102] width 349 height 65
drag, startPoint x: 352, startPoint y: 96, endPoint x: 307, endPoint y: 98, distance: 44.8
click at [307, 98] on div "P S [PERSON_NAME] [DATE] [DATE] [DATE] [DATE] [DATE] [DATE] [DATE] TOTAL 0h 0m …" at bounding box center [338, 102] width 349 height 65
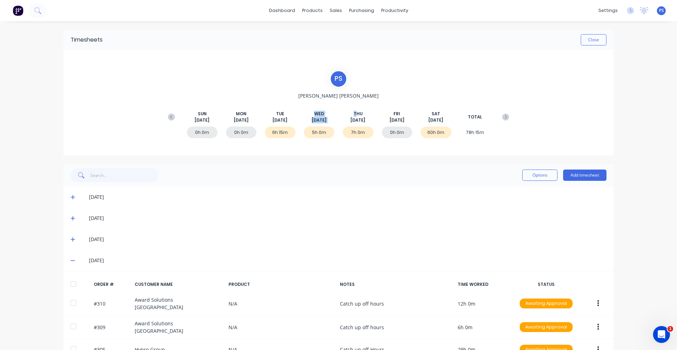
click at [315, 97] on div "P S [PERSON_NAME] [DATE] [DATE] [DATE] [DATE] [DATE] [DATE] [DATE] TOTAL 0h 0m …" at bounding box center [338, 102] width 349 height 65
drag, startPoint x: 326, startPoint y: 95, endPoint x: 352, endPoint y: 96, distance: 26.1
click at [352, 96] on div "P S [PERSON_NAME] [DATE] [DATE] [DATE] [DATE] [DATE] [DATE] [DATE] TOTAL 0h 0m …" at bounding box center [338, 102] width 349 height 65
click at [581, 38] on button "Close" at bounding box center [594, 39] width 26 height 11
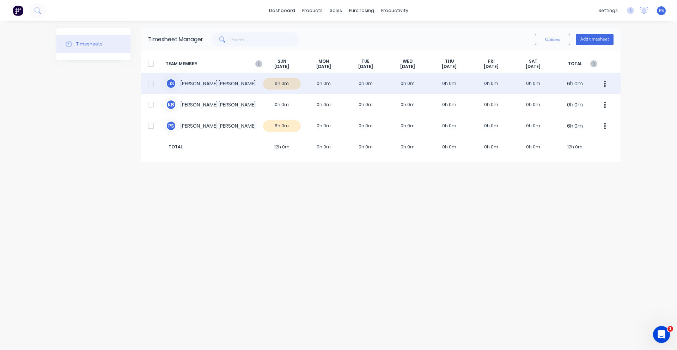
click at [223, 90] on div "J S [PERSON_NAME] 6h 0m 0h 0m 0h 0m 0h 0m 0h 0m 0h 0m 0h 0m 6h 0m" at bounding box center [381, 83] width 480 height 21
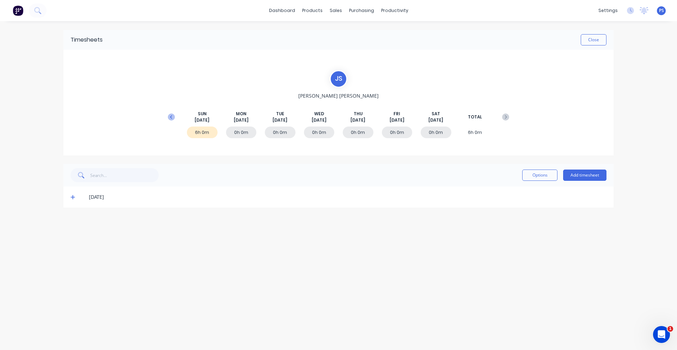
click at [170, 117] on icon at bounding box center [171, 117] width 7 height 7
click at [439, 134] on div "21h 0m" at bounding box center [436, 133] width 31 height 12
click at [77, 285] on span at bounding box center [74, 281] width 7 height 7
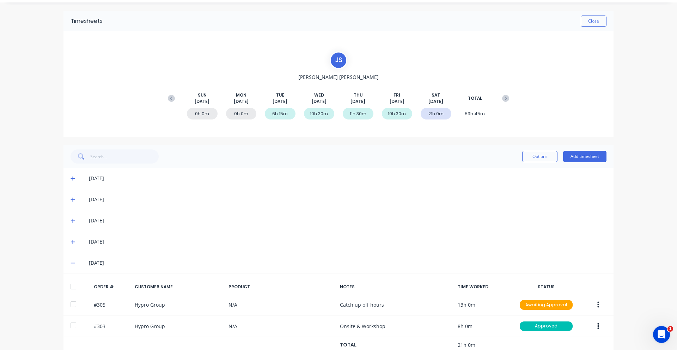
scroll to position [36, 0]
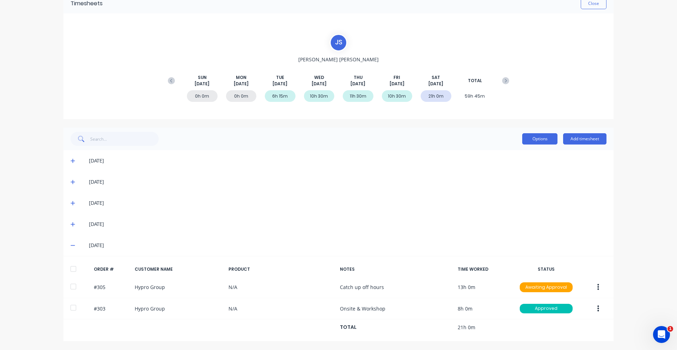
click at [544, 137] on button "Options" at bounding box center [540, 138] width 35 height 11
click at [477, 147] on div "Options Add timesheet" at bounding box center [339, 139] width 550 height 23
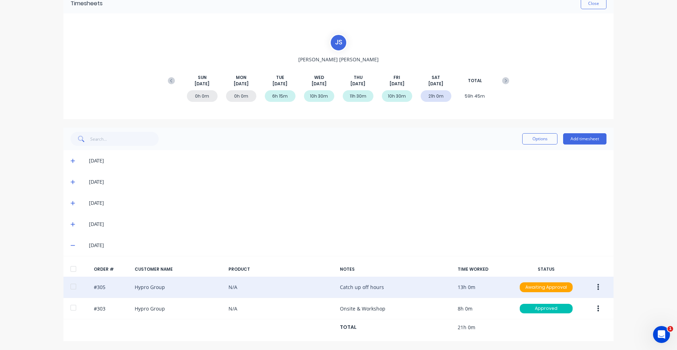
click at [601, 287] on button "button" at bounding box center [598, 287] width 17 height 13
click at [575, 308] on div "Approve" at bounding box center [573, 306] width 54 height 10
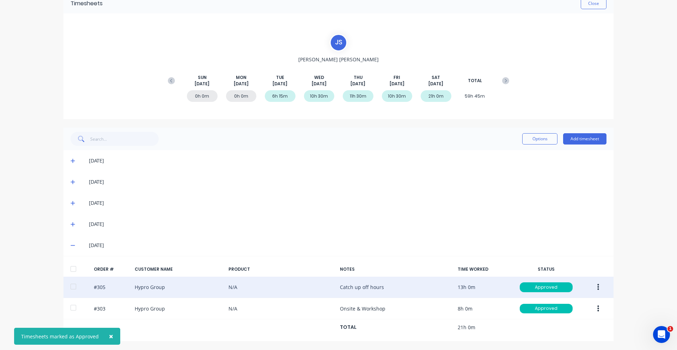
click at [611, 270] on div "ORDER # CUSTOMER NAME PRODUCT NOTES TIME WORKED STATUS" at bounding box center [339, 269] width 550 height 15
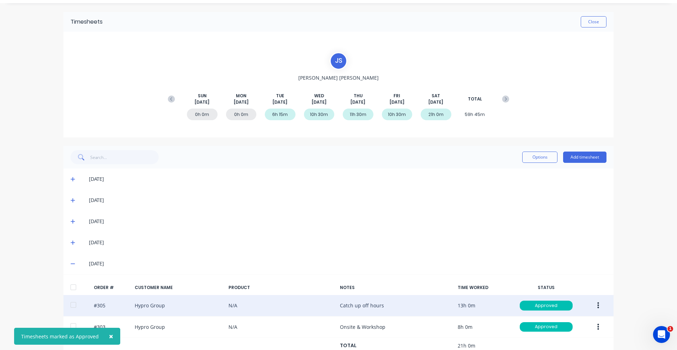
scroll to position [0, 0]
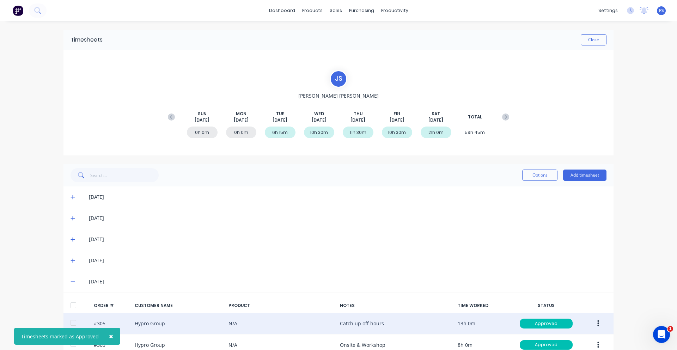
click at [595, 31] on div "Timesheets Close" at bounding box center [339, 40] width 550 height 20
click at [592, 36] on button "Close" at bounding box center [594, 39] width 26 height 11
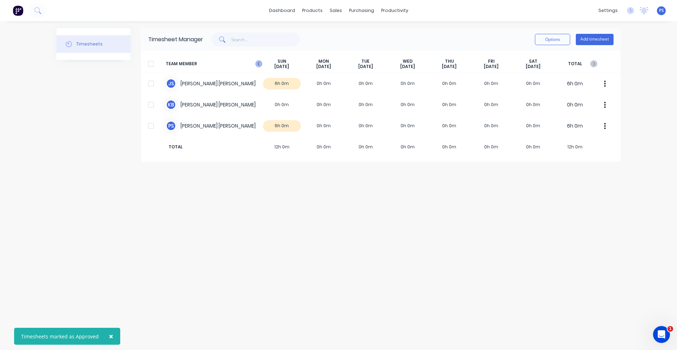
click at [262, 65] on icon "button" at bounding box center [258, 63] width 7 height 7
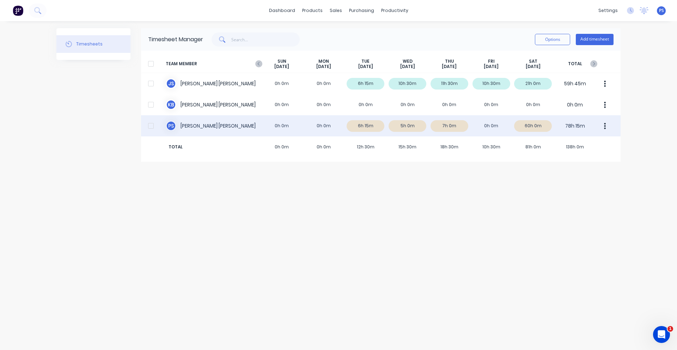
click at [607, 121] on button "button" at bounding box center [605, 126] width 15 height 14
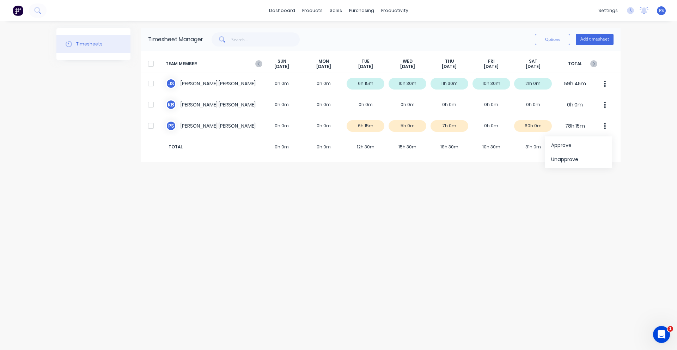
click at [575, 183] on div "Timesheets Timesheet Manager Options Add timesheet TEAM MEMBER [DATE] [DATE] [D…" at bounding box center [338, 185] width 565 height 315
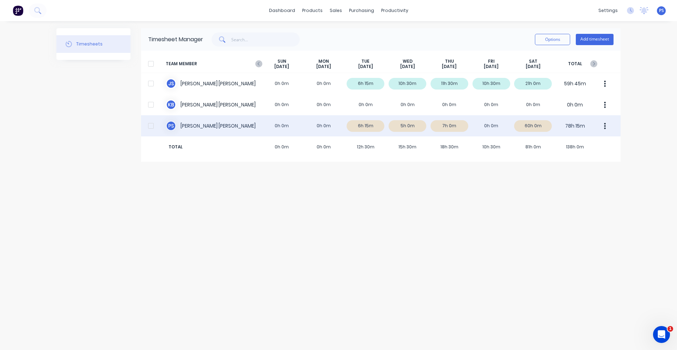
click at [282, 131] on div "P S [PERSON_NAME] 0h 0m 0h 0m 6h 15m 5h 0m 7h 0m 0h 0m 60h 0m 78h 15m" at bounding box center [381, 125] width 480 height 21
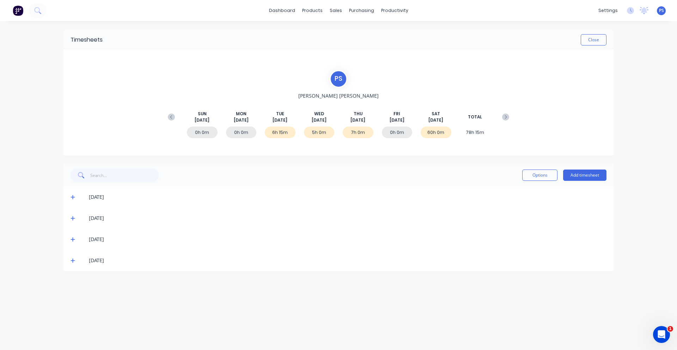
click at [408, 134] on div "0h 0m" at bounding box center [397, 133] width 31 height 12
click at [598, 177] on button "Add timesheet" at bounding box center [584, 175] width 43 height 11
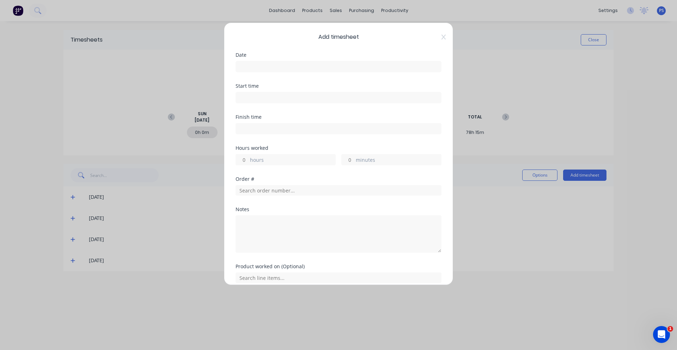
click at [304, 70] on input at bounding box center [338, 66] width 205 height 11
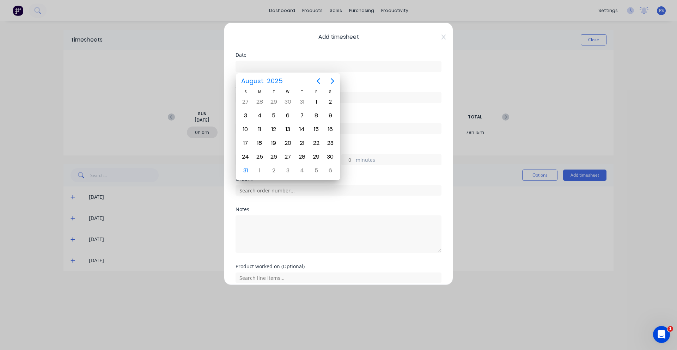
click at [432, 42] on div "Add timesheet Date Start time Finish time Hours worked hours minutes Order # No…" at bounding box center [338, 154] width 229 height 263
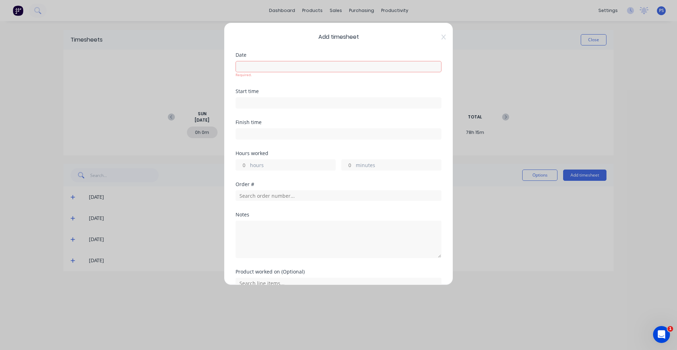
click at [325, 68] on input at bounding box center [338, 66] width 205 height 11
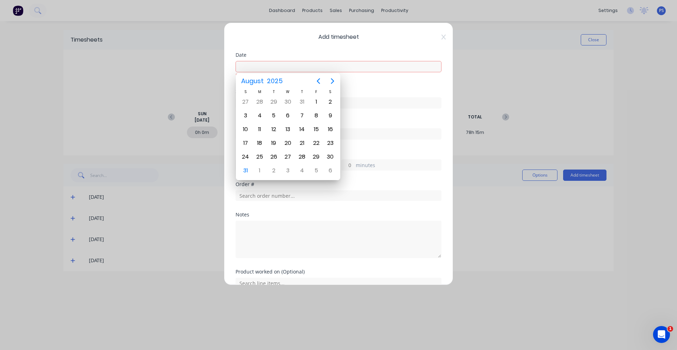
click at [432, 38] on span "Add timesheet" at bounding box center [339, 37] width 206 height 8
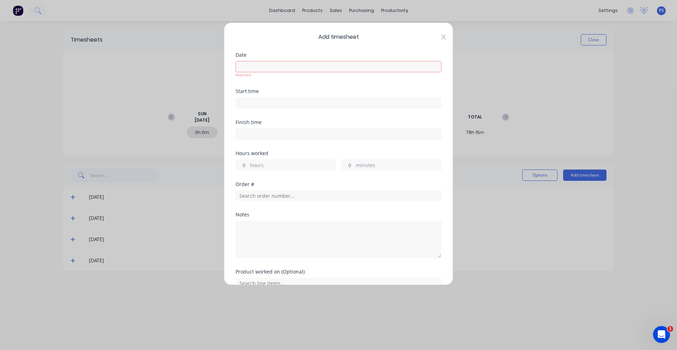
click at [442, 38] on icon at bounding box center [444, 37] width 4 height 5
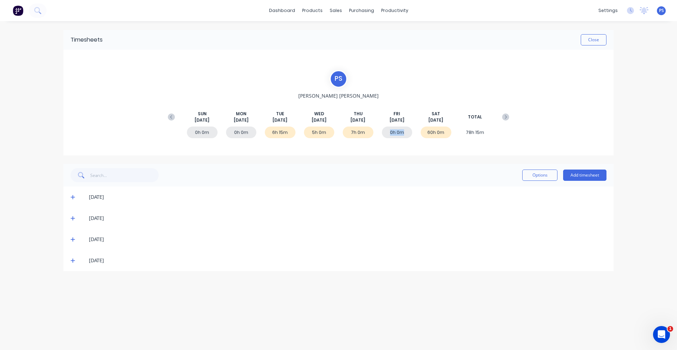
drag, startPoint x: 385, startPoint y: 135, endPoint x: 418, endPoint y: 134, distance: 33.5
click at [412, 133] on div "0h 0m" at bounding box center [397, 133] width 31 height 12
click at [585, 38] on button "Close" at bounding box center [594, 39] width 26 height 11
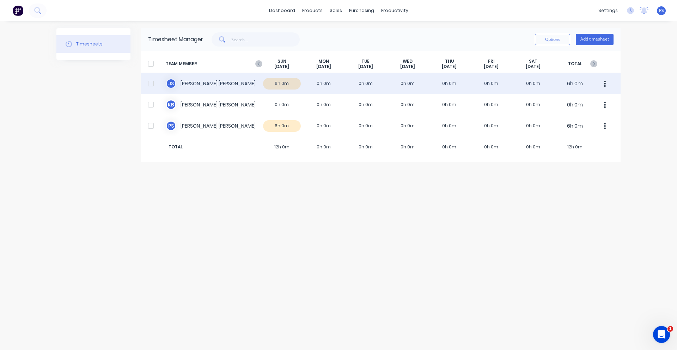
click at [604, 86] on button "button" at bounding box center [605, 84] width 15 height 14
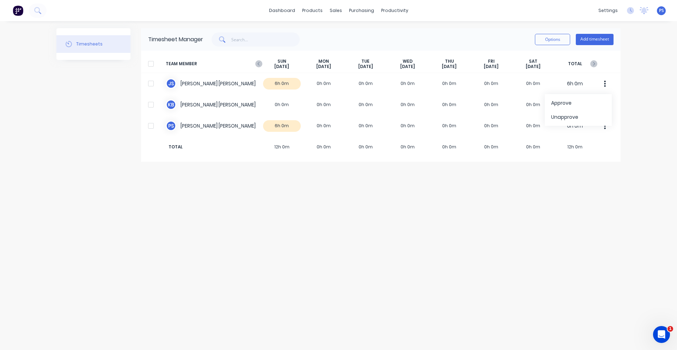
click at [627, 86] on div "dashboard products sales purchasing productivity dashboard products Product Cat…" at bounding box center [338, 175] width 677 height 350
click at [541, 38] on button "Options" at bounding box center [552, 39] width 35 height 11
click at [275, 168] on div "Timesheets Timesheet Manager Options Approve Unapprove Download Export Add time…" at bounding box center [338, 185] width 565 height 315
drag, startPoint x: 271, startPoint y: 147, endPoint x: 296, endPoint y: 150, distance: 24.5
click at [296, 150] on span "12h 0m" at bounding box center [282, 147] width 42 height 6
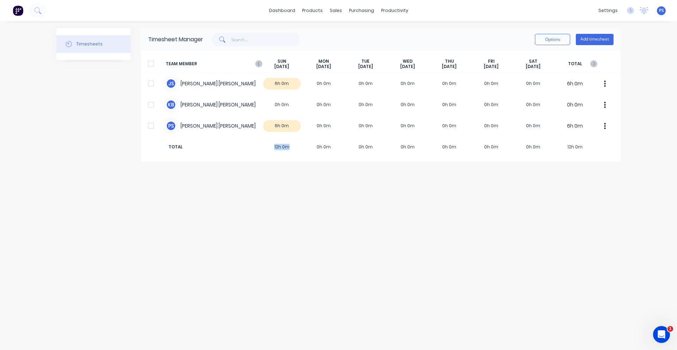
click at [298, 151] on div "TOTAL 12h 0m 0h 0m 0h 0m 0h 0m 0h 0m 0h 0m 0h 0m 12h 0m" at bounding box center [381, 147] width 480 height 21
click at [594, 60] on icon "button" at bounding box center [594, 63] width 7 height 7
click at [247, 64] on span "TEAM MEMBER" at bounding box center [213, 64] width 95 height 11
click at [254, 63] on span "TEAM MEMBER" at bounding box center [213, 64] width 95 height 11
click at [255, 63] on icon "button" at bounding box center [258, 63] width 7 height 7
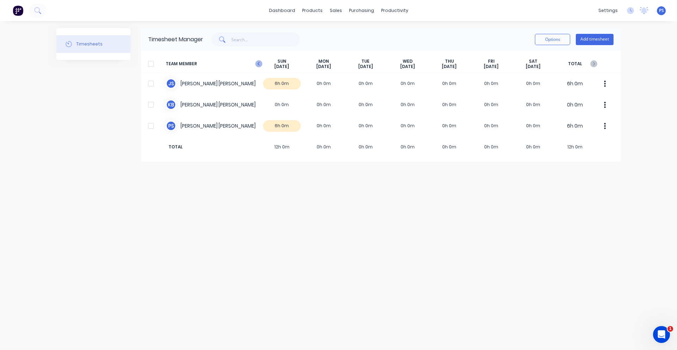
click at [257, 63] on icon "button" at bounding box center [258, 63] width 7 height 7
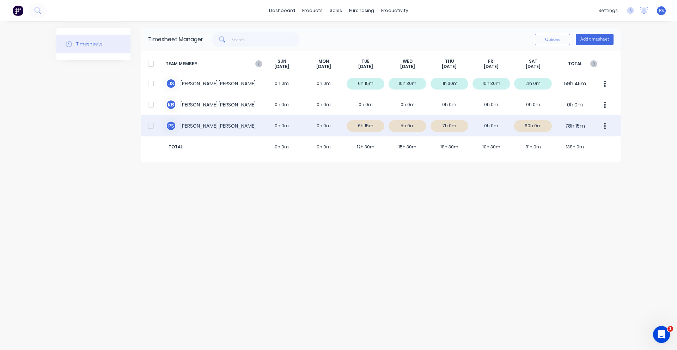
click at [604, 125] on button "button" at bounding box center [605, 126] width 15 height 14
click at [570, 139] on button "Approve" at bounding box center [578, 145] width 67 height 14
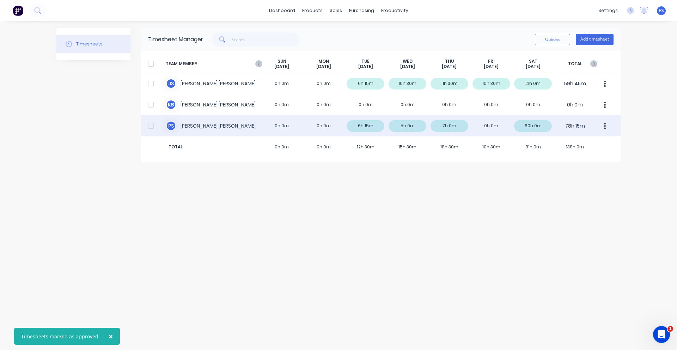
click at [589, 181] on div "Timesheets Timesheet Manager Options Add timesheet TEAM MEMBER [DATE] [DATE] [D…" at bounding box center [338, 185] width 565 height 315
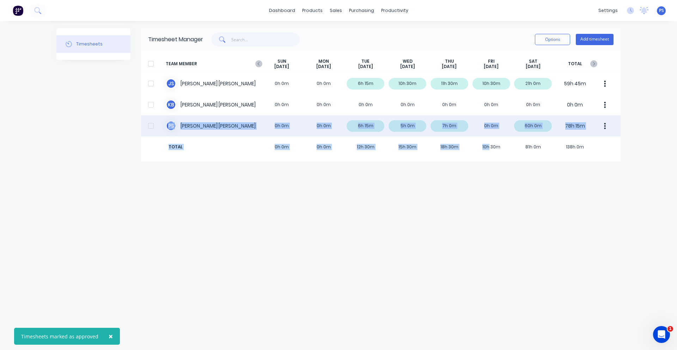
drag, startPoint x: 539, startPoint y: 130, endPoint x: 500, endPoint y: 198, distance: 78.1
click at [491, 198] on div "Timesheets Timesheet Manager Options Add timesheet TEAM MEMBER [DATE] [DATE] [D…" at bounding box center [338, 185] width 565 height 315
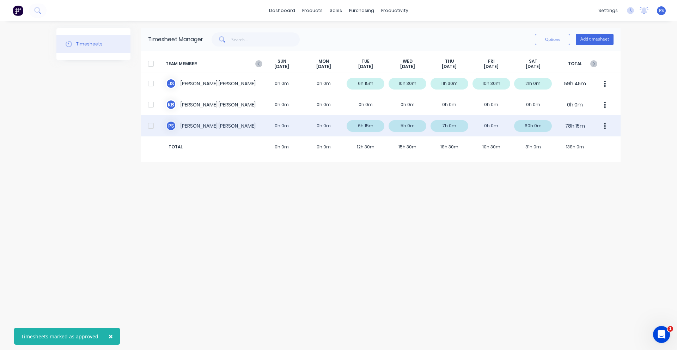
click at [500, 198] on div "Timesheets Timesheet Manager Options Add timesheet TEAM MEMBER [DATE] [DATE] [D…" at bounding box center [338, 185] width 565 height 315
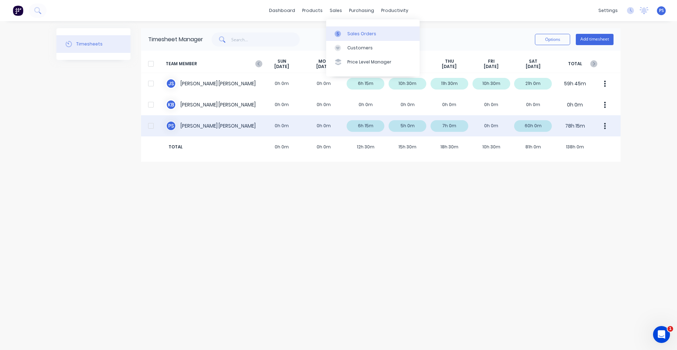
click at [339, 34] on icon at bounding box center [338, 34] width 6 height 6
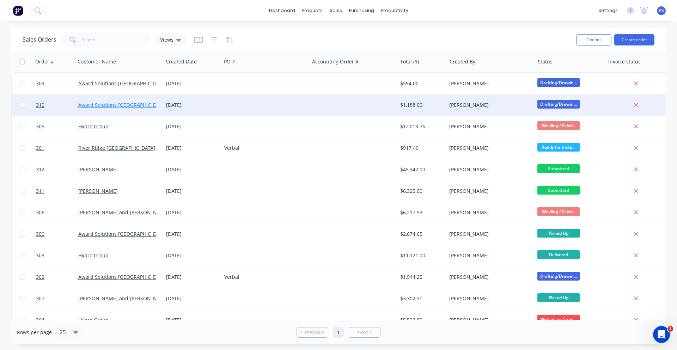
click at [122, 105] on link "Award Solutions [GEOGRAPHIC_DATA]" at bounding box center [122, 105] width 89 height 7
click at [239, 107] on div at bounding box center [266, 105] width 88 height 21
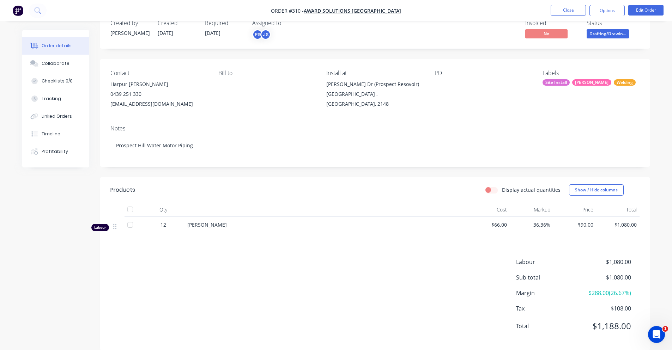
scroll to position [29, 0]
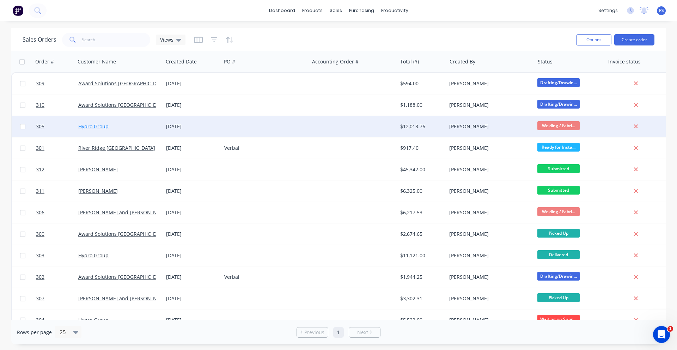
click at [99, 126] on link "Hypro Group" at bounding box center [93, 126] width 30 height 7
click at [247, 129] on div at bounding box center [266, 126] width 88 height 21
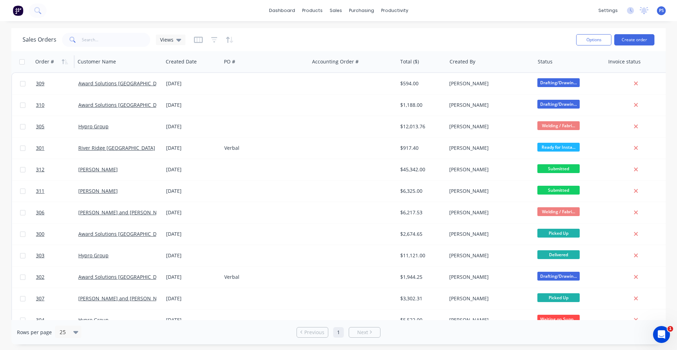
click at [52, 64] on div "Order #" at bounding box center [44, 61] width 19 height 7
click at [62, 61] on icon "button" at bounding box center [65, 62] width 6 height 6
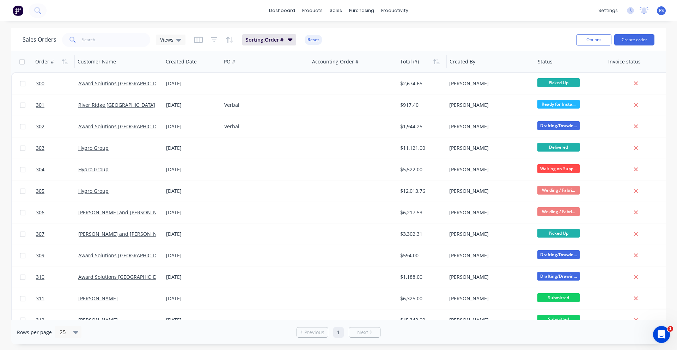
drag, startPoint x: 417, startPoint y: 55, endPoint x: 417, endPoint y: 59, distance: 3.9
click at [417, 56] on div at bounding box center [421, 62] width 42 height 14
click at [277, 8] on link "dashboard" at bounding box center [282, 10] width 33 height 11
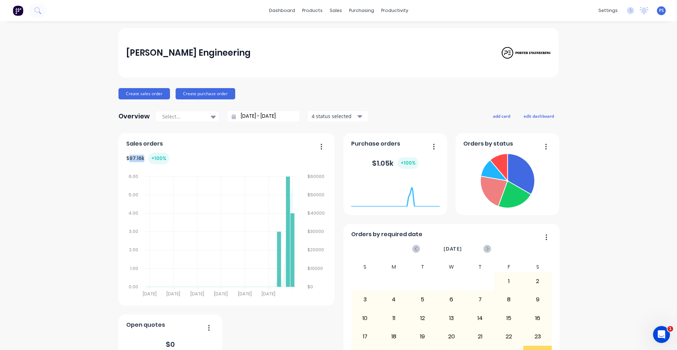
drag, startPoint x: 127, startPoint y: 158, endPoint x: 143, endPoint y: 158, distance: 15.2
click at [143, 158] on div "$ 97.16k + 100 %" at bounding box center [147, 159] width 43 height 12
click at [139, 158] on div "$ 97.16k + 100 %" at bounding box center [147, 159] width 43 height 12
drag, startPoint x: 139, startPoint y: 158, endPoint x: 122, endPoint y: 156, distance: 17.8
click at [122, 156] on div "Sales orders $ 97.16k + 100 % 6.00 6.00 5.00 5.00 4.00 4.00 3.00 3.00 2.00 2.00…" at bounding box center [227, 219] width 216 height 173
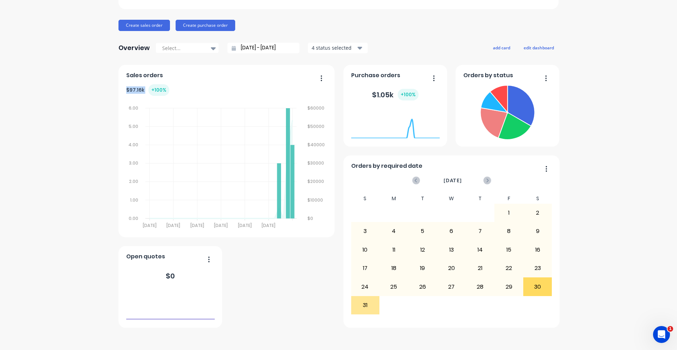
scroll to position [71, 0]
